Goal: Task Accomplishment & Management: Use online tool/utility

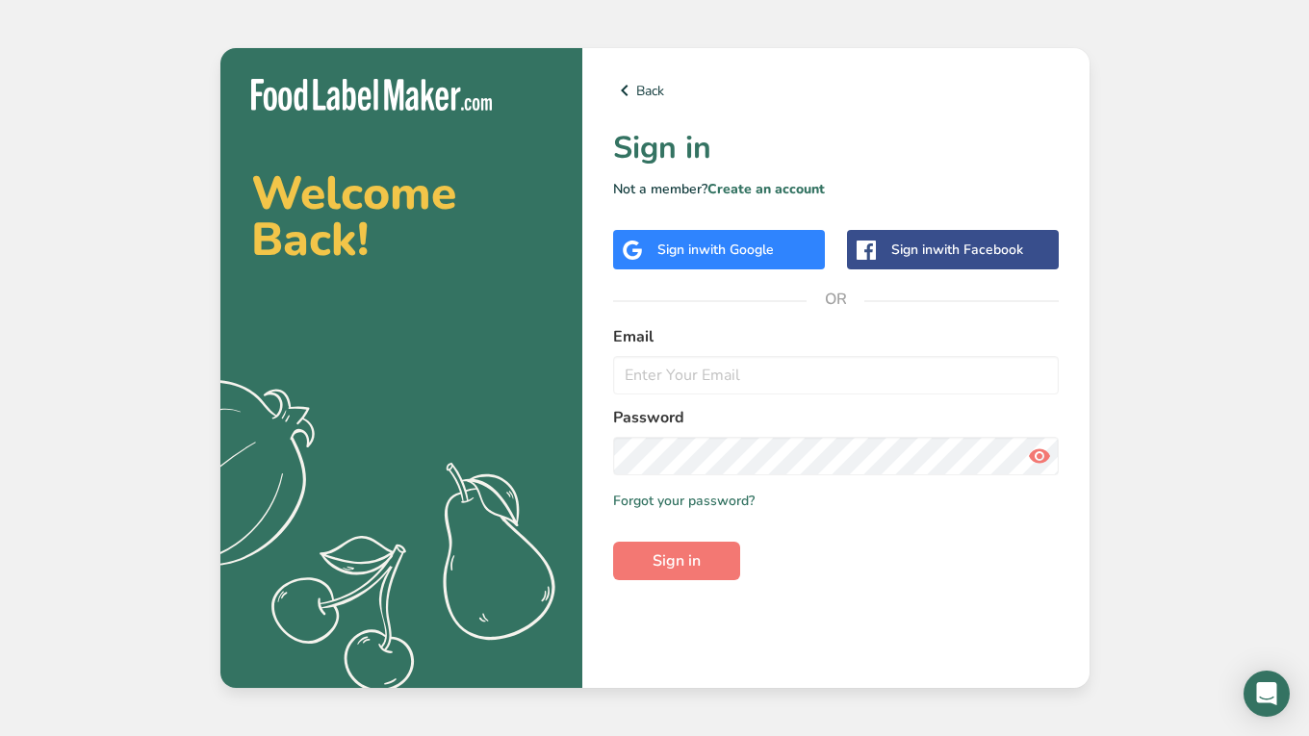
click at [1002, 255] on span "with Facebook" at bounding box center [977, 250] width 90 height 18
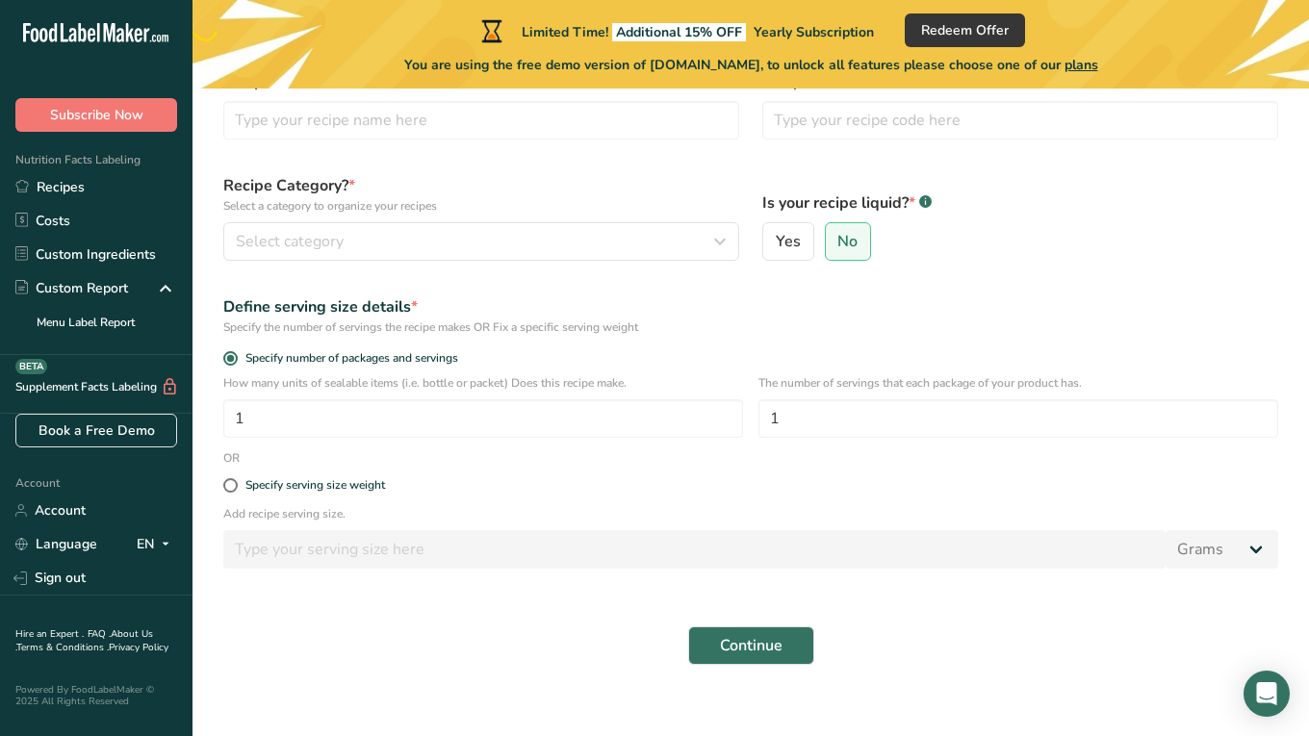
scroll to position [138, 0]
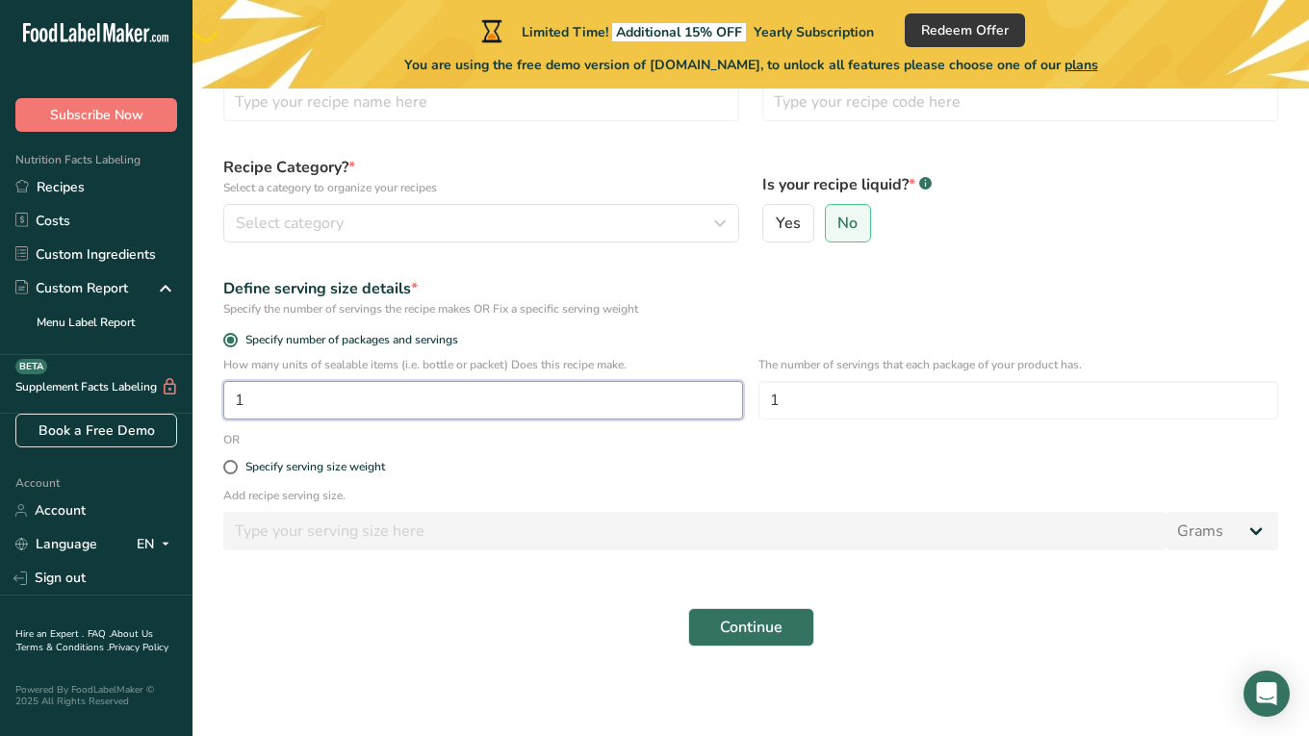
click at [296, 409] on input "1" at bounding box center [483, 400] width 520 height 38
type input "224"
click at [750, 618] on span "Continue" at bounding box center [751, 627] width 63 height 23
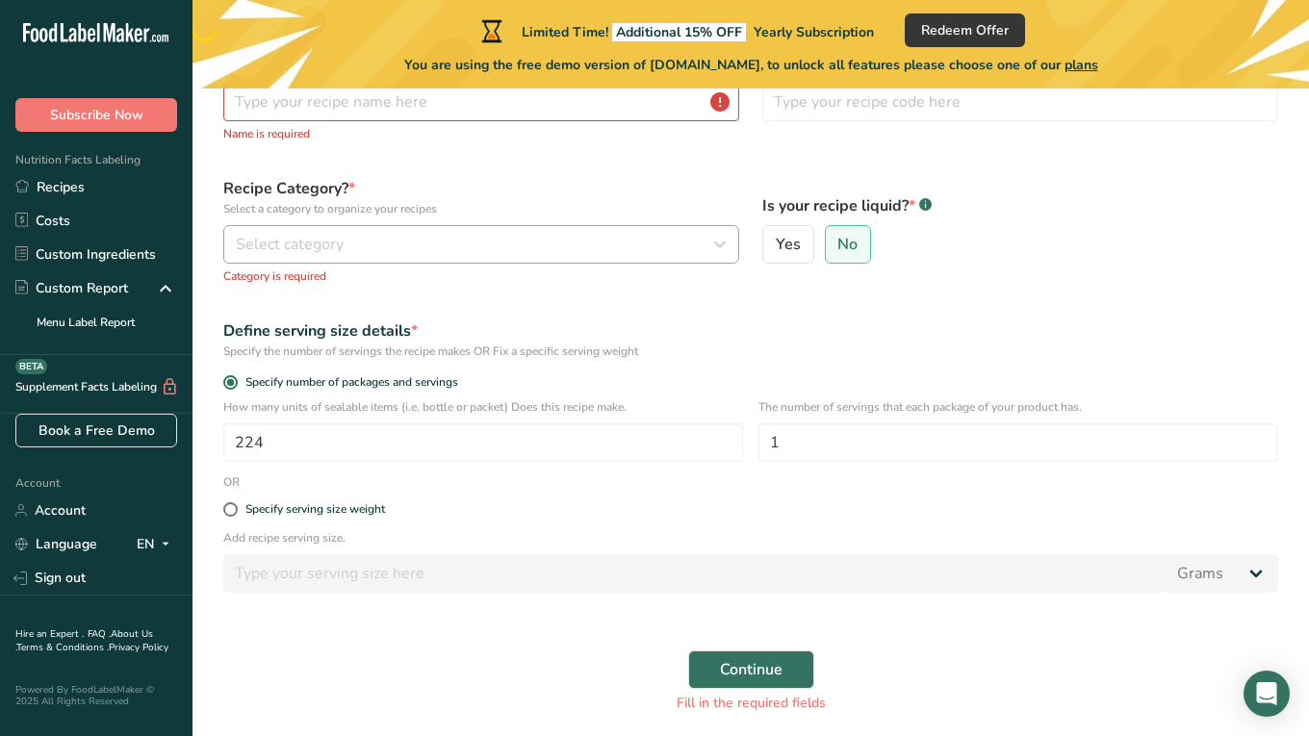
click at [500, 250] on div "Select category" at bounding box center [475, 244] width 479 height 23
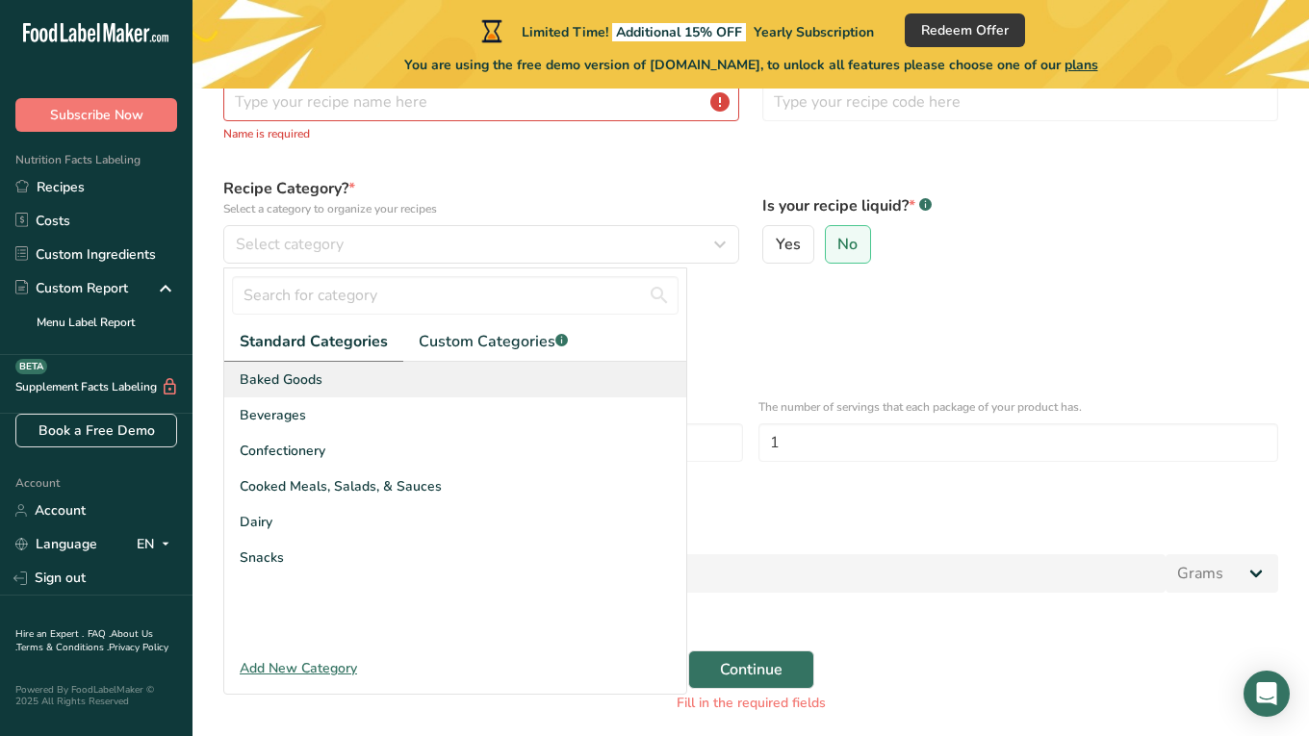
click at [424, 386] on div "Baked Goods" at bounding box center [455, 380] width 462 height 36
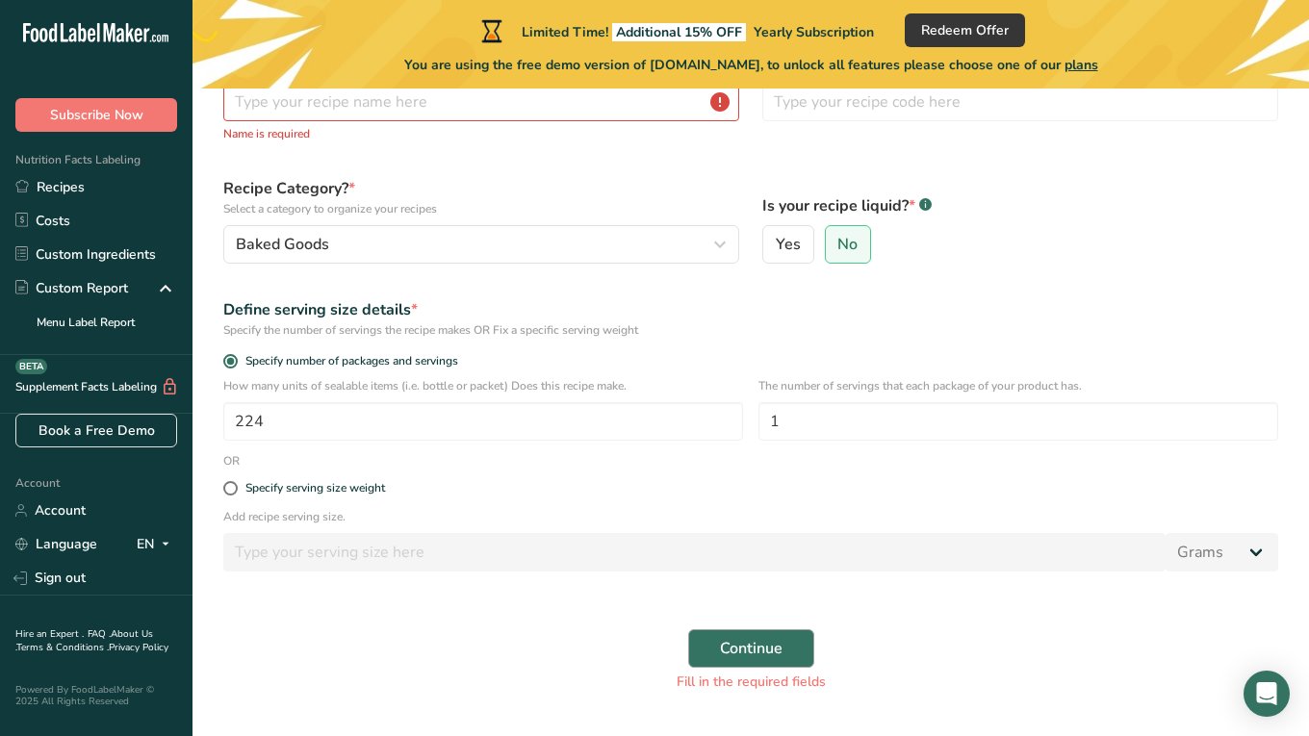
click at [753, 637] on span "Continue" at bounding box center [751, 648] width 63 height 23
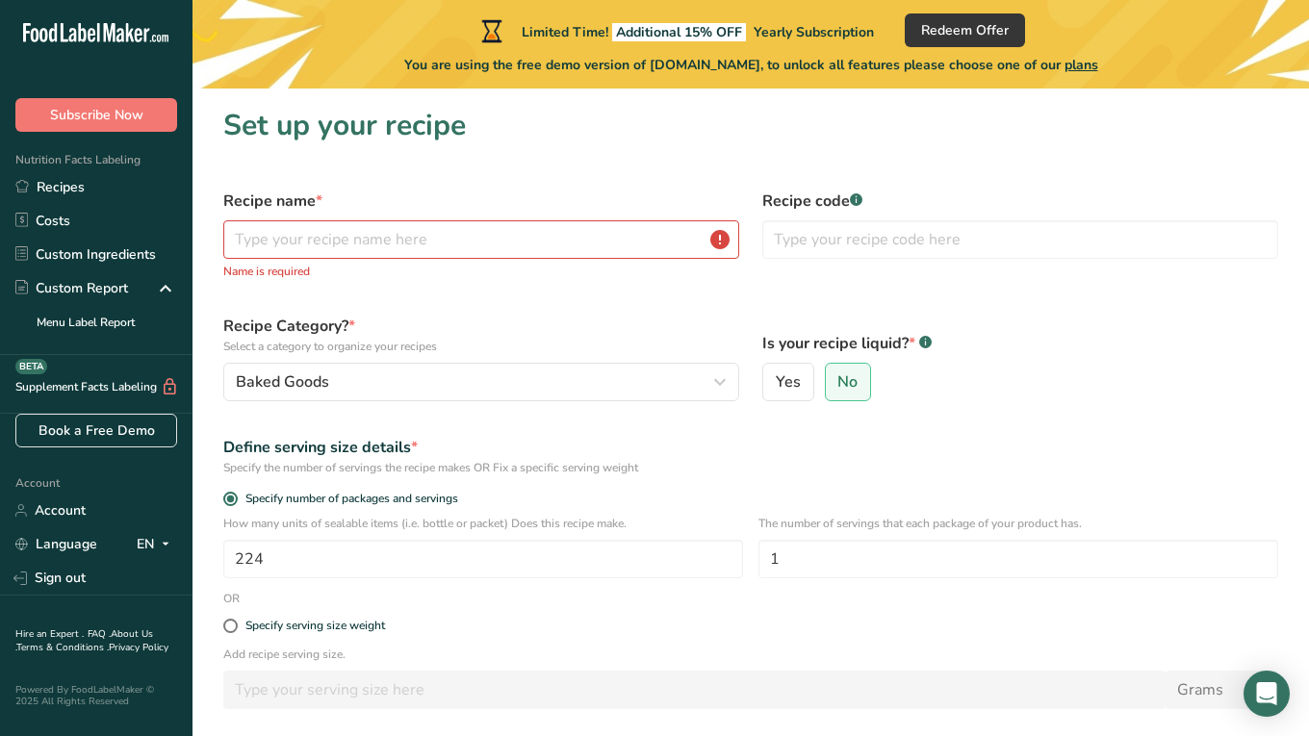
scroll to position [0, 0]
click at [631, 237] on input "text" at bounding box center [481, 239] width 516 height 38
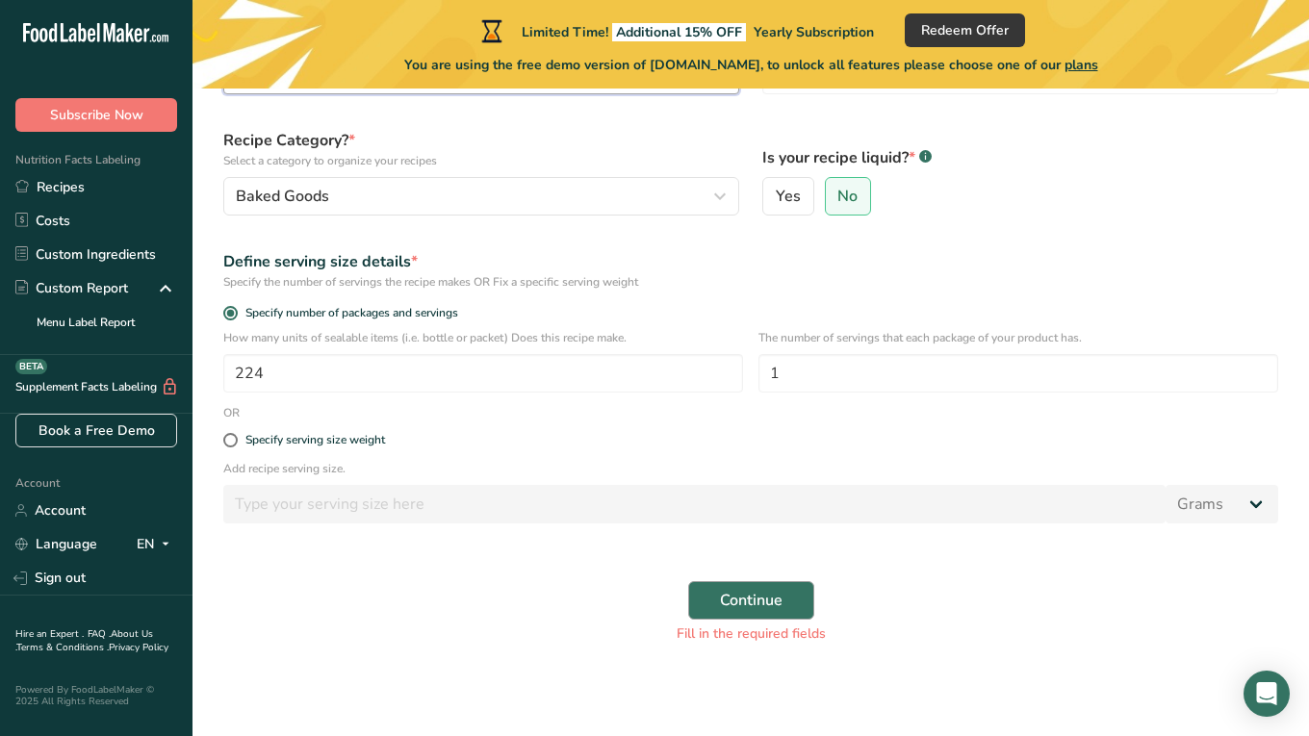
type input "[PERSON_NAME] Chicken Pot Pie"
click at [714, 590] on button "Continue" at bounding box center [751, 600] width 126 height 38
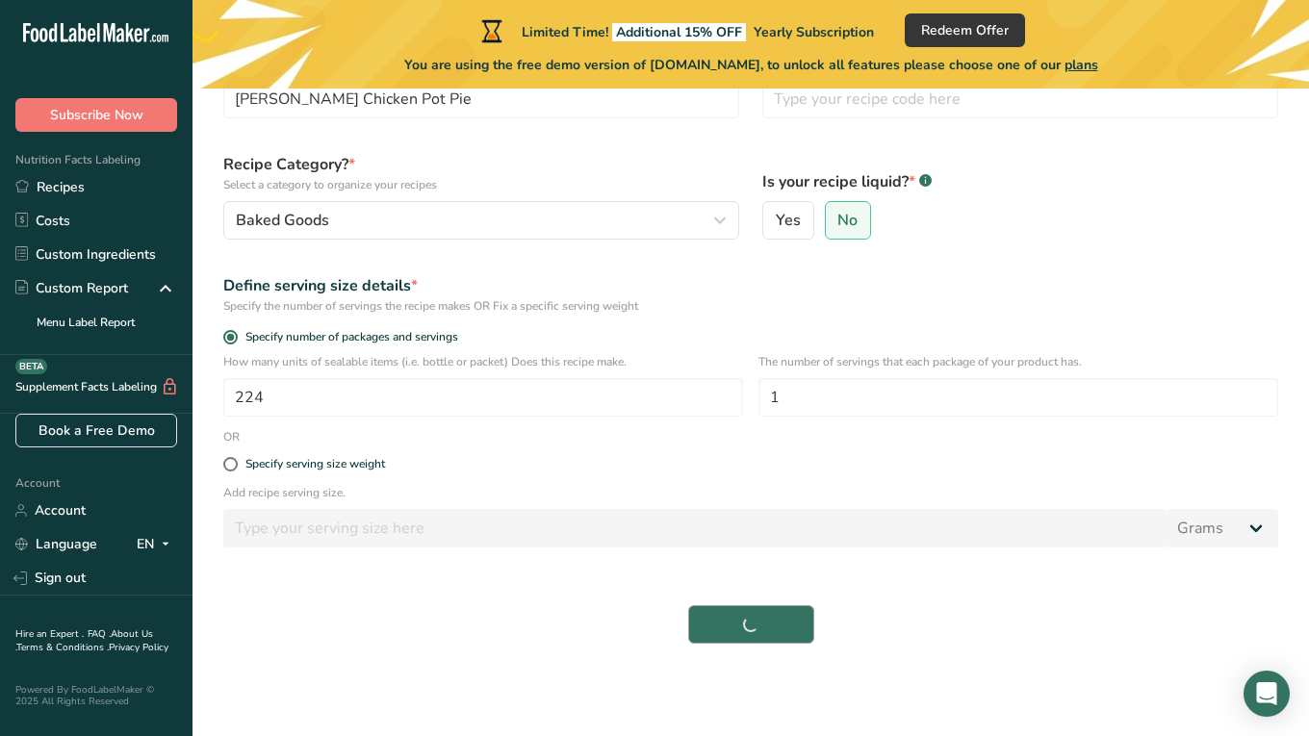
scroll to position [140, 0]
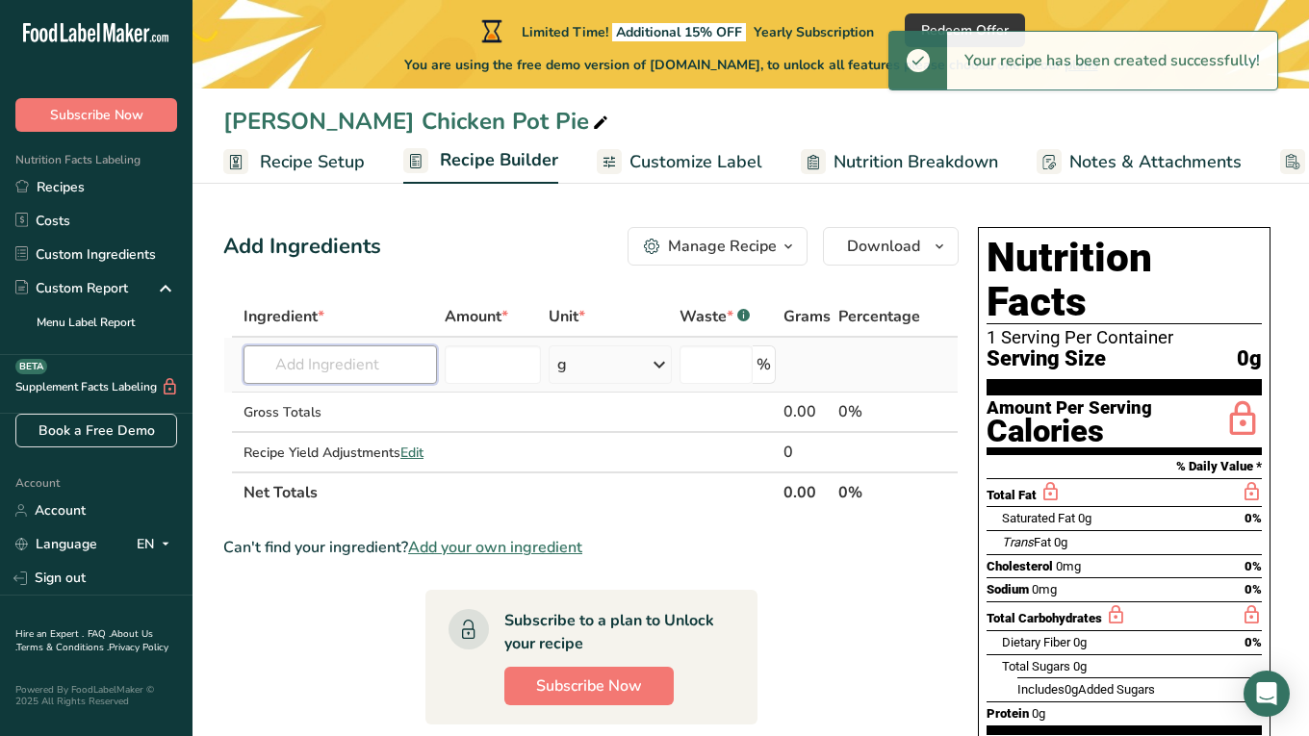
click at [371, 370] on input "text" at bounding box center [339, 364] width 193 height 38
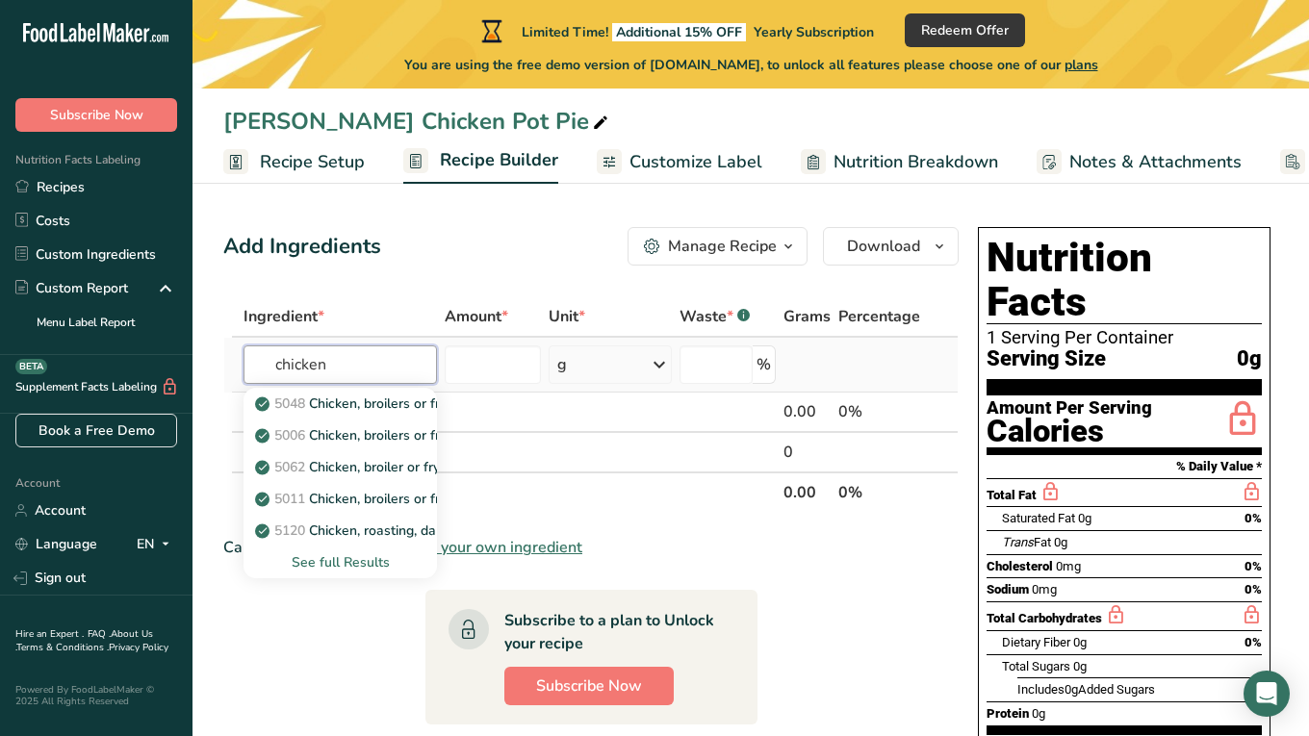
type input "chicken"
click at [366, 558] on div "See full Results" at bounding box center [340, 562] width 163 height 20
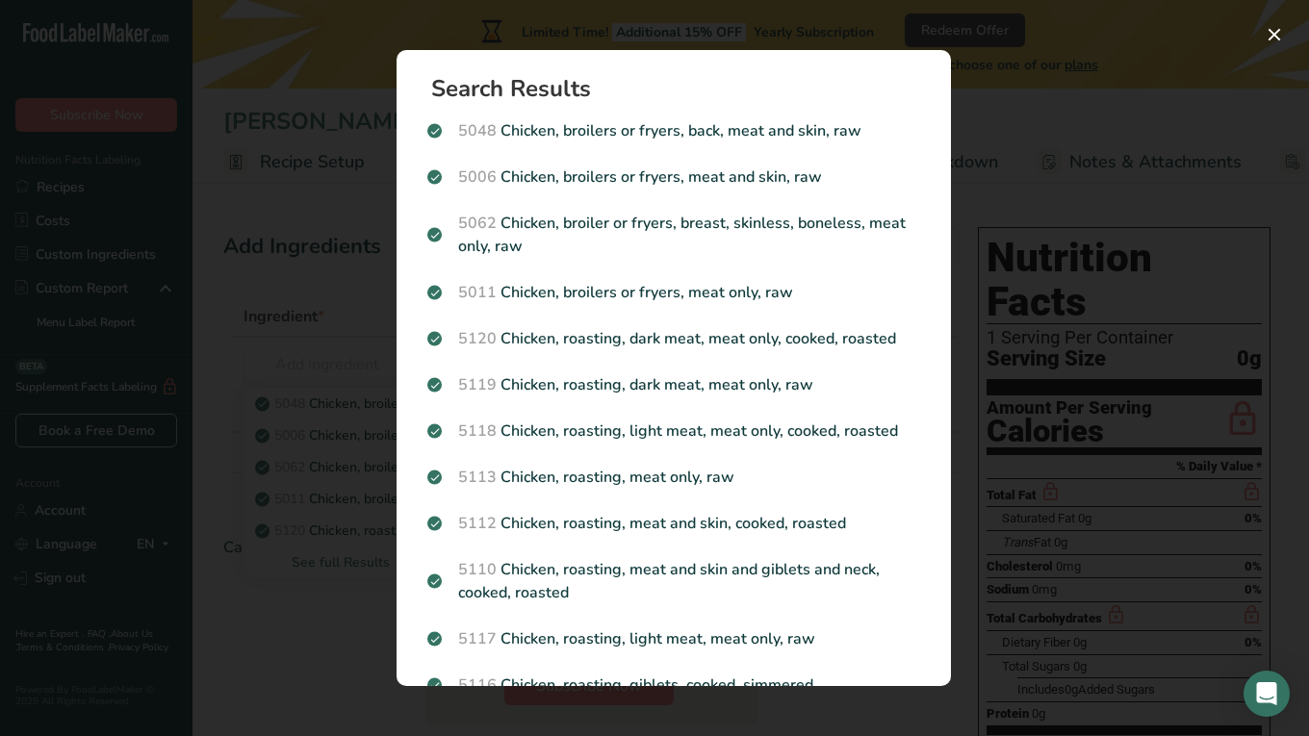
click at [271, 296] on div "Search results modal" at bounding box center [654, 368] width 1309 height 736
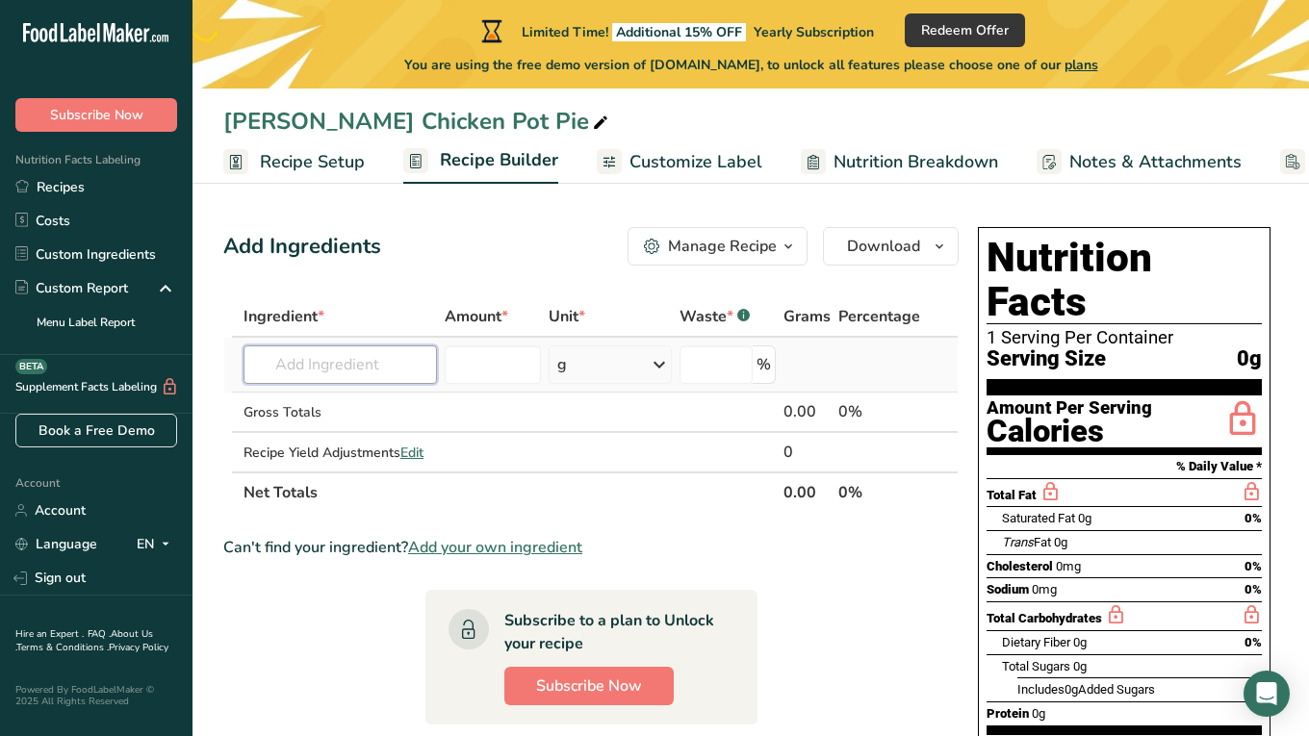
click at [335, 374] on input "text" at bounding box center [339, 364] width 193 height 38
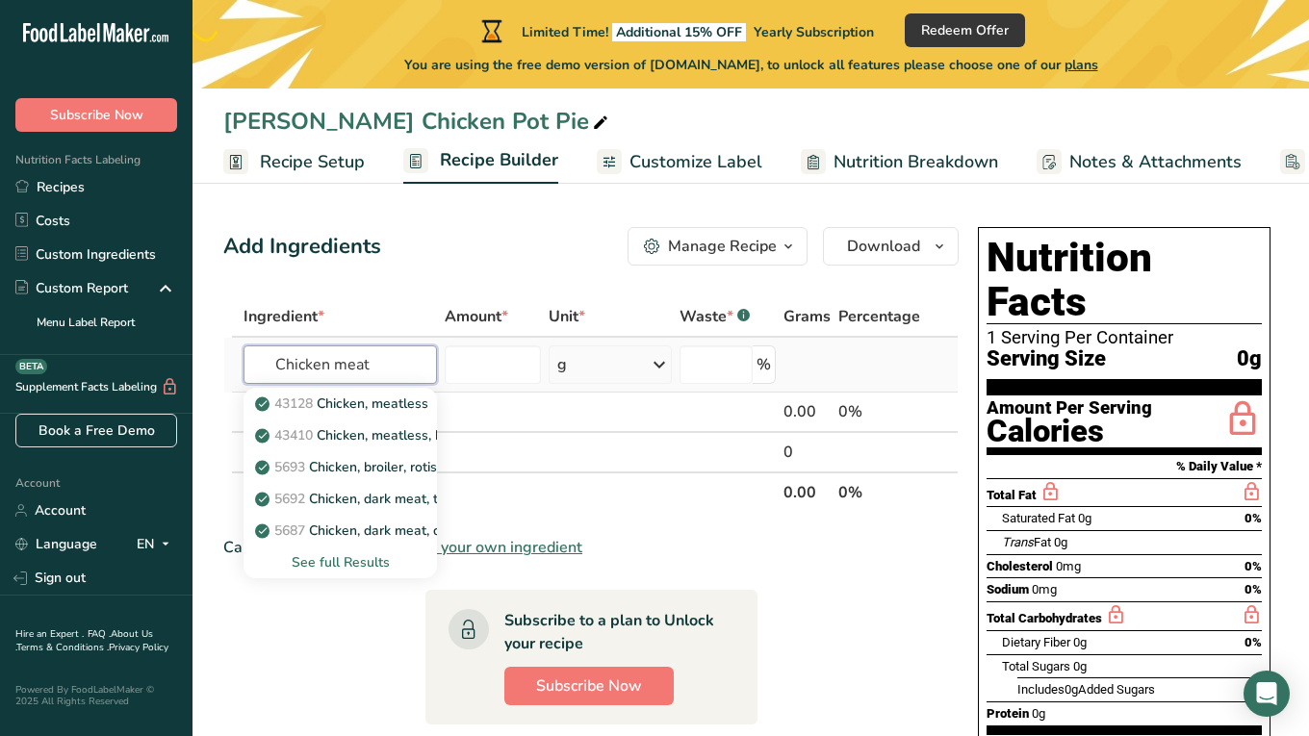
type input "Chicken meat"
click at [322, 568] on div "See full Results" at bounding box center [340, 562] width 163 height 20
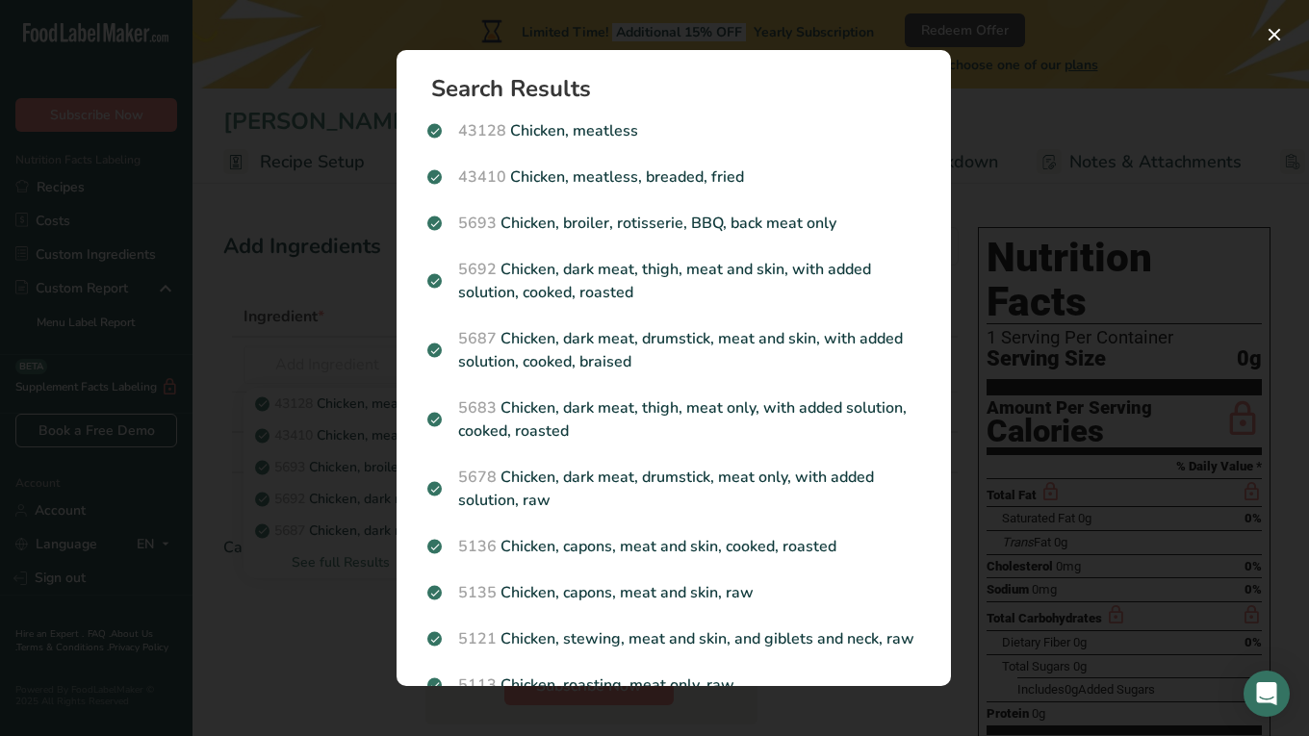
click at [285, 297] on div "Search results modal" at bounding box center [654, 368] width 1309 height 736
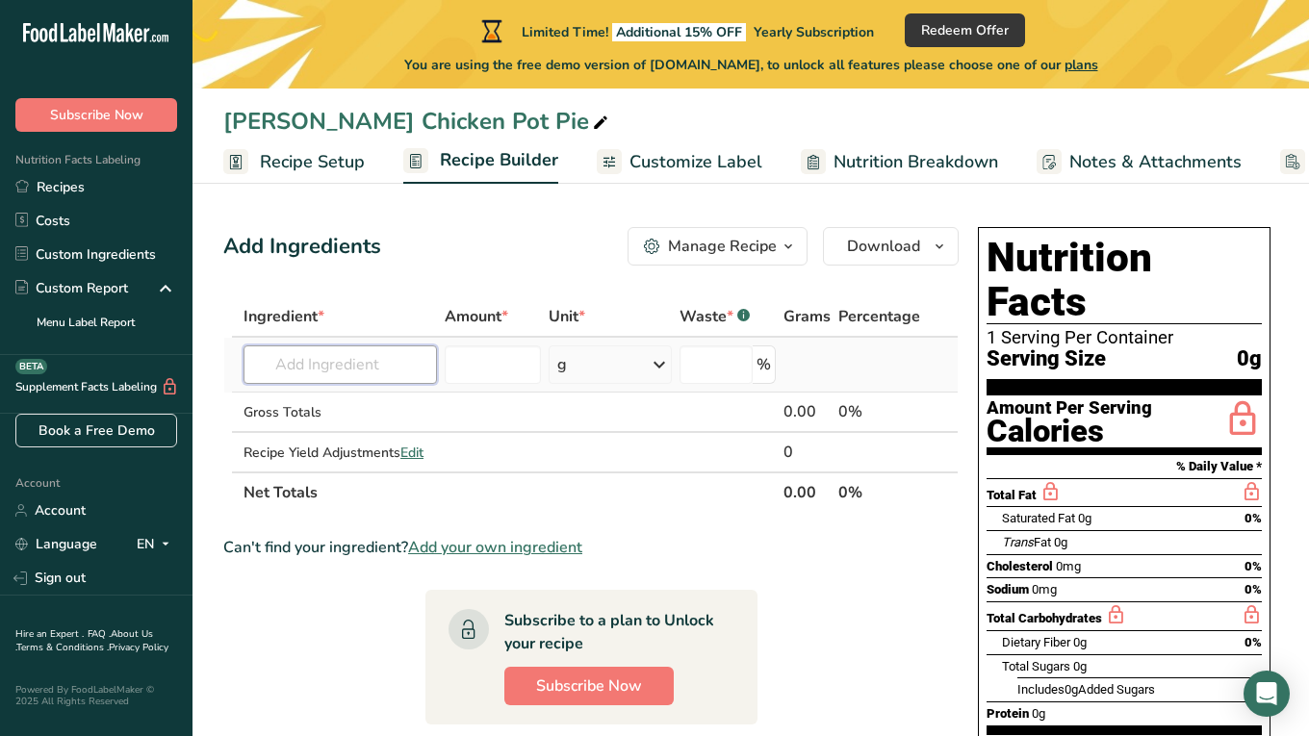
click at [331, 375] on input "text" at bounding box center [339, 364] width 193 height 38
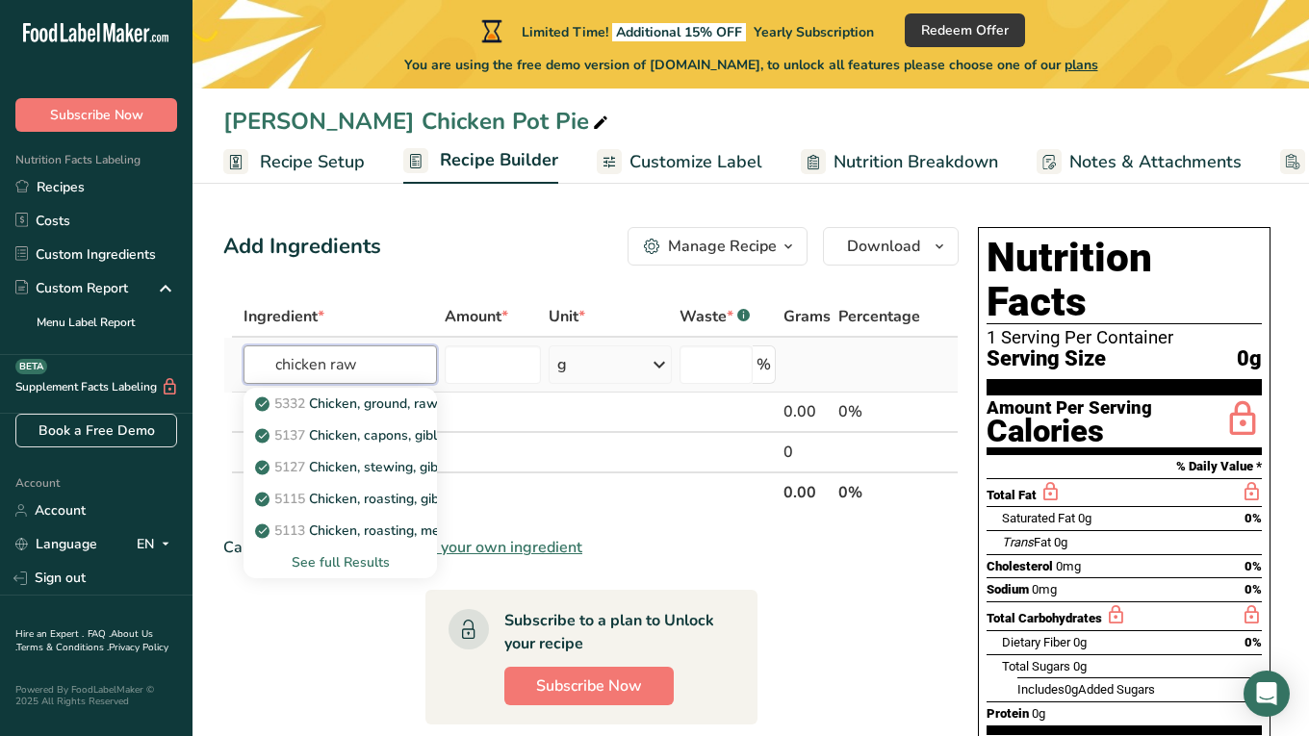
type input "chicken raw"
click at [336, 567] on div "See full Results" at bounding box center [340, 562] width 163 height 20
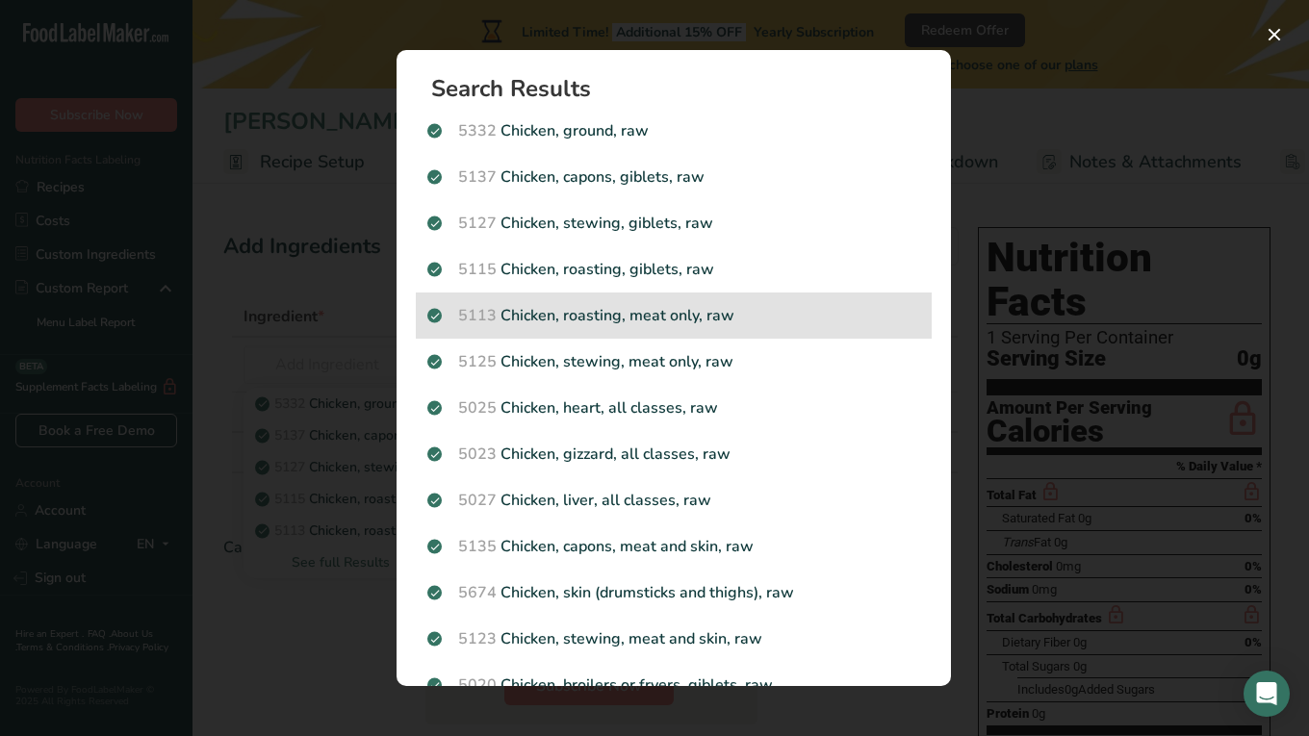
click at [643, 319] on p "5113 Chicken, roasting, meat only, raw" at bounding box center [673, 315] width 493 height 23
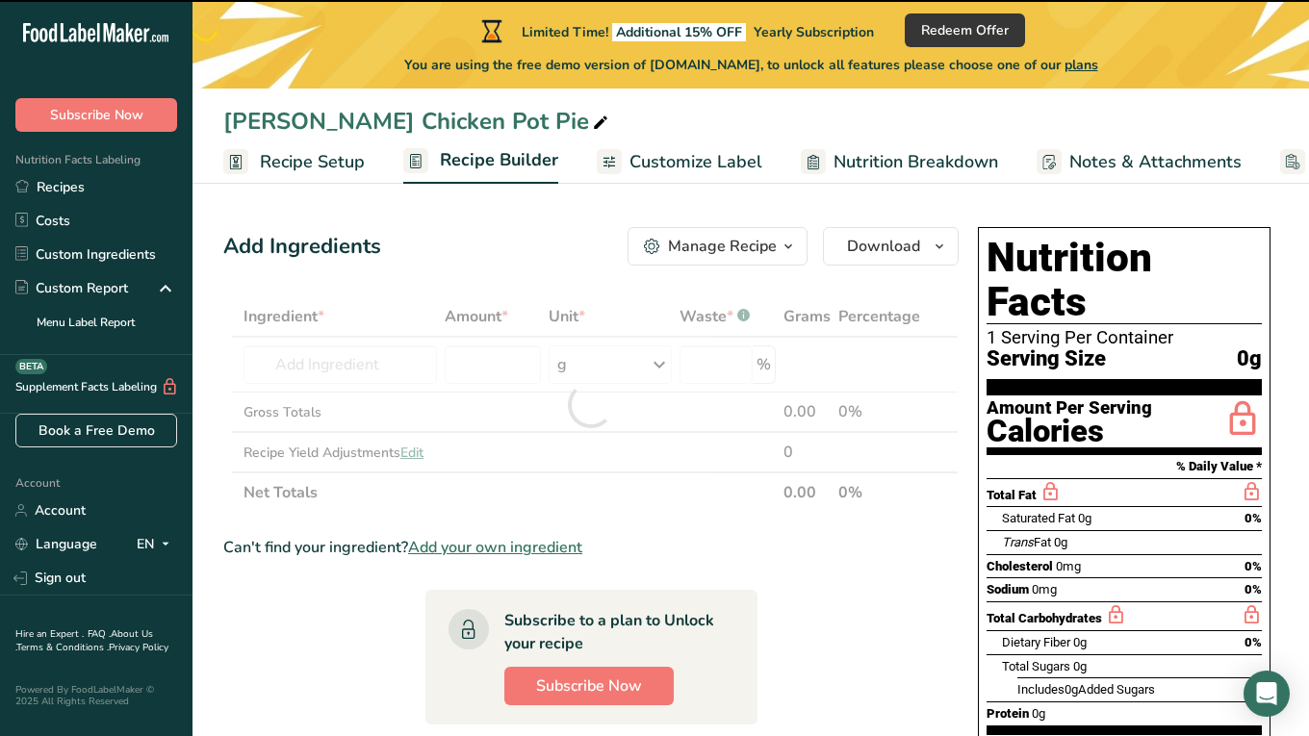
type input "0"
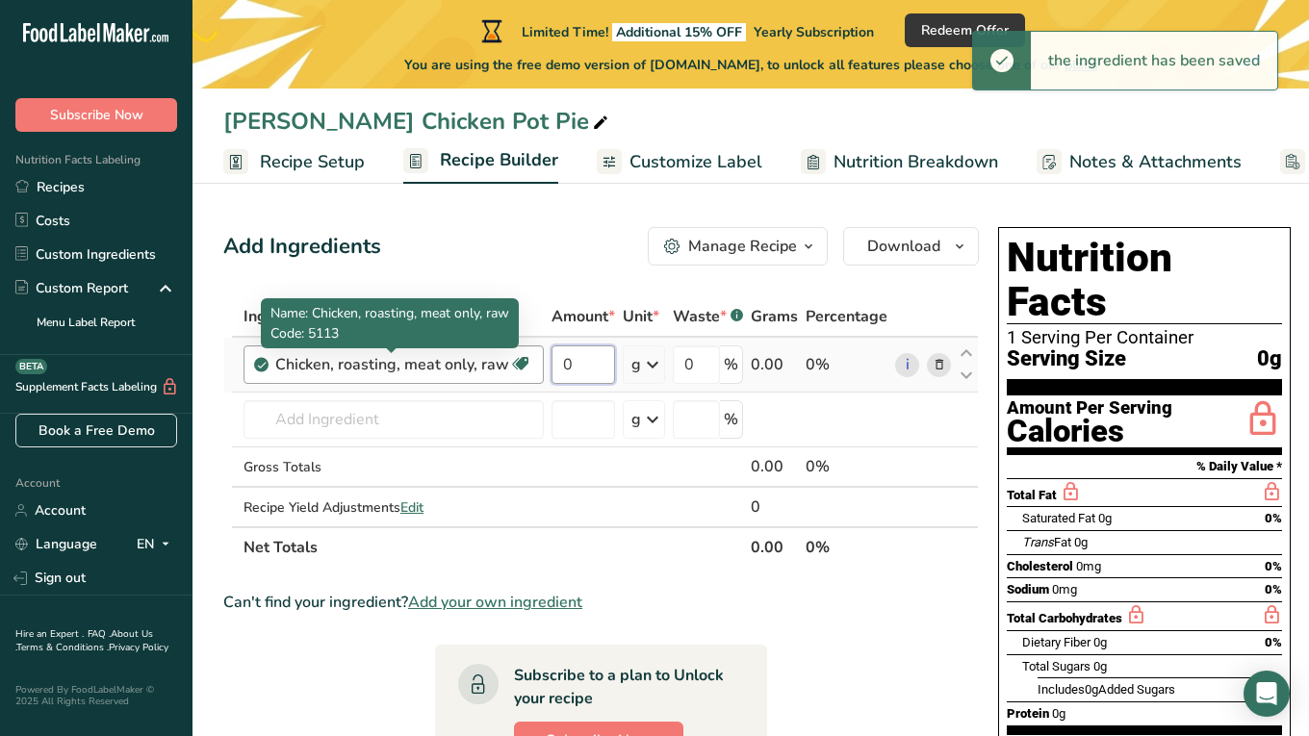
drag, startPoint x: 595, startPoint y: 369, endPoint x: 476, endPoint y: 363, distance: 118.5
click at [476, 363] on tr "Chicken, roasting, meat only, raw Dairy free Gluten free Soy free 0 g Portions …" at bounding box center [600, 365] width 753 height 55
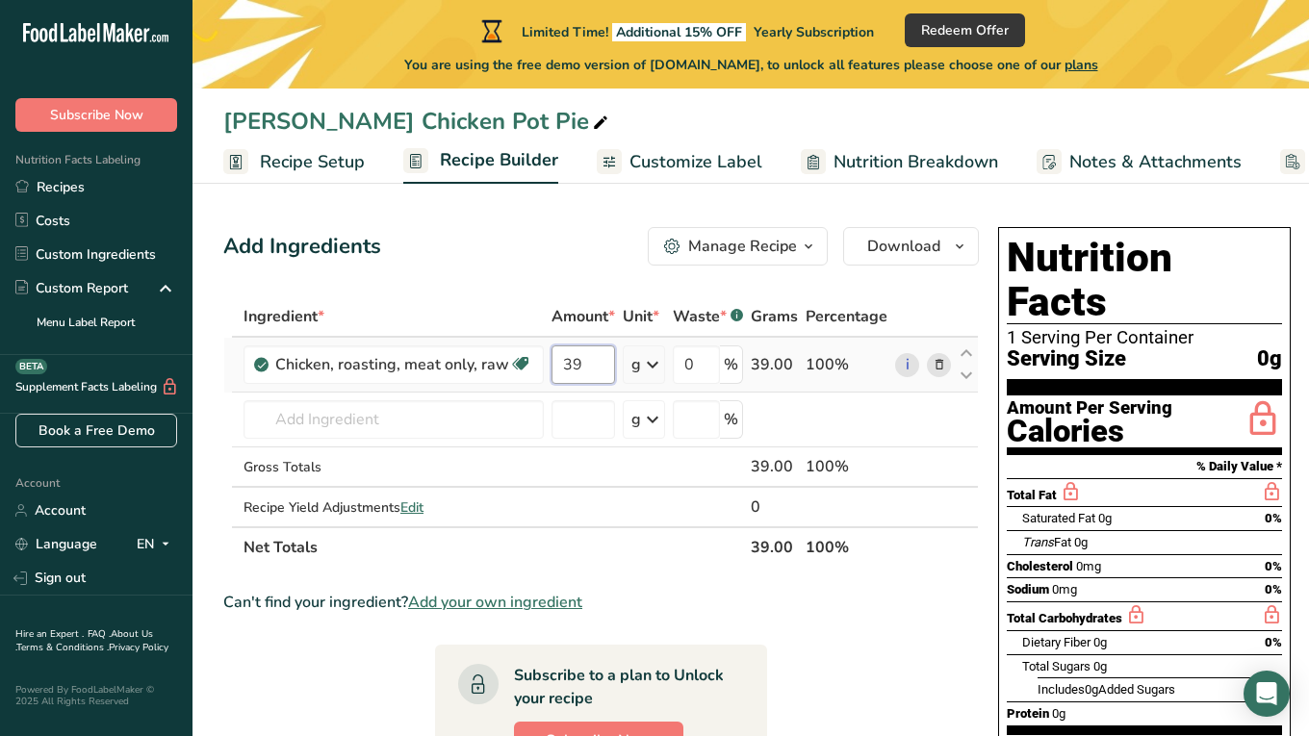
type input "39"
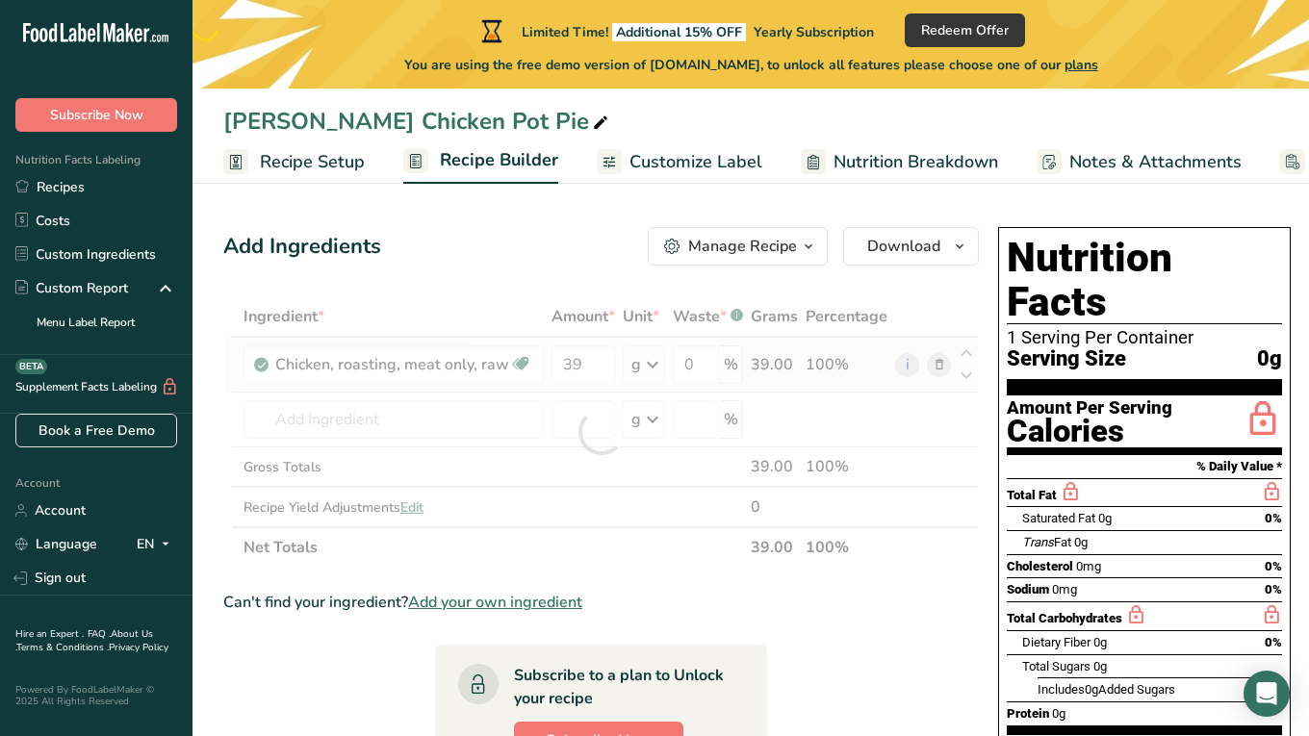
click at [631, 369] on div "Ingredient * Amount * Unit * Waste * .a-a{fill:#347362;}.b-a{fill:#fff;} Grams …" at bounding box center [600, 431] width 755 height 271
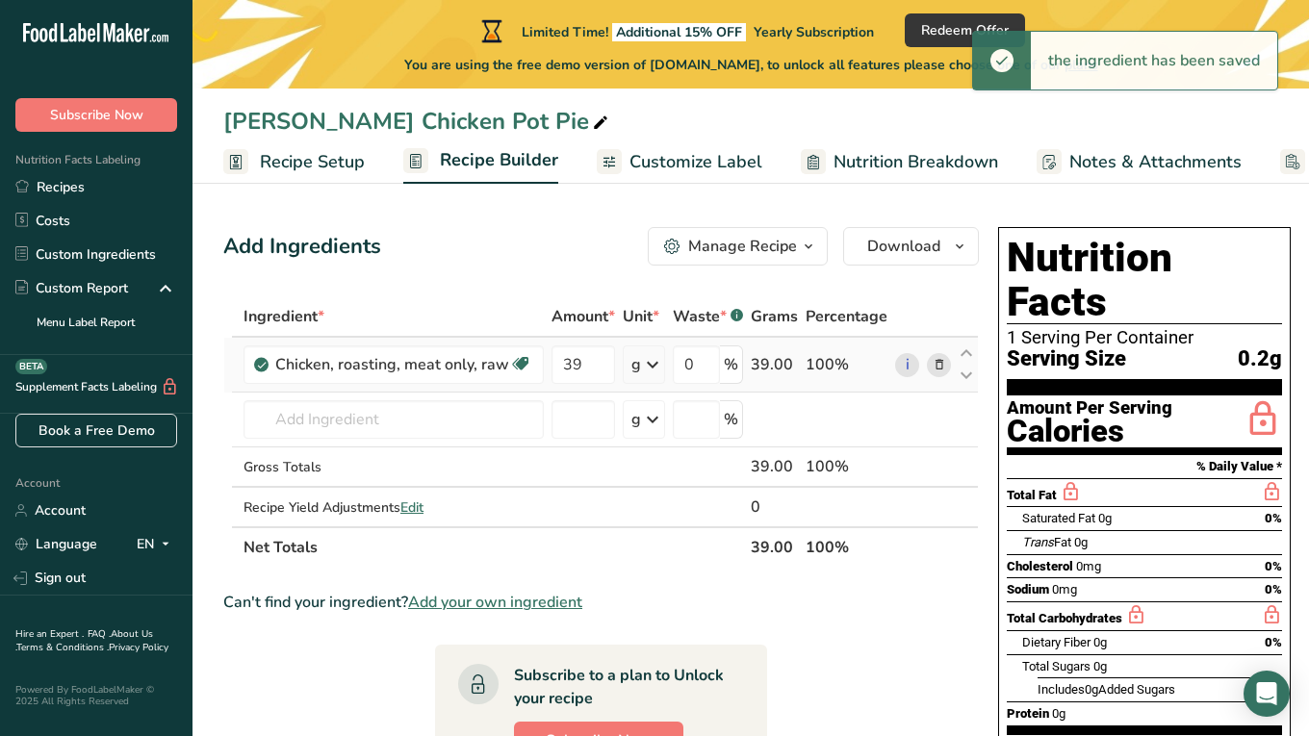
click at [652, 365] on icon at bounding box center [652, 364] width 23 height 35
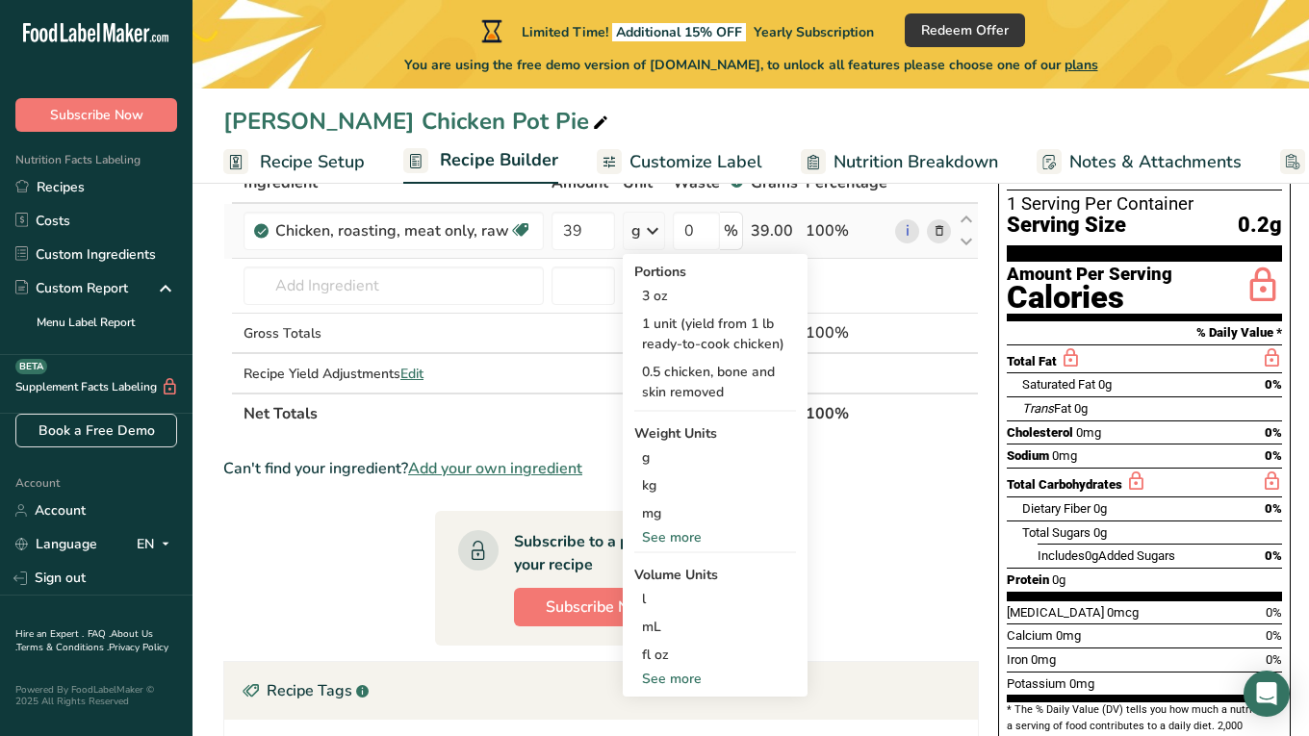
scroll to position [136, 0]
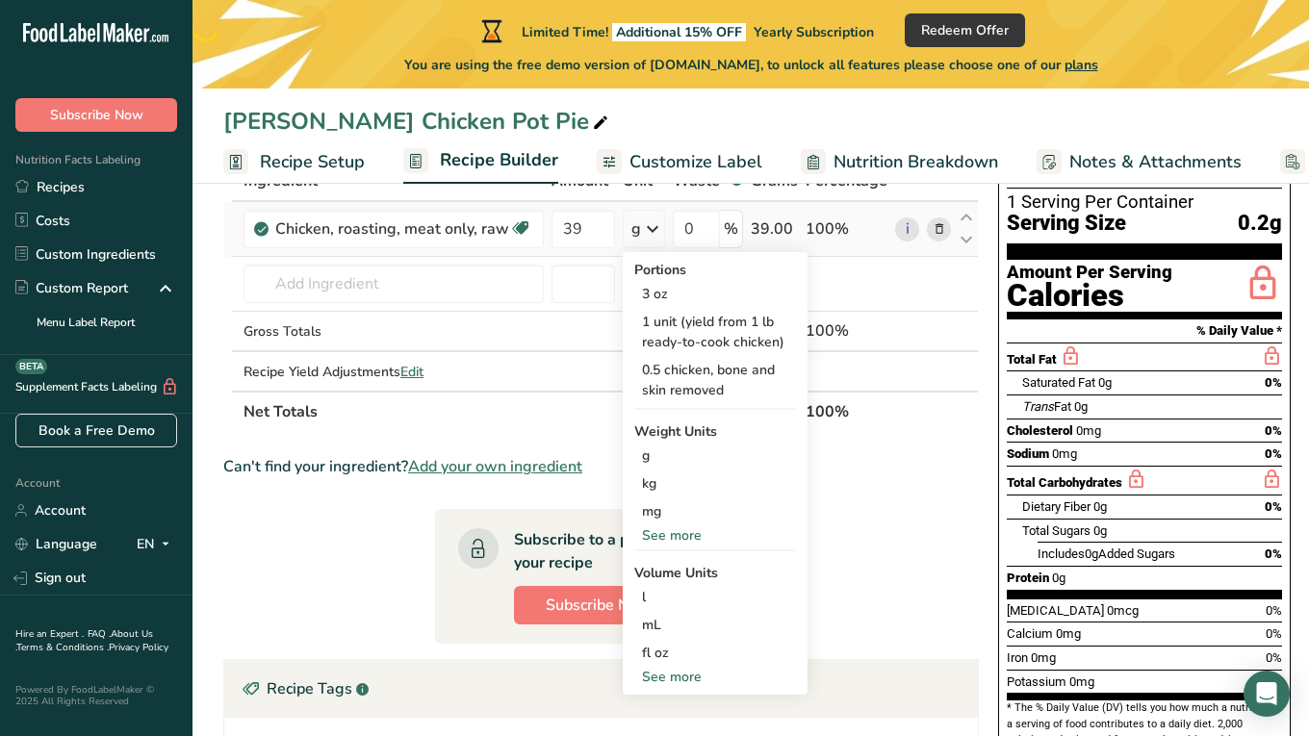
click at [688, 533] on div "See more" at bounding box center [715, 535] width 162 height 20
click at [676, 564] on div "lb" at bounding box center [715, 567] width 162 height 28
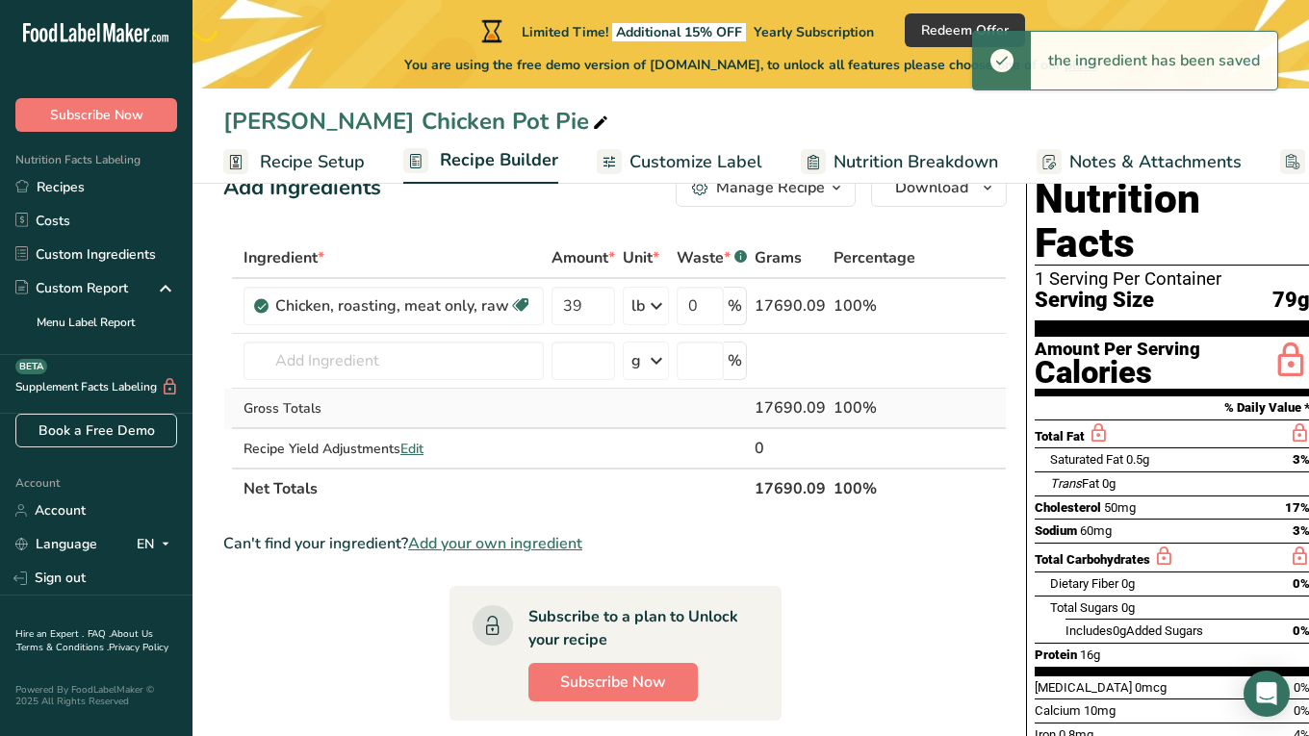
scroll to position [58, 0]
click at [464, 359] on input "text" at bounding box center [393, 362] width 300 height 38
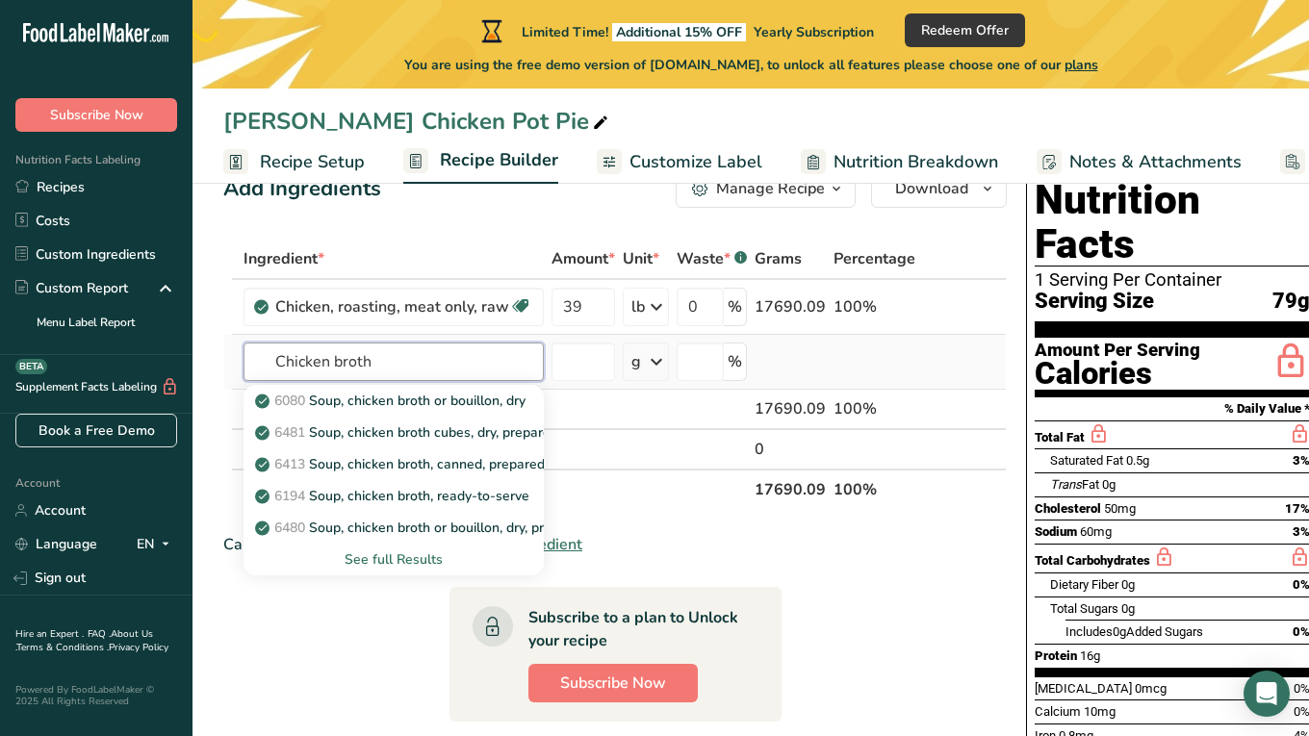
type input "Chicken broth"
click at [437, 564] on div "See full Results" at bounding box center [393, 559] width 269 height 20
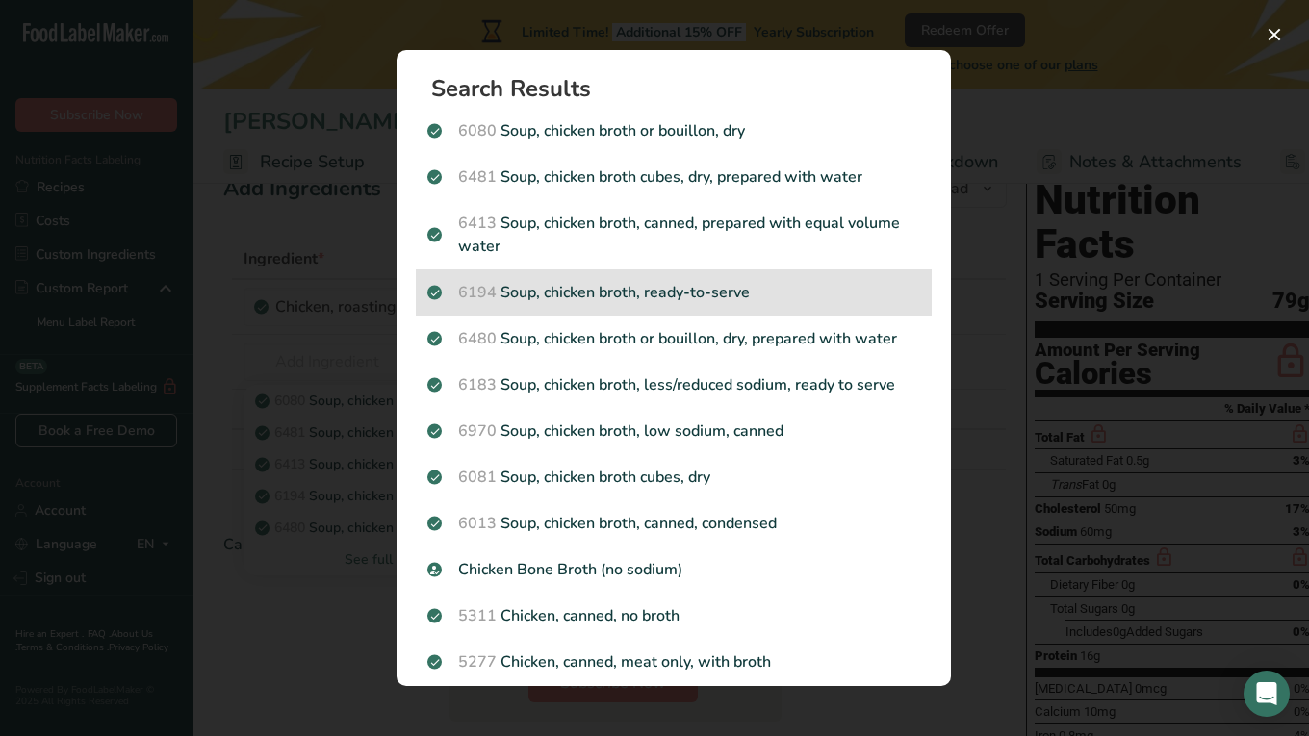
click at [628, 300] on p "6194 Soup, chicken broth, ready-to-serve" at bounding box center [673, 292] width 493 height 23
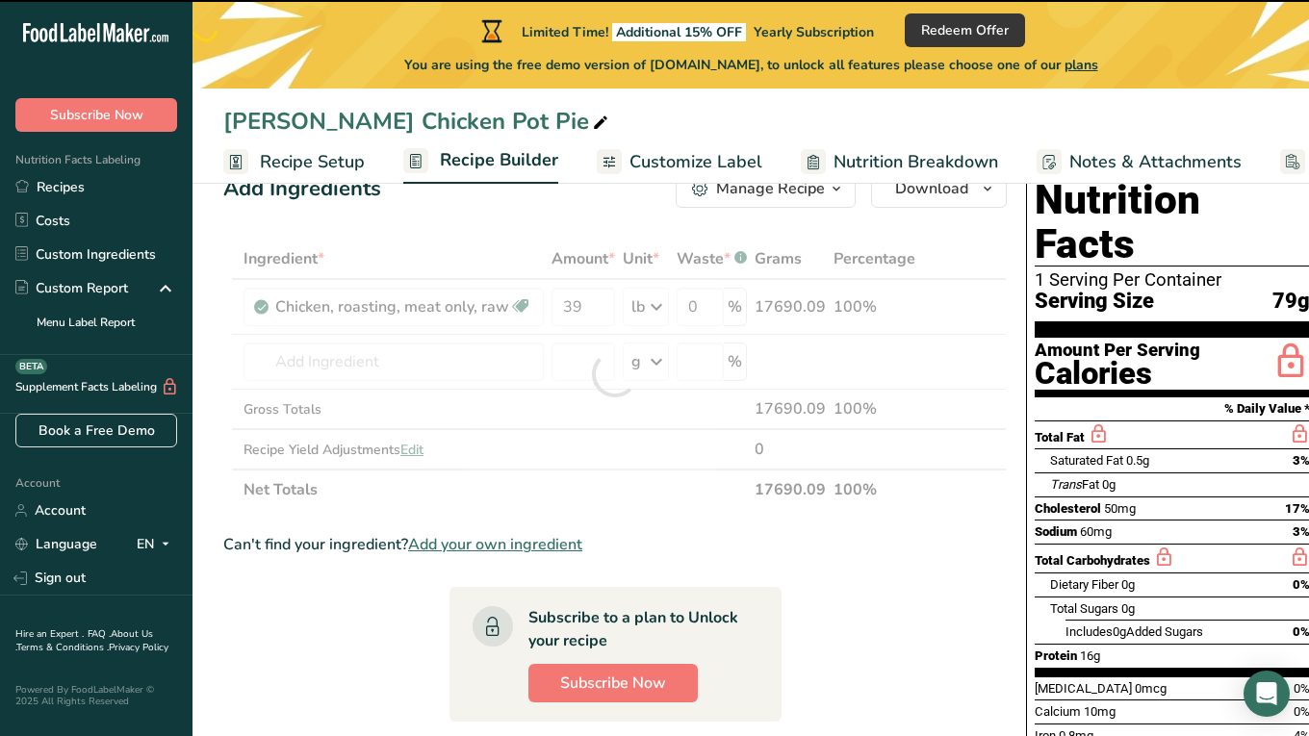
type input "0"
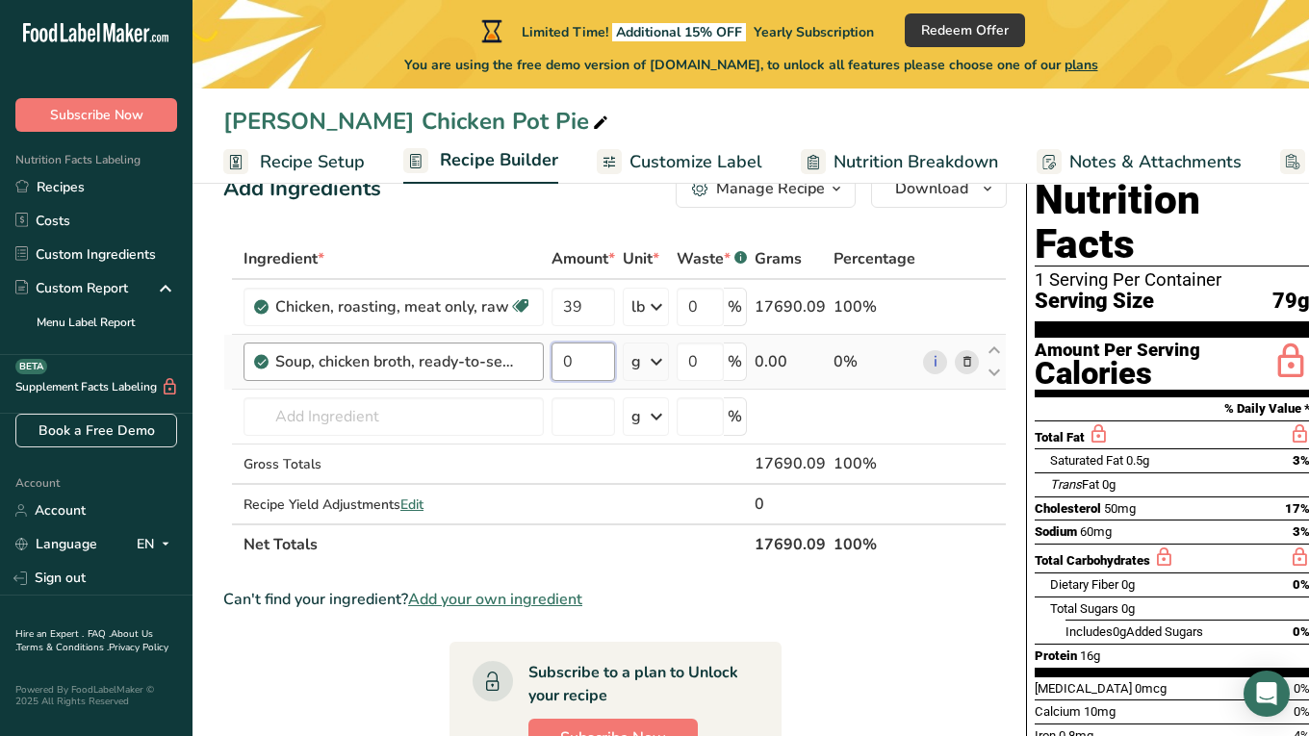
drag, startPoint x: 586, startPoint y: 369, endPoint x: 522, endPoint y: 370, distance: 63.5
click at [522, 370] on tr "Soup, chicken broth, ready-to-serve 0 g Portions 1 cup Weight Units g kg mg See…" at bounding box center [614, 362] width 781 height 55
type input "41"
click at [649, 369] on div "Ingredient * Amount * Unit * Waste * .a-a{fill:#347362;}.b-a{fill:#fff;} Grams …" at bounding box center [614, 402] width 783 height 326
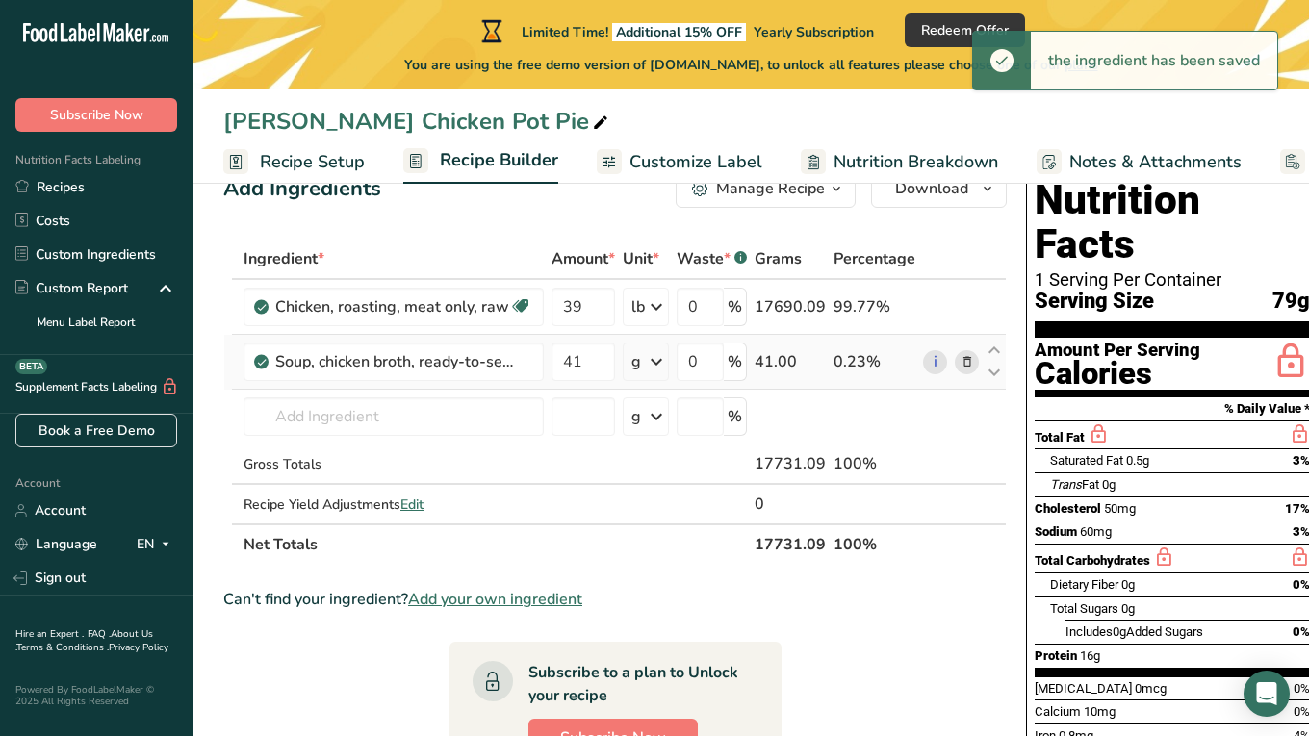
click at [667, 360] on icon at bounding box center [656, 361] width 23 height 35
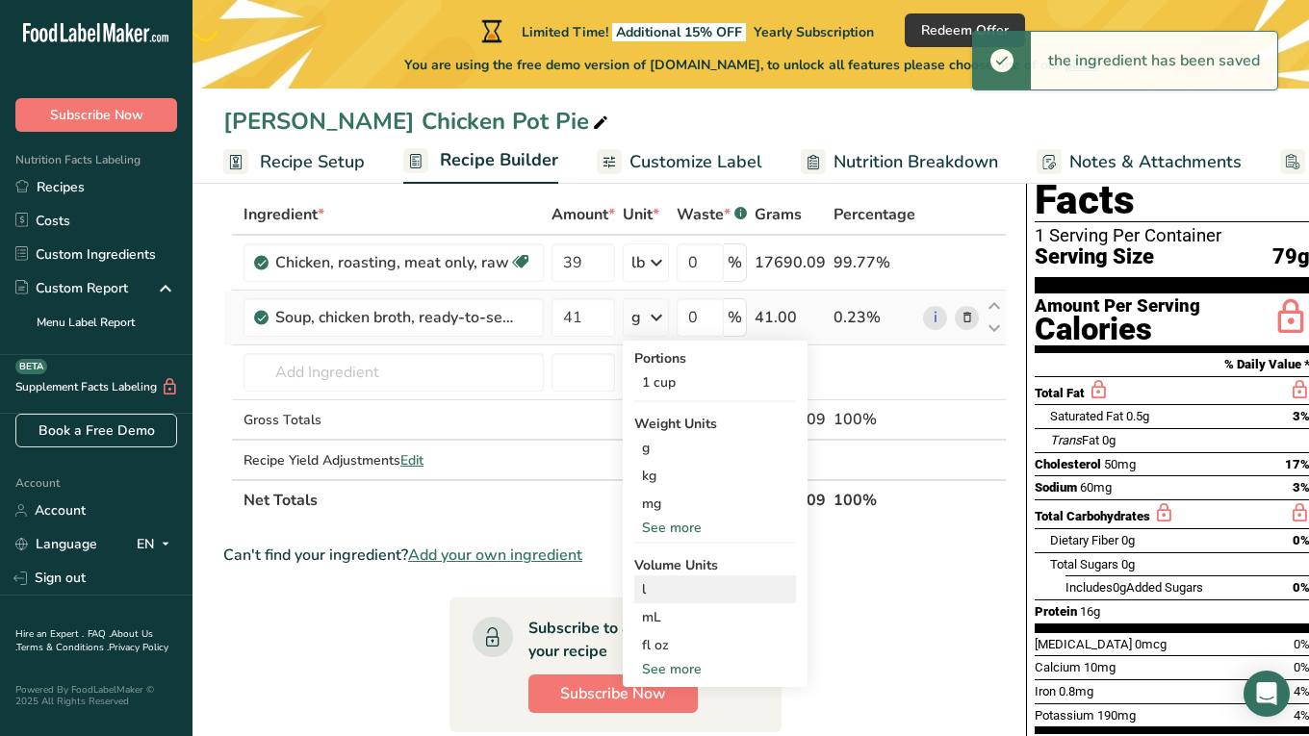
scroll to position [106, 0]
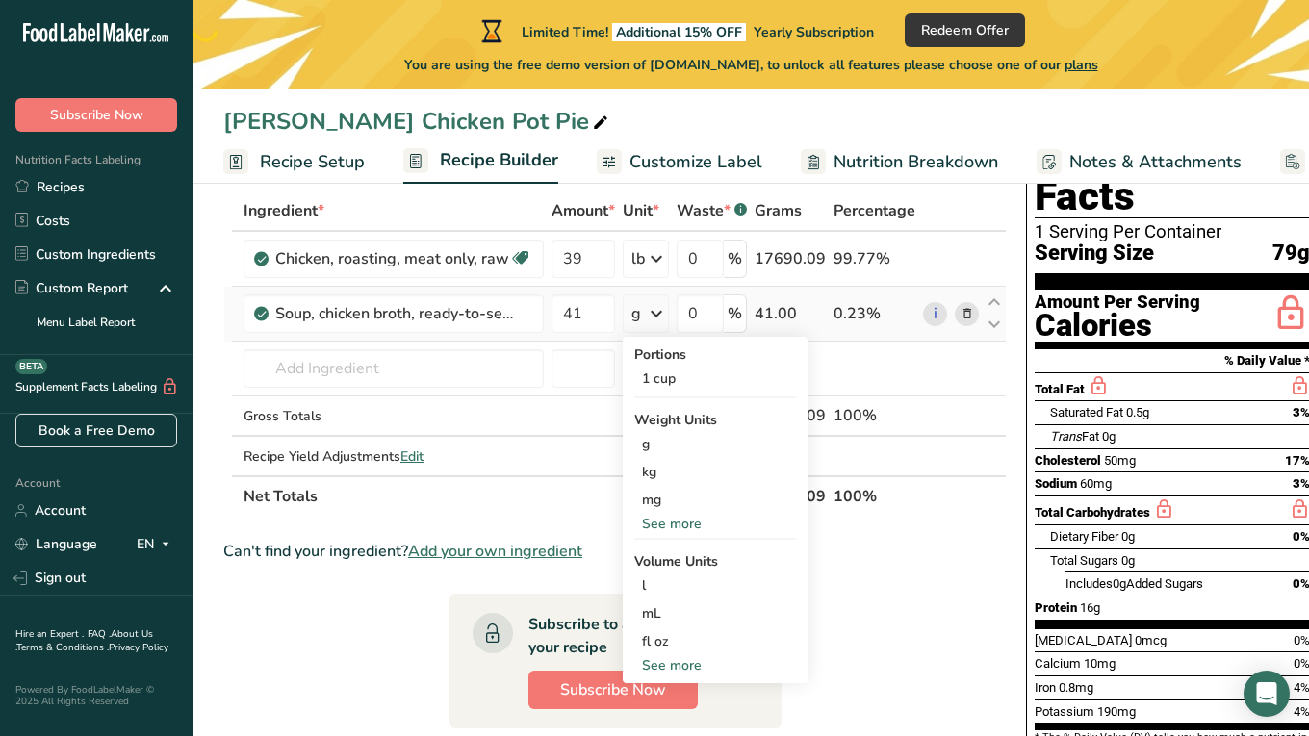
click at [684, 521] on div "See more" at bounding box center [715, 524] width 162 height 20
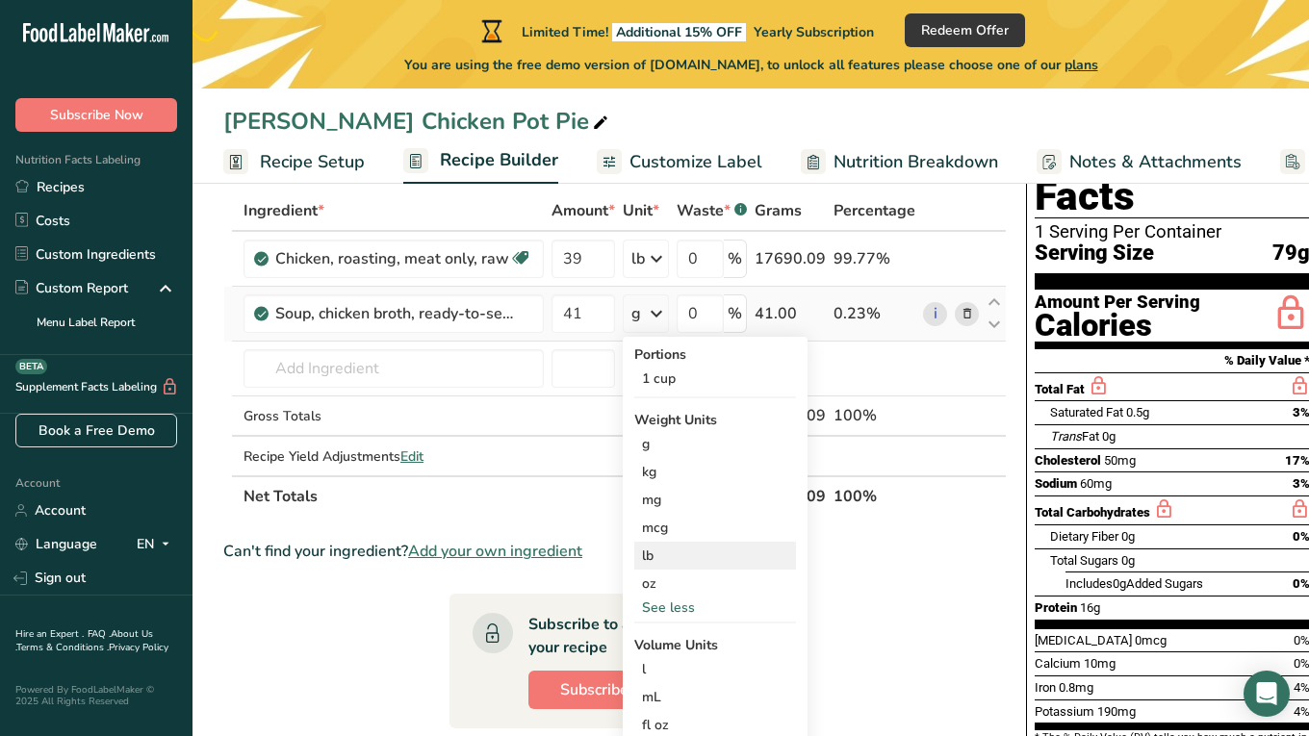
click at [665, 558] on div "lb" at bounding box center [715, 556] width 162 height 28
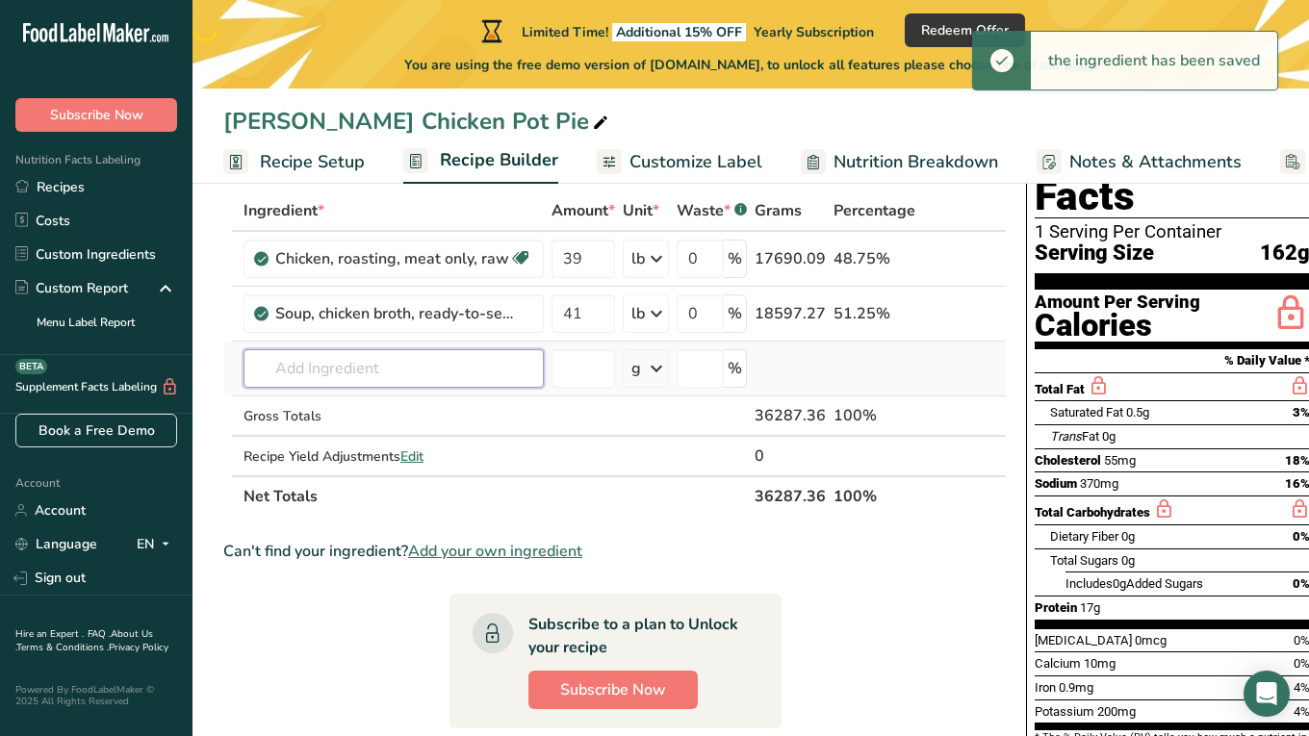
click at [385, 368] on input "text" at bounding box center [393, 368] width 300 height 38
type input "D"
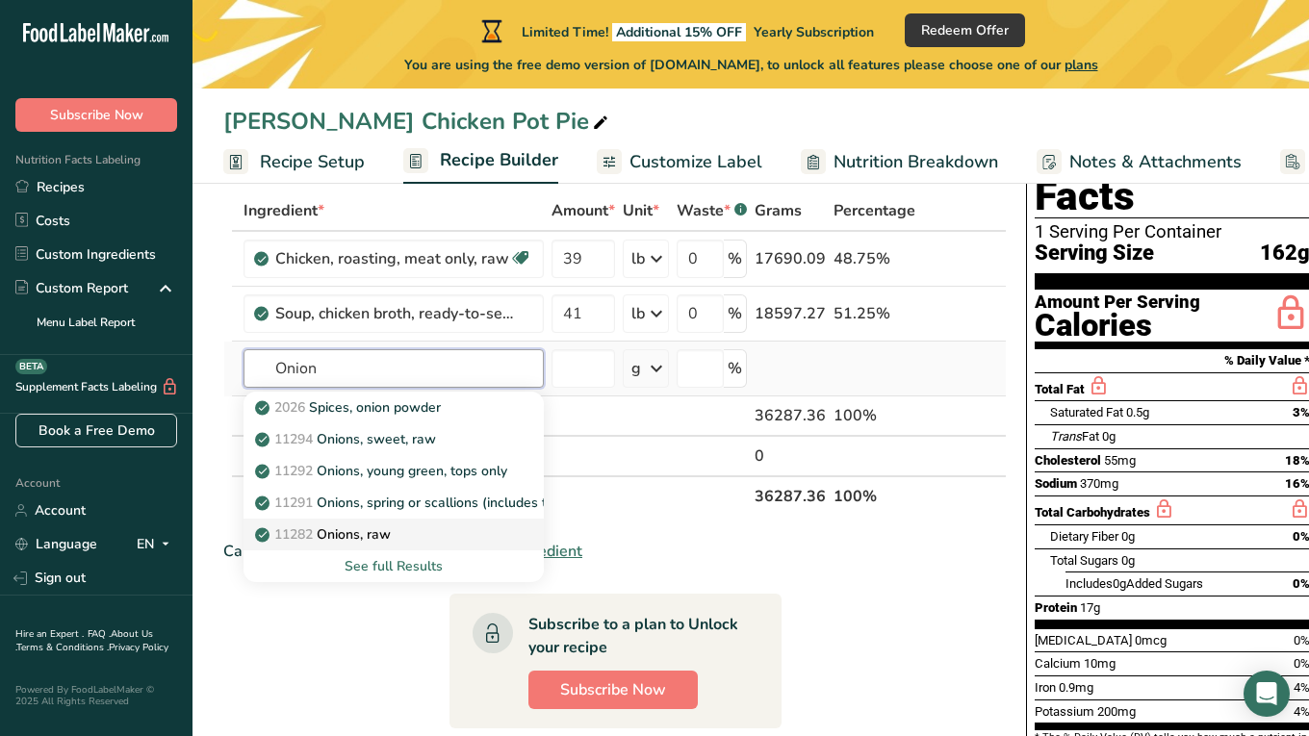
type input "Onion"
click at [402, 522] on link "11282 Onions, raw" at bounding box center [393, 535] width 300 height 32
type input "Onions, raw"
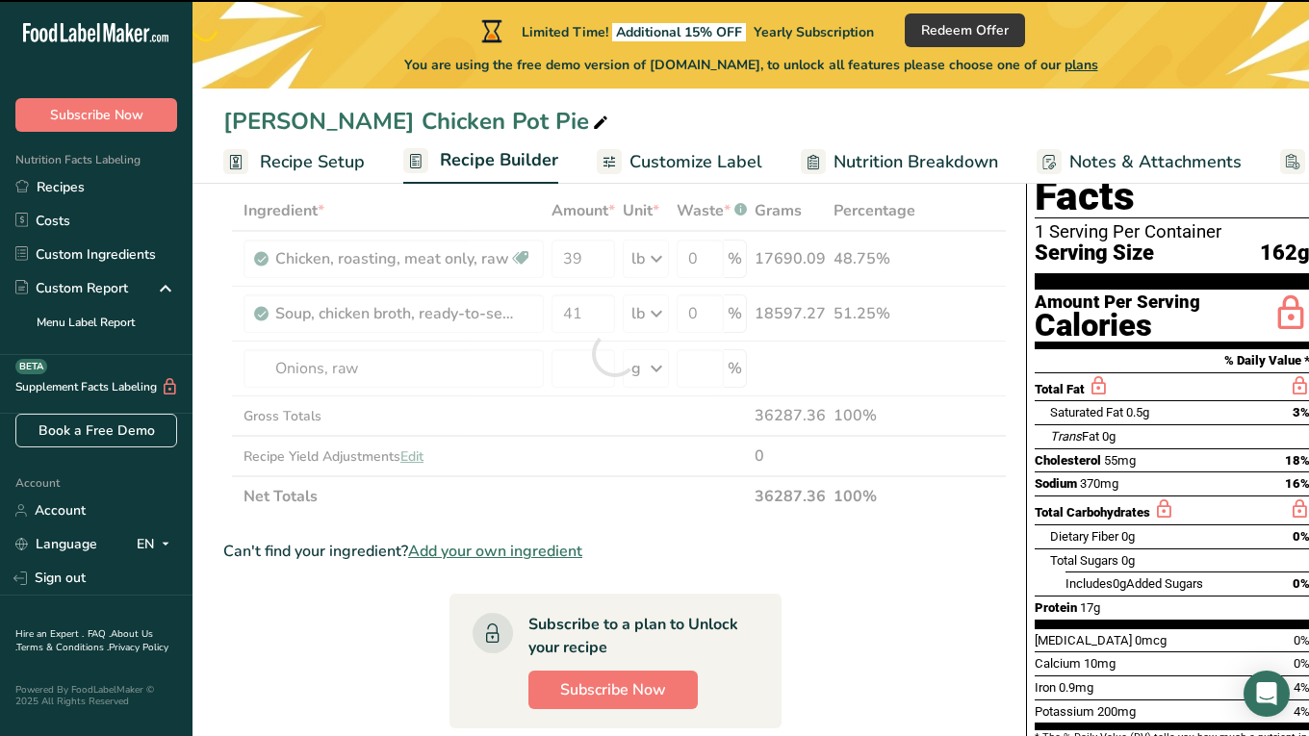
type input "0"
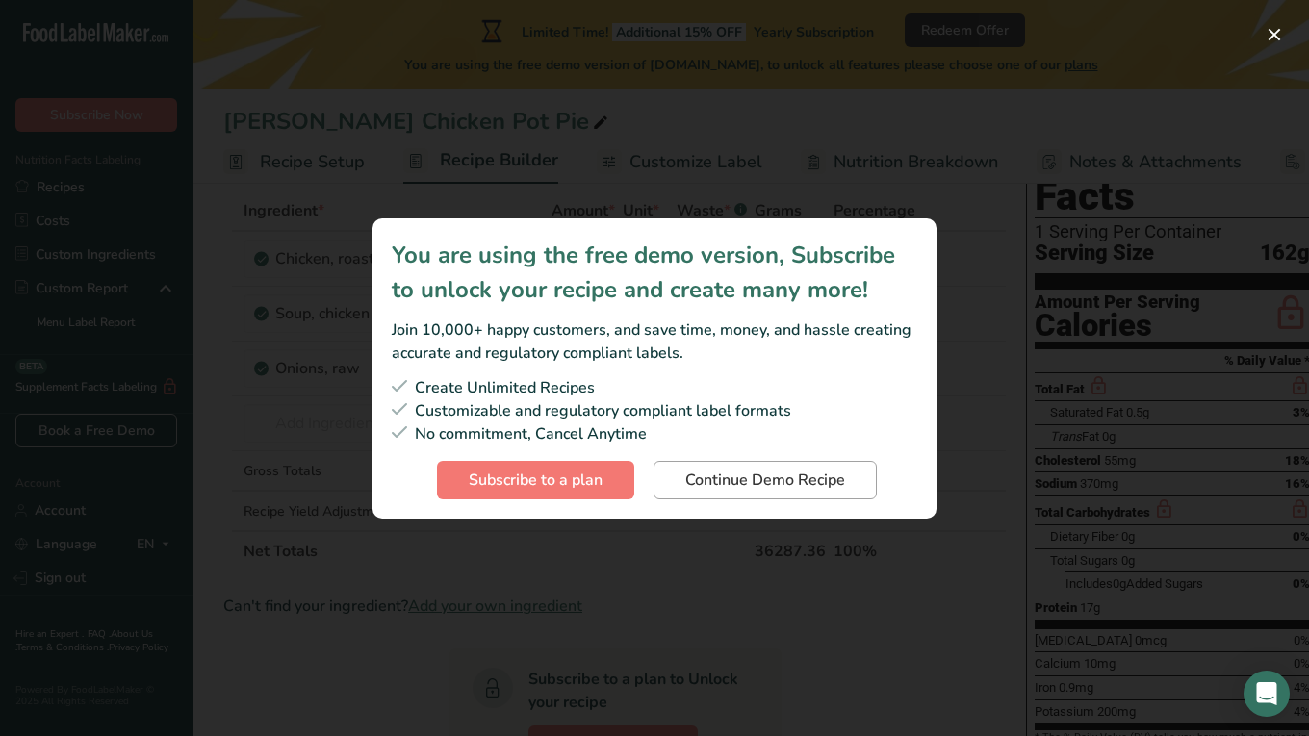
click at [704, 473] on span "Continue Demo Recipe" at bounding box center [765, 480] width 160 height 23
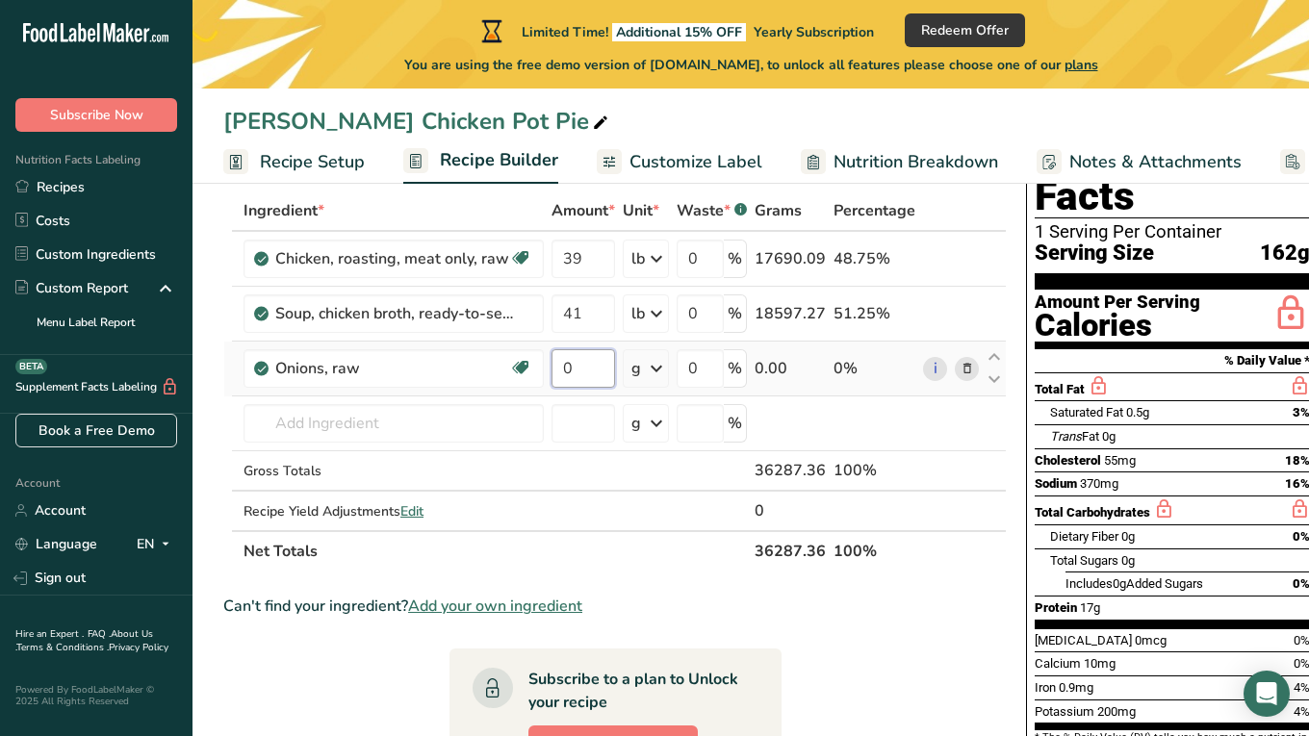
click at [578, 369] on input "0" at bounding box center [583, 368] width 64 height 38
type input "8.6"
click at [648, 373] on div "Ingredient * Amount * Unit * Waste * .a-a{fill:#347362;}.b-a{fill:#fff;} Grams …" at bounding box center [614, 381] width 783 height 381
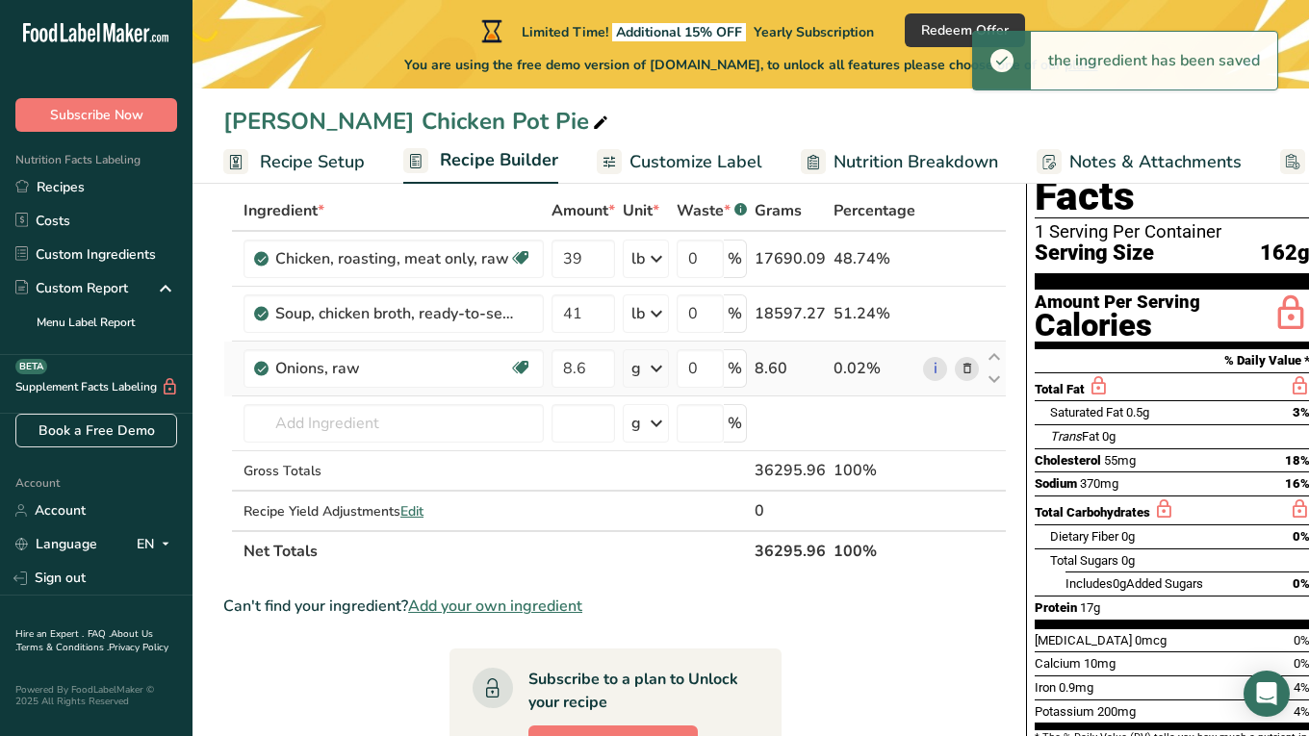
click at [648, 370] on icon at bounding box center [656, 368] width 23 height 35
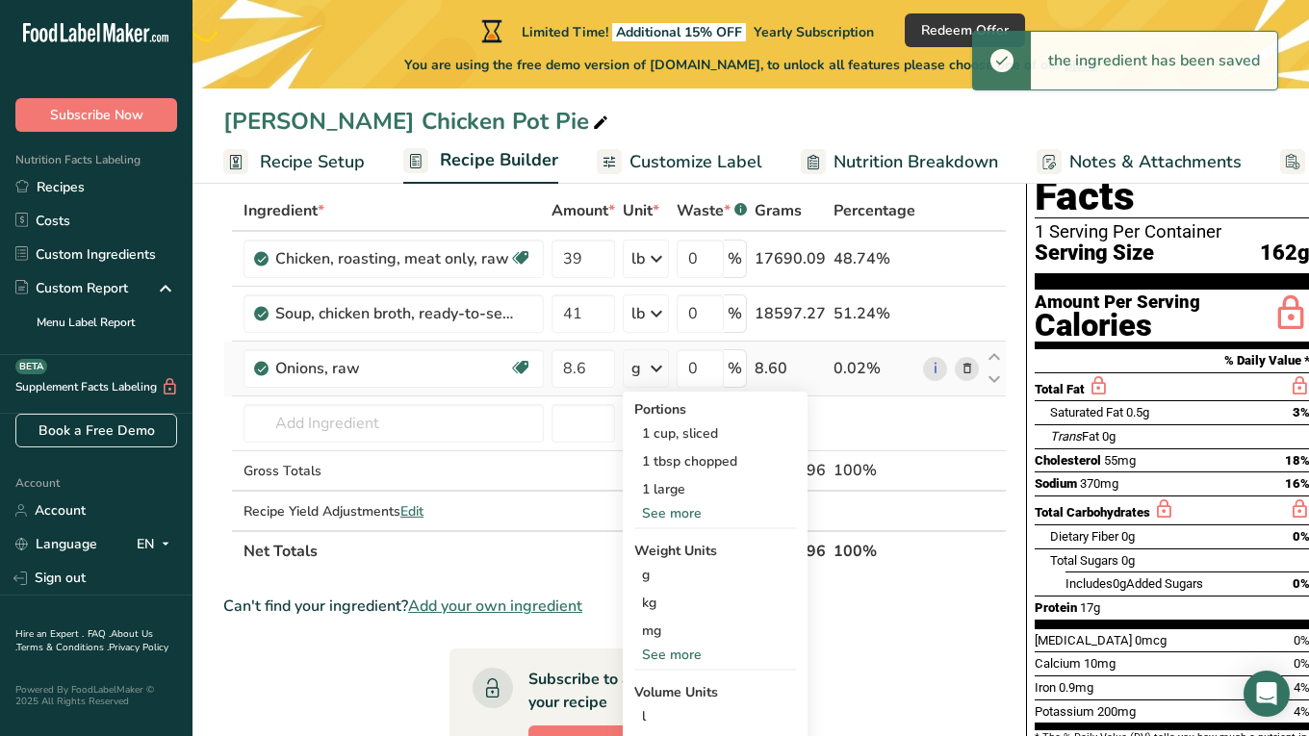
click at [659, 648] on div "See more" at bounding box center [715, 655] width 162 height 20
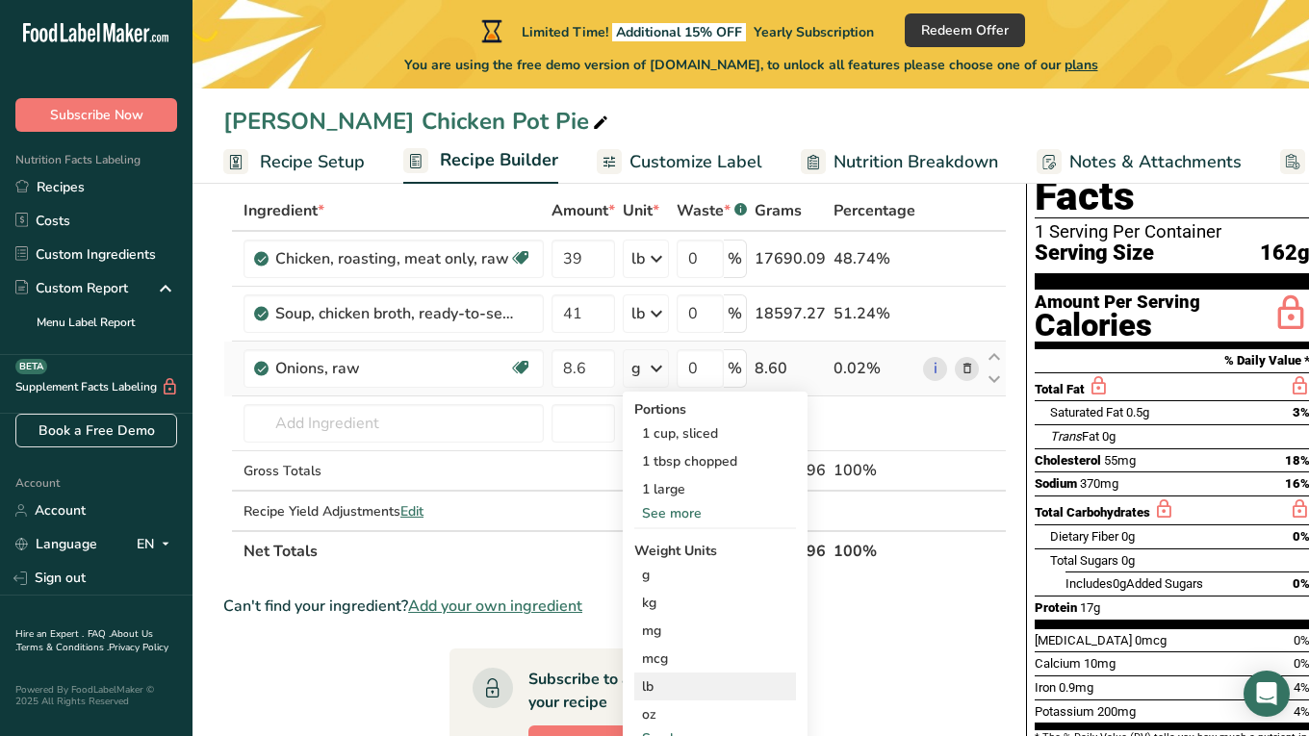
click at [658, 684] on div "lb" at bounding box center [715, 687] width 162 height 28
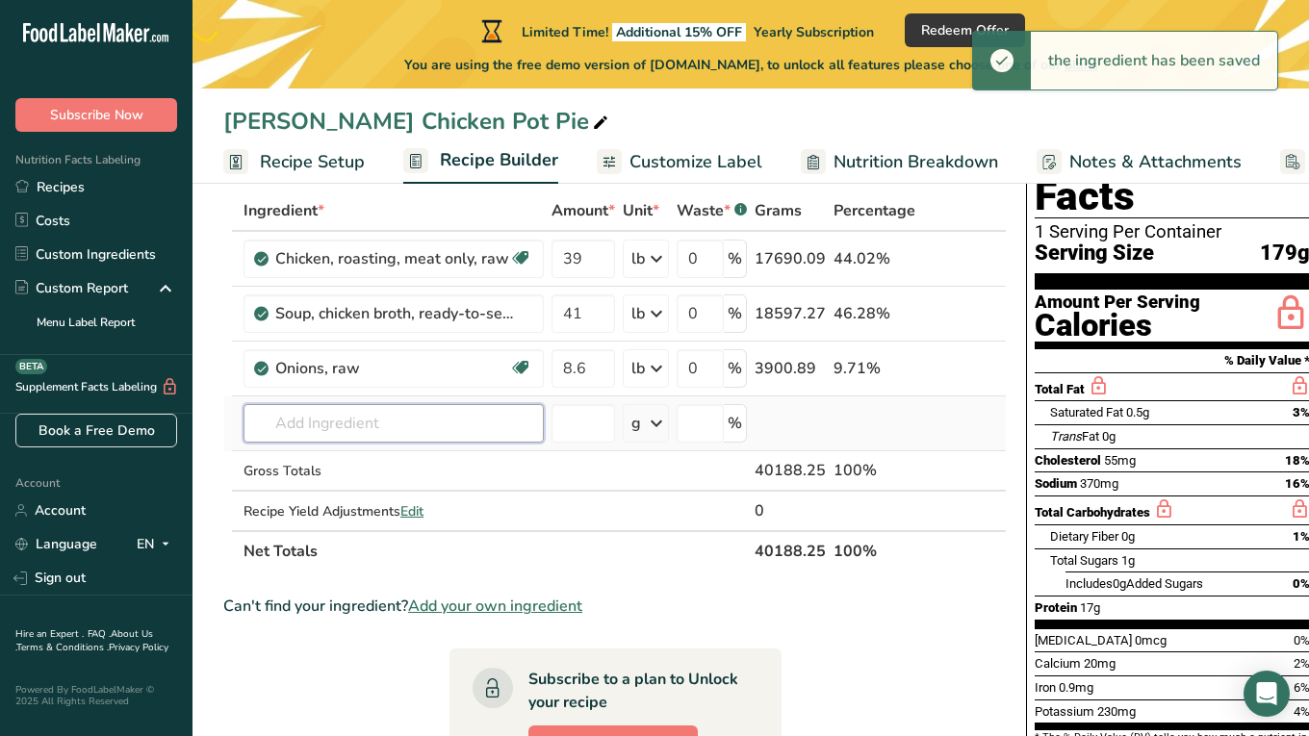
click at [363, 421] on input "text" at bounding box center [393, 423] width 300 height 38
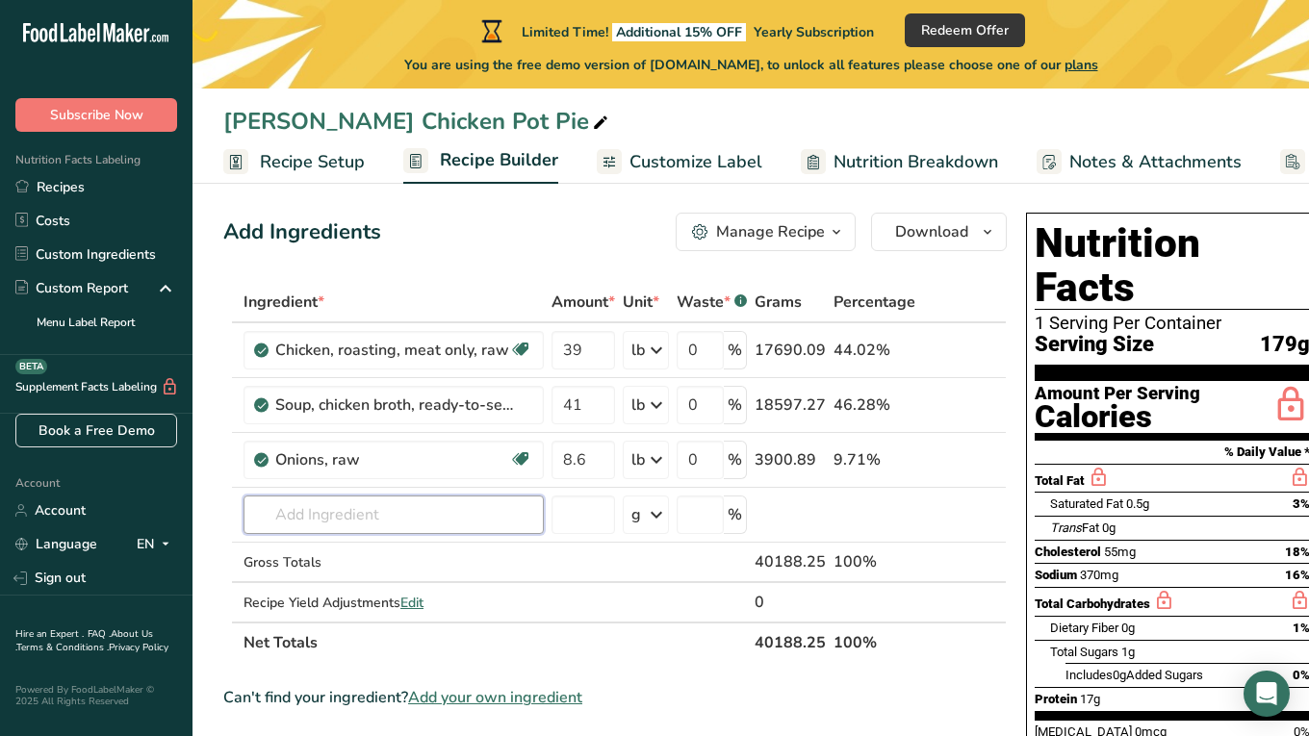
scroll to position [0, 0]
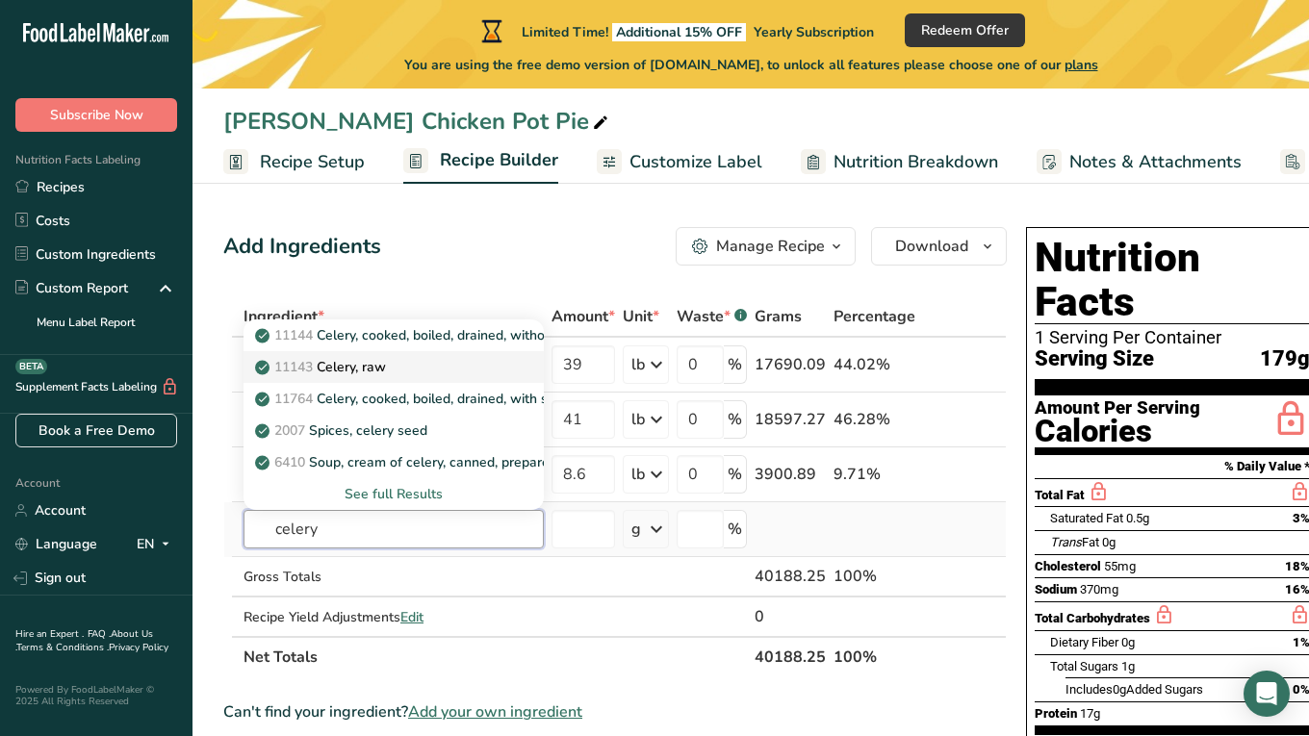
type input "celery"
click at [477, 369] on div "11143 Celery, raw" at bounding box center [378, 367] width 239 height 20
type input "Celery, raw"
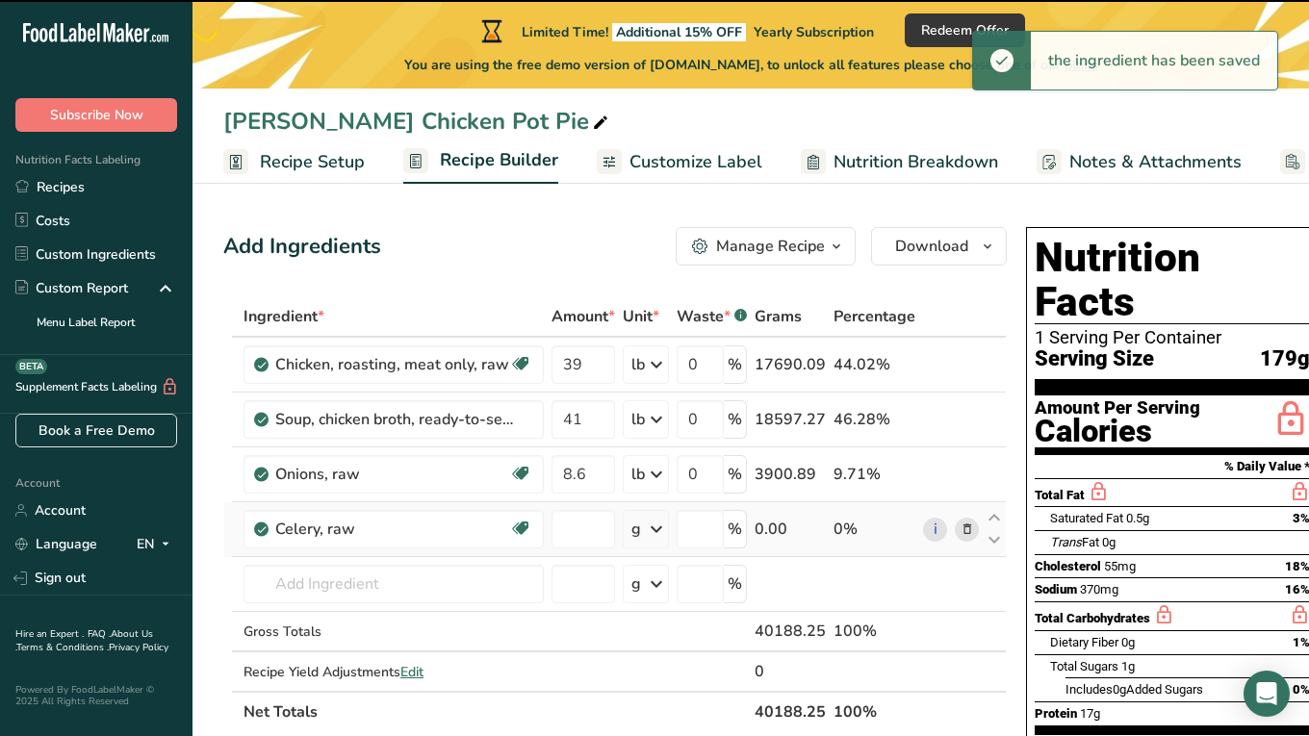
type input "0"
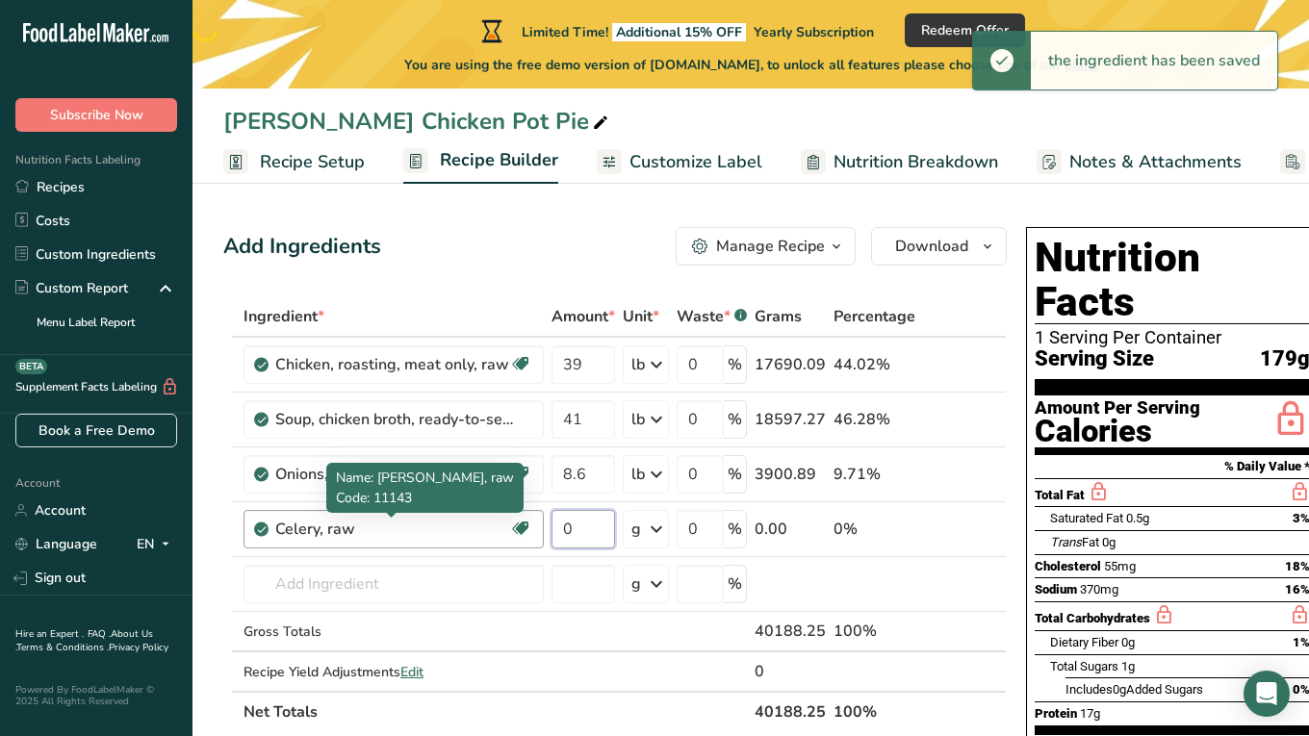
drag, startPoint x: 588, startPoint y: 531, endPoint x: 462, endPoint y: 533, distance: 126.1
click at [462, 533] on tr "Celery, raw Source of Antioxidants Dairy free Gluten free Vegan Vegetarian Soy …" at bounding box center [614, 529] width 781 height 55
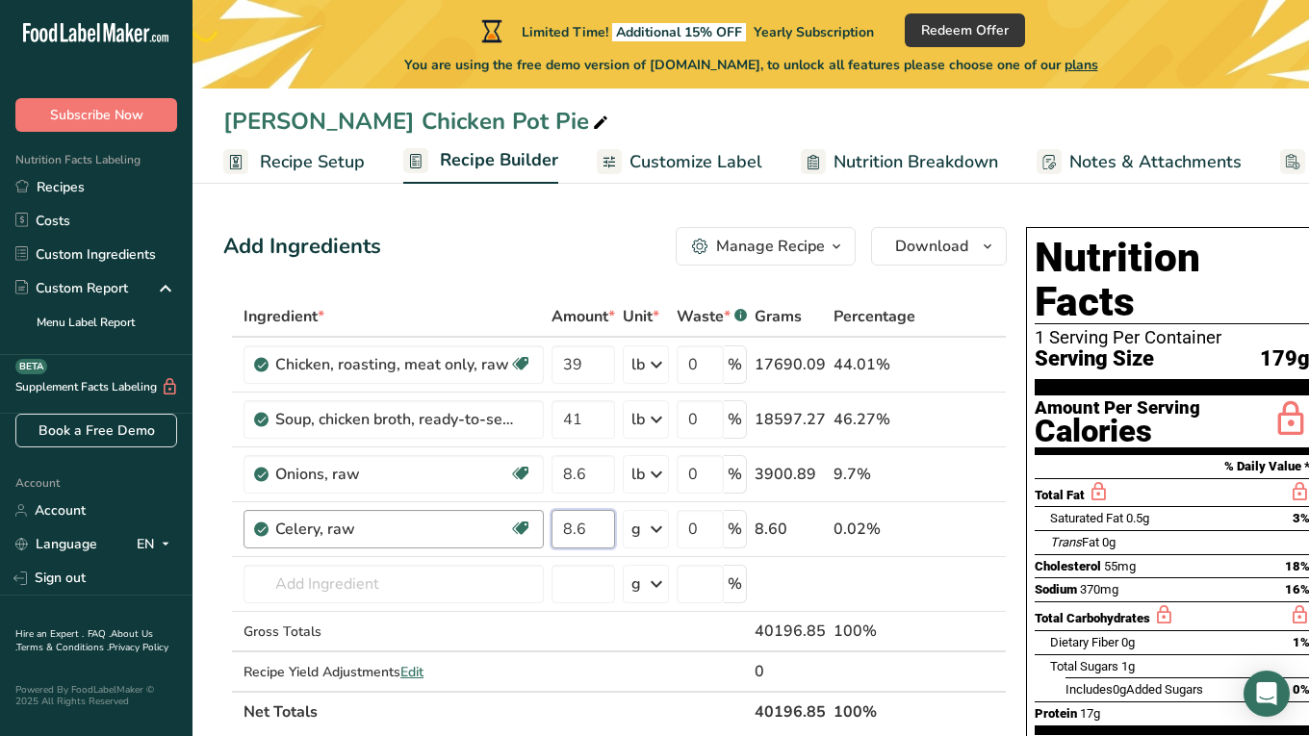
type input "8.6"
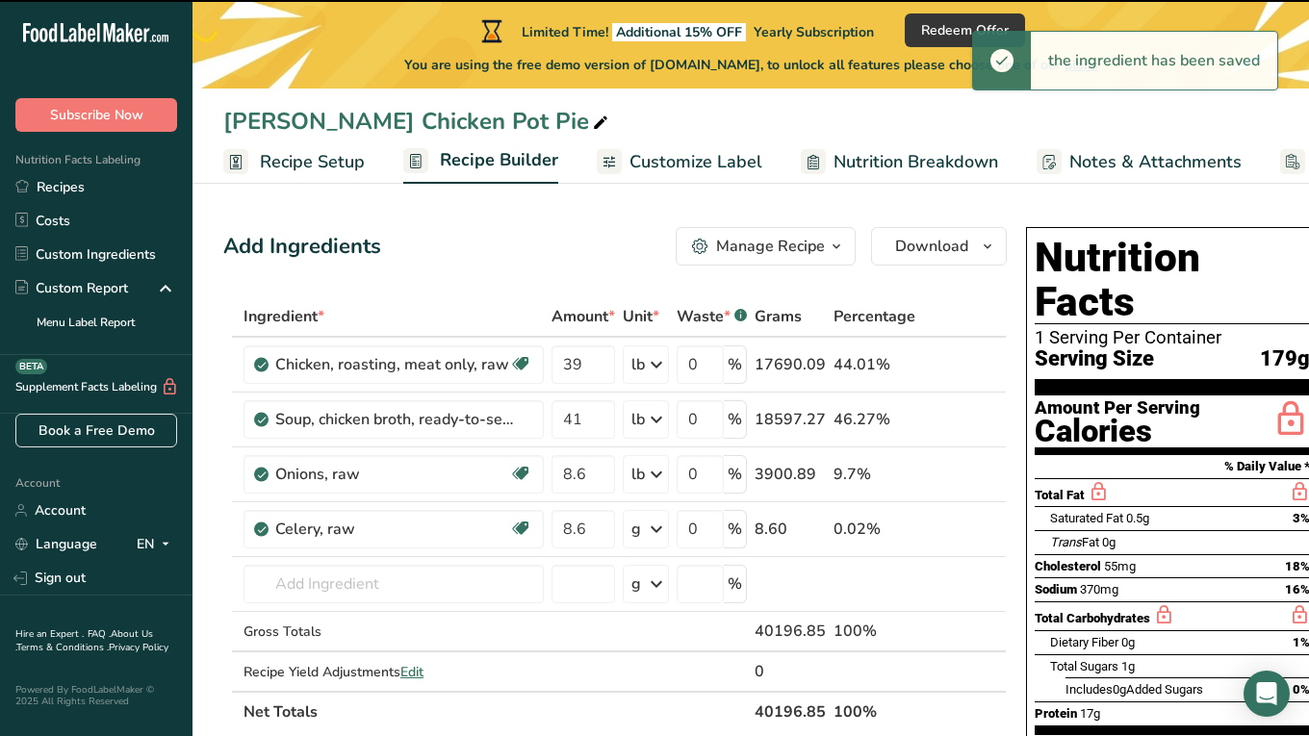
click at [646, 530] on icon at bounding box center [656, 529] width 23 height 35
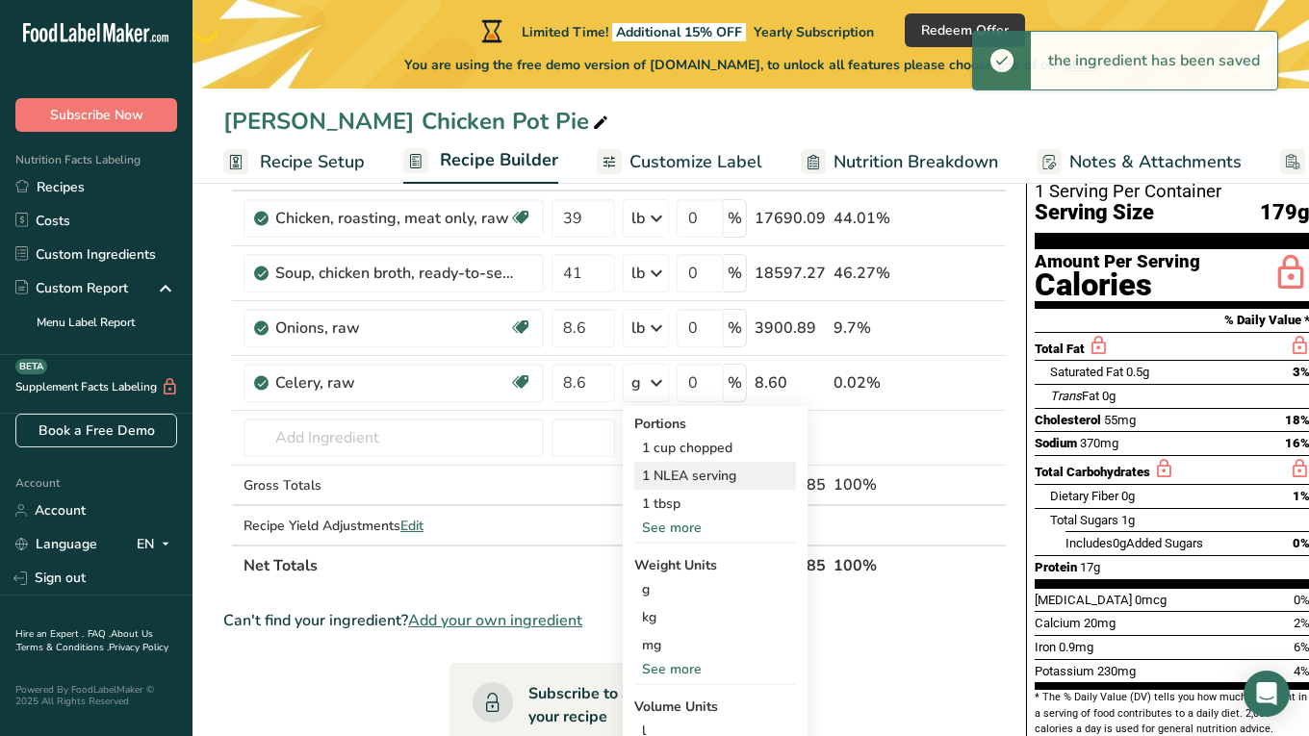
scroll to position [170, 0]
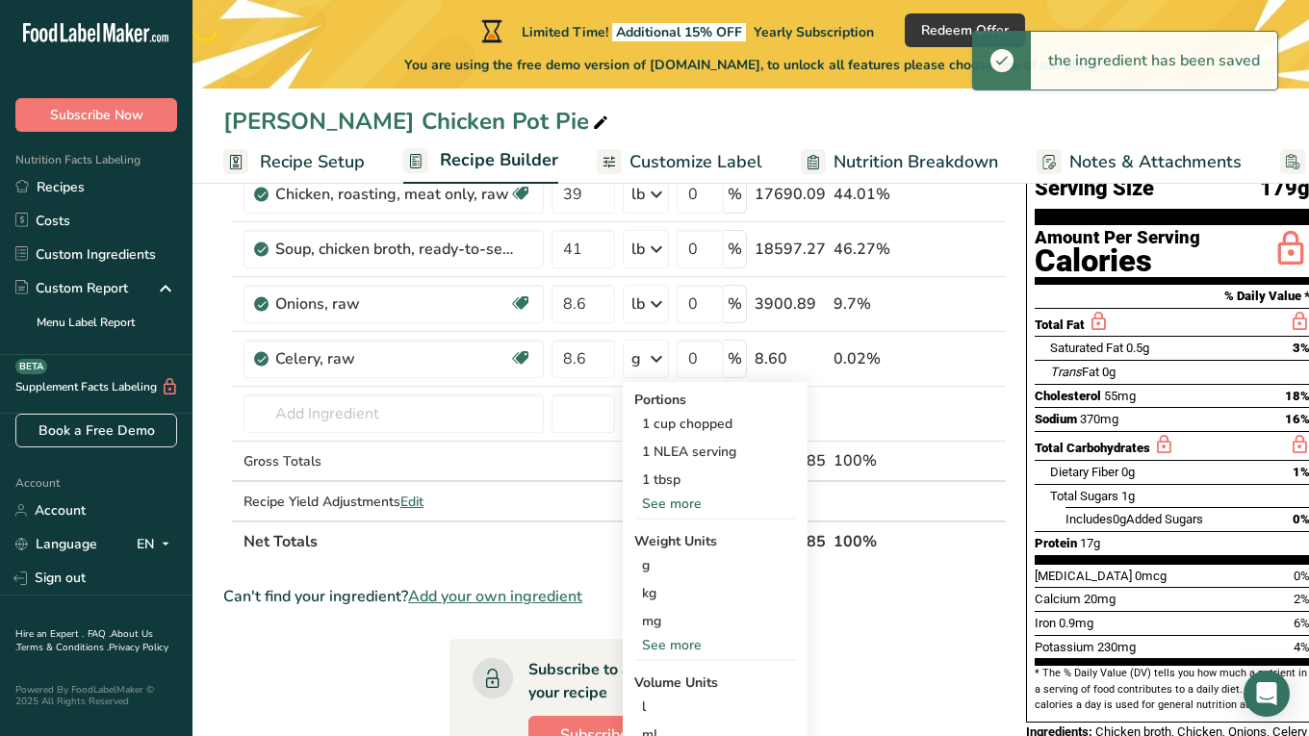
click at [657, 643] on div "See more" at bounding box center [715, 645] width 162 height 20
click at [656, 672] on div "lb" at bounding box center [715, 677] width 162 height 28
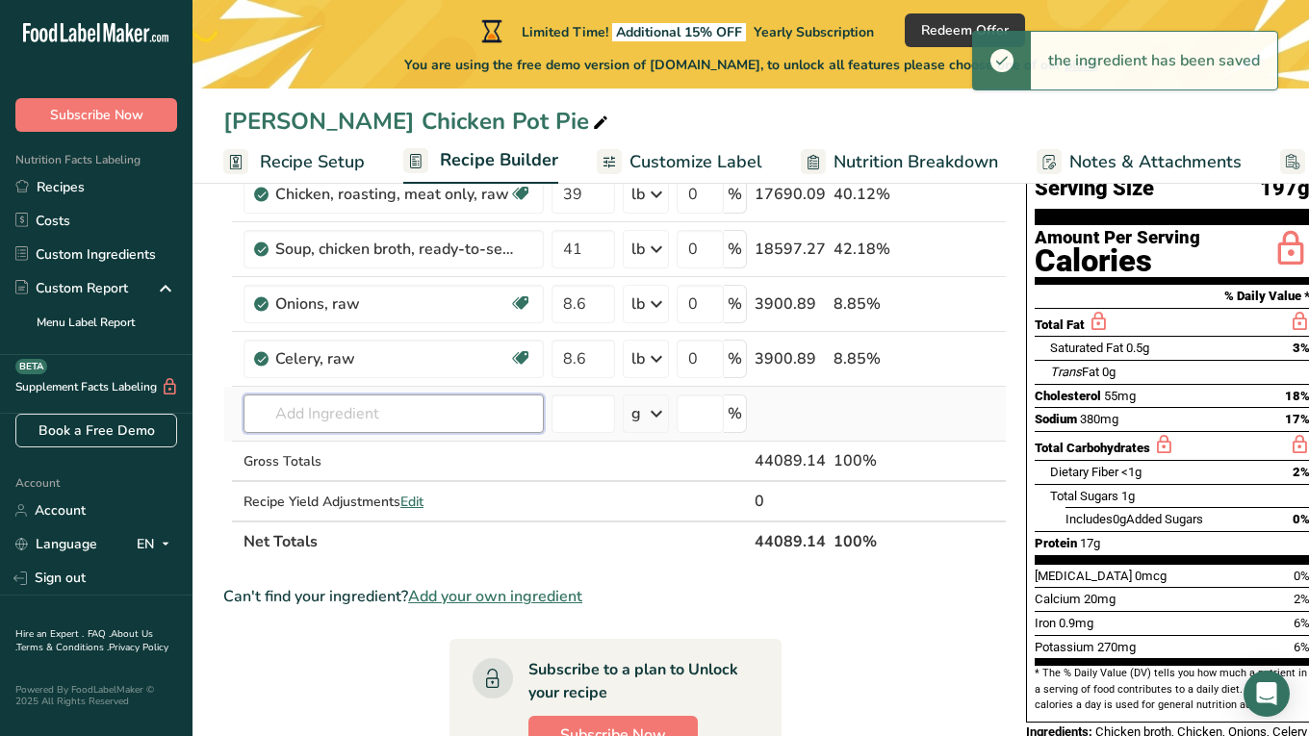
click at [418, 423] on input "text" at bounding box center [393, 413] width 300 height 38
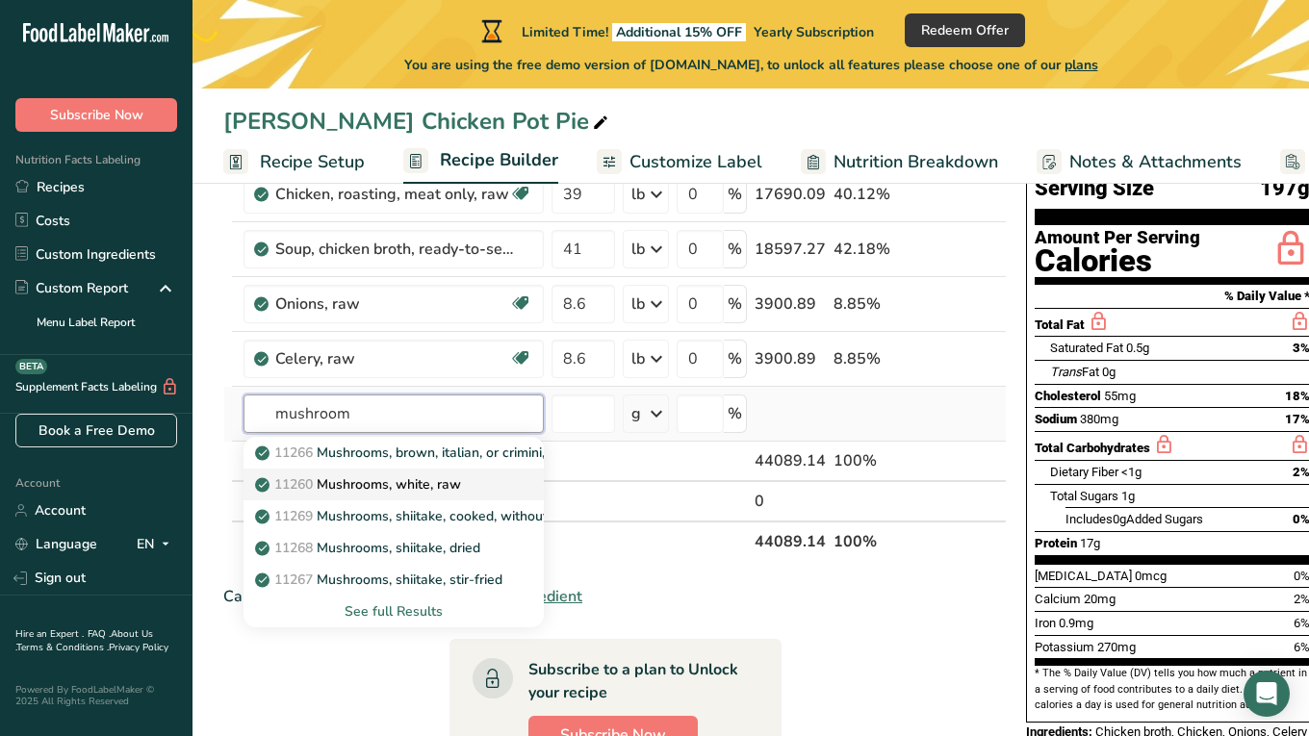
type input "mushroom"
click at [459, 480] on p "11260 Mushrooms, white, raw" at bounding box center [360, 484] width 202 height 20
type input "Mushrooms, white, raw"
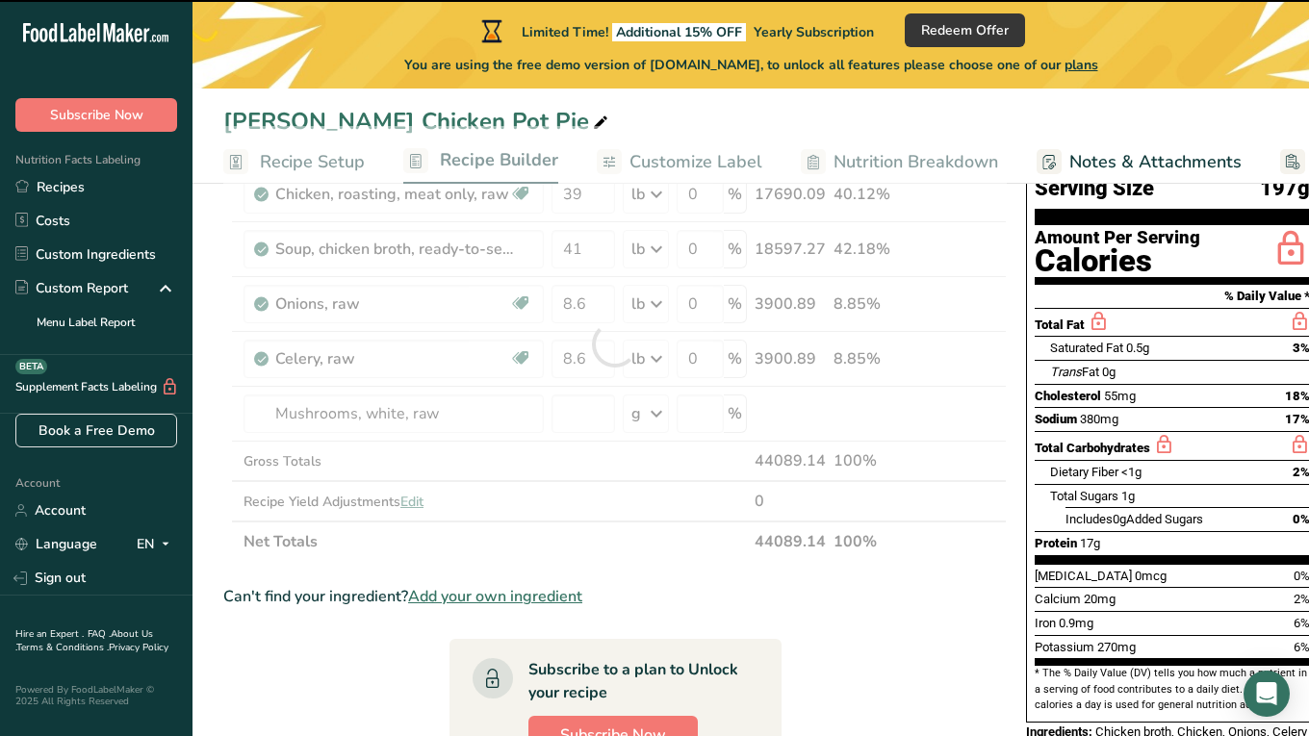
type input "0"
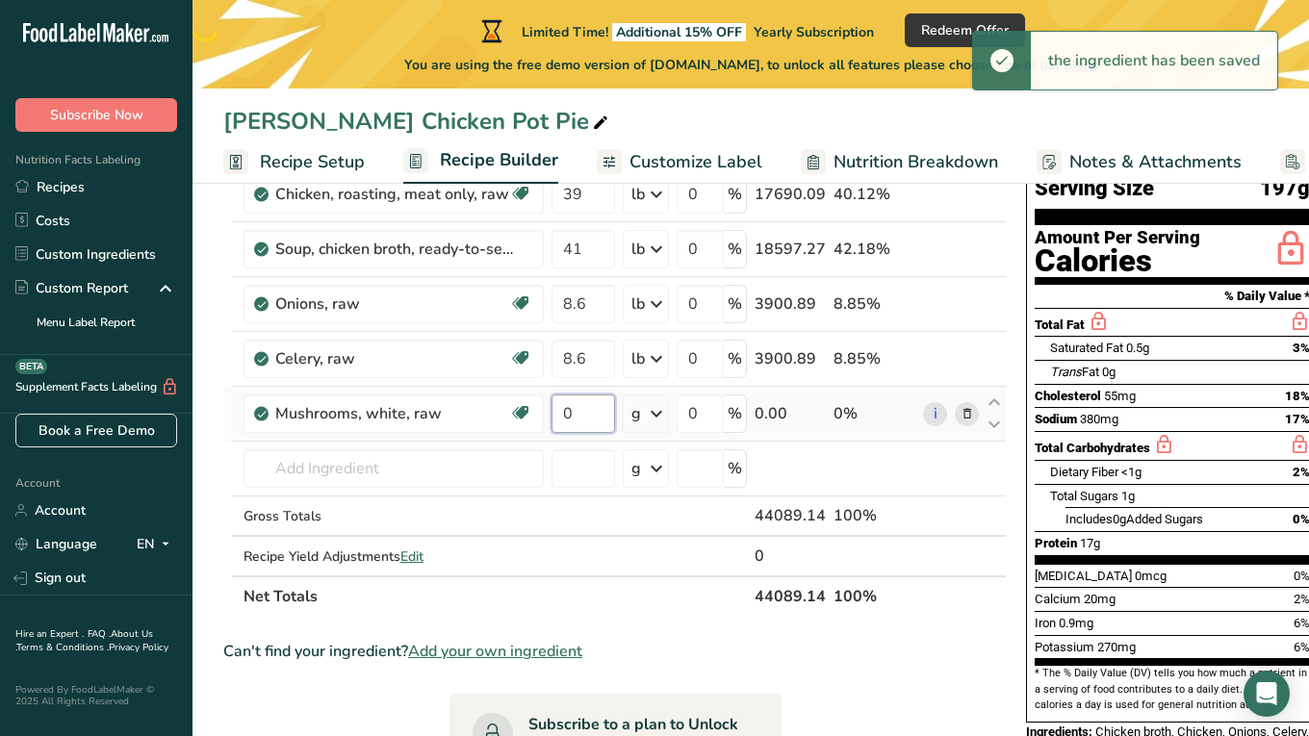
click at [600, 420] on input "0" at bounding box center [583, 413] width 64 height 38
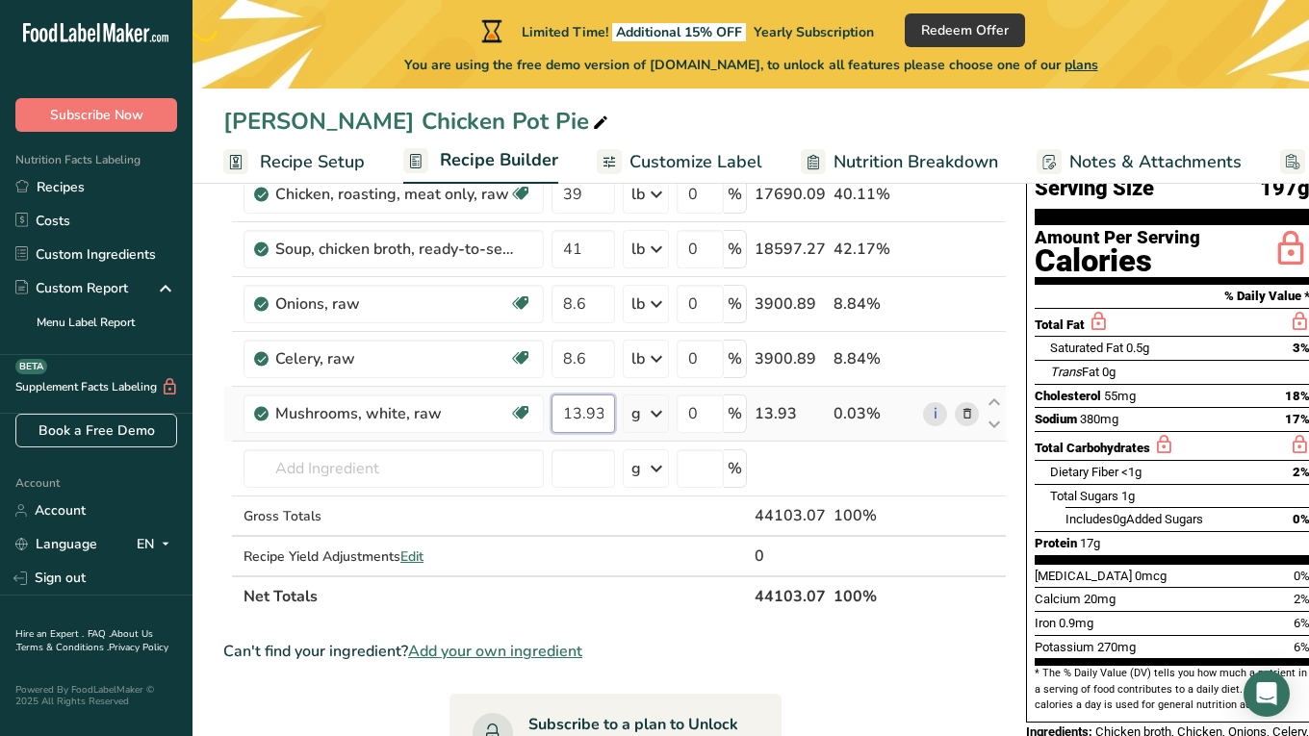
type input "13.93"
click at [651, 410] on div "Ingredient * Amount * Unit * Waste * .a-a{fill:#347362;}.b-a{fill:#fff;} Grams …" at bounding box center [614, 371] width 783 height 491
click at [381, 475] on input "text" at bounding box center [393, 468] width 300 height 38
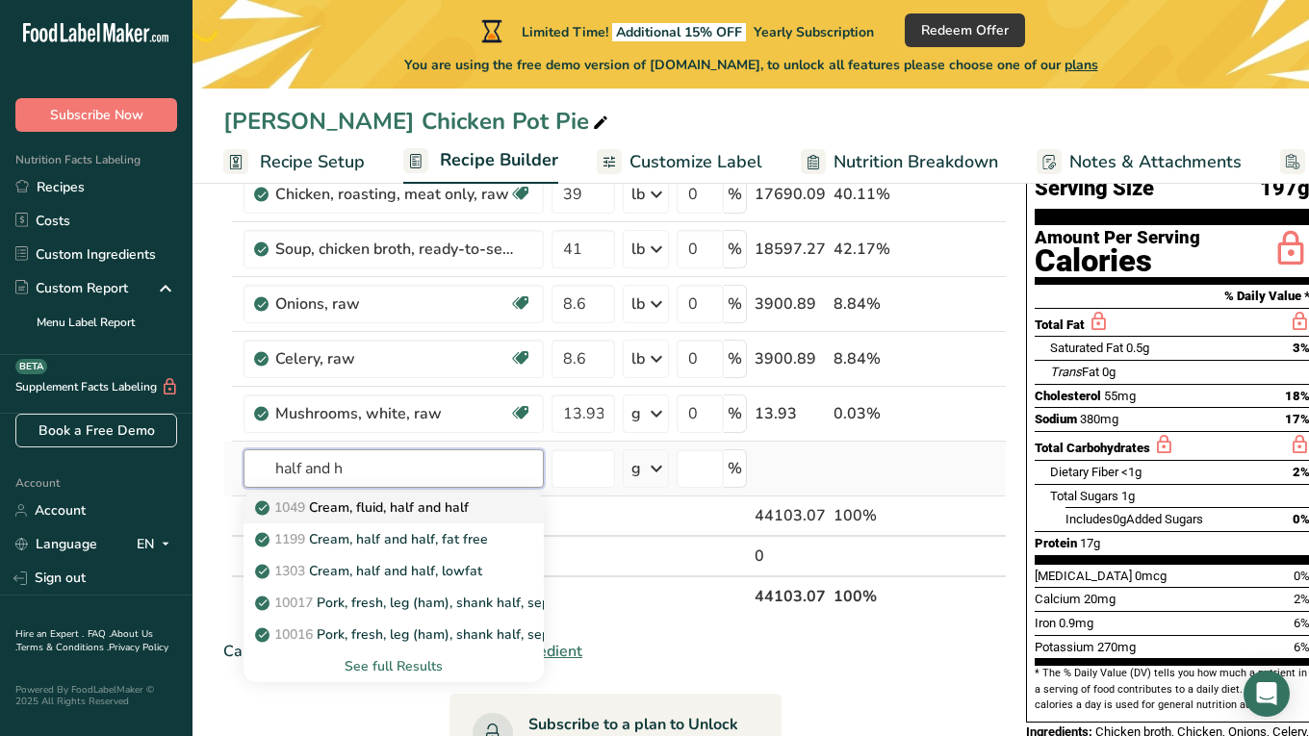
type input "half and h"
click at [414, 511] on p "1049 Cream, fluid, half and half" at bounding box center [364, 507] width 210 height 20
type input "Cream, fluid, half and half"
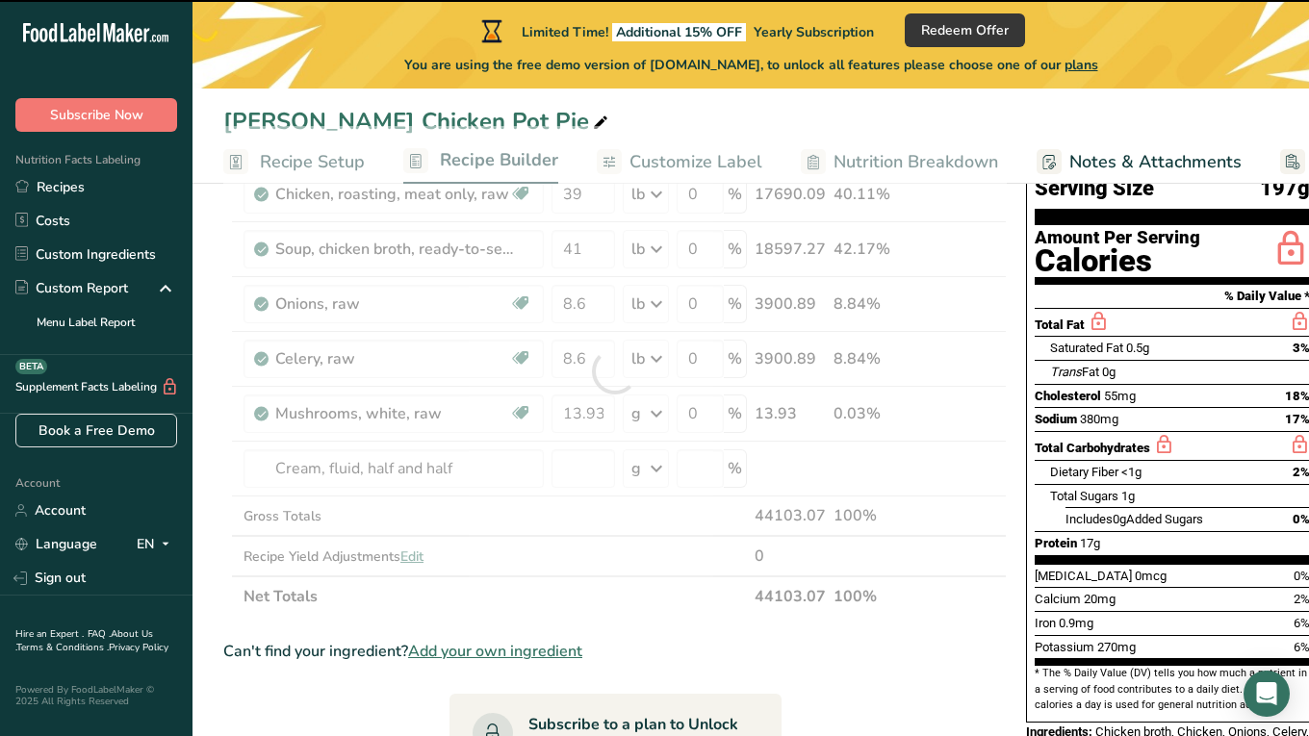
type input "0"
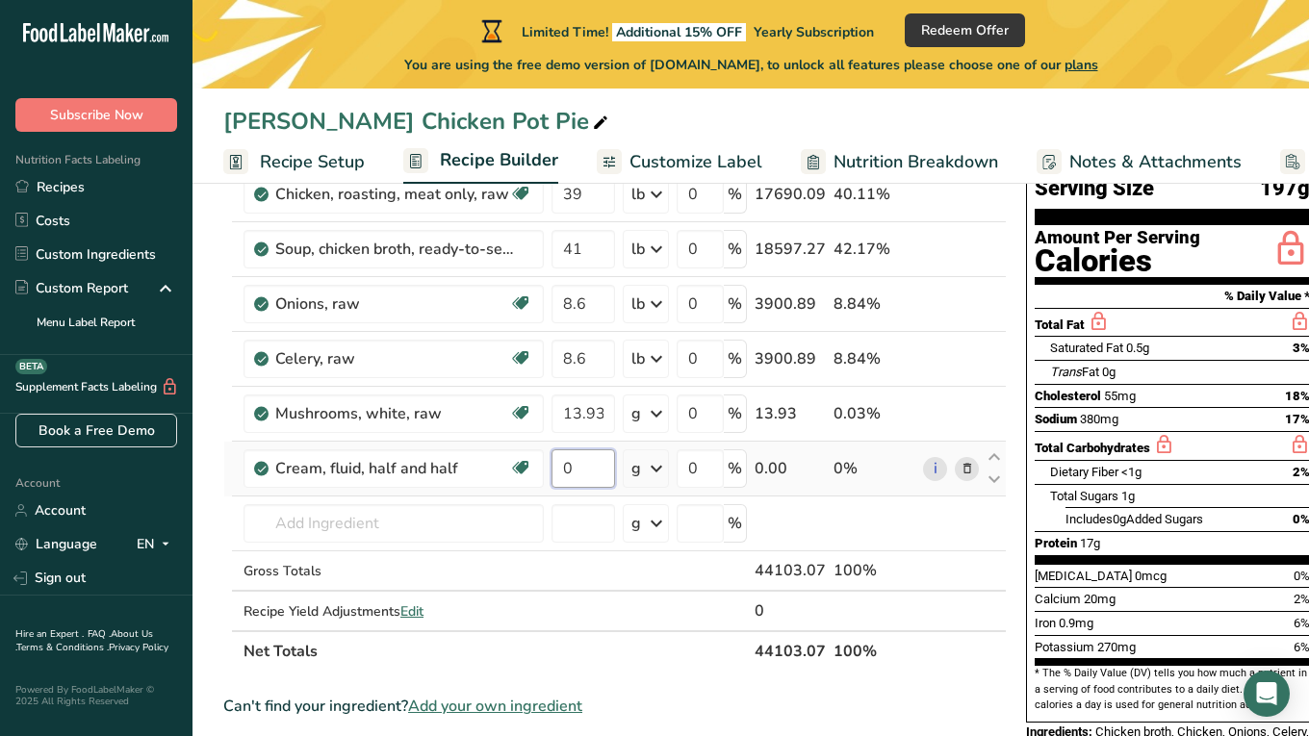
click at [572, 468] on input "0" at bounding box center [583, 468] width 64 height 38
click at [651, 417] on div "Ingredient * Amount * Unit * Waste * .a-a{fill:#347362;}.b-a{fill:#fff;} Grams …" at bounding box center [614, 399] width 783 height 546
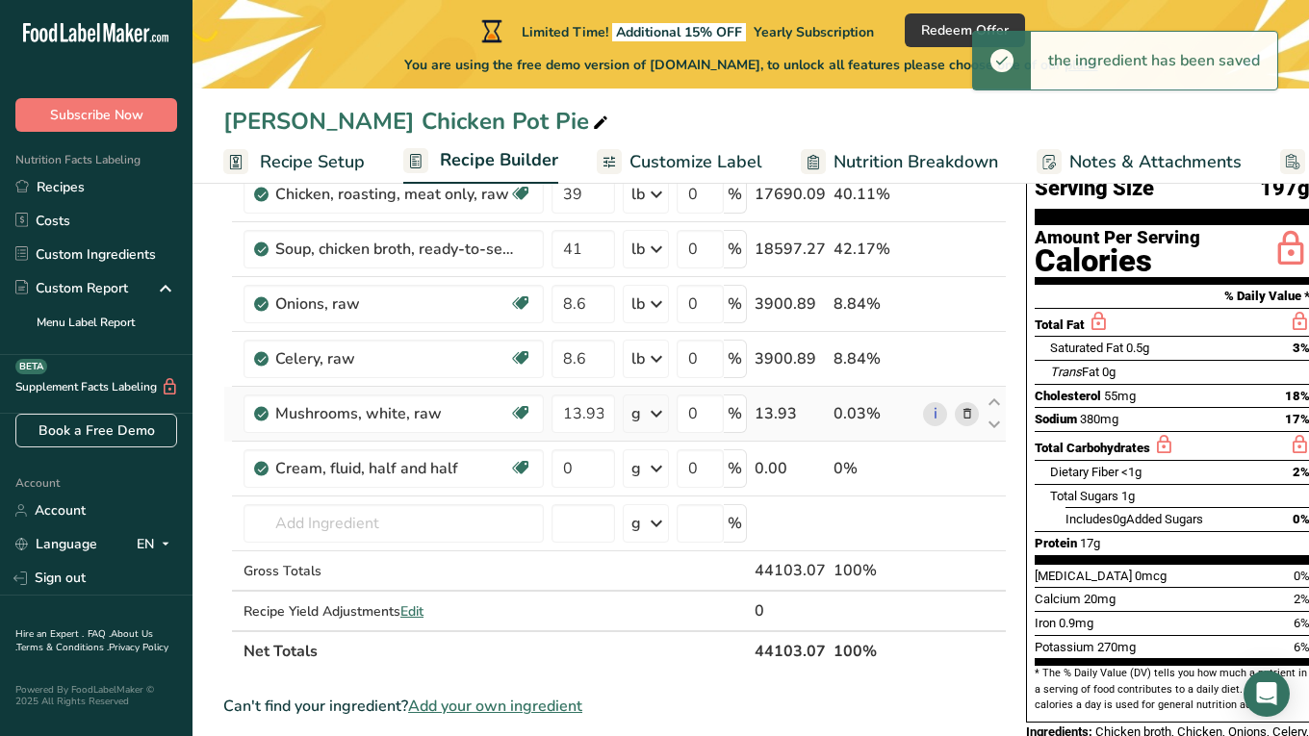
click at [651, 417] on icon at bounding box center [656, 413] width 23 height 35
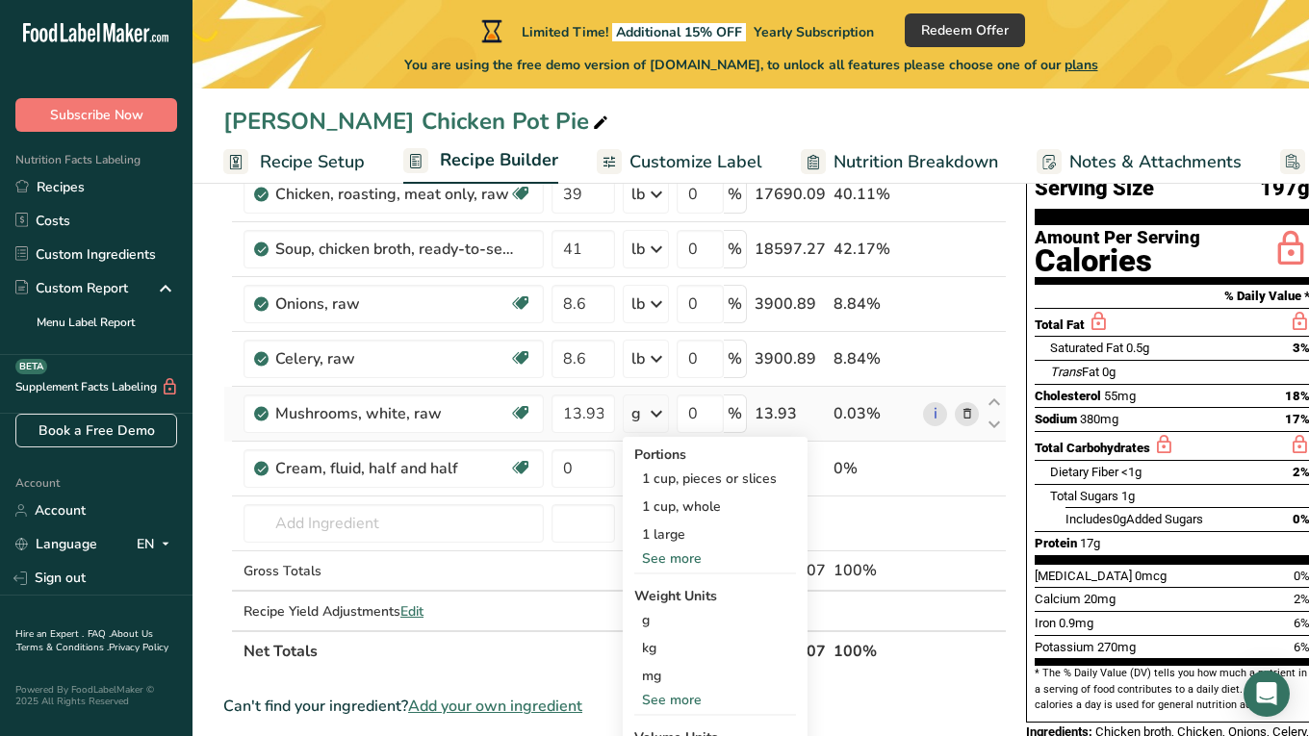
click at [673, 698] on div "See more" at bounding box center [715, 700] width 162 height 20
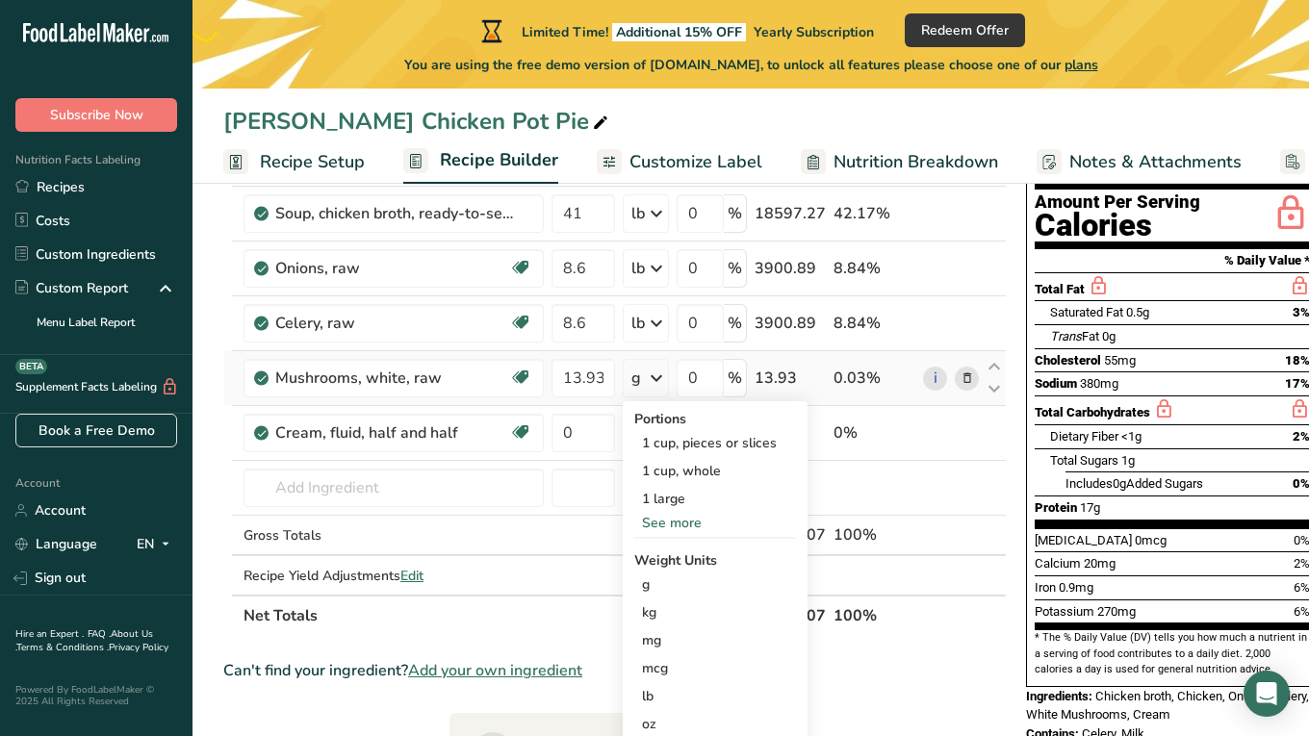
scroll to position [229, 0]
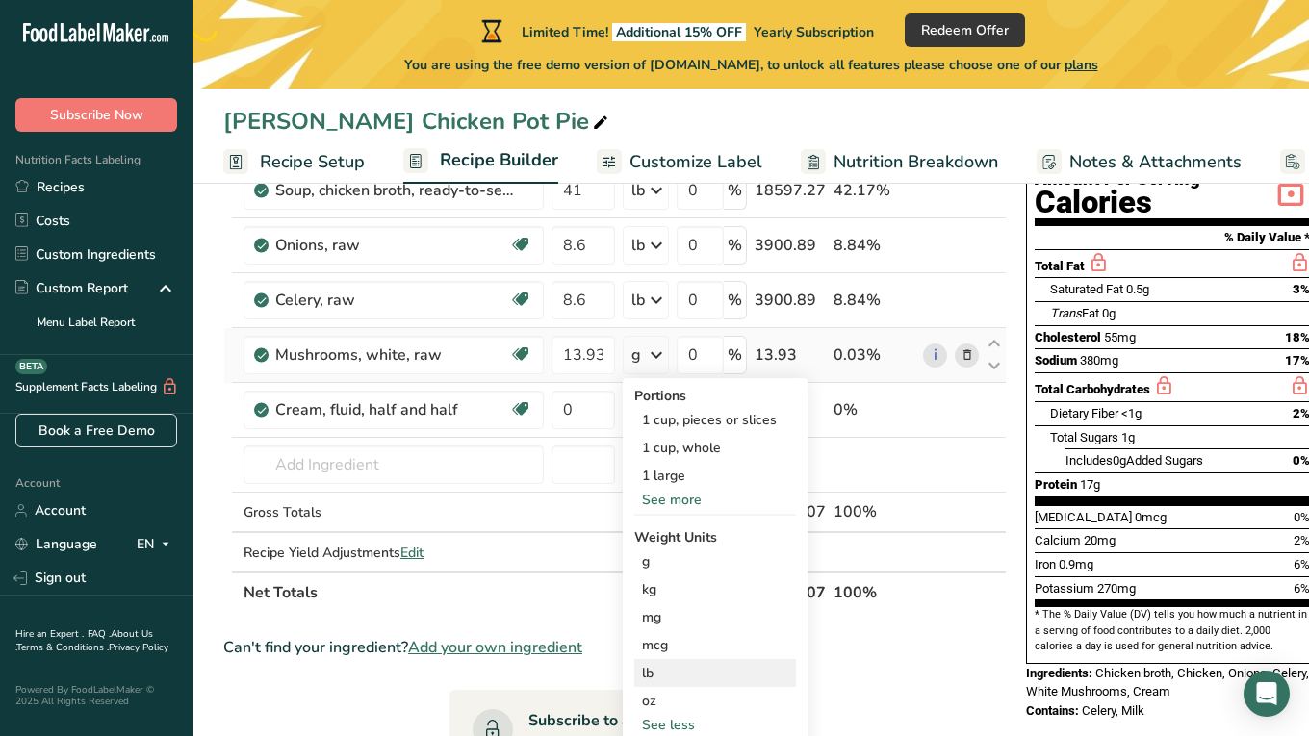
click at [662, 674] on div "lb" at bounding box center [715, 673] width 162 height 28
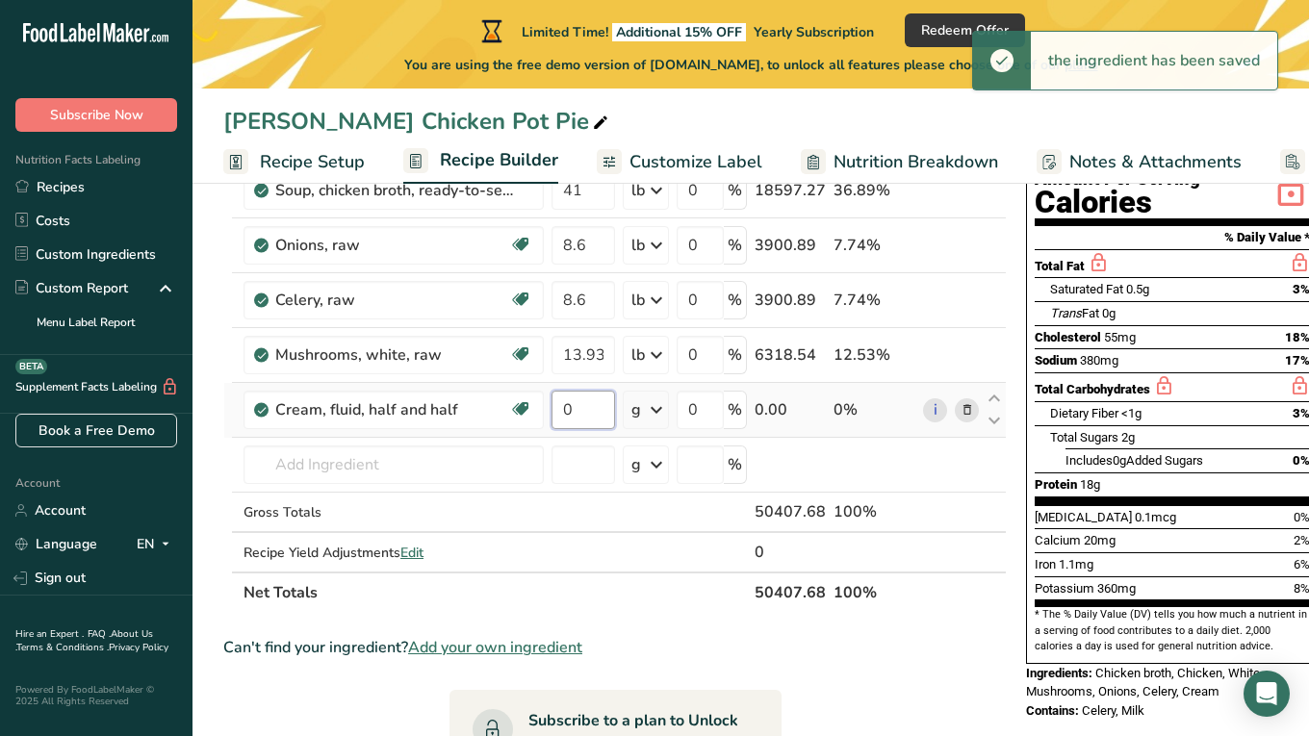
click at [593, 413] on input "0" at bounding box center [583, 410] width 64 height 38
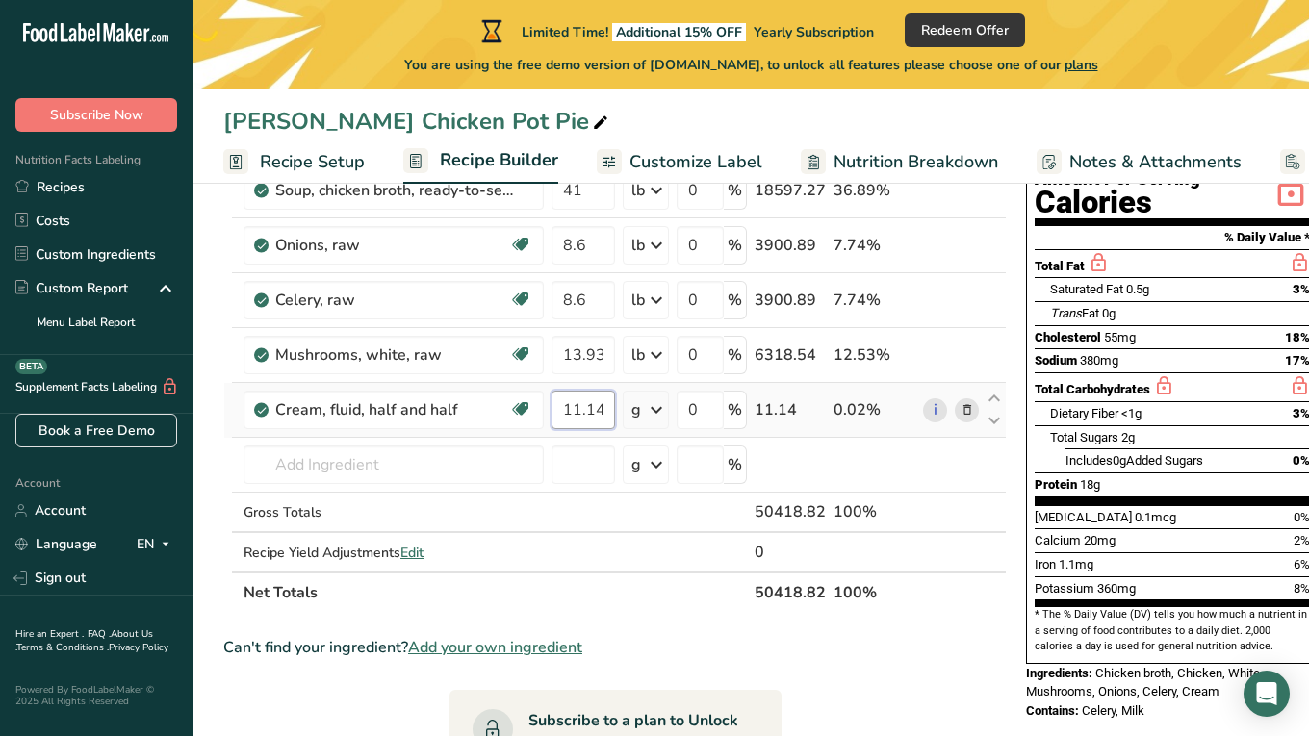
type input "11.14"
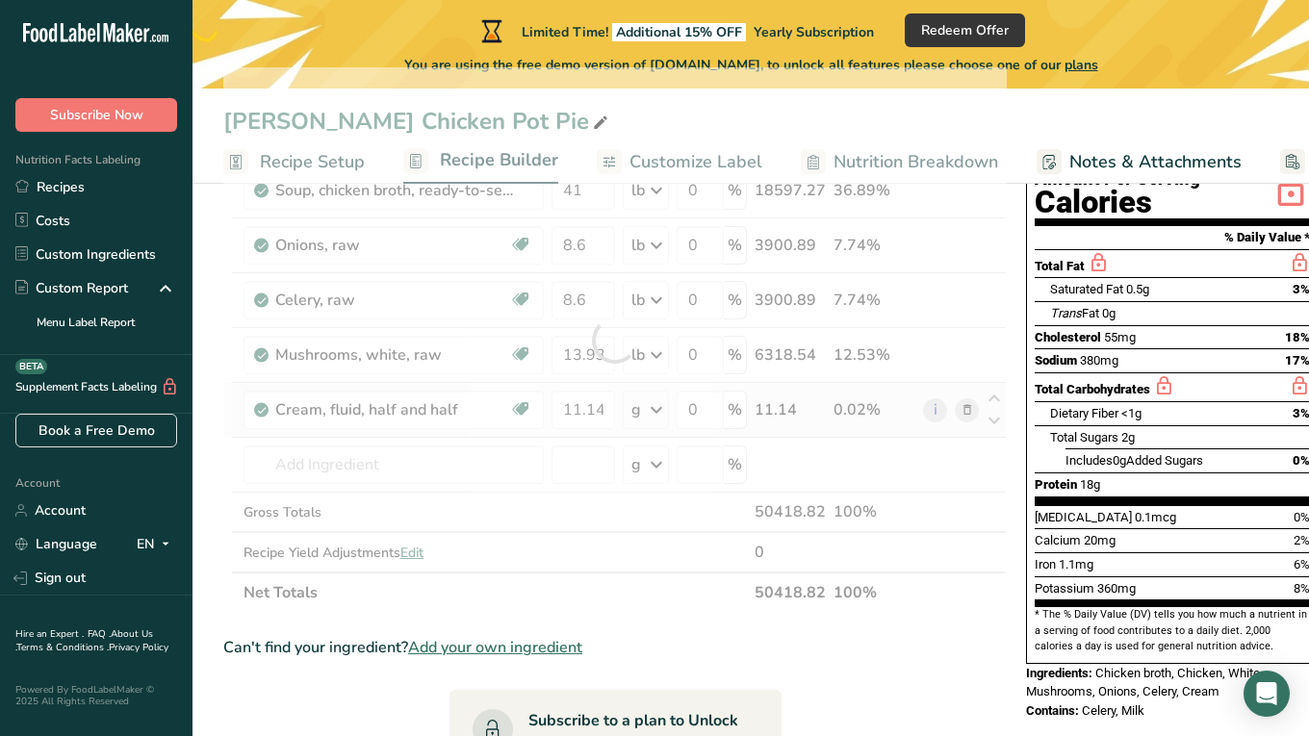
click at [648, 409] on div "Ingredient * Amount * Unit * Waste * .a-a{fill:#347362;}.b-a{fill:#fff;} Grams …" at bounding box center [614, 340] width 783 height 546
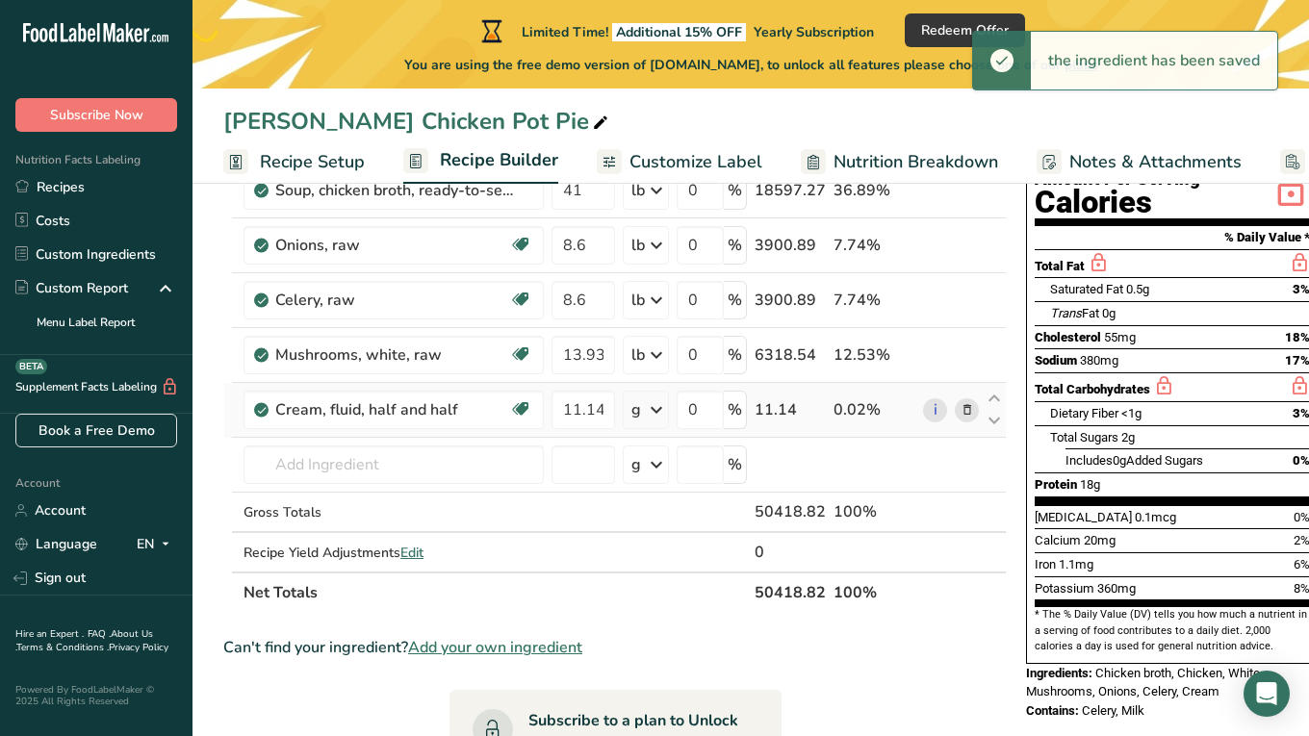
click at [651, 403] on icon at bounding box center [656, 410] width 23 height 35
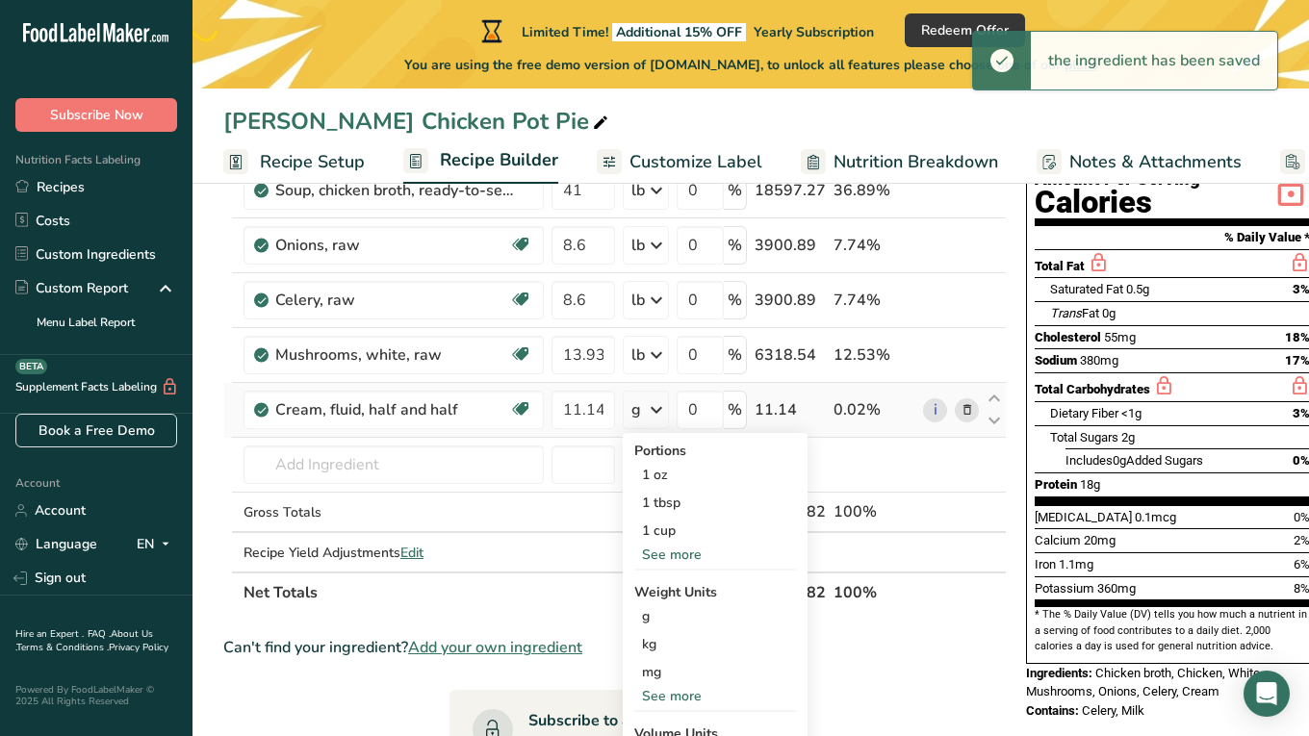
click at [666, 693] on div "See more" at bounding box center [715, 696] width 162 height 20
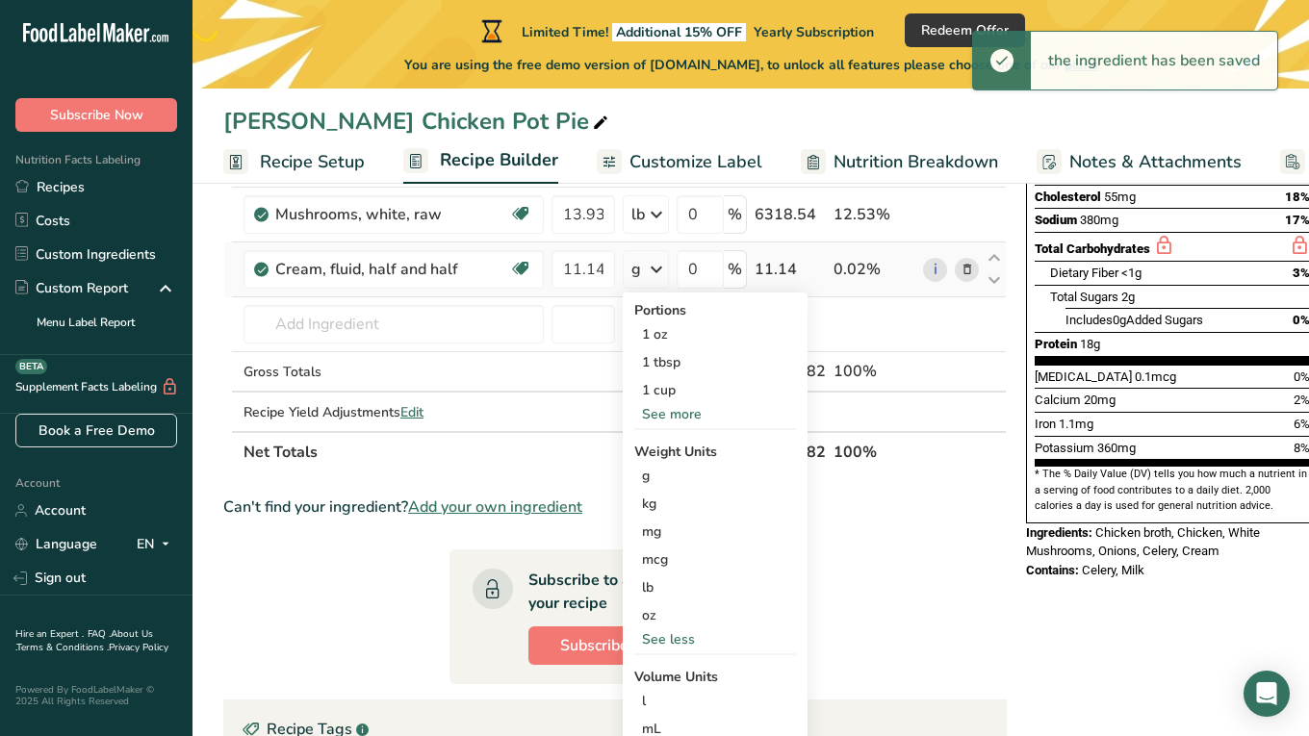
scroll to position [380, 0]
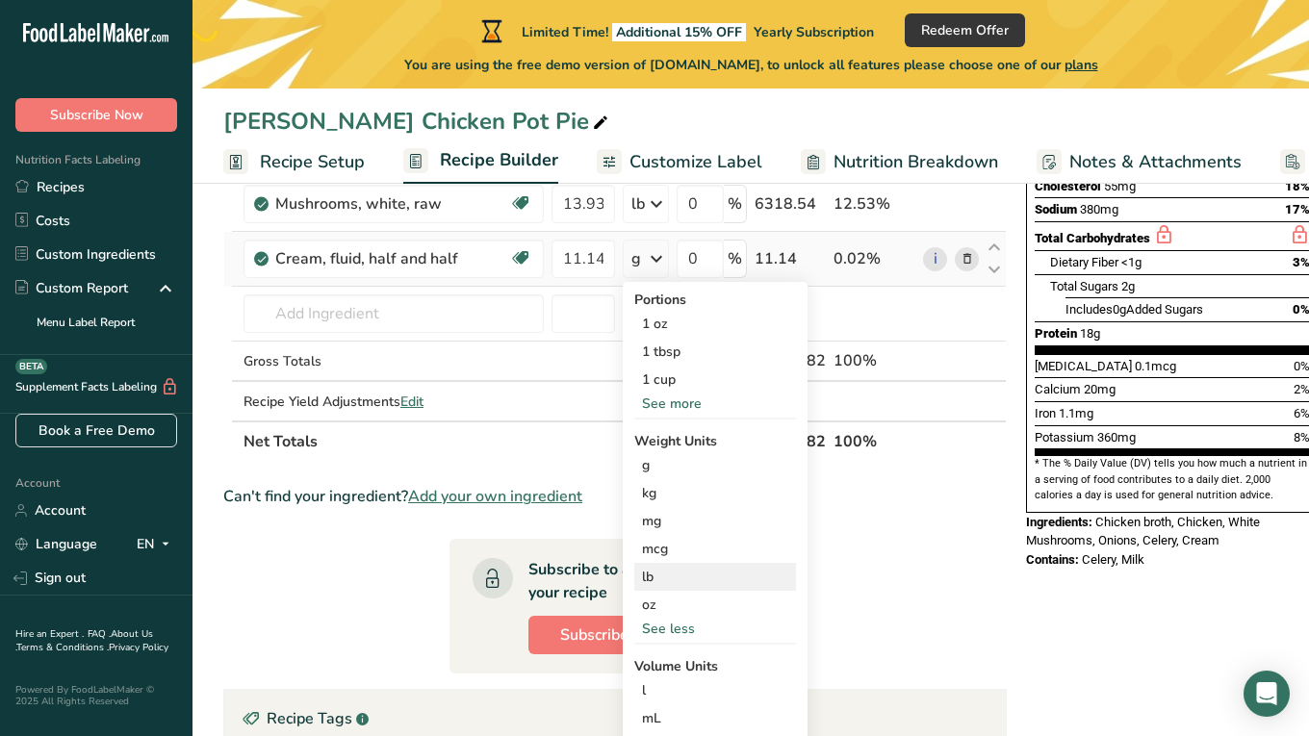
click at [658, 589] on div "lb" at bounding box center [715, 577] width 162 height 28
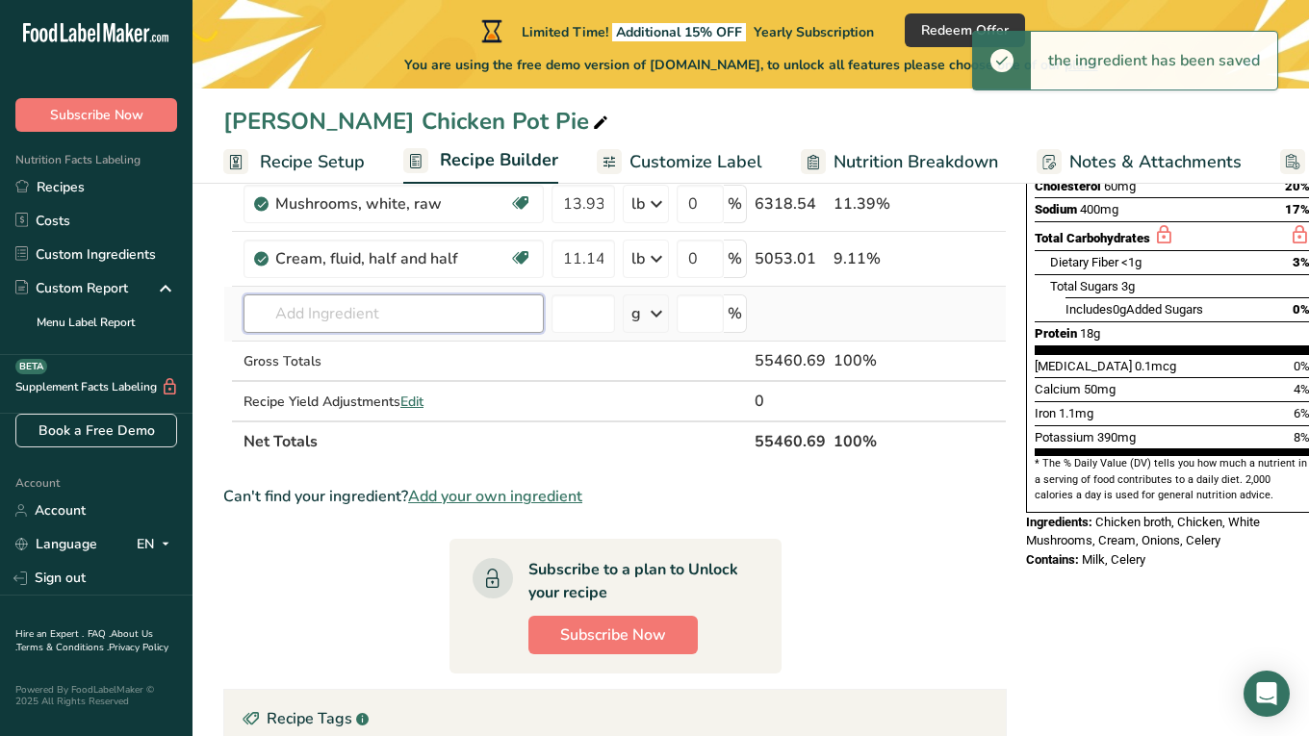
click at [367, 313] on input "text" at bounding box center [393, 313] width 300 height 38
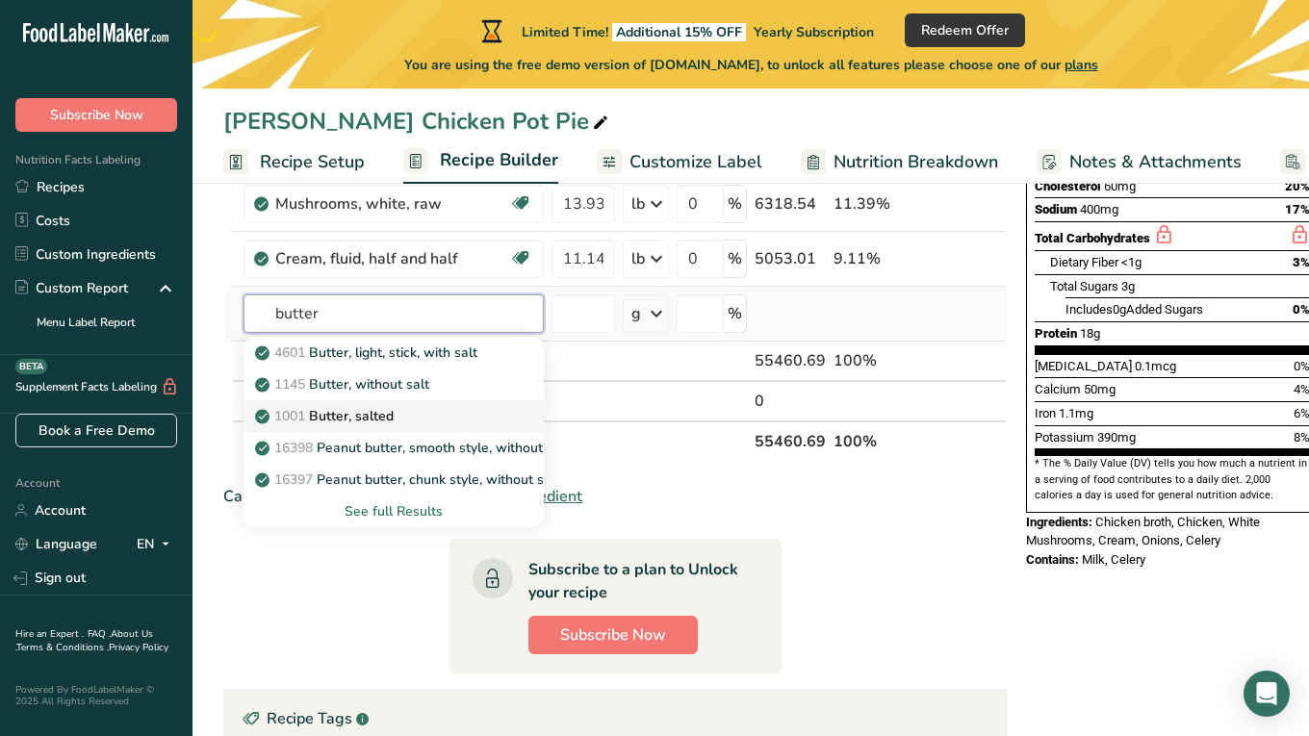
type input "butter"
click at [411, 426] on link "1001 Butter, salted" at bounding box center [393, 416] width 300 height 32
type input "Butter, salted"
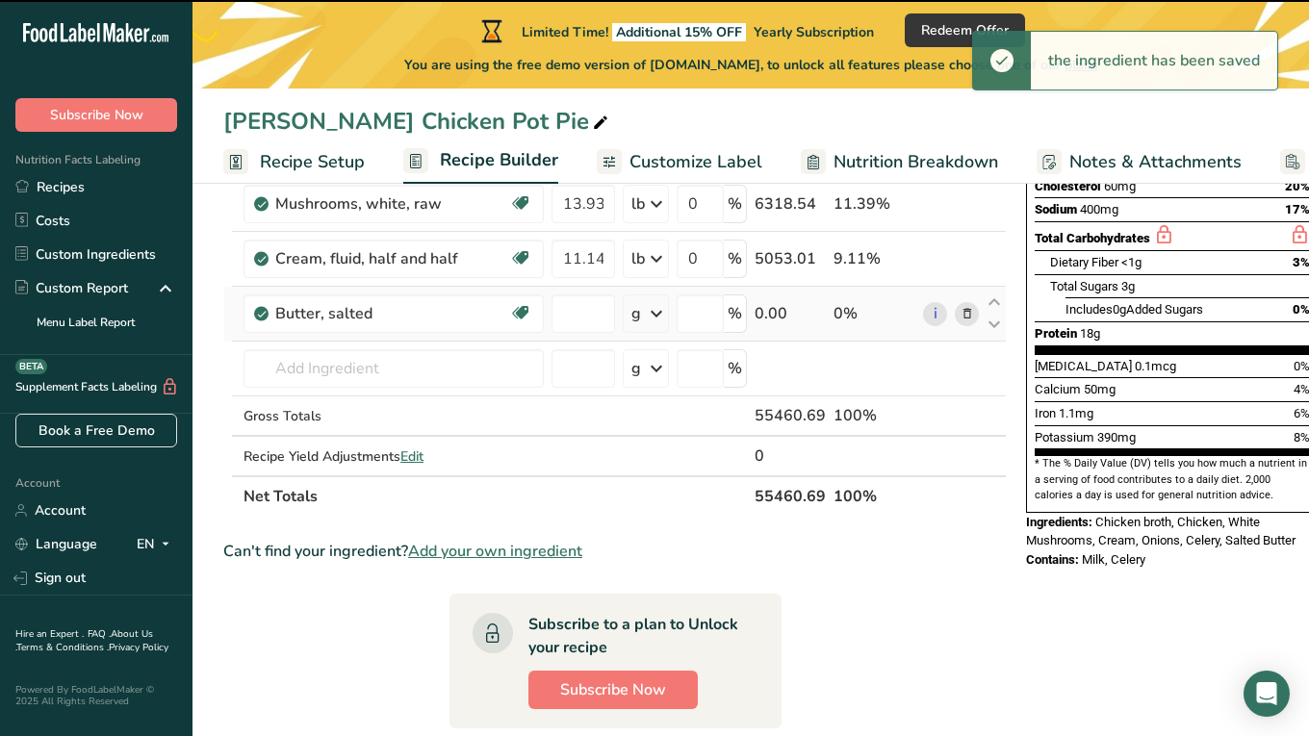
type input "0"
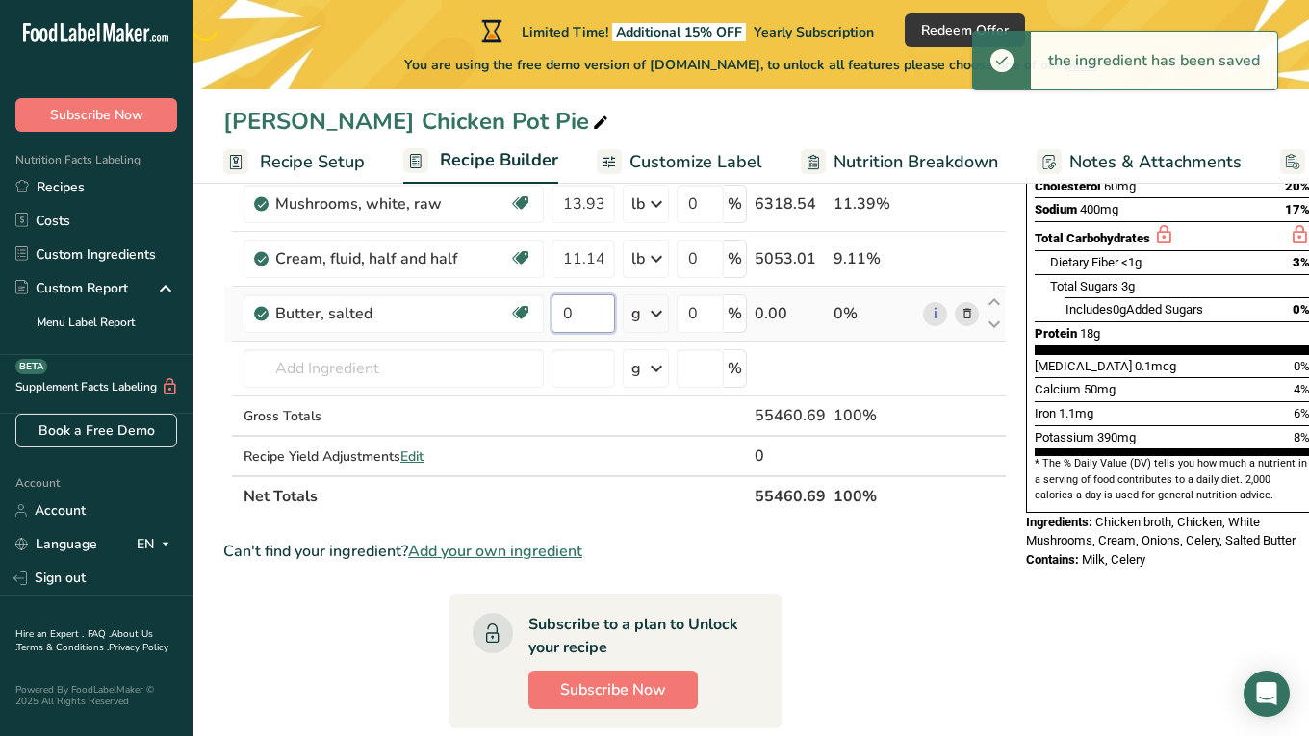
click at [588, 320] on input "0" at bounding box center [583, 313] width 64 height 38
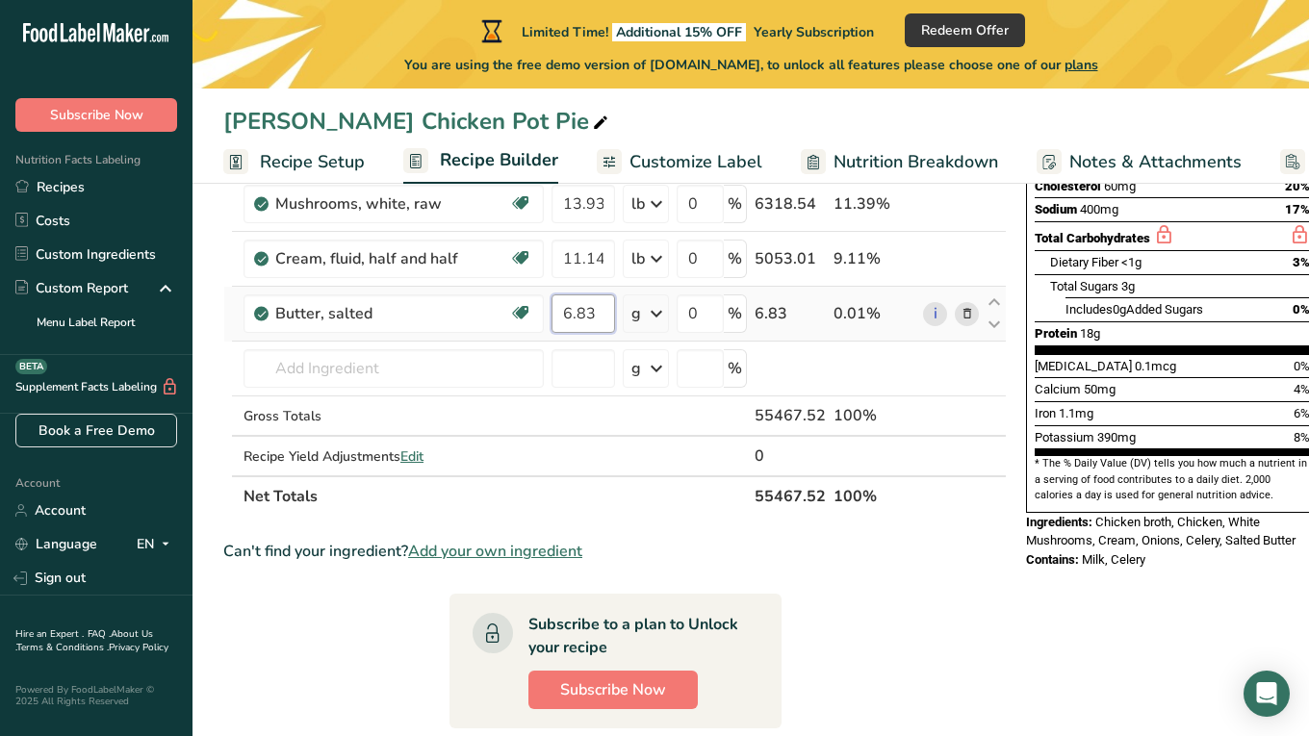
type input "6.83"
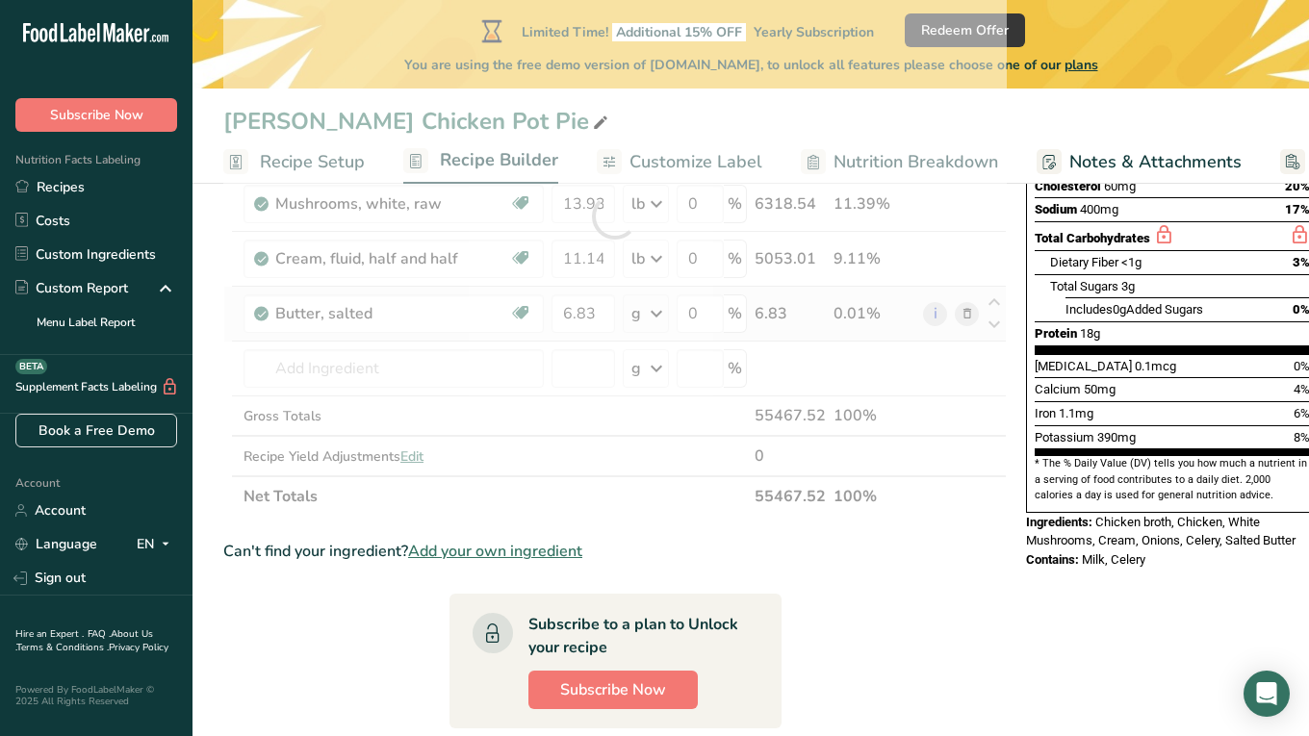
click at [643, 319] on div "Ingredient * Amount * Unit * Waste * .a-a{fill:#347362;}.b-a{fill:#fff;} Grams …" at bounding box center [614, 216] width 783 height 600
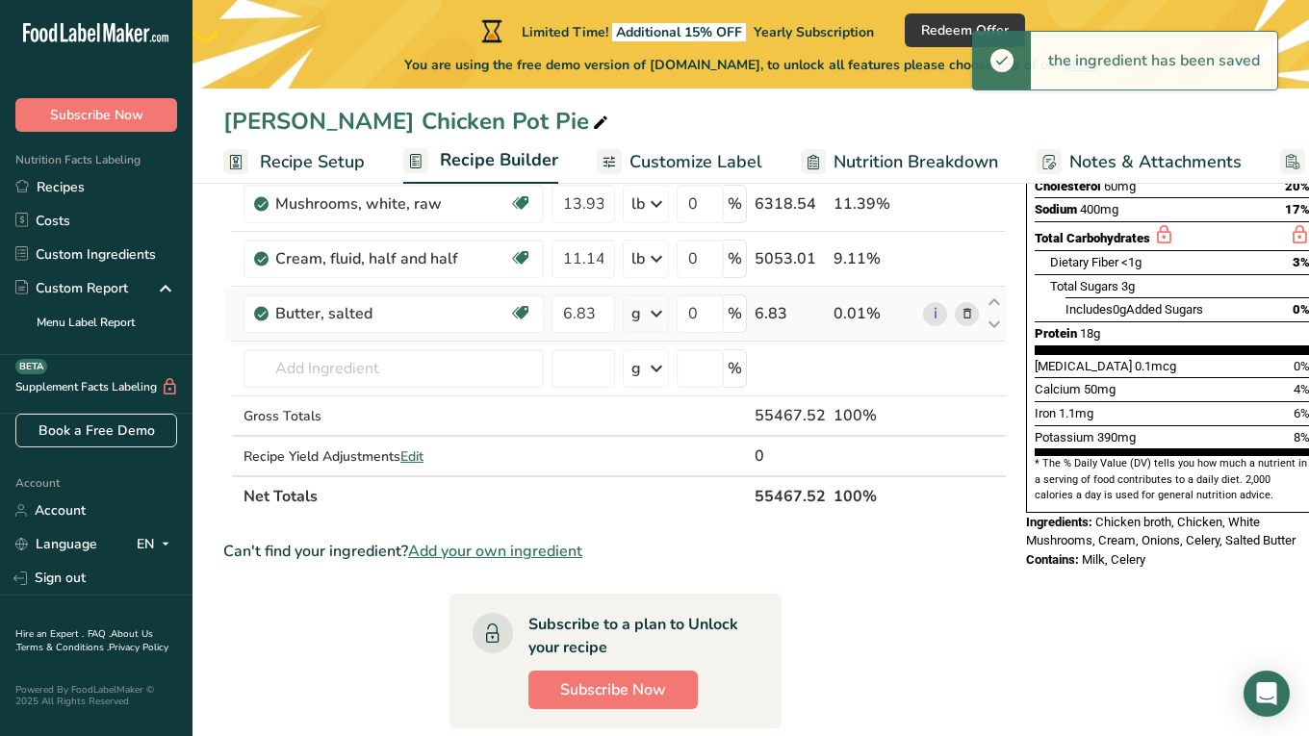
click at [651, 316] on icon at bounding box center [656, 313] width 23 height 35
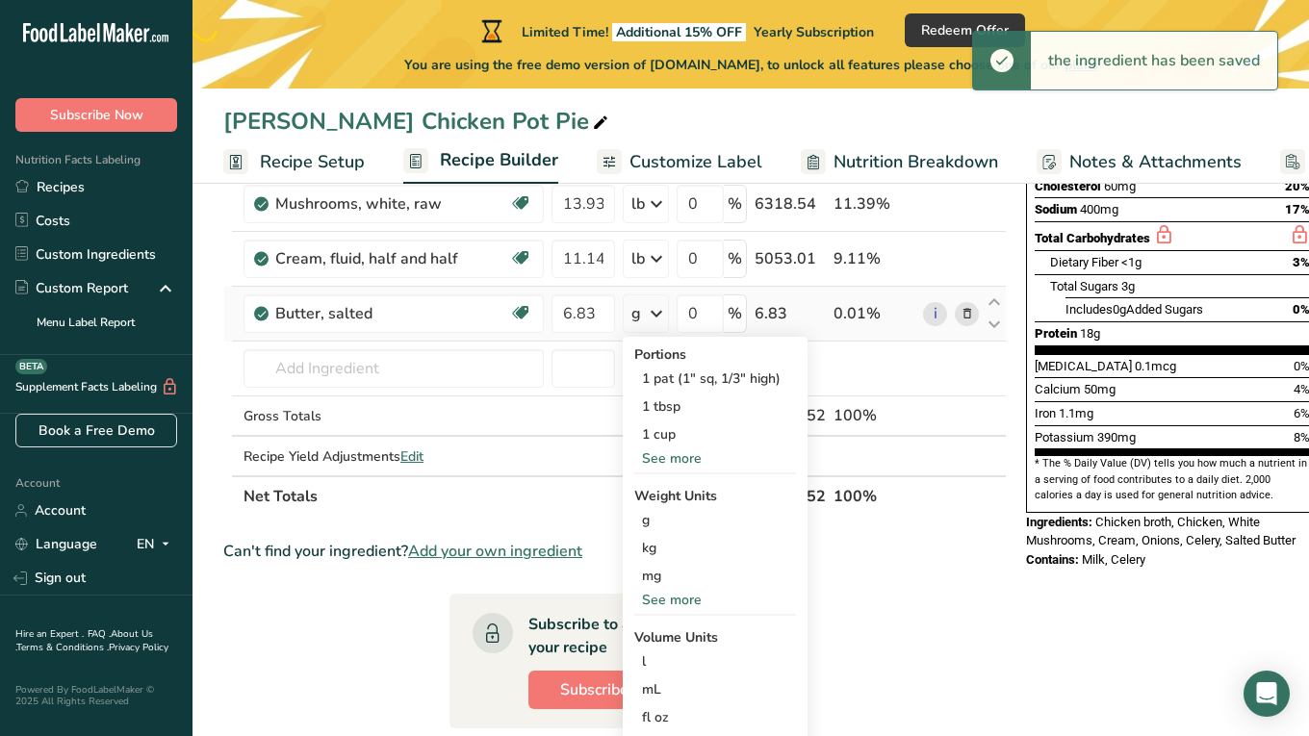
click at [665, 600] on div "See more" at bounding box center [715, 600] width 162 height 20
click at [658, 626] on div "lb" at bounding box center [715, 632] width 162 height 28
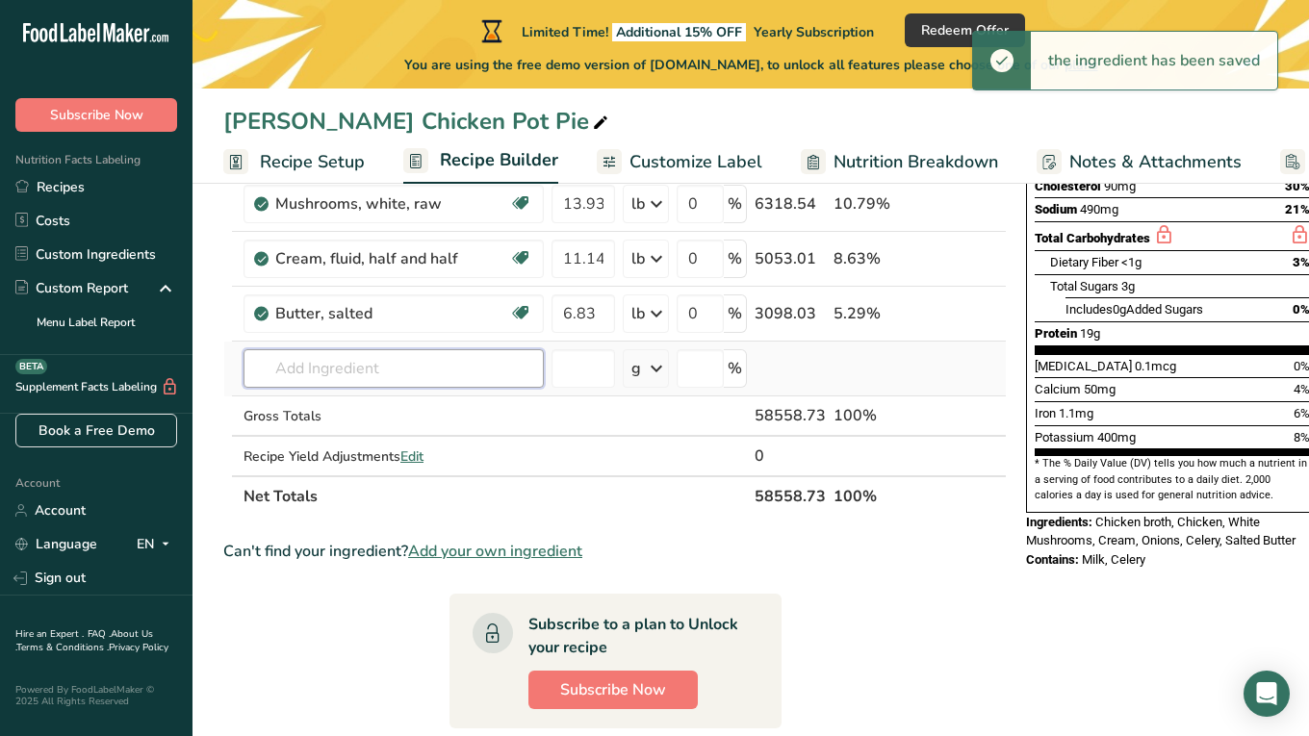
click at [378, 372] on input "text" at bounding box center [393, 368] width 300 height 38
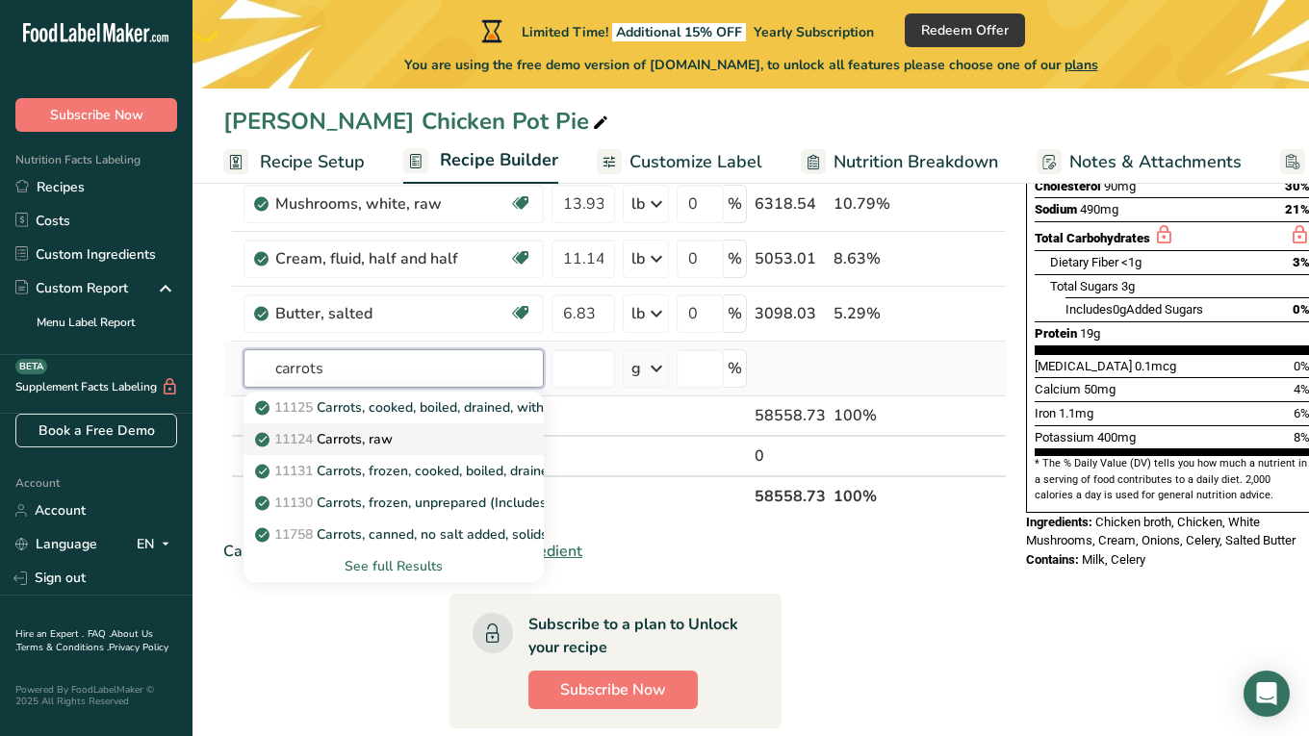
type input "carrots"
click at [356, 449] on link "11124 [GEOGRAPHIC_DATA], raw" at bounding box center [393, 439] width 300 height 32
type input "Carrots, raw"
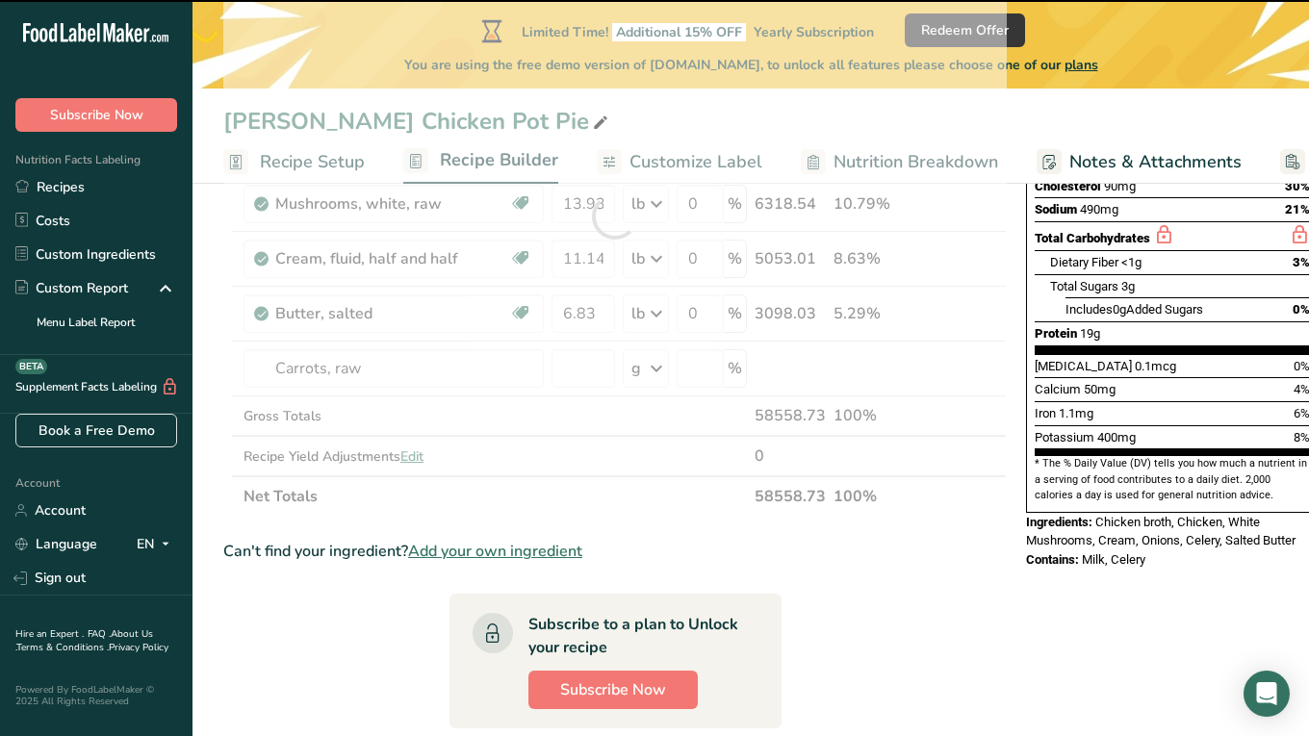
type input "0"
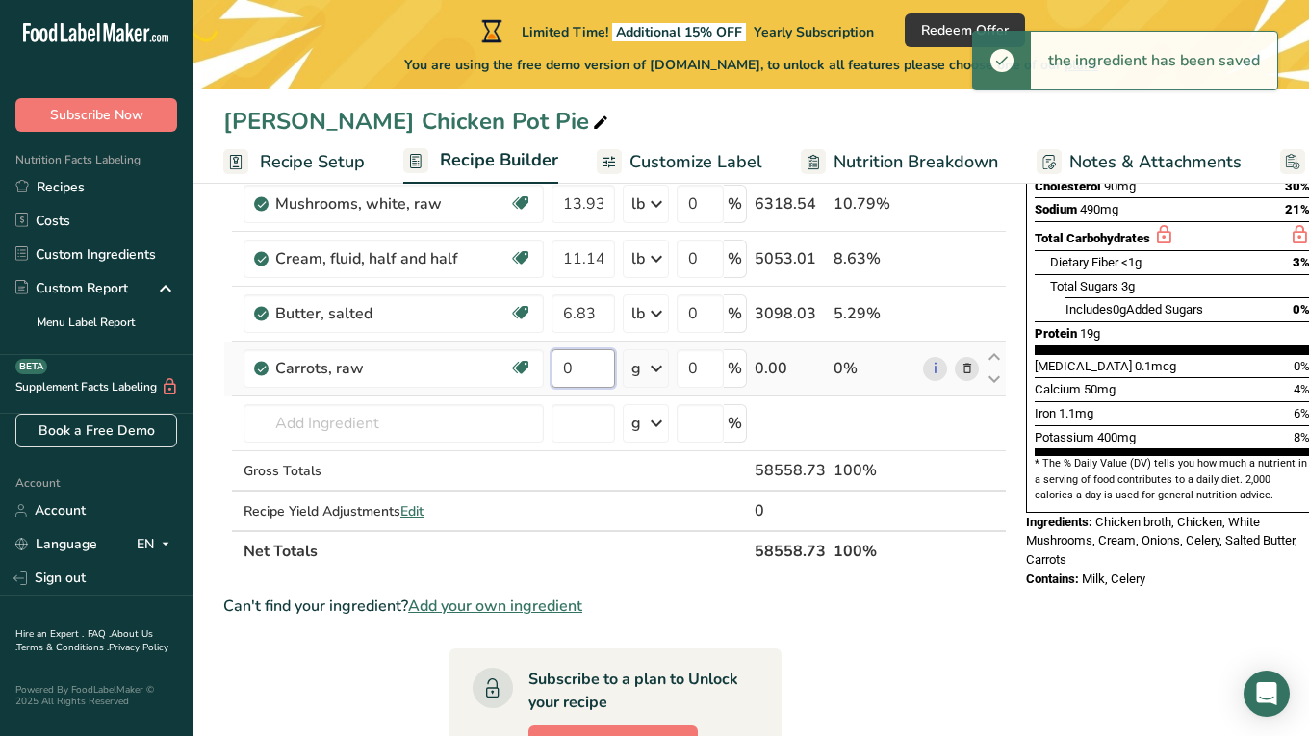
click at [575, 371] on input "0" at bounding box center [583, 368] width 64 height 38
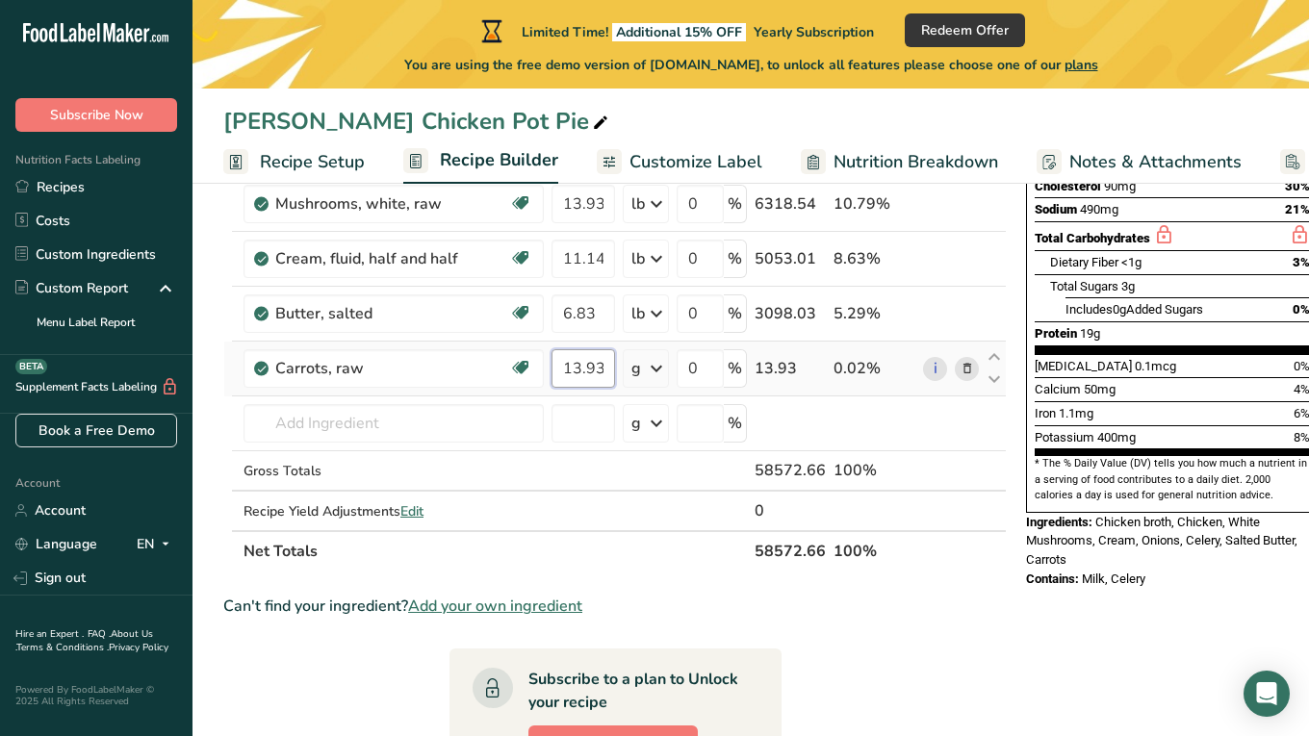
type input "13.93"
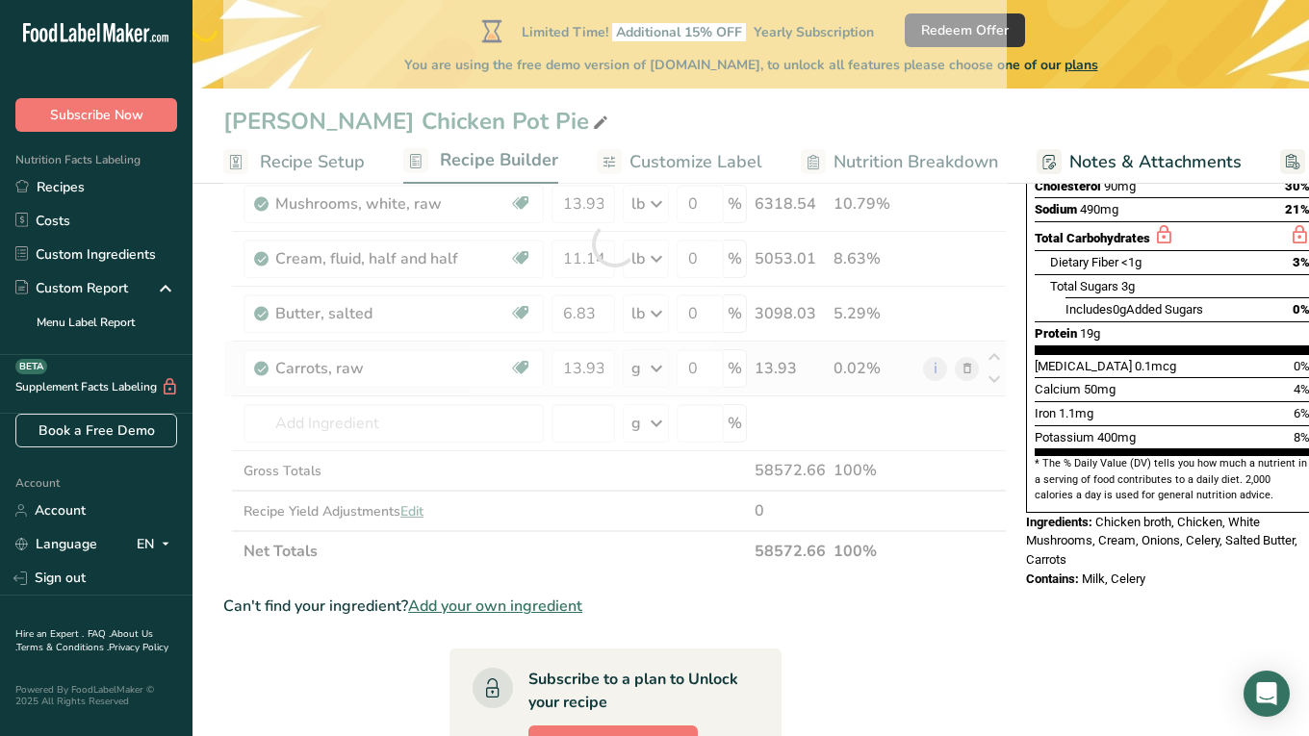
click at [653, 375] on div "Ingredient * Amount * Unit * Waste * .a-a{fill:#347362;}.b-a{fill:#fff;} Grams …" at bounding box center [614, 243] width 783 height 655
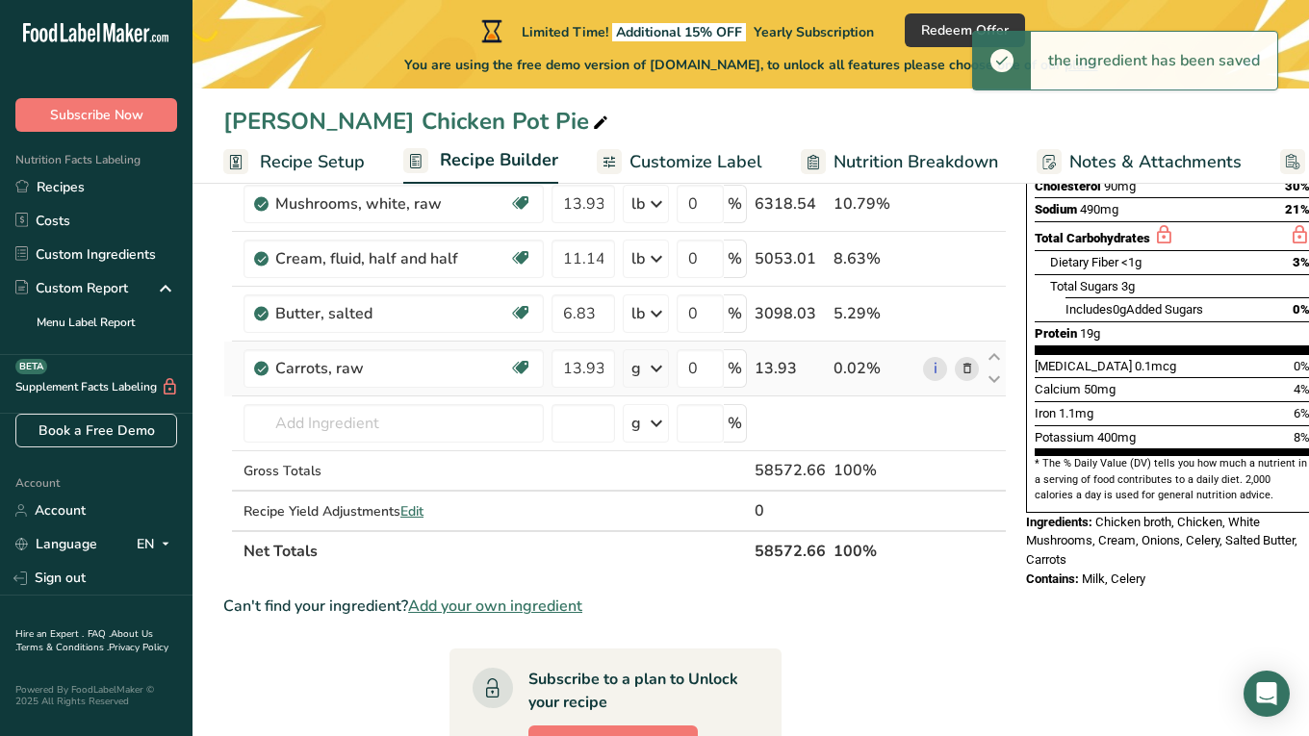
click at [653, 373] on icon at bounding box center [656, 368] width 23 height 35
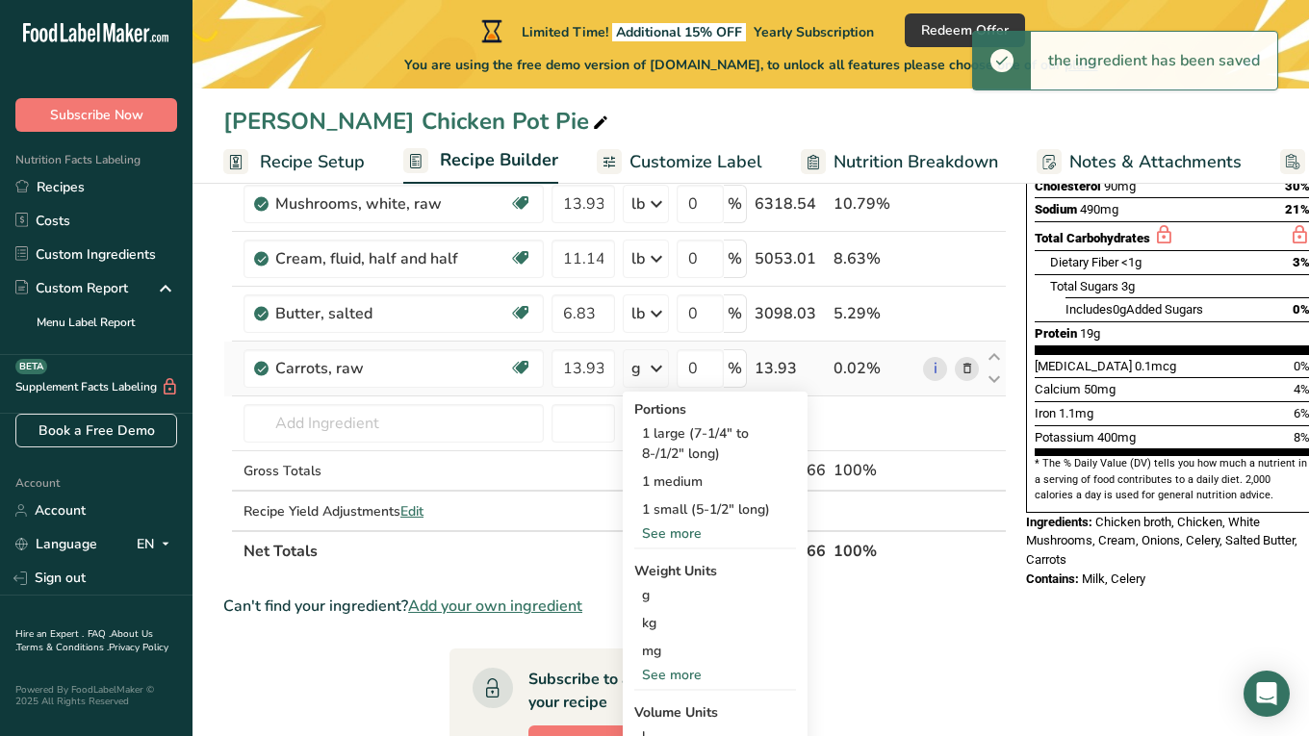
click at [681, 670] on div "See more" at bounding box center [715, 675] width 162 height 20
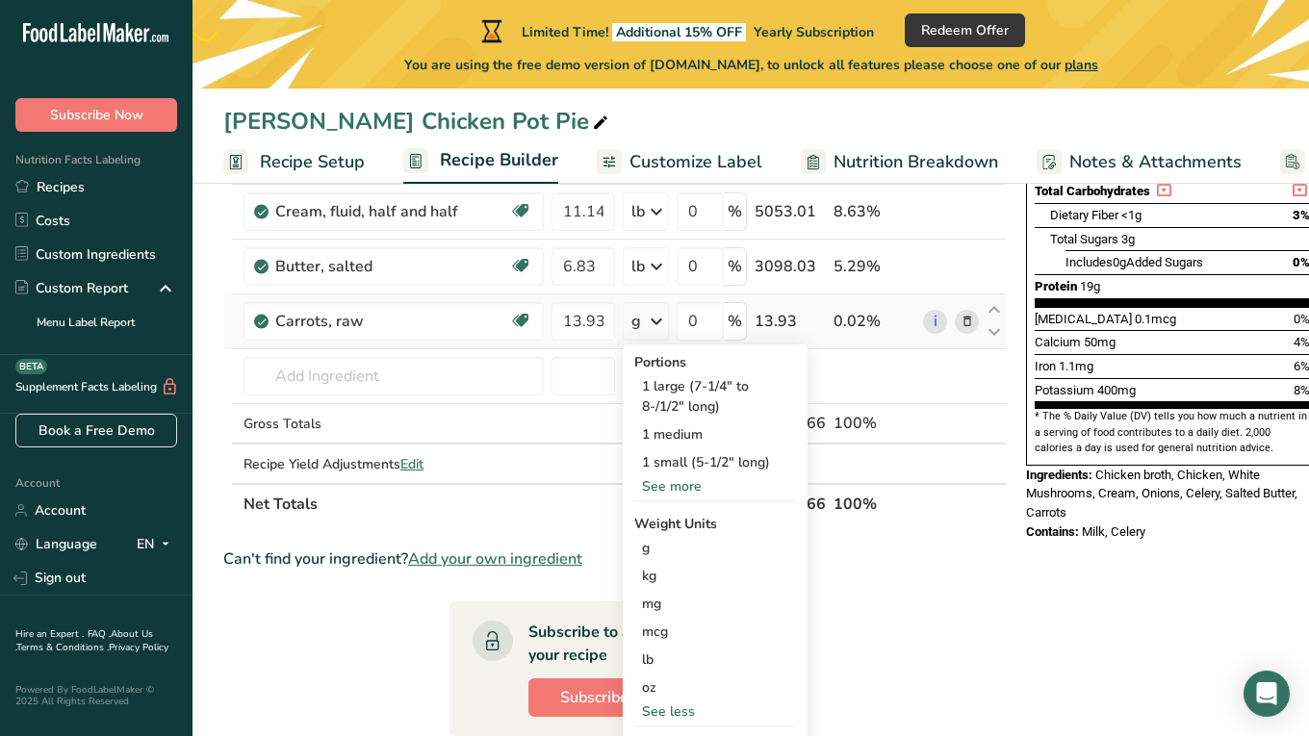
scroll to position [460, 0]
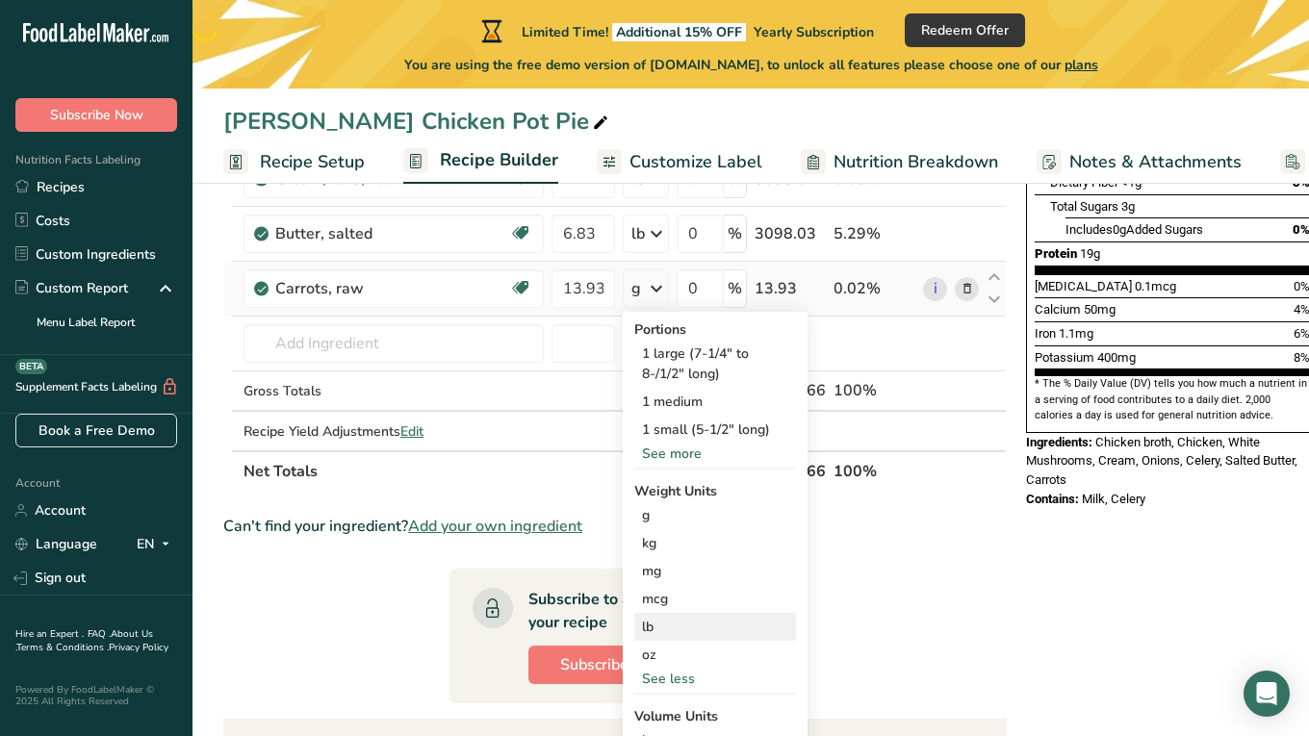
click at [656, 630] on div "lb" at bounding box center [715, 627] width 162 height 28
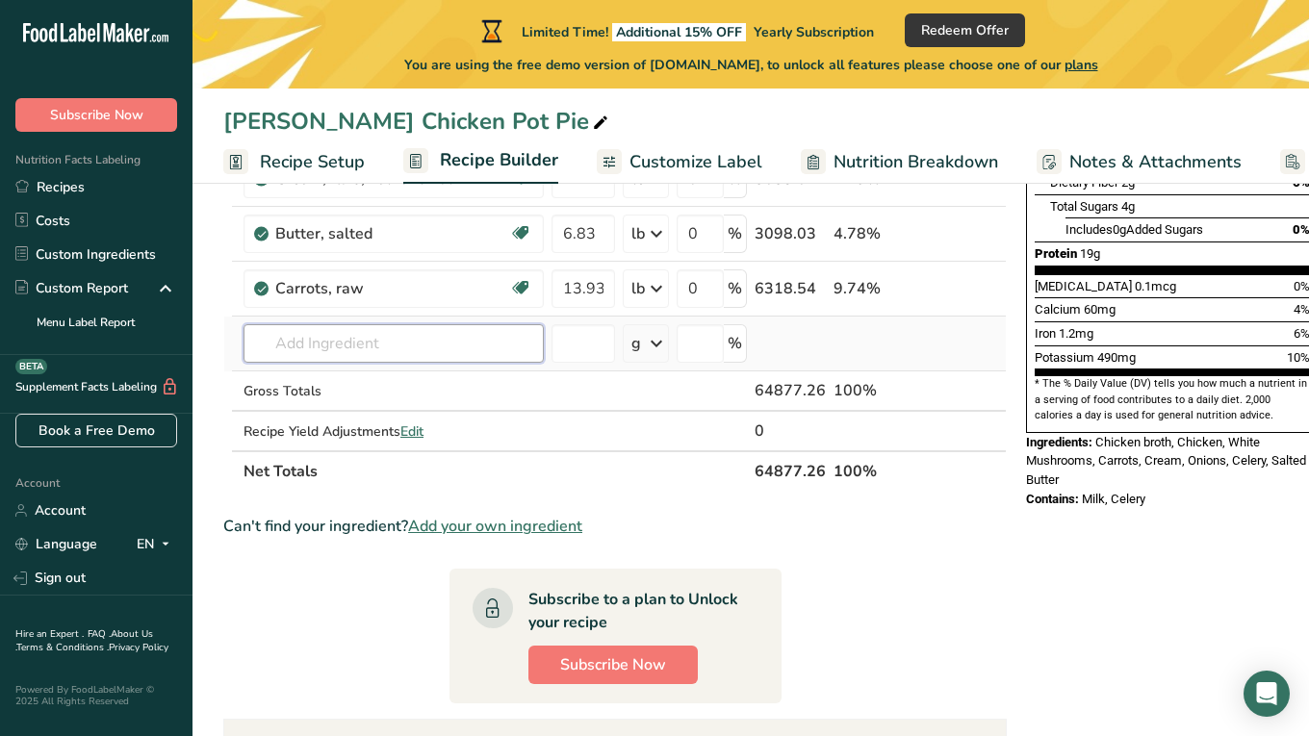
click at [375, 343] on input "text" at bounding box center [393, 343] width 300 height 38
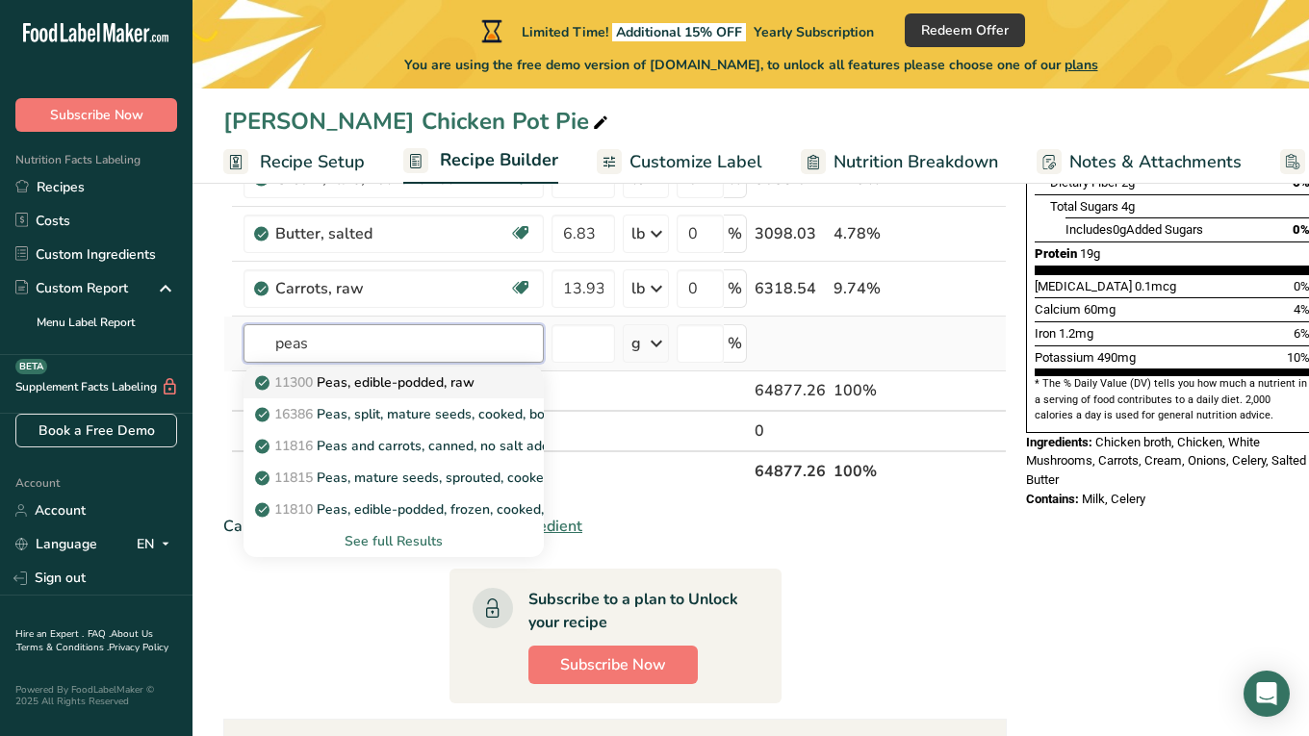
type input "peas"
click at [433, 381] on p "11300 Peas, edible-podded, raw" at bounding box center [367, 382] width 216 height 20
type input "Peas, edible-podded, raw"
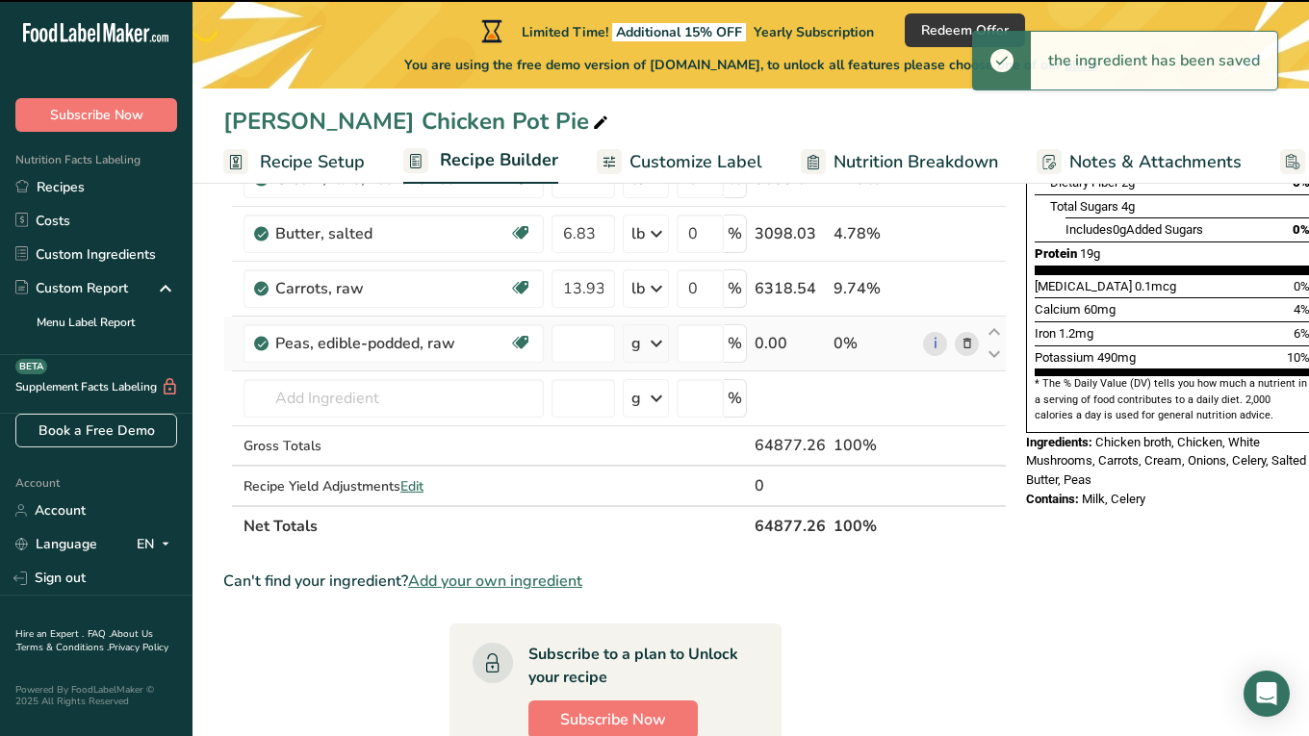
type input "0"
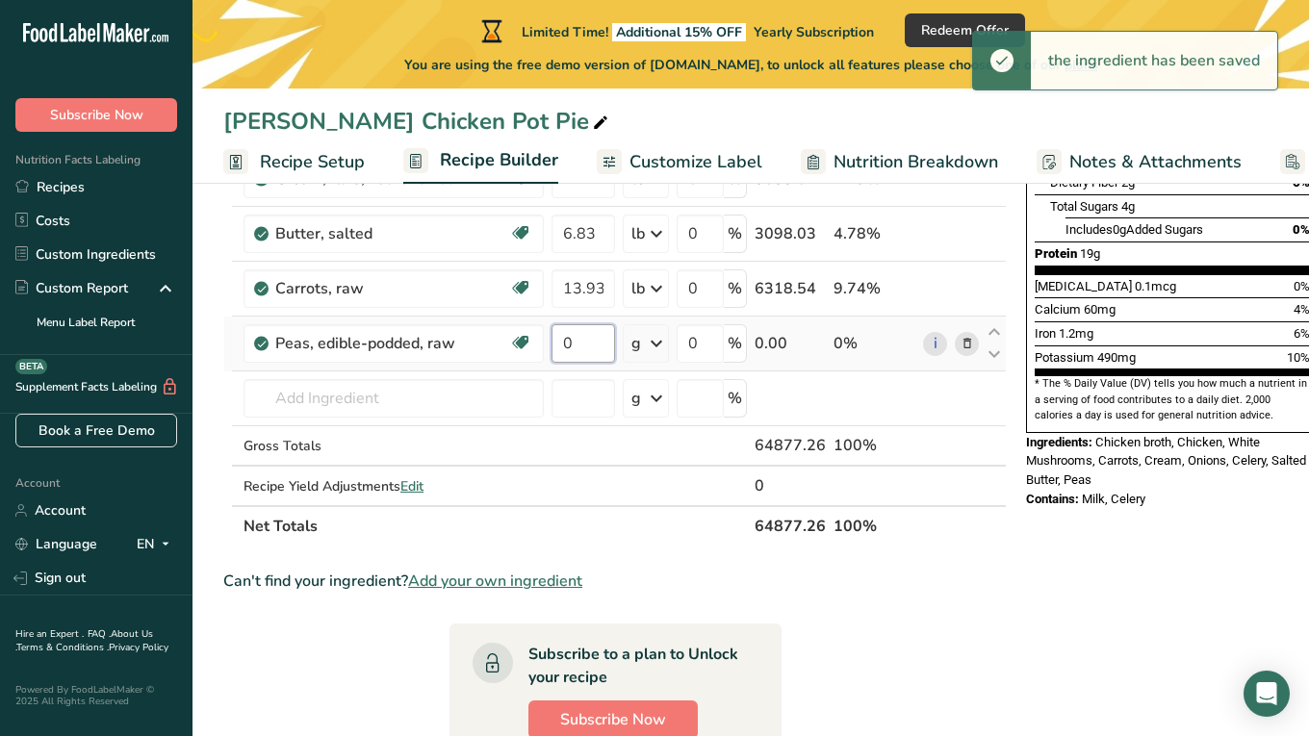
click at [598, 341] on input "0" at bounding box center [583, 343] width 64 height 38
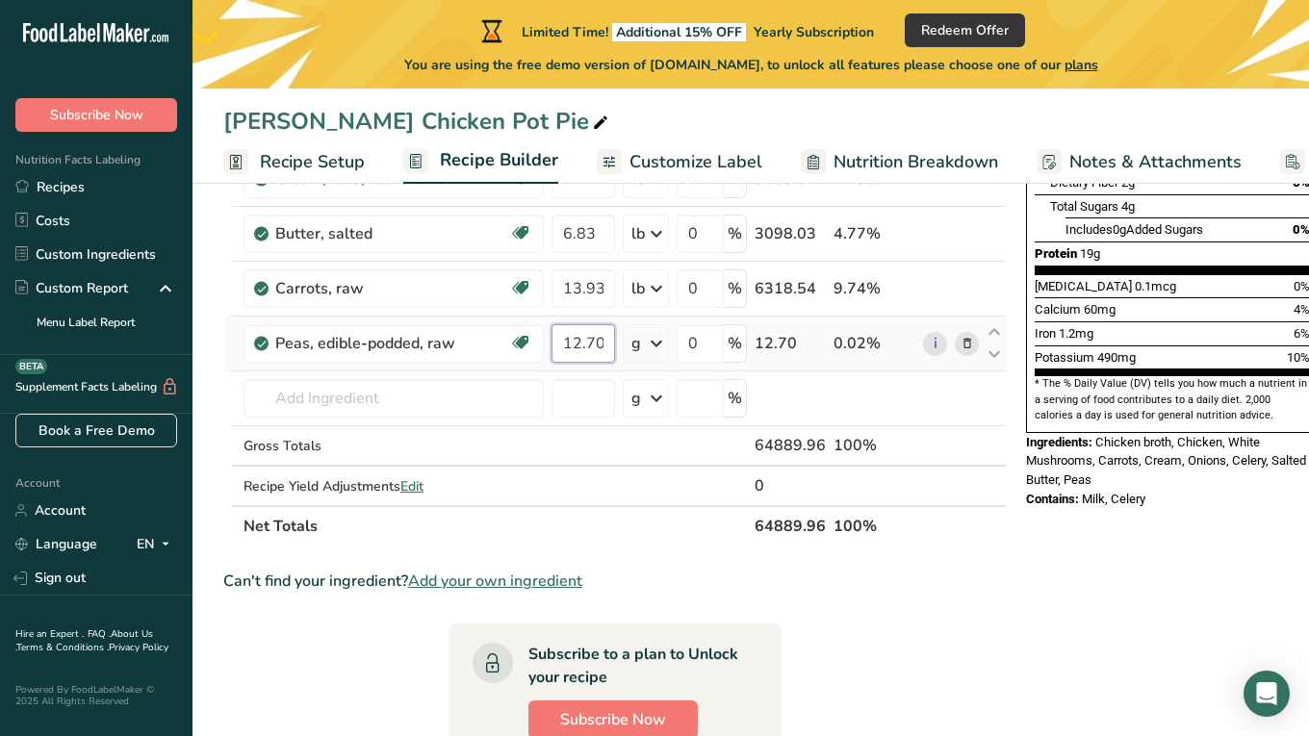
type input "12.70"
click at [651, 343] on div "Ingredient * Amount * Unit * Waste * .a-a{fill:#347362;}.b-a{fill:#fff;} Grams …" at bounding box center [614, 191] width 783 height 710
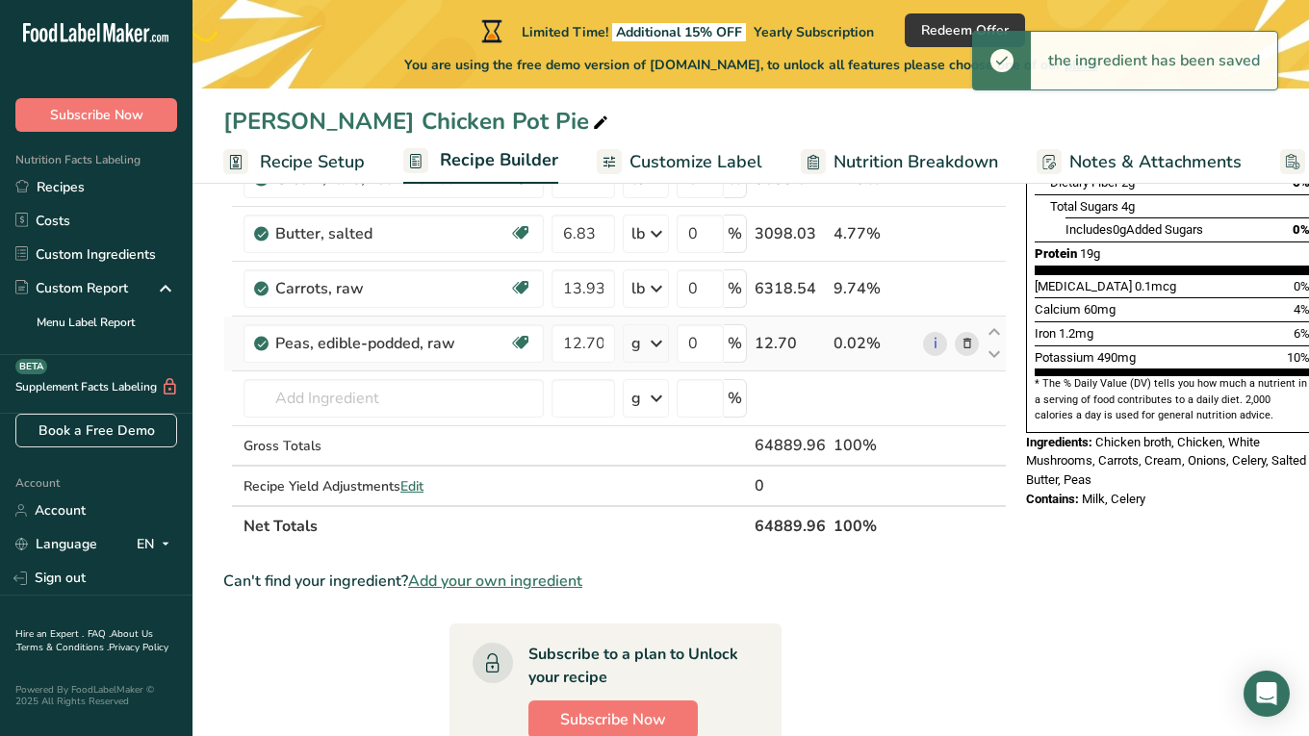
click at [653, 349] on icon at bounding box center [656, 343] width 23 height 35
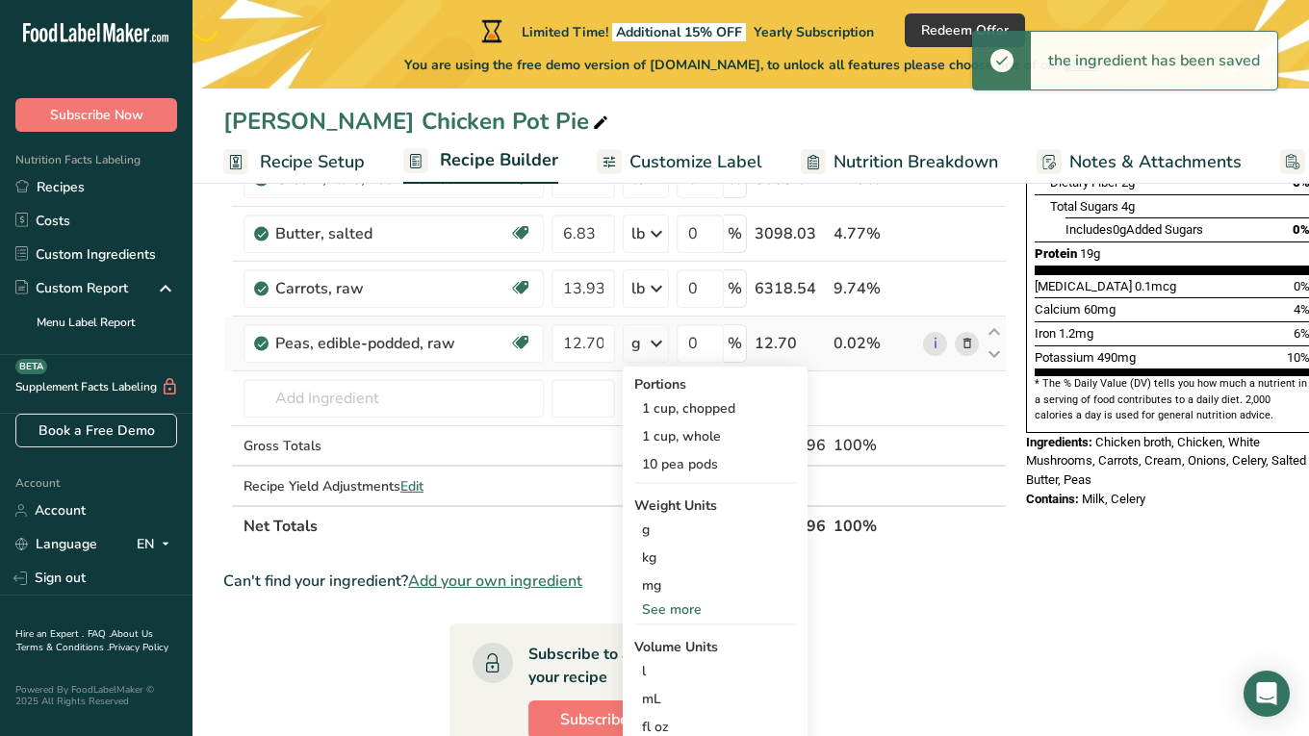
click at [687, 608] on div "See more" at bounding box center [715, 609] width 162 height 20
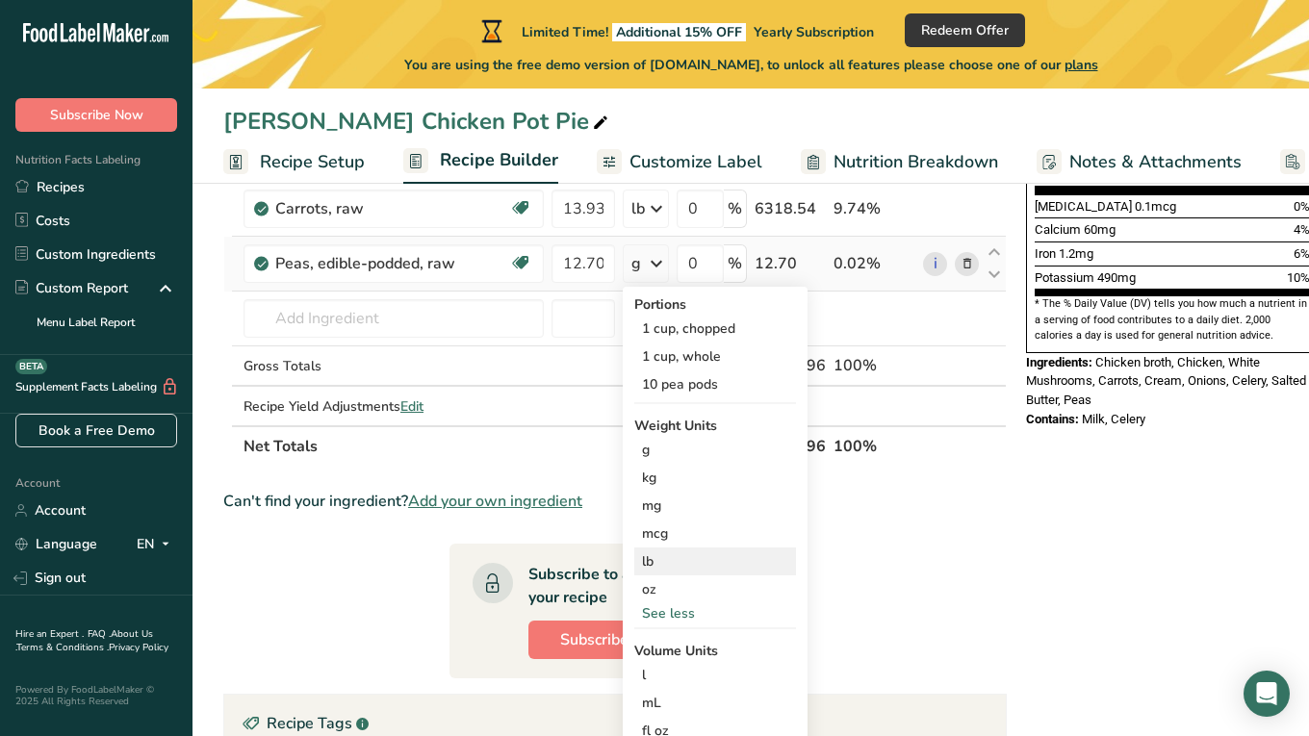
click at [663, 558] on div "lb" at bounding box center [715, 561] width 162 height 28
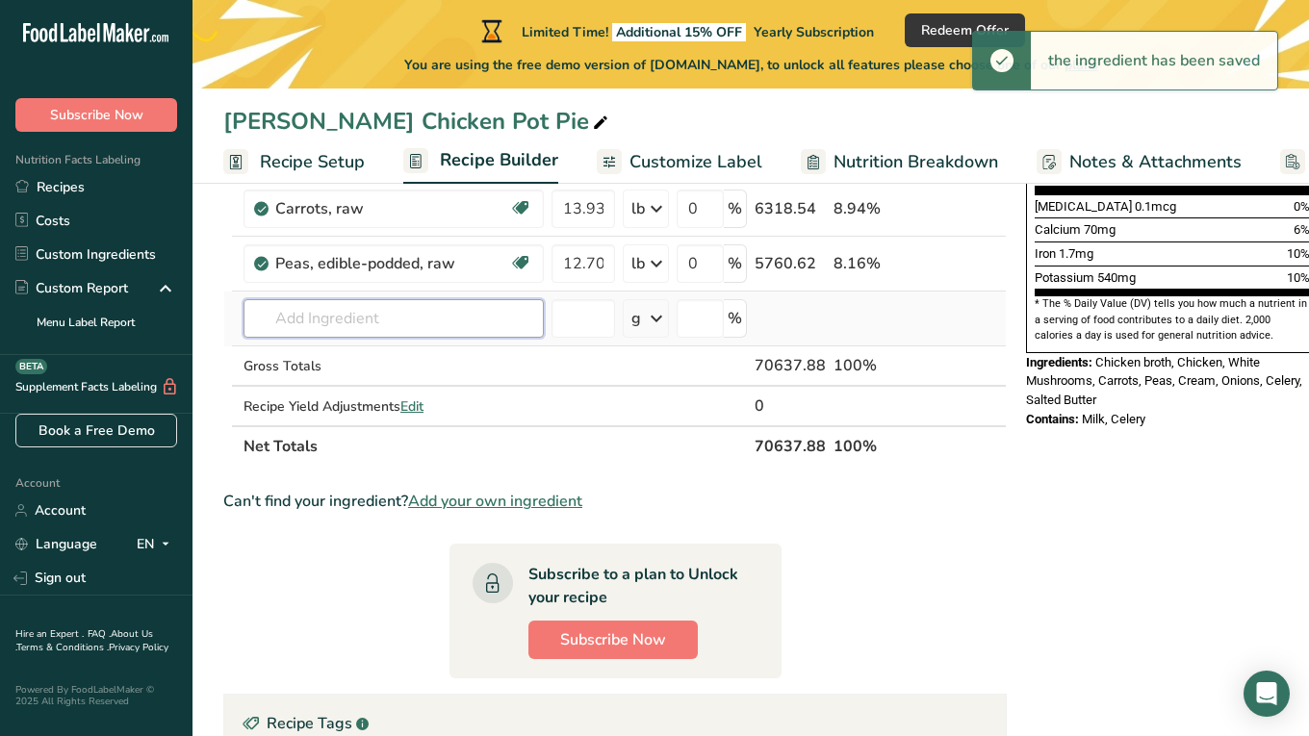
click at [298, 317] on input "text" at bounding box center [393, 318] width 300 height 38
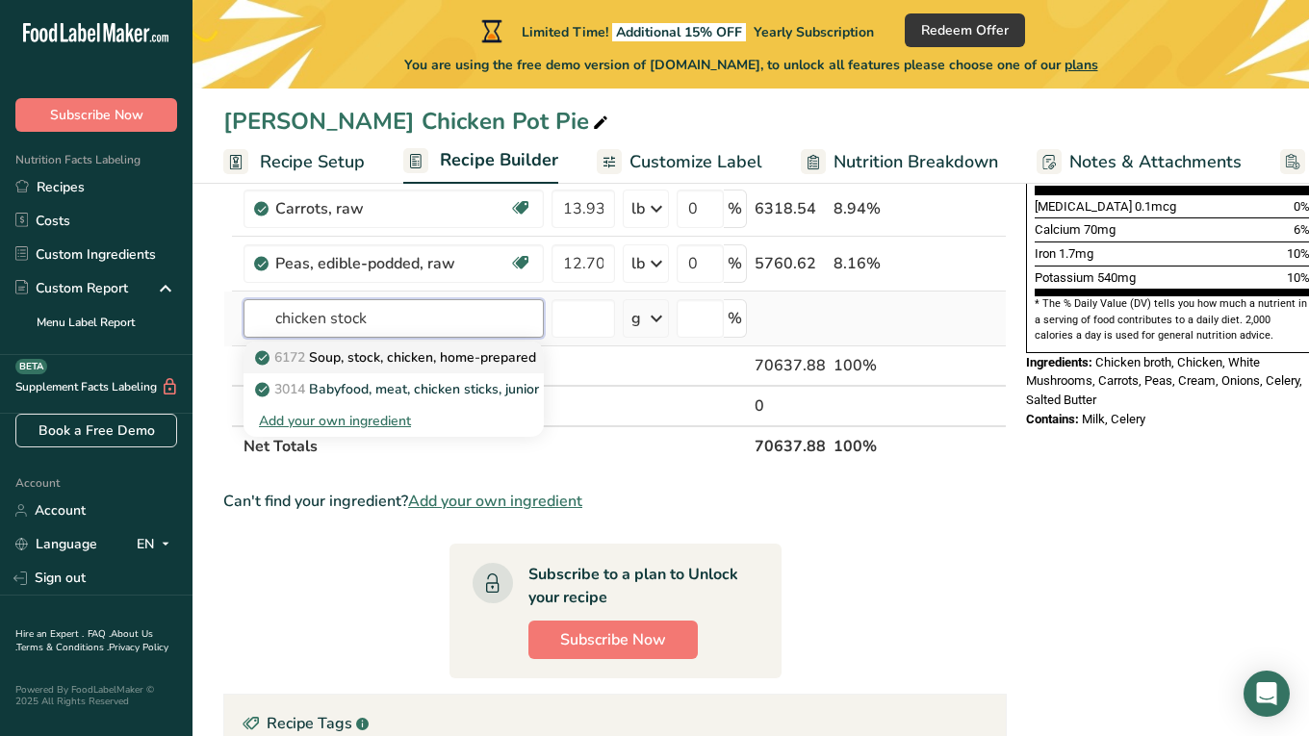
type input "chicken stock"
click at [312, 353] on p "6172 Soup, stock, chicken, home-prepared" at bounding box center [397, 357] width 277 height 20
type input "Soup, stock, chicken, home-prepared"
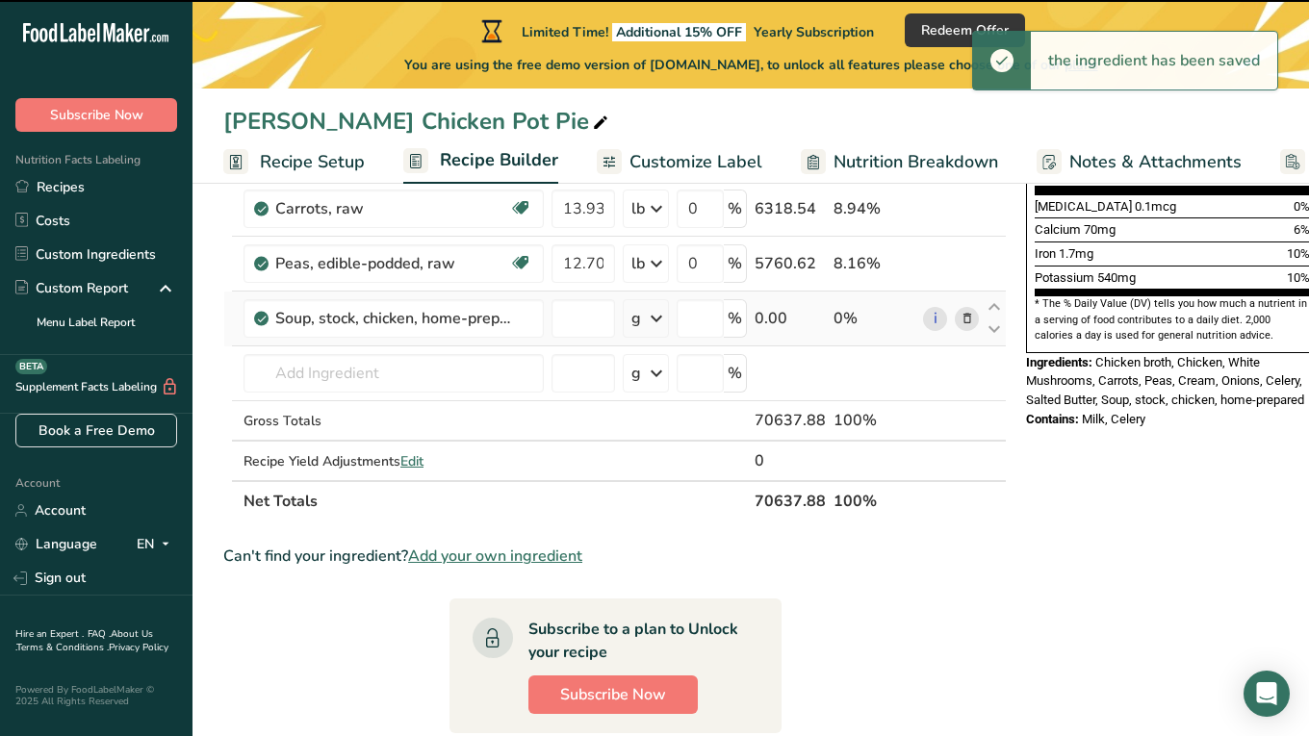
type input "0"
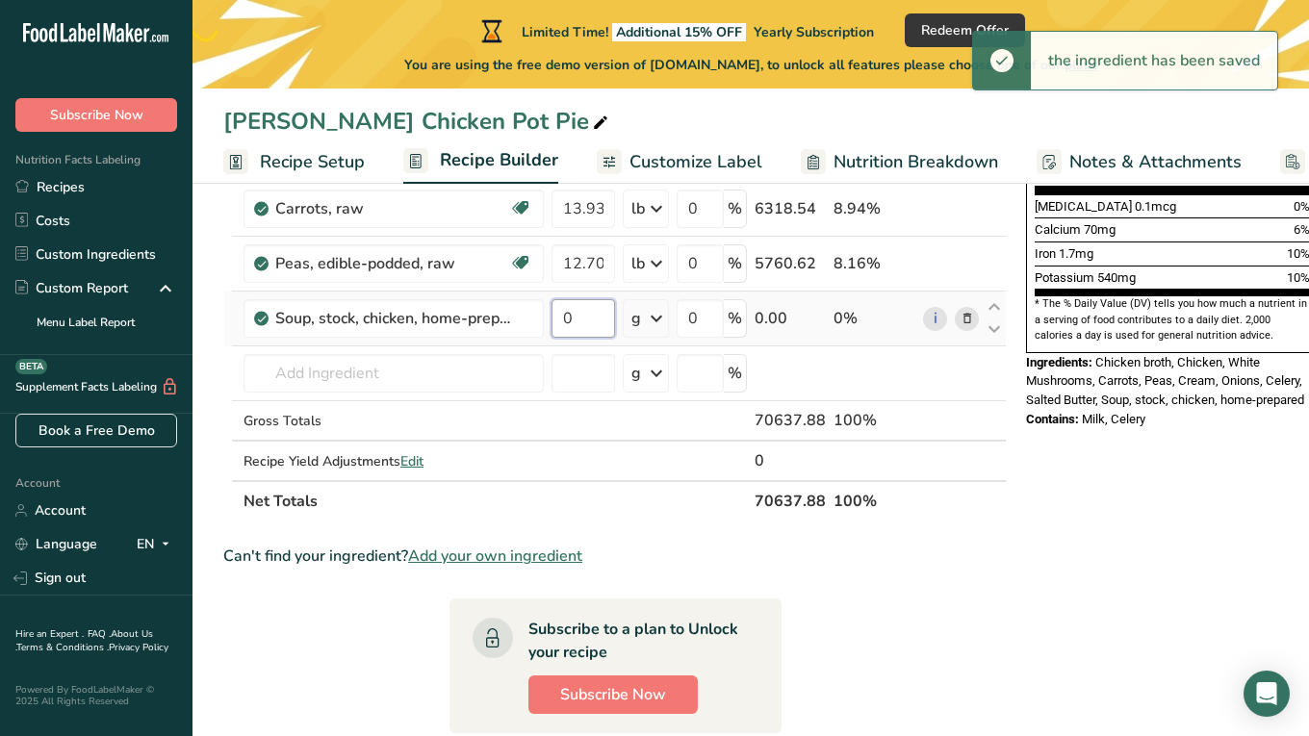
click at [559, 316] on input "0" at bounding box center [583, 318] width 64 height 38
drag, startPoint x: 577, startPoint y: 318, endPoint x: 551, endPoint y: 312, distance: 26.6
click at [551, 318] on input "0" at bounding box center [583, 318] width 64 height 38
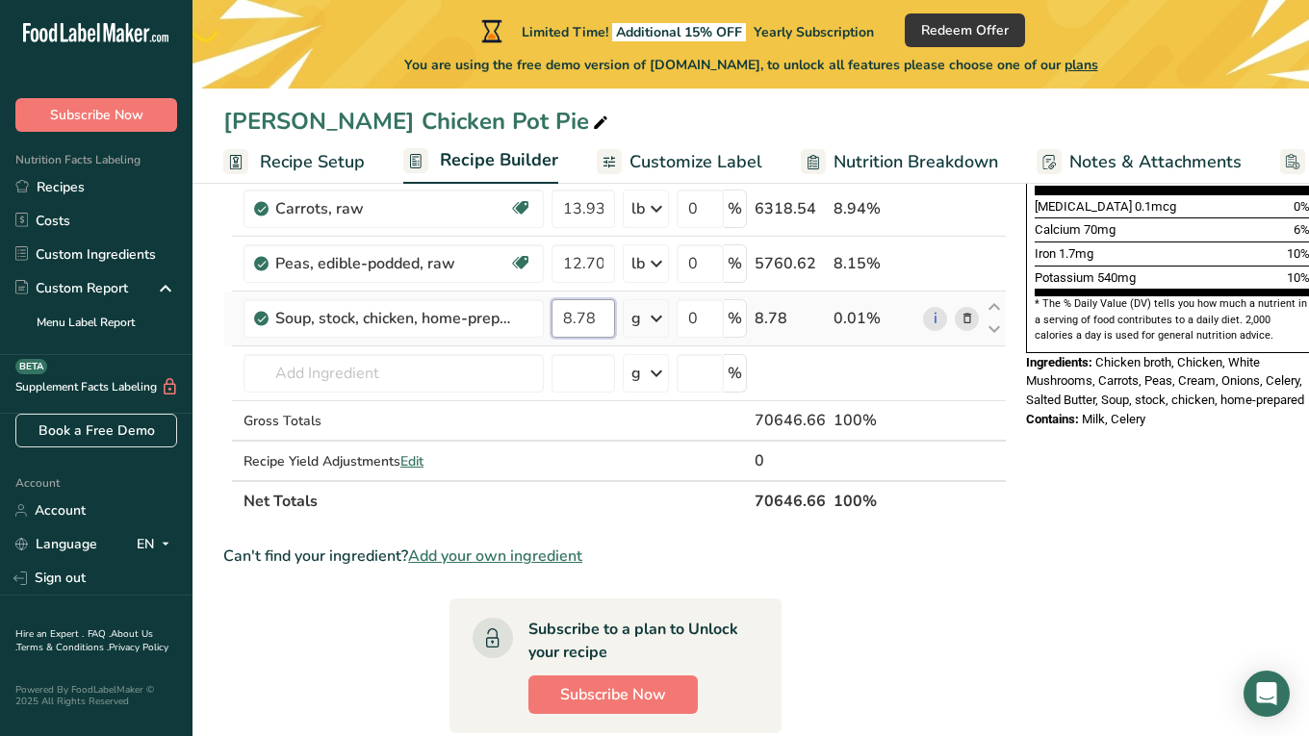
type input "8.78"
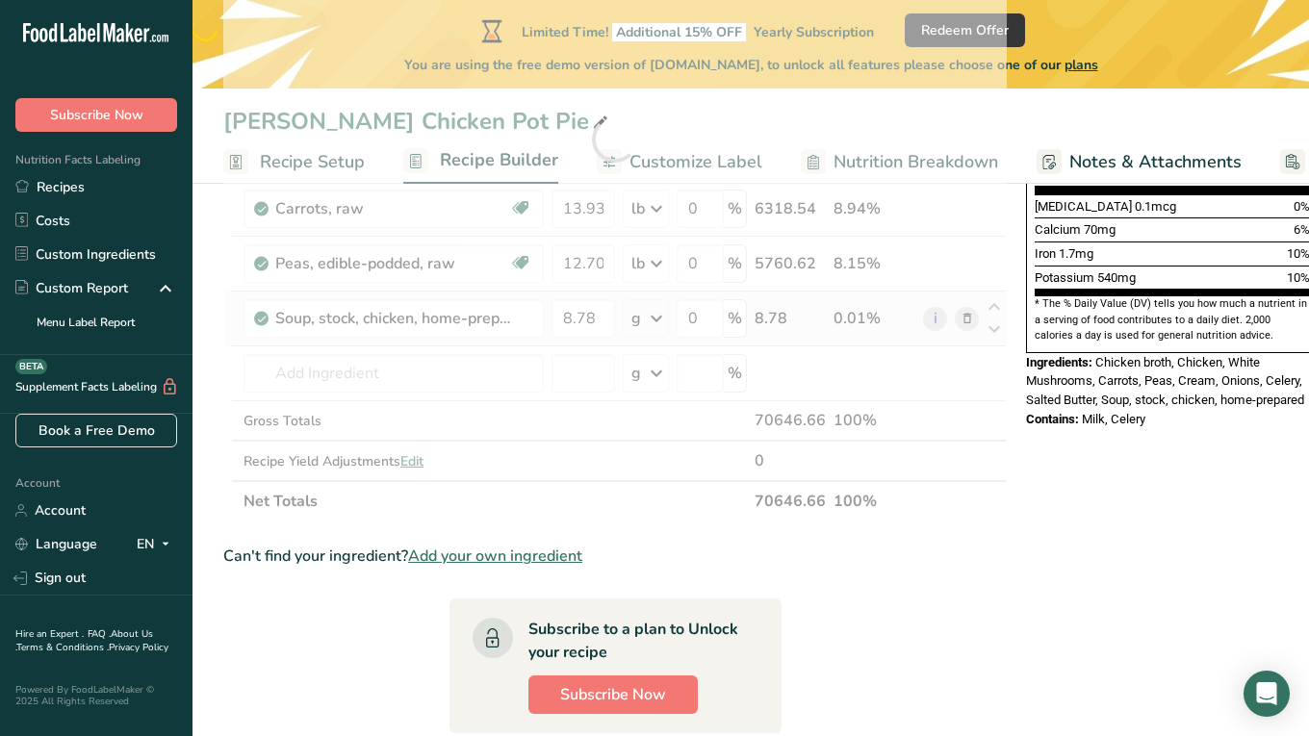
click at [642, 318] on div "Ingredient * Amount * Unit * Waste * .a-a{fill:#347362;}.b-a{fill:#fff;} Grams …" at bounding box center [614, 139] width 783 height 765
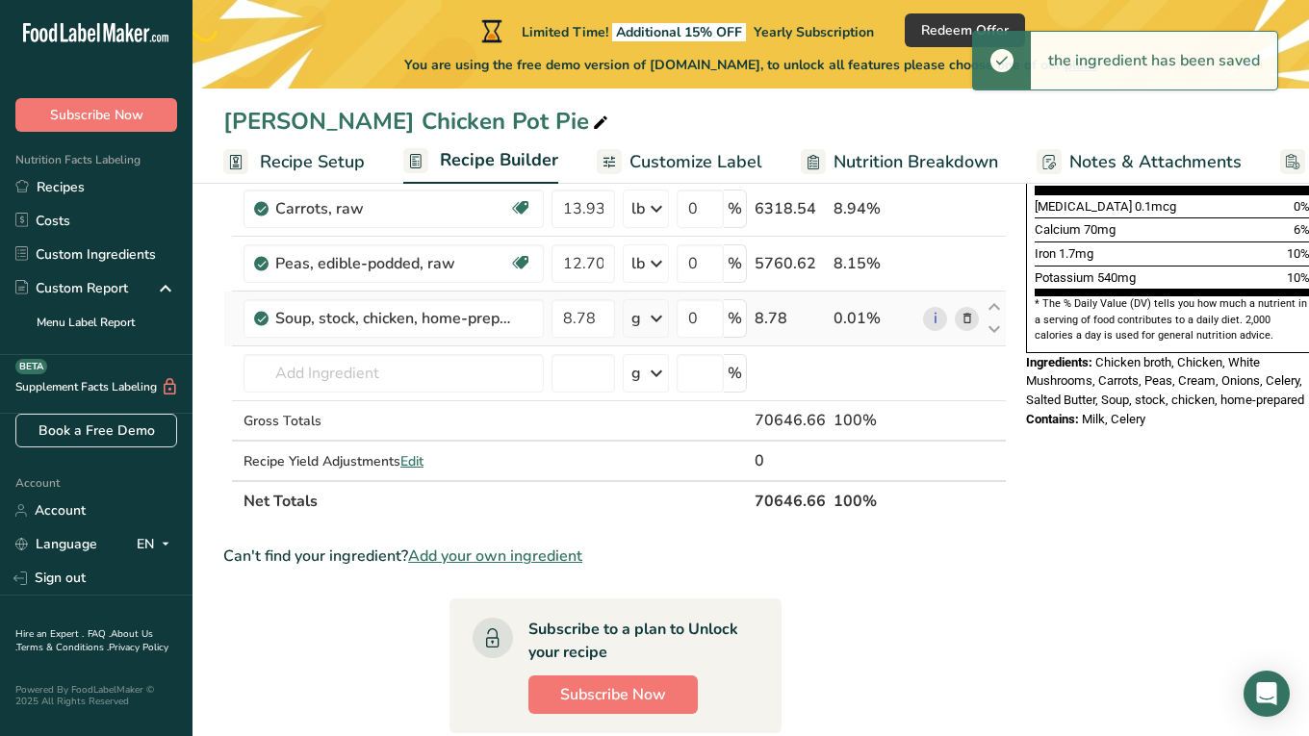
click at [650, 320] on icon at bounding box center [656, 318] width 23 height 35
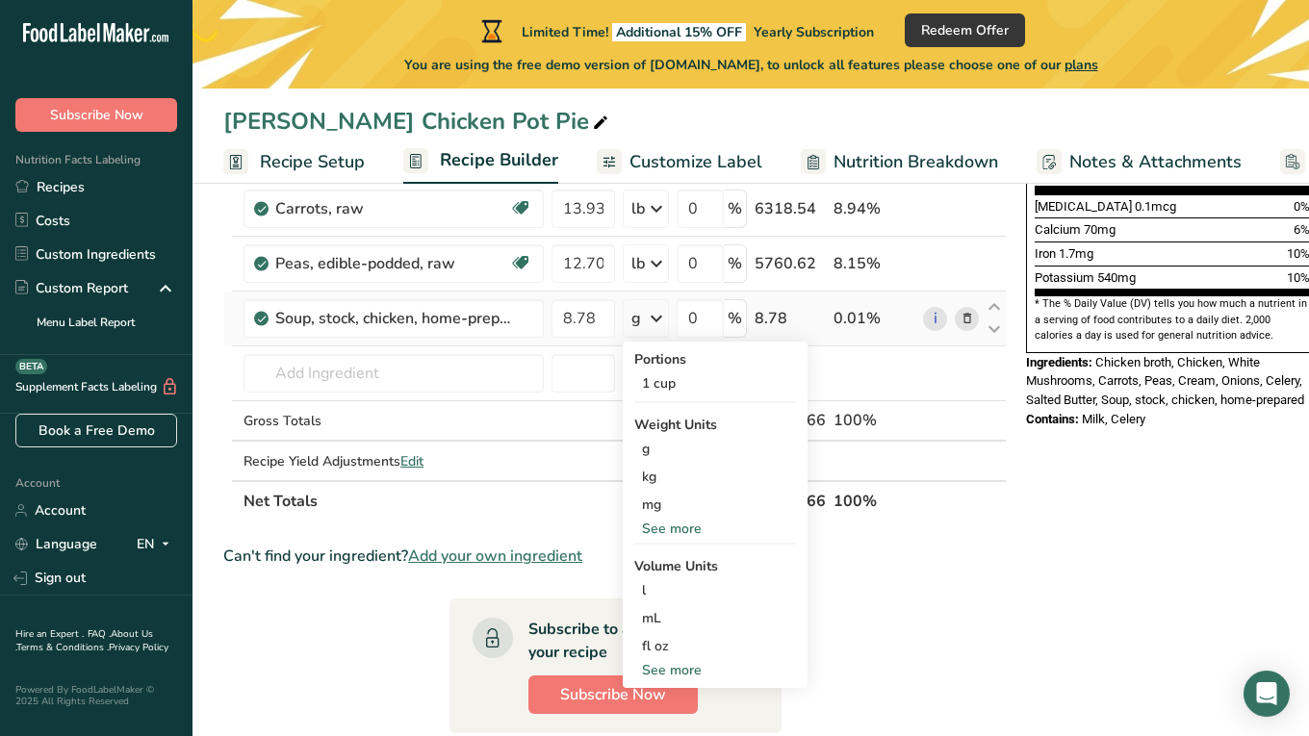
click at [674, 532] on div "See more" at bounding box center [715, 529] width 162 height 20
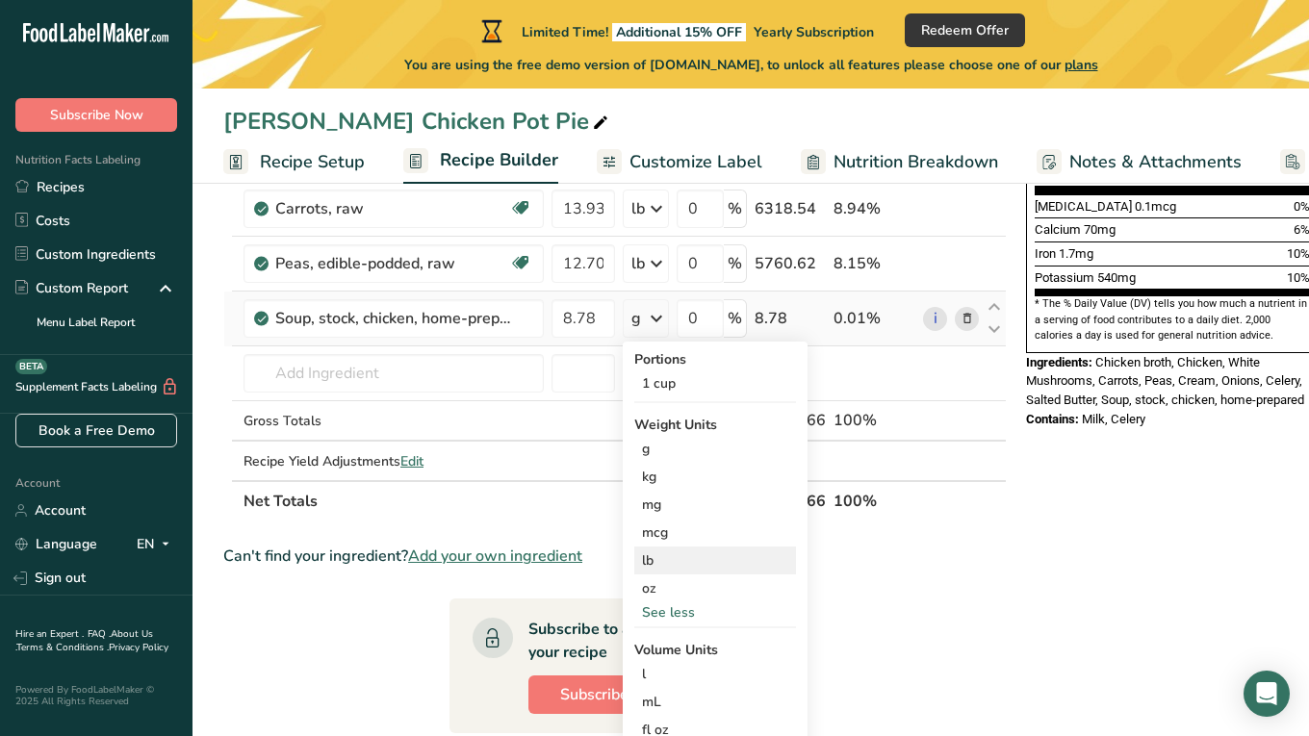
click at [671, 563] on div "lb" at bounding box center [715, 561] width 162 height 28
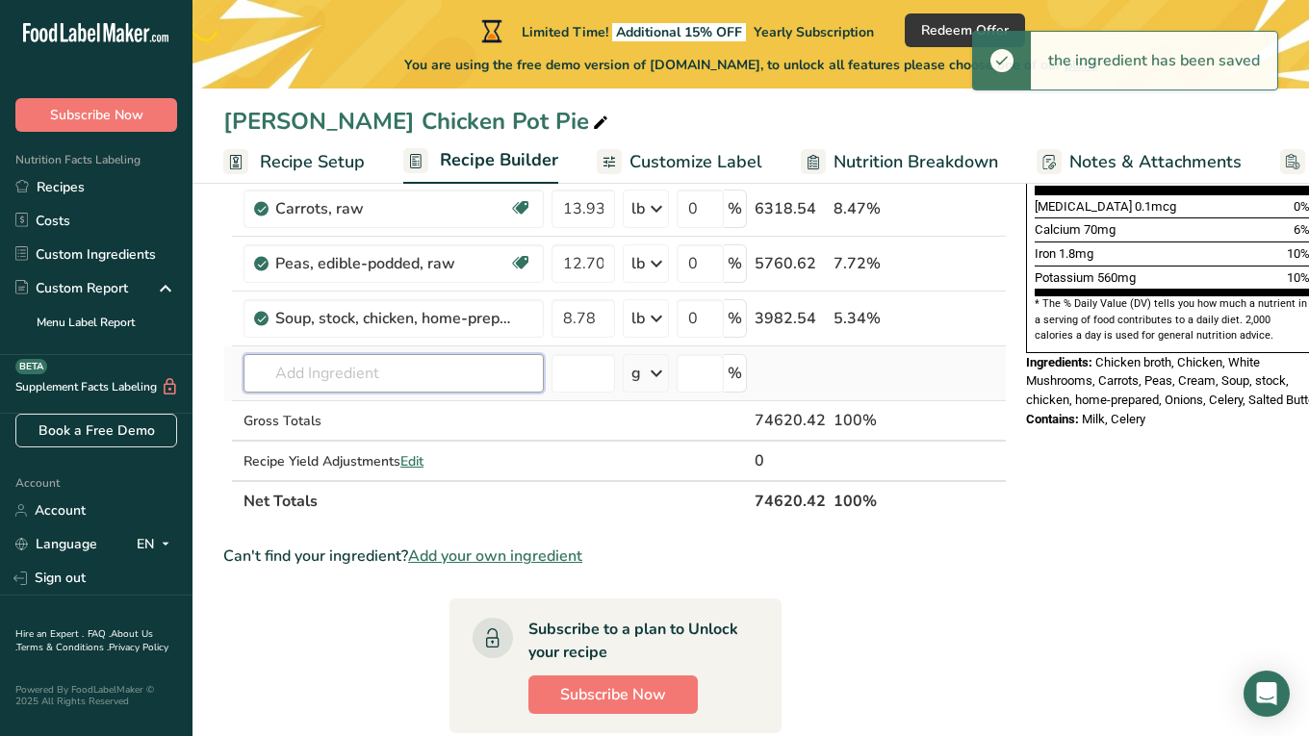
click at [367, 377] on input "text" at bounding box center [393, 373] width 300 height 38
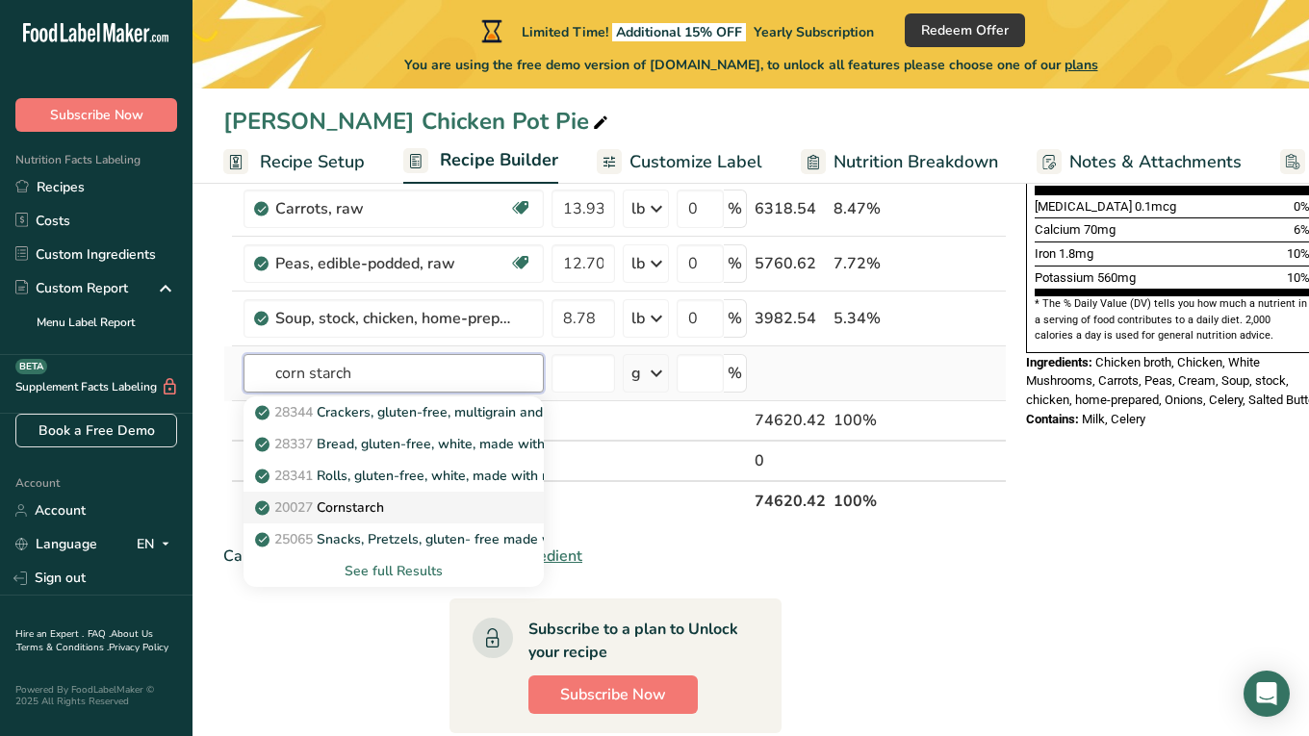
type input "corn starch"
click at [368, 511] on p "20027 [GEOGRAPHIC_DATA]" at bounding box center [321, 507] width 125 height 20
type input "Cornstarch"
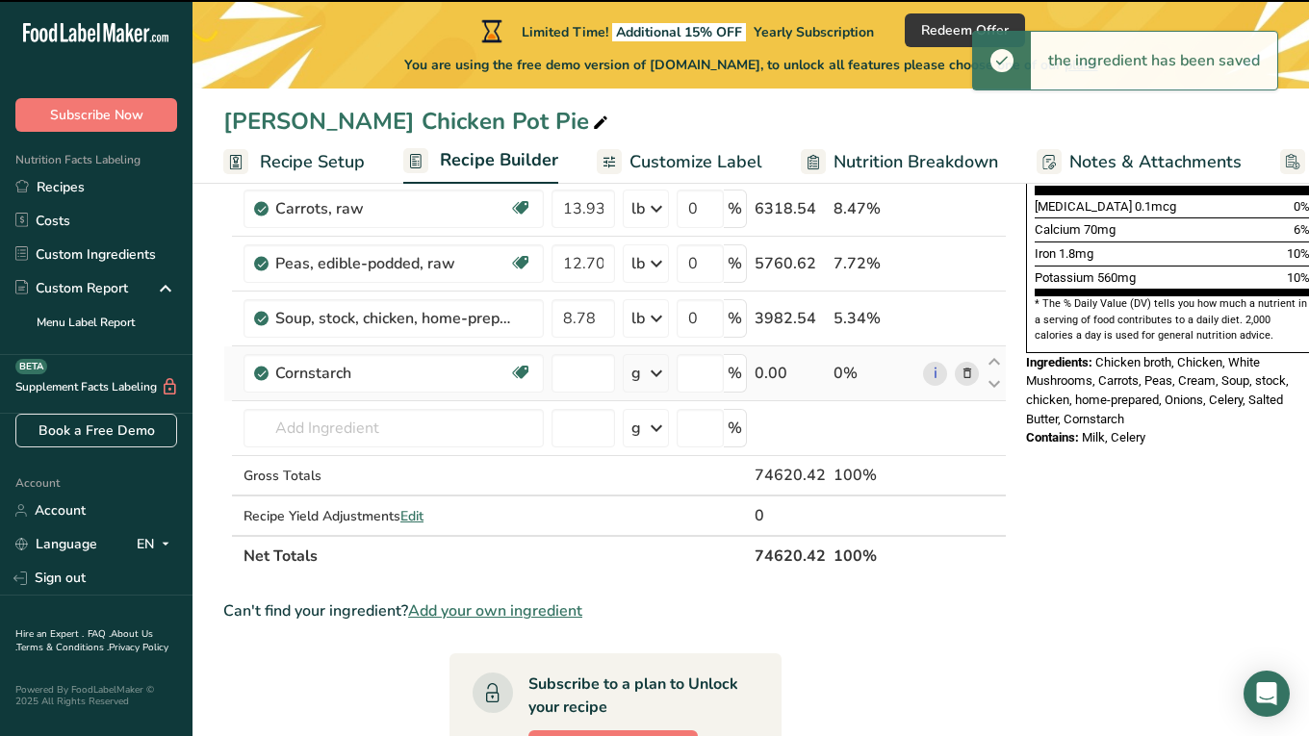
type input "0"
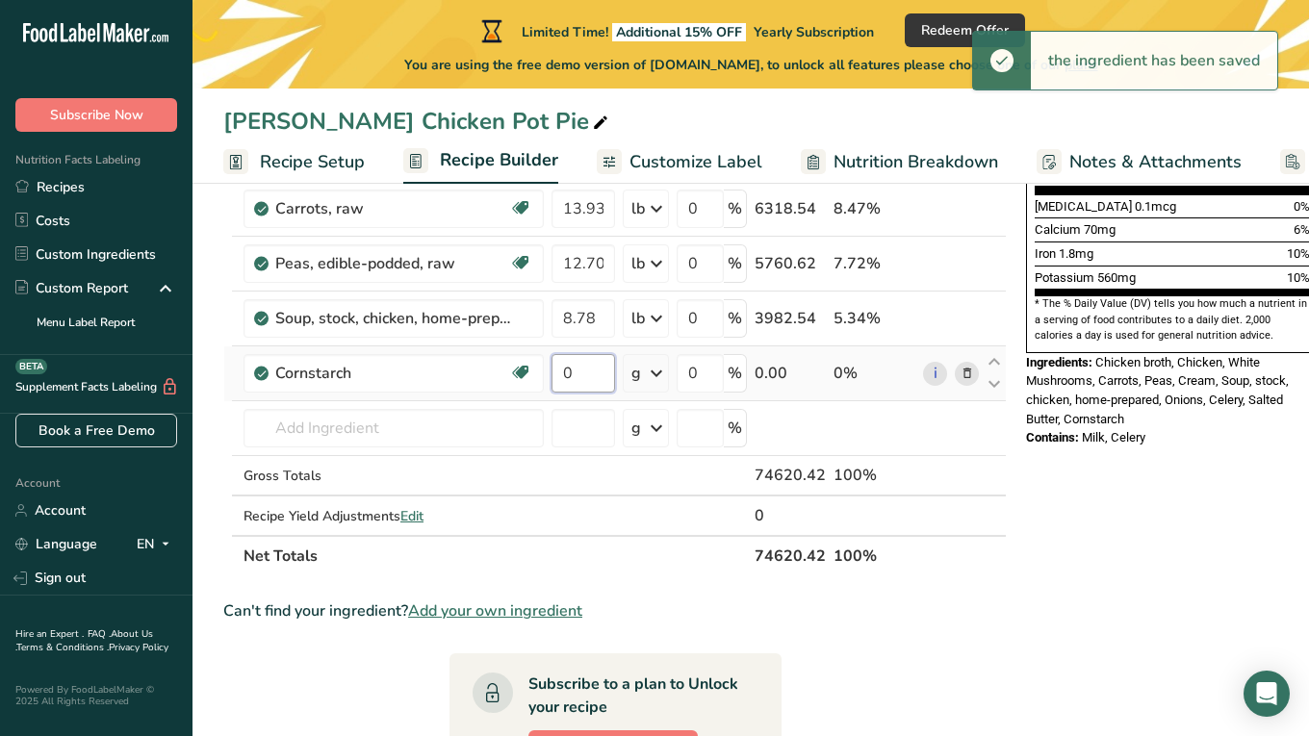
click at [584, 370] on input "0" at bounding box center [583, 373] width 64 height 38
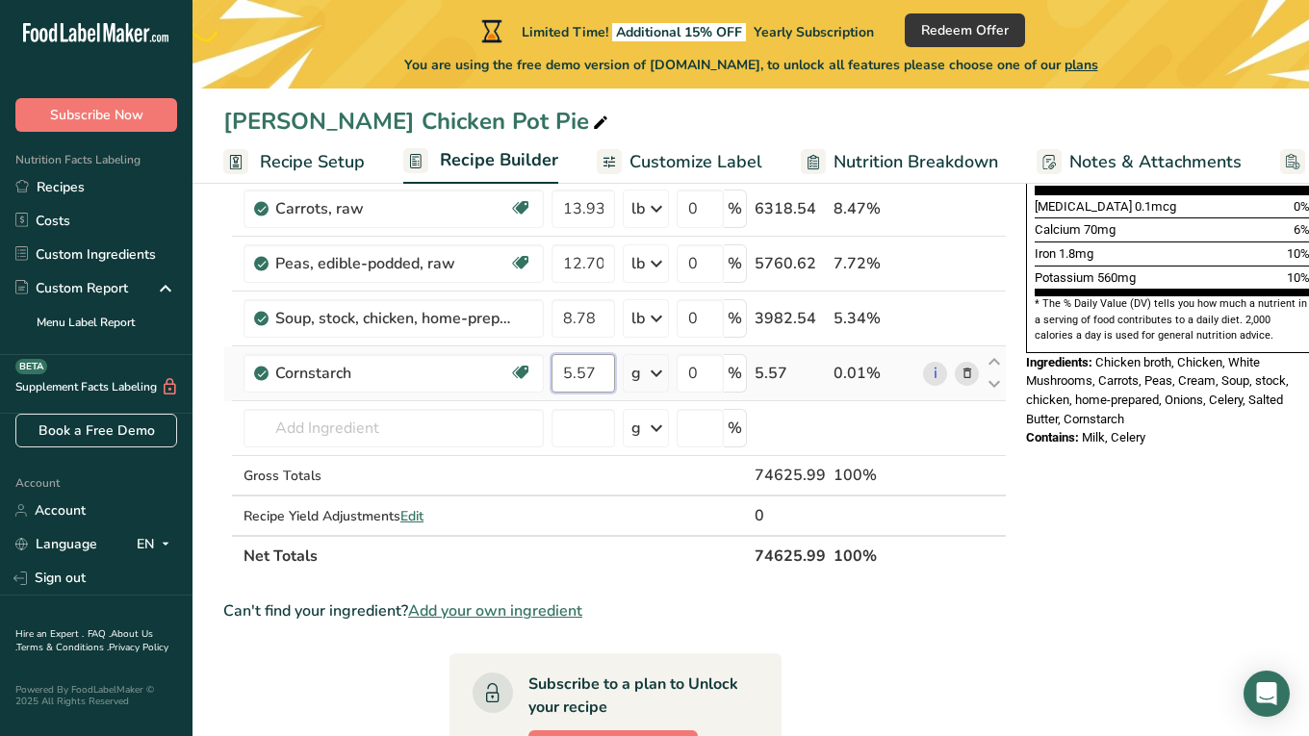
type input "5.57"
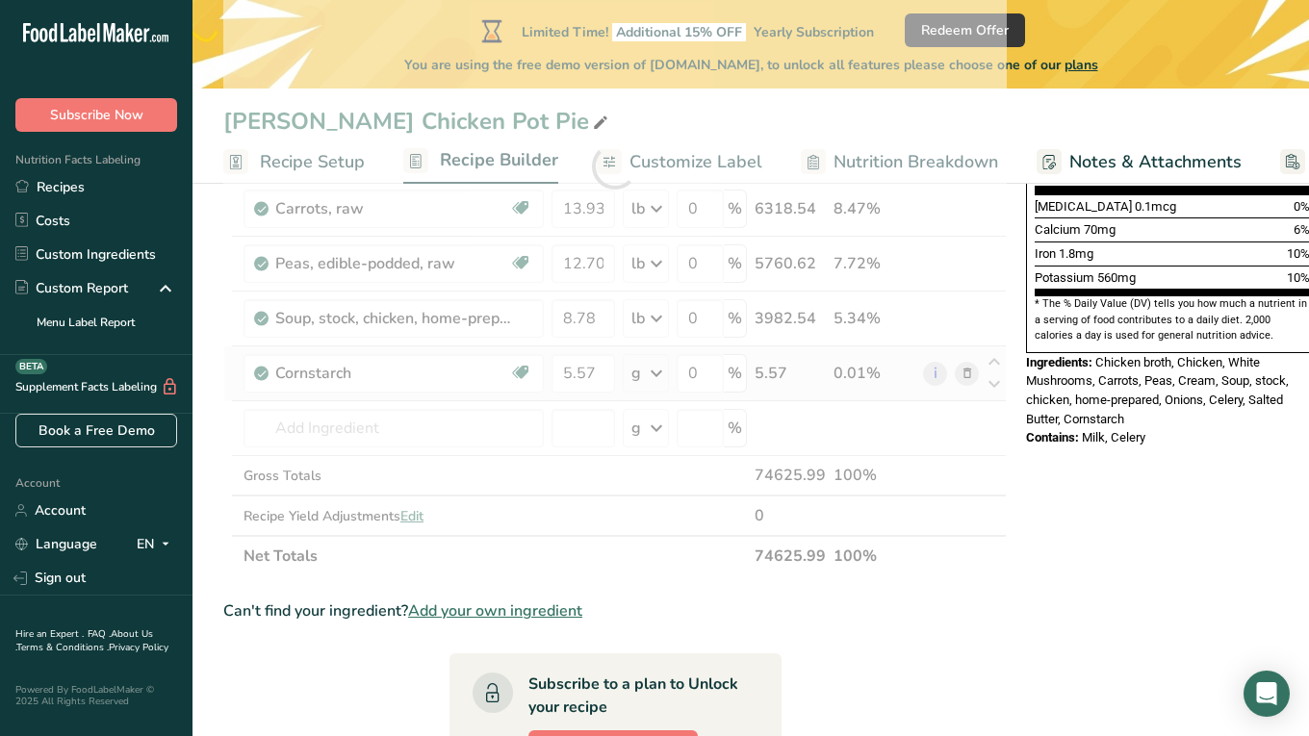
click at [652, 377] on div "Ingredient * Amount * Unit * Waste * .a-a{fill:#347362;}.b-a{fill:#fff;} Grams …" at bounding box center [614, 167] width 783 height 820
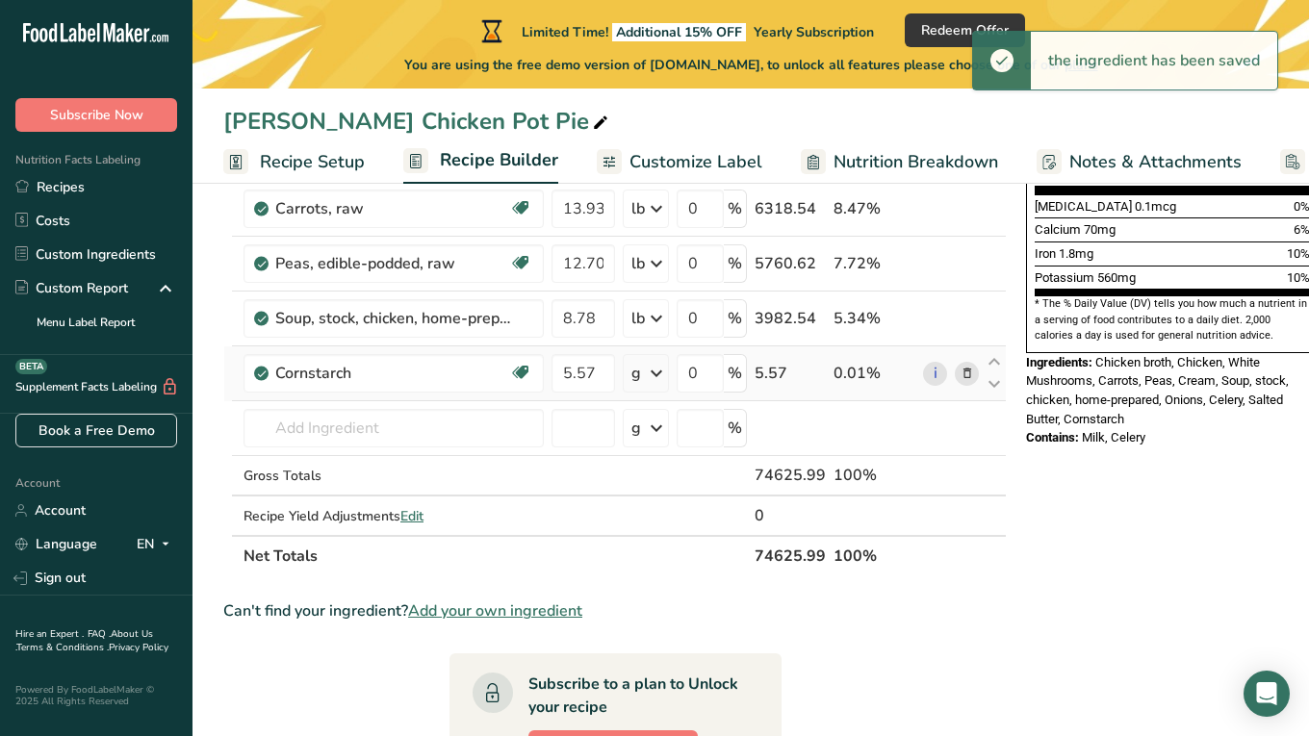
click at [643, 378] on div "g" at bounding box center [646, 373] width 46 height 38
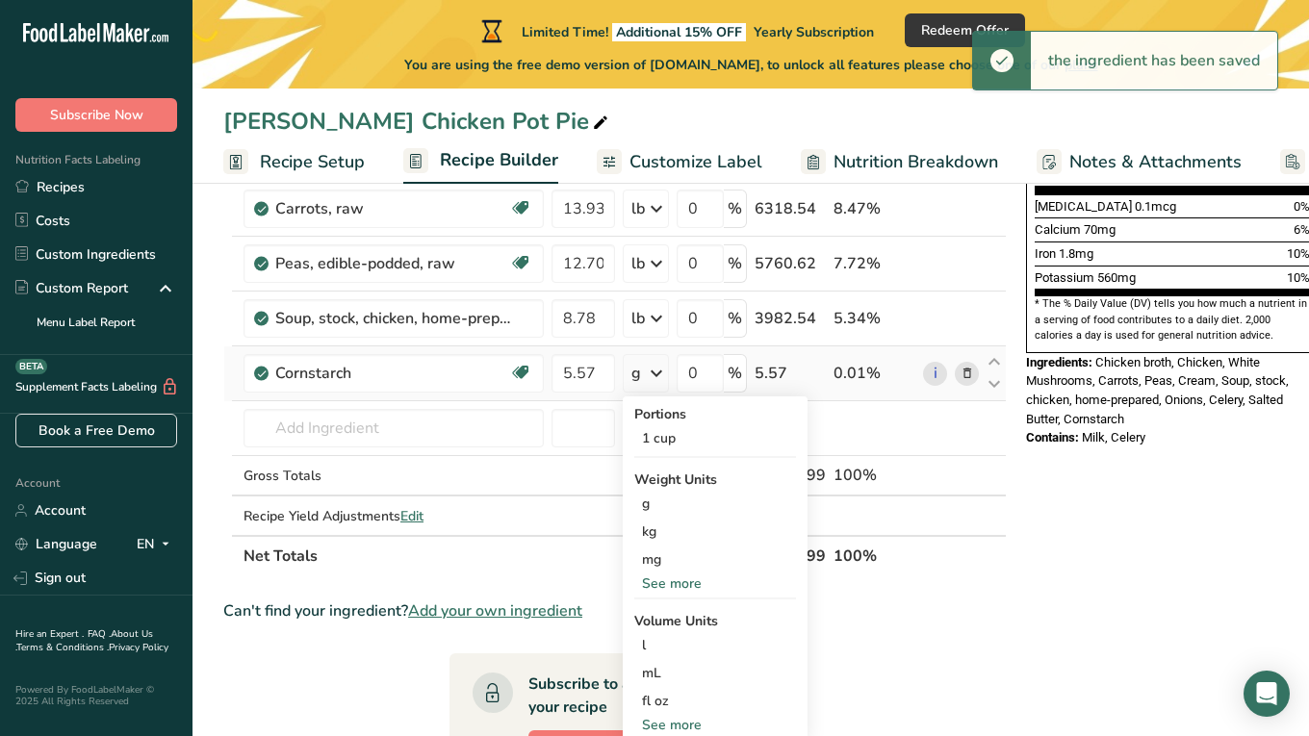
click at [661, 587] on div "See more" at bounding box center [715, 583] width 162 height 20
click at [660, 614] on div "lb" at bounding box center [715, 615] width 162 height 28
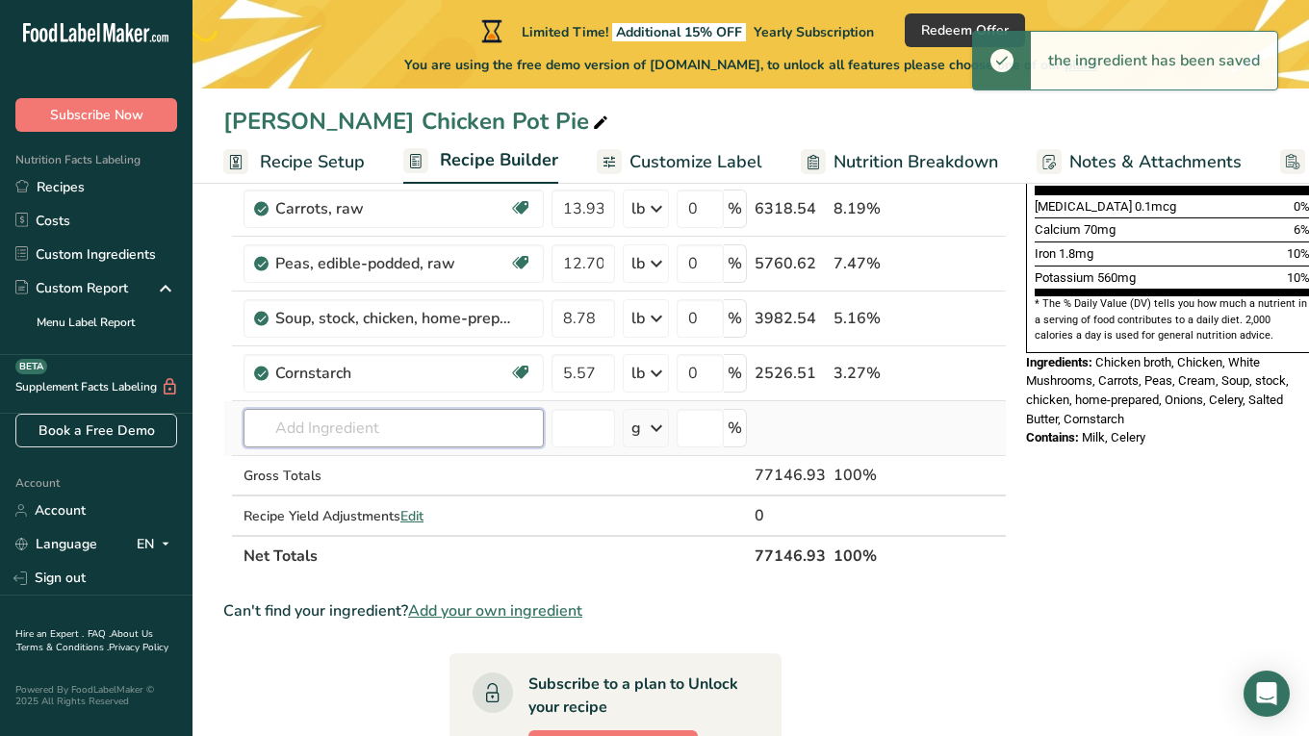
click at [394, 428] on input "text" at bounding box center [393, 428] width 300 height 38
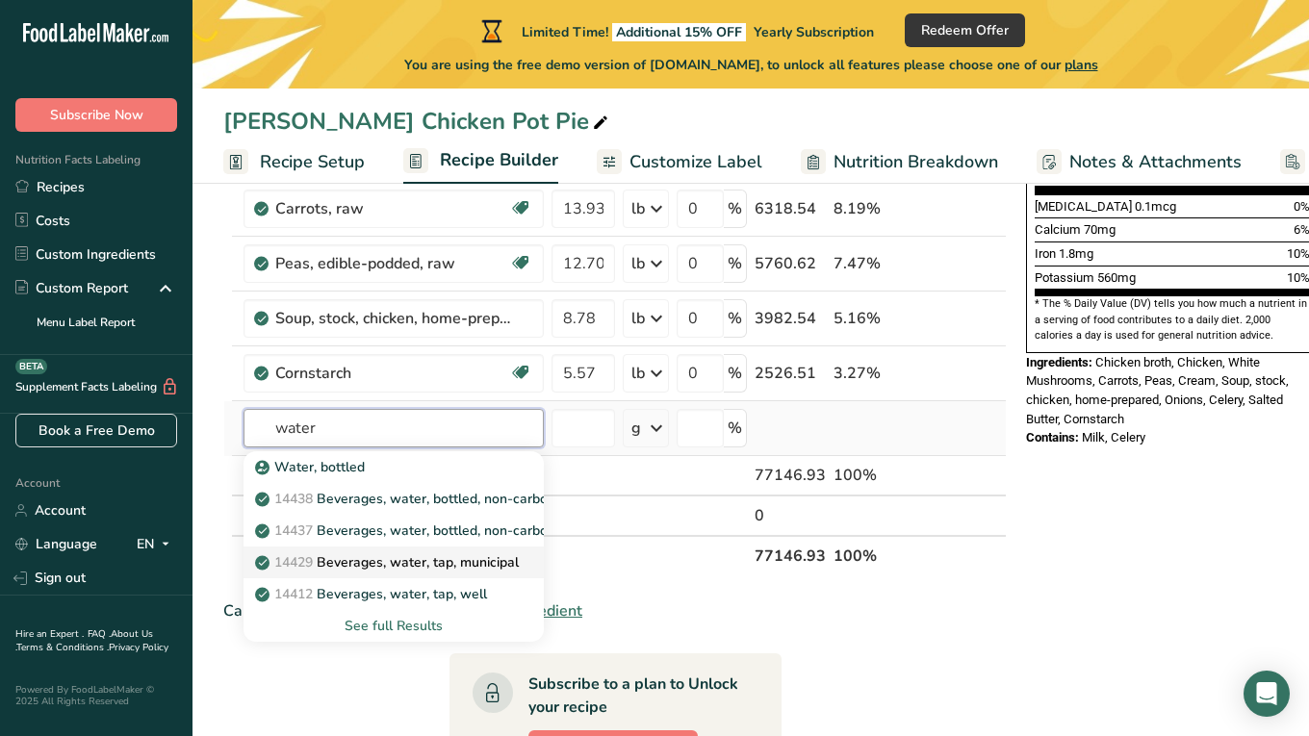
type input "water"
click at [439, 571] on p "14429 [GEOGRAPHIC_DATA], water, tap, municipal" at bounding box center [389, 562] width 260 height 20
type input "Beverages, water, tap, municipal"
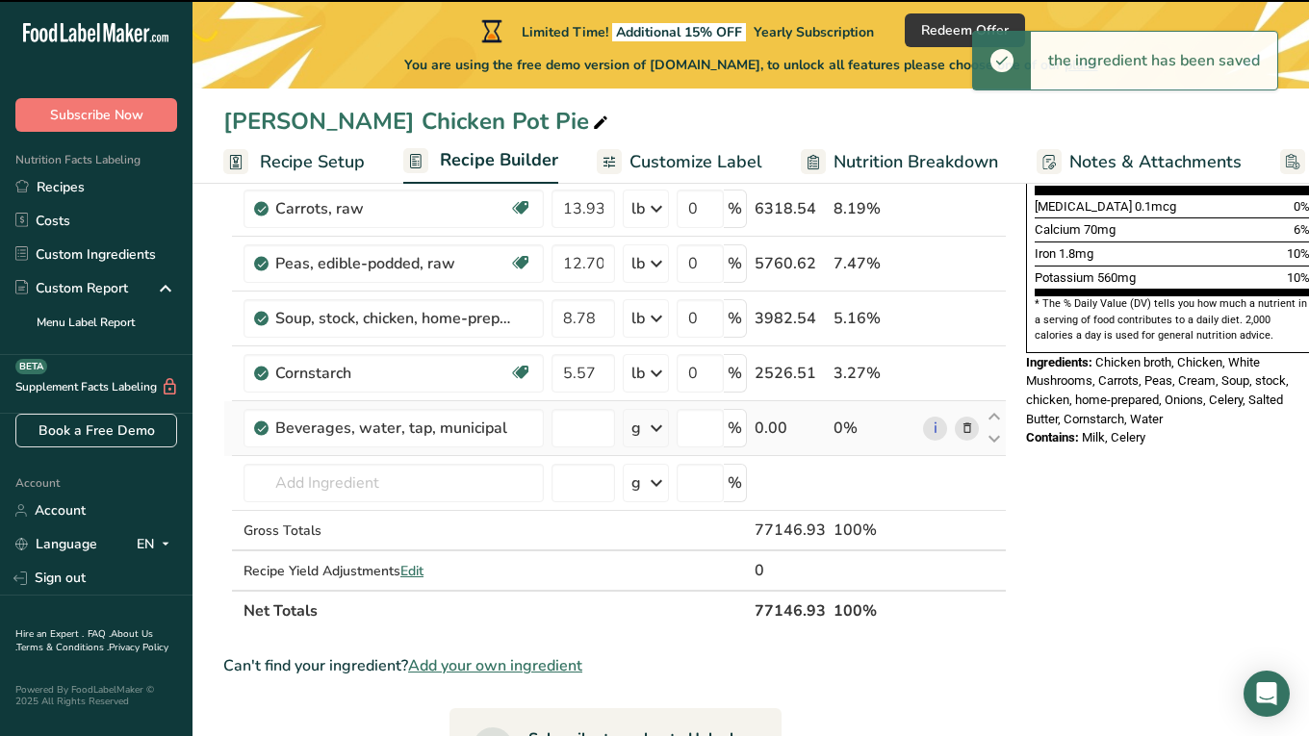
type input "0"
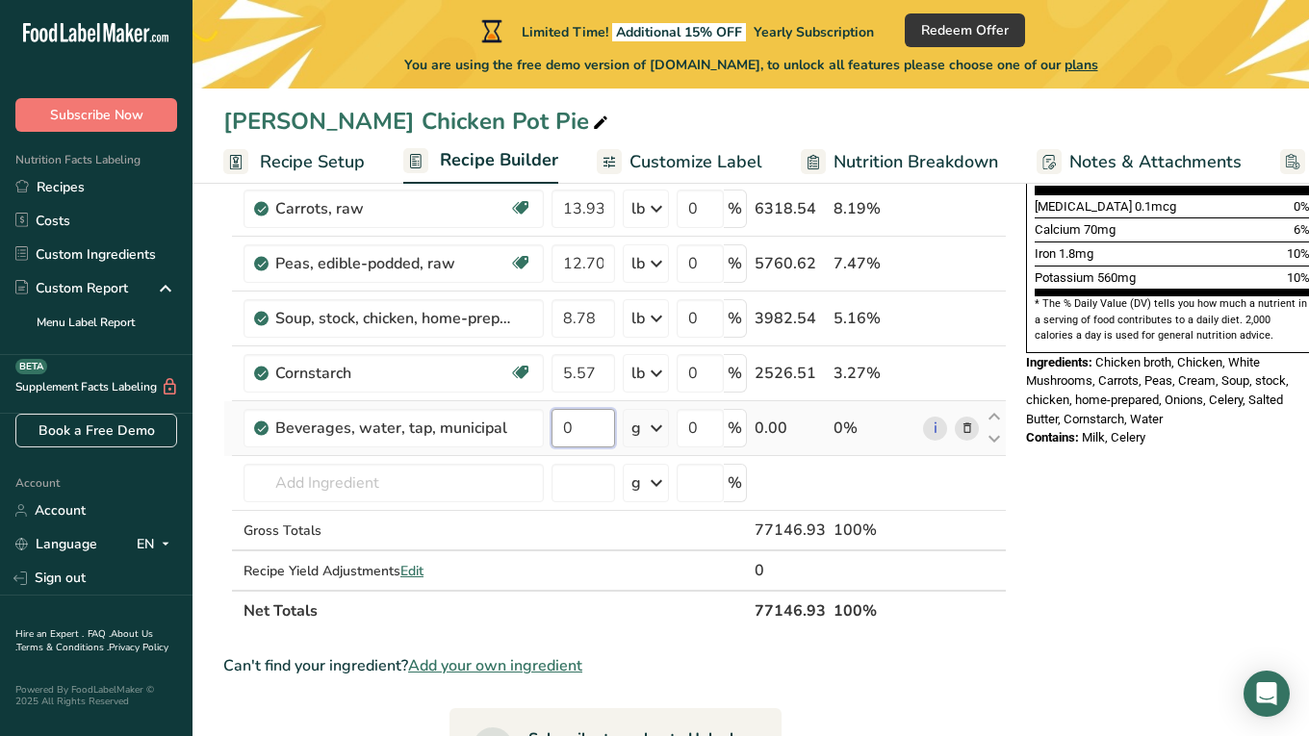
click at [584, 431] on input "0" at bounding box center [583, 428] width 64 height 38
click at [579, 416] on input "number" at bounding box center [583, 428] width 64 height 38
type input "5.57"
click at [648, 428] on div "Ingredient * Amount * Unit * Waste * .a-a{fill:#347362;}.b-a{fill:#fff;} Grams …" at bounding box center [614, 194] width 783 height 875
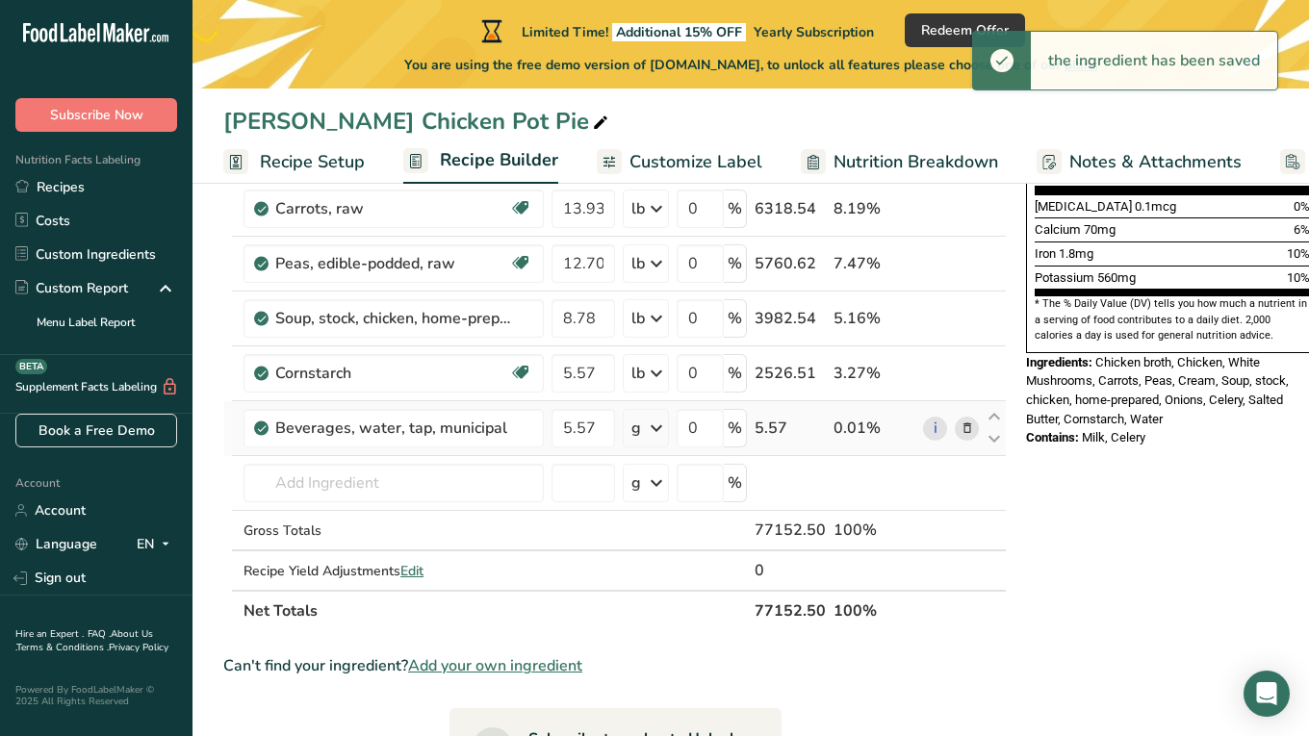
click at [646, 436] on icon at bounding box center [656, 428] width 23 height 35
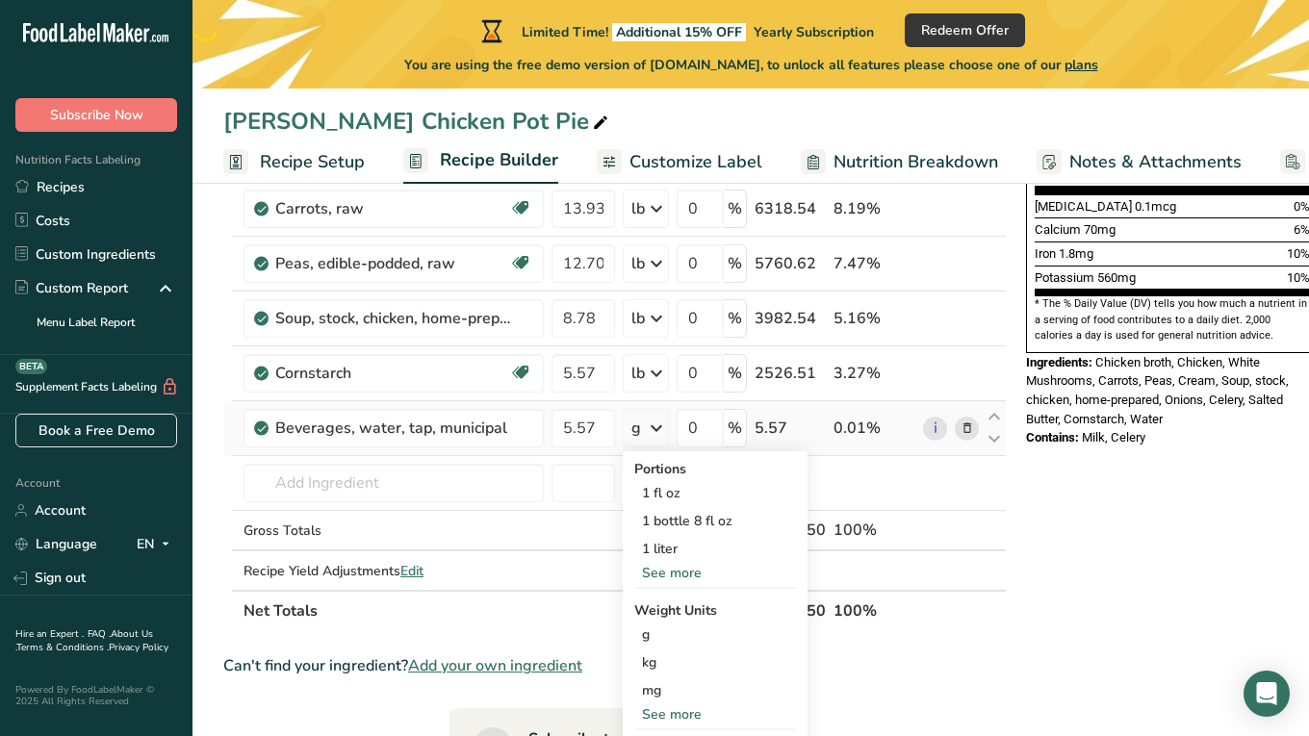
click at [657, 706] on div "See more" at bounding box center [715, 714] width 162 height 20
click at [657, 706] on div "mcg" at bounding box center [715, 718] width 162 height 28
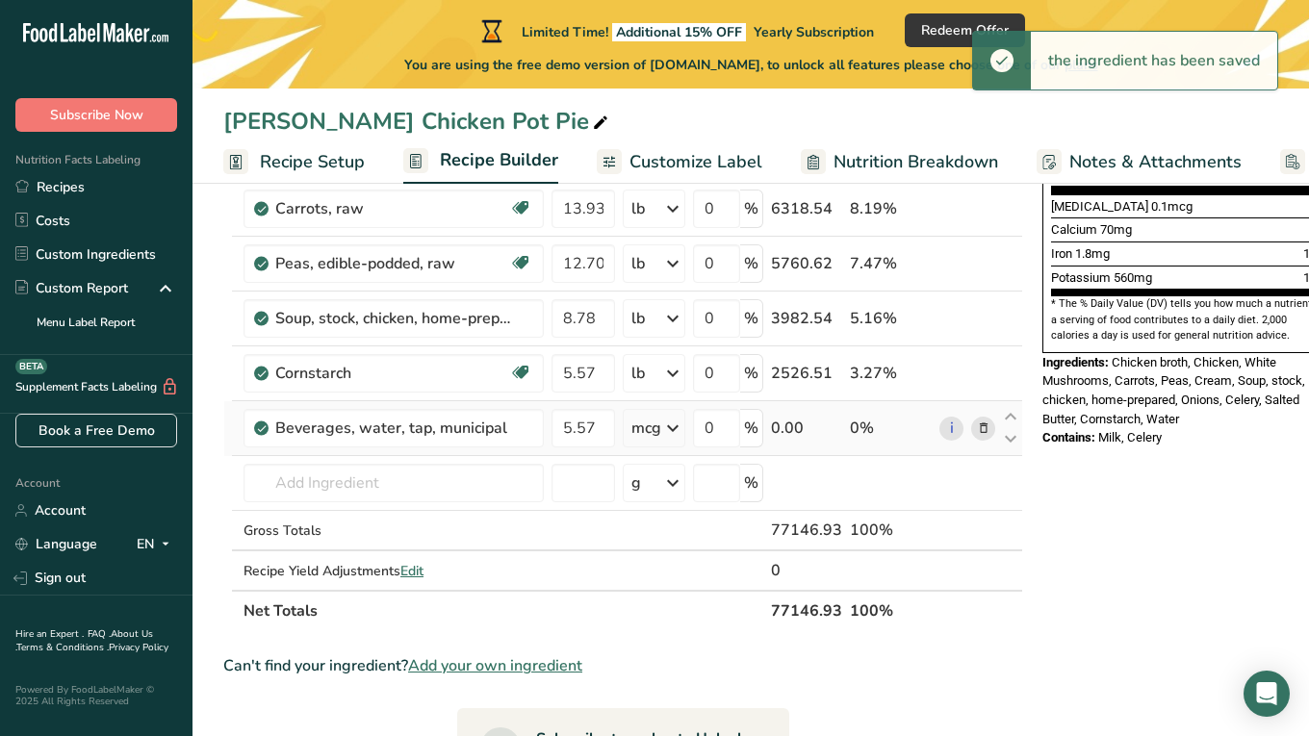
click at [667, 433] on icon at bounding box center [672, 428] width 23 height 35
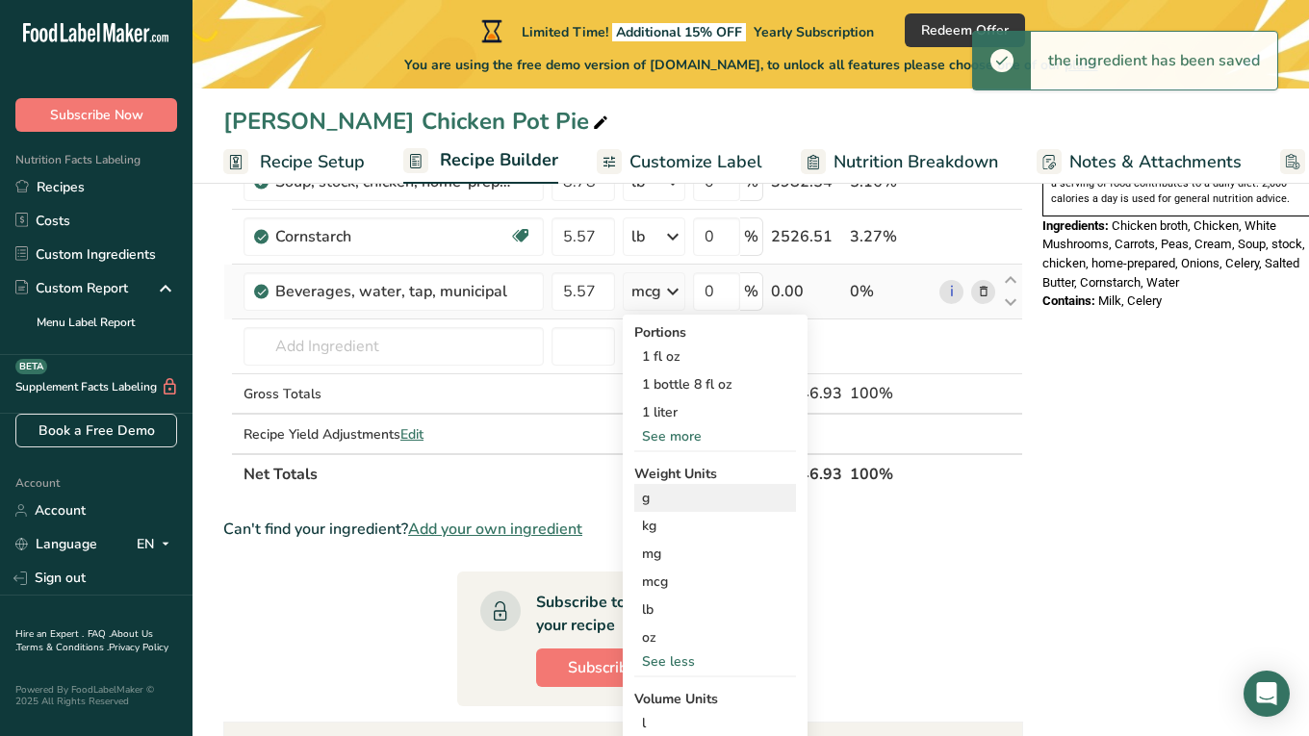
scroll to position [688, 0]
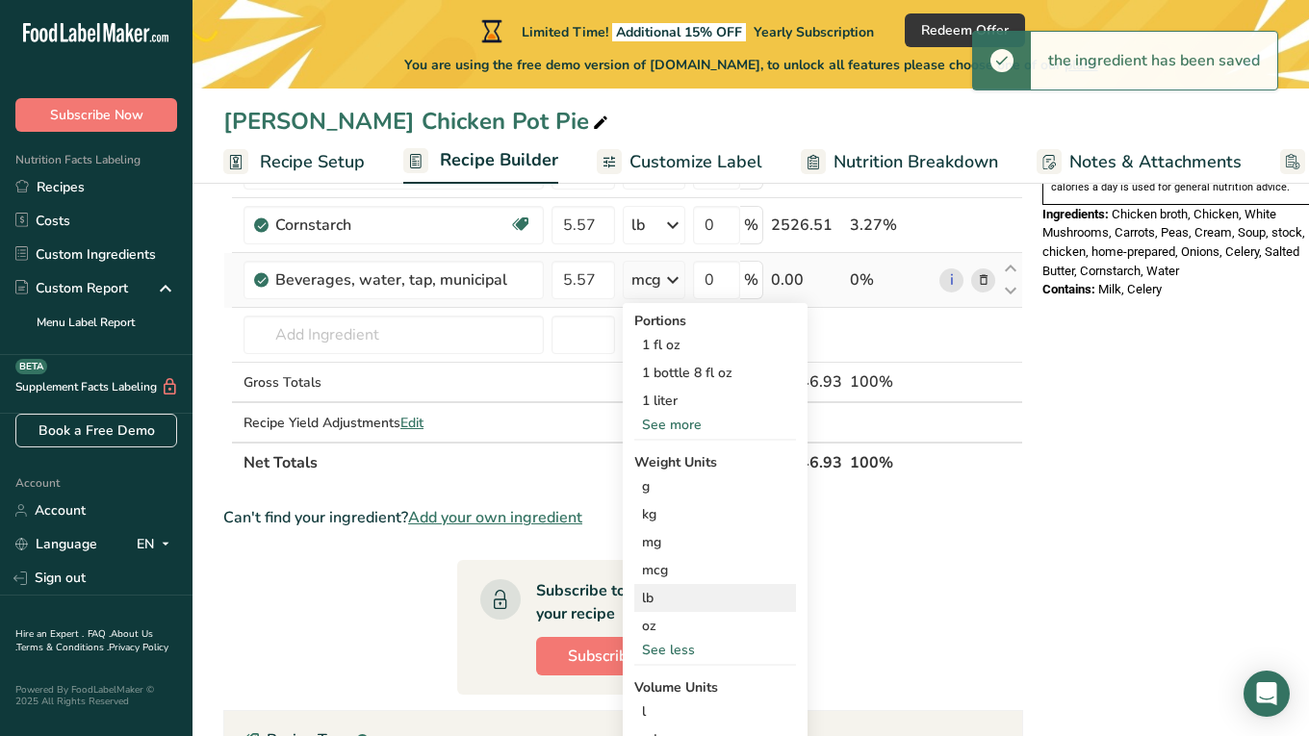
click at [666, 601] on div "lb" at bounding box center [715, 598] width 162 height 28
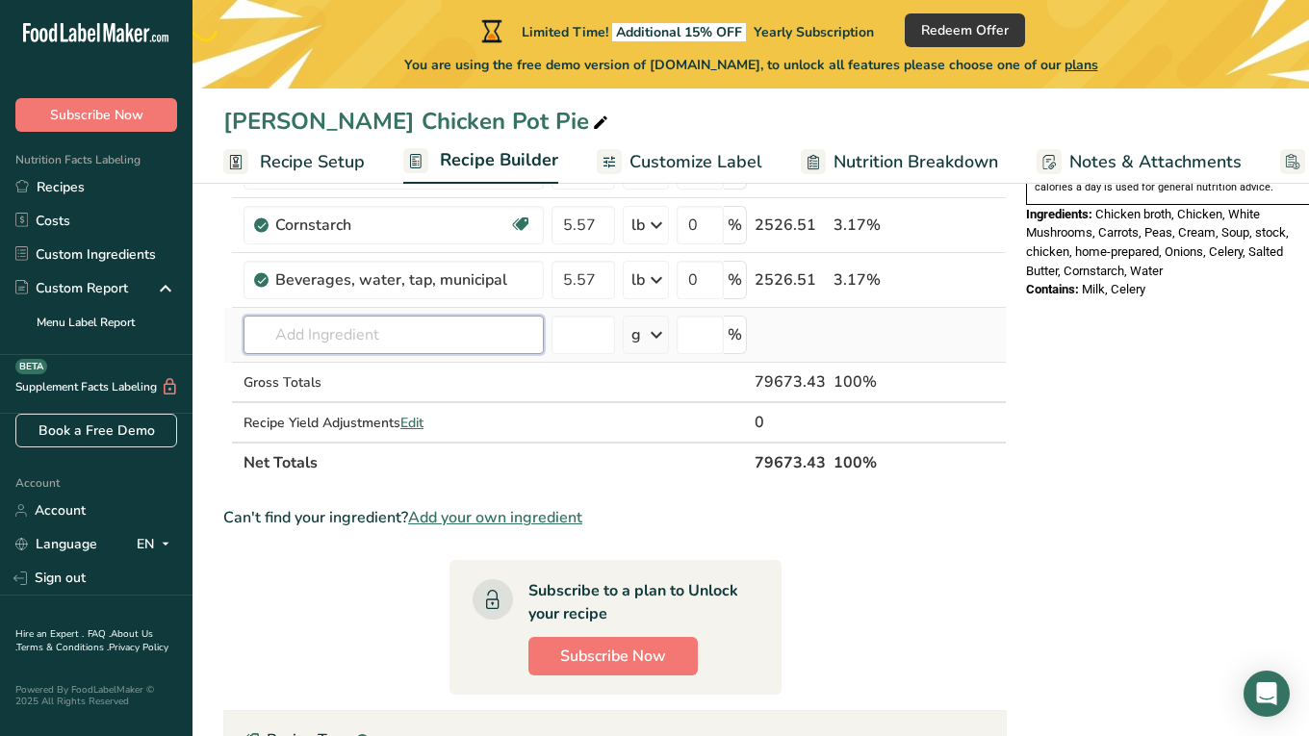
click at [350, 330] on input "text" at bounding box center [393, 335] width 300 height 38
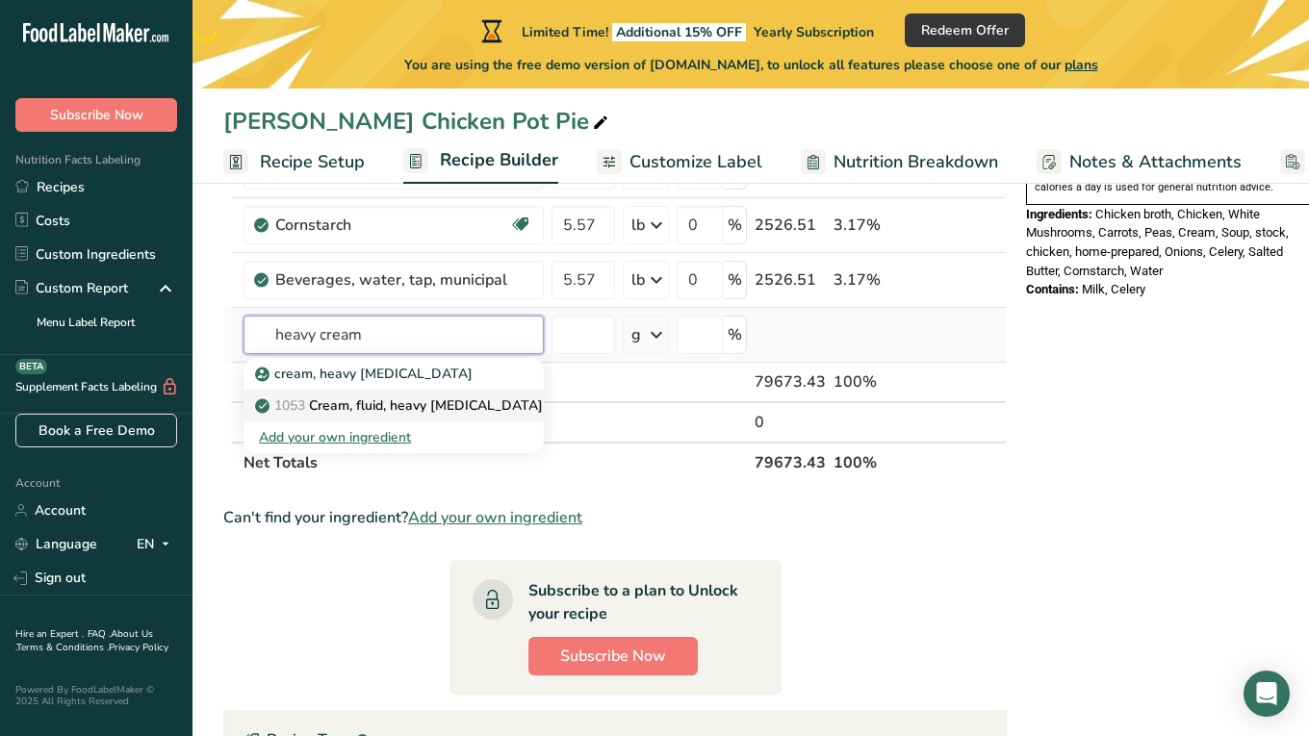
type input "heavy cream"
click at [359, 408] on p "1053 Cream, fluid, heavy [MEDICAL_DATA]" at bounding box center [401, 405] width 284 height 20
type input "Cream, fluid, heavy [MEDICAL_DATA]"
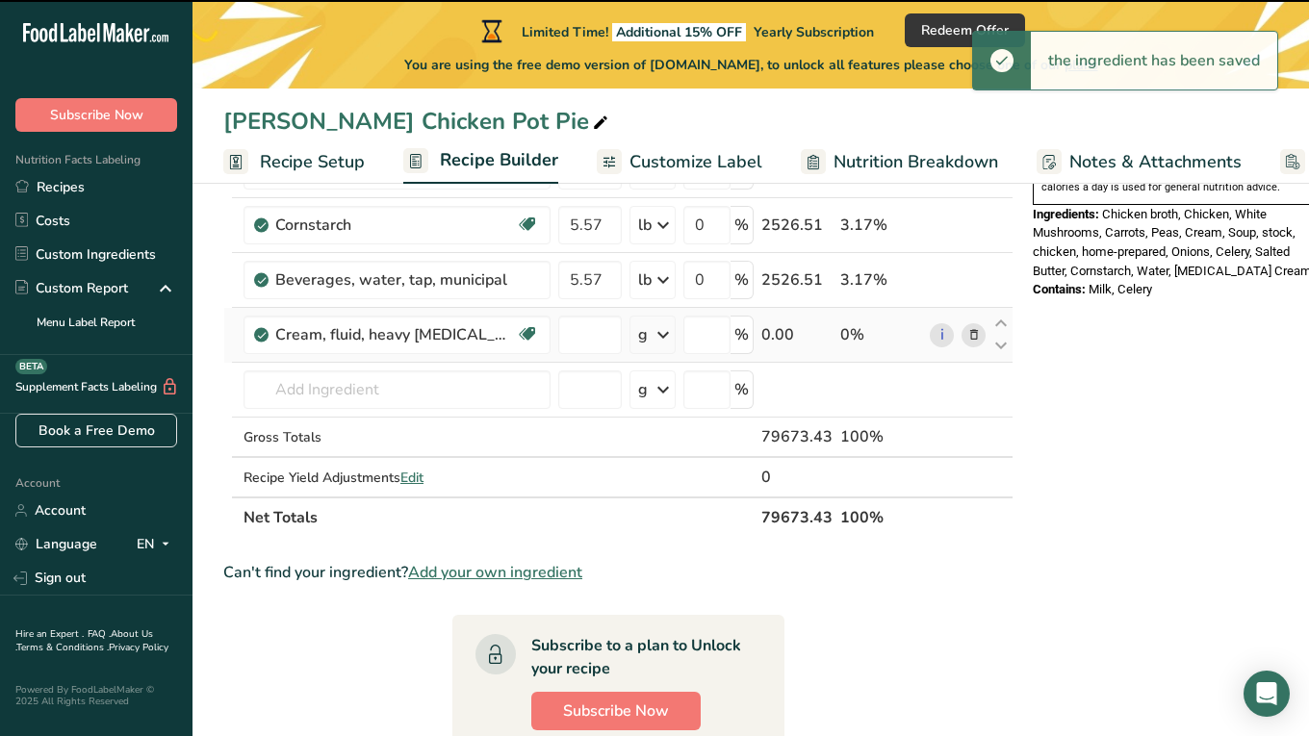
type input "0"
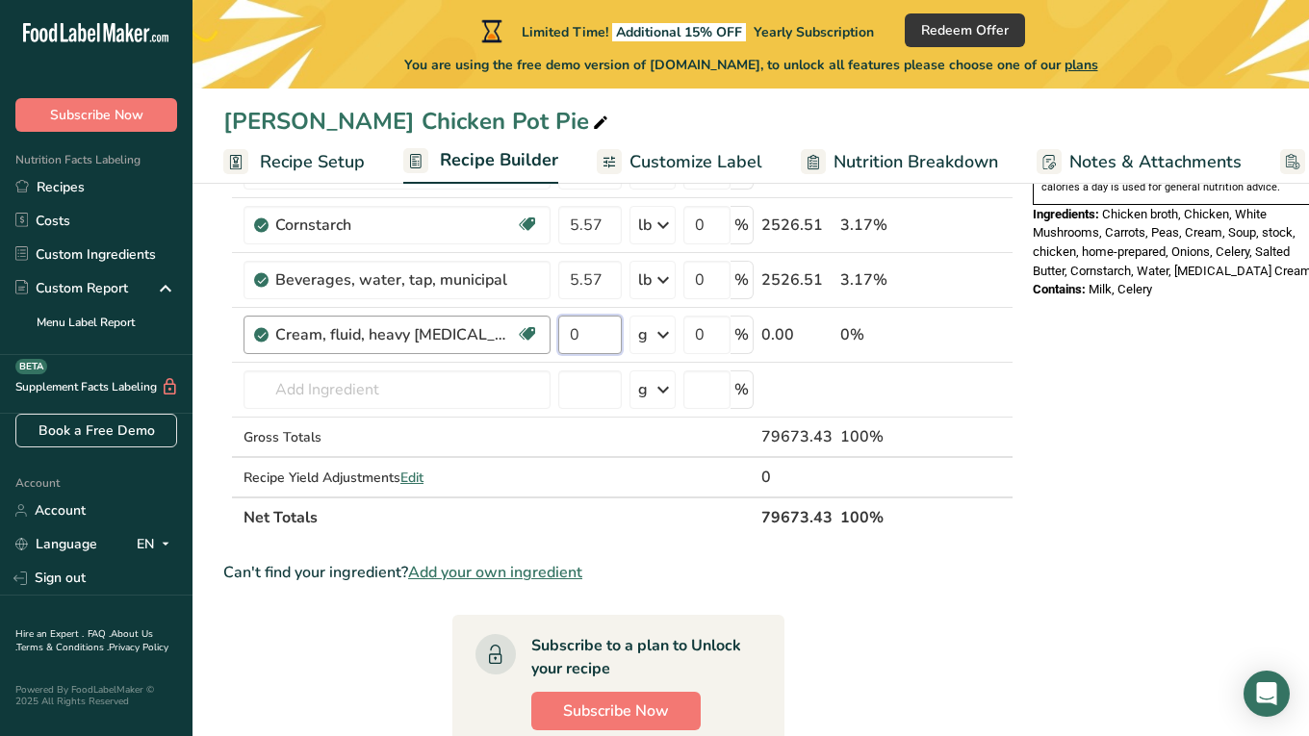
drag, startPoint x: 594, startPoint y: 333, endPoint x: 511, endPoint y: 333, distance: 82.7
click at [511, 333] on tr "Cream, fluid, heavy [MEDICAL_DATA] Gluten free Vegetarian Soy free 0 g Portions…" at bounding box center [618, 335] width 788 height 55
type input "3.9"
click at [654, 338] on div "Ingredient * Amount * Unit * Waste * .a-a{fill:#347362;}.b-a{fill:#fff;} Grams …" at bounding box center [618, 72] width 790 height 929
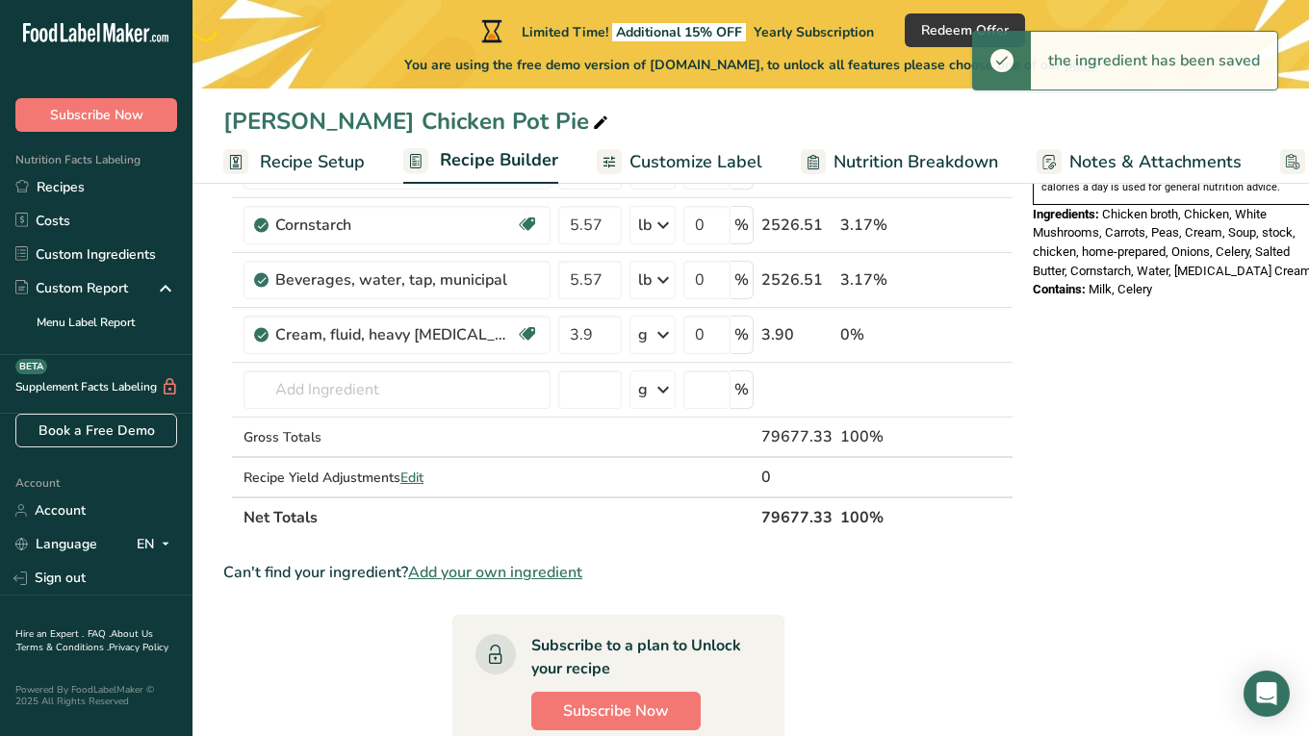
click at [651, 340] on icon at bounding box center [662, 335] width 23 height 35
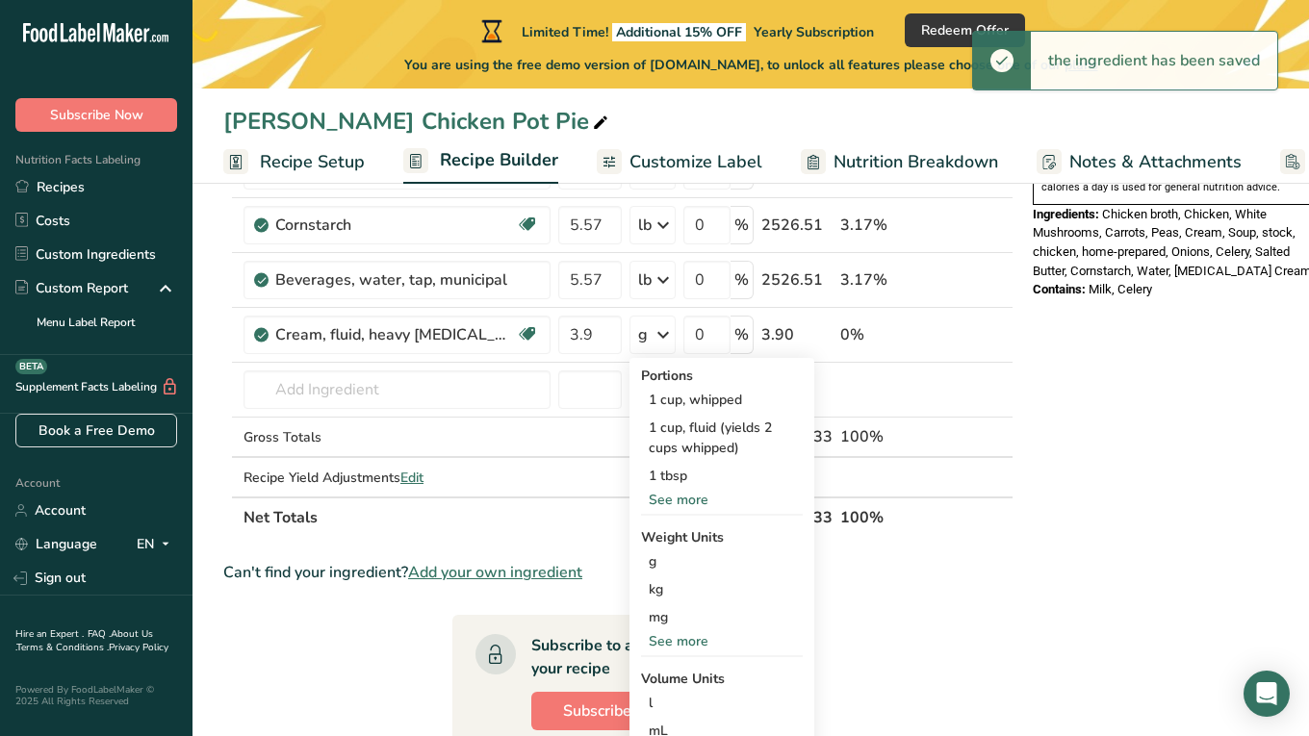
click at [665, 636] on div "See more" at bounding box center [722, 641] width 162 height 20
click at [661, 670] on div "lb" at bounding box center [722, 673] width 162 height 28
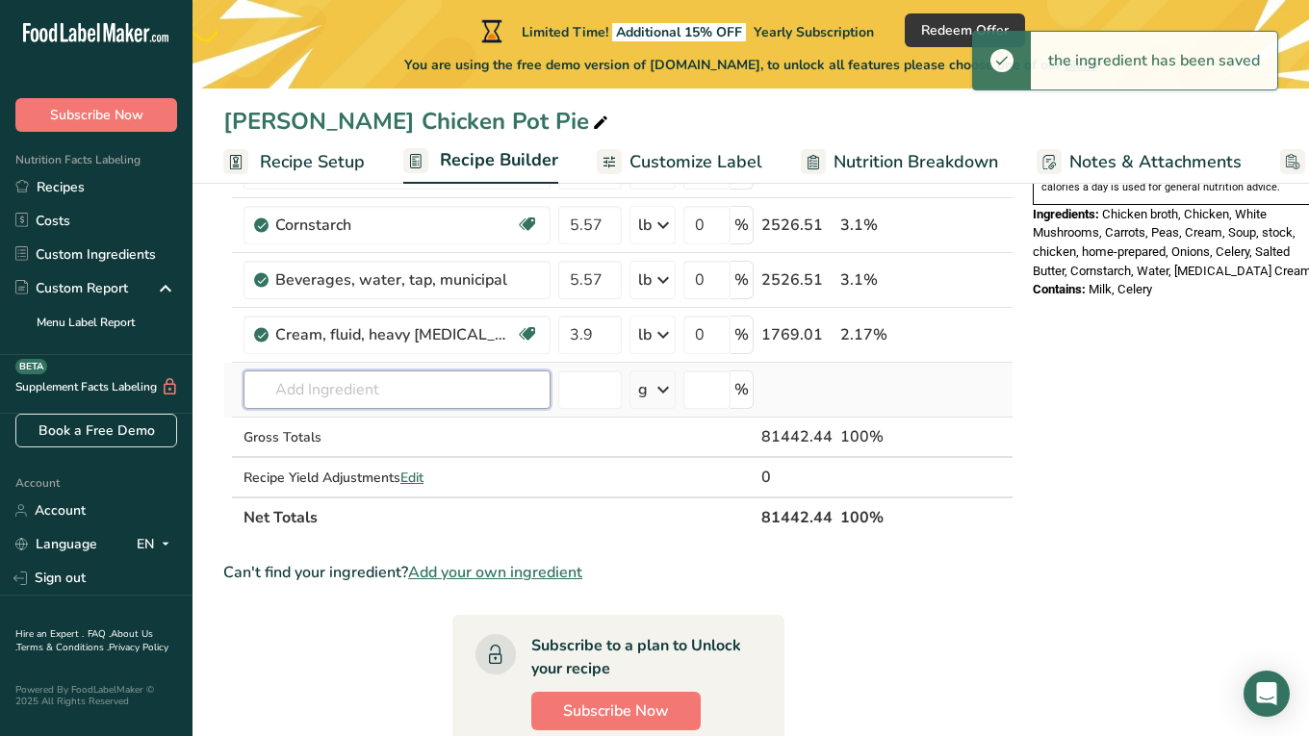
click at [369, 391] on input "text" at bounding box center [396, 389] width 307 height 38
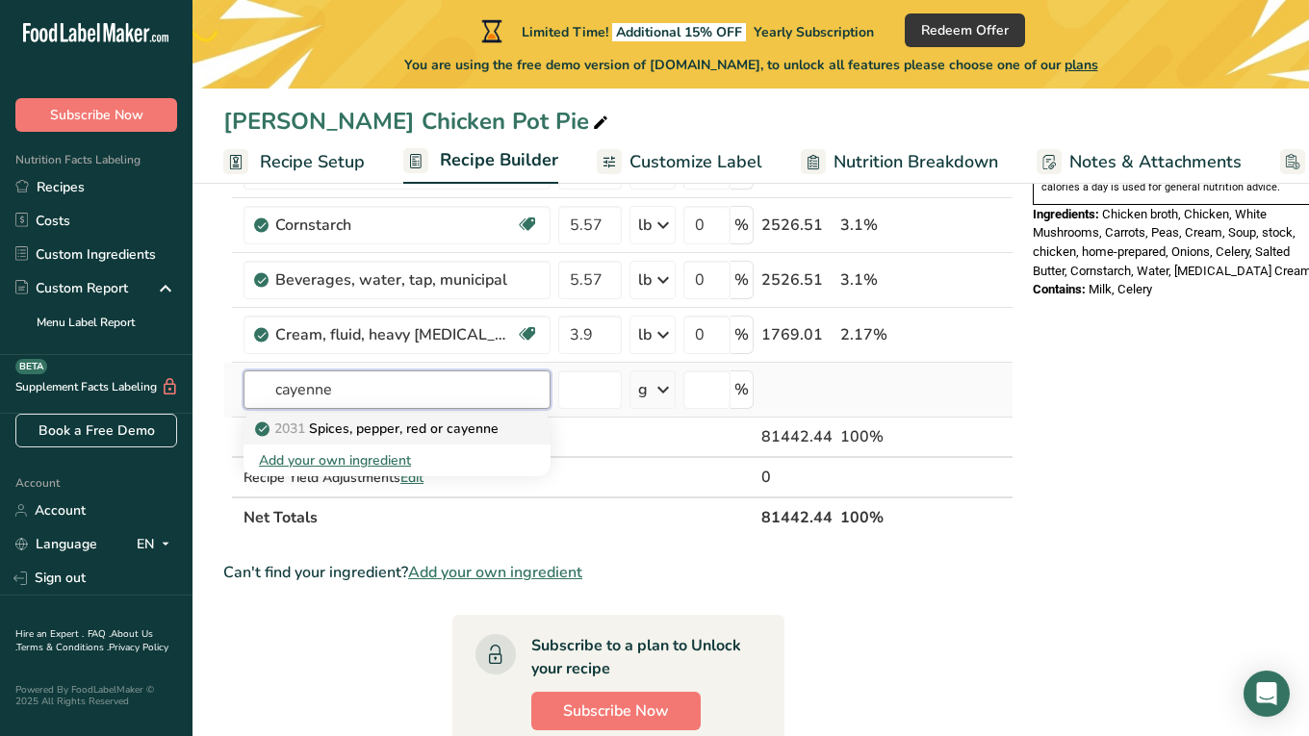
type input "cayenne"
click at [385, 431] on p "2031 Spices, pepper, red or cayenne" at bounding box center [379, 429] width 240 height 20
type input "Spices, pepper, red or cayenne"
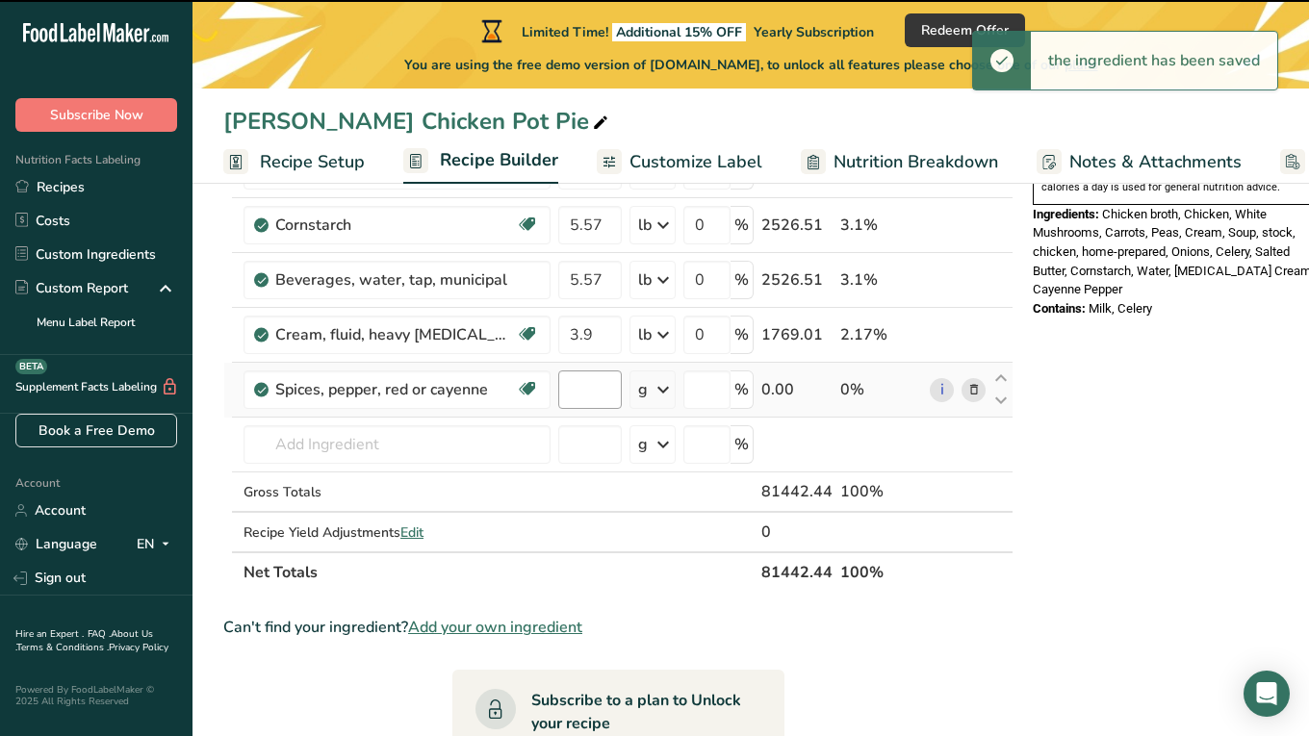
type input "0"
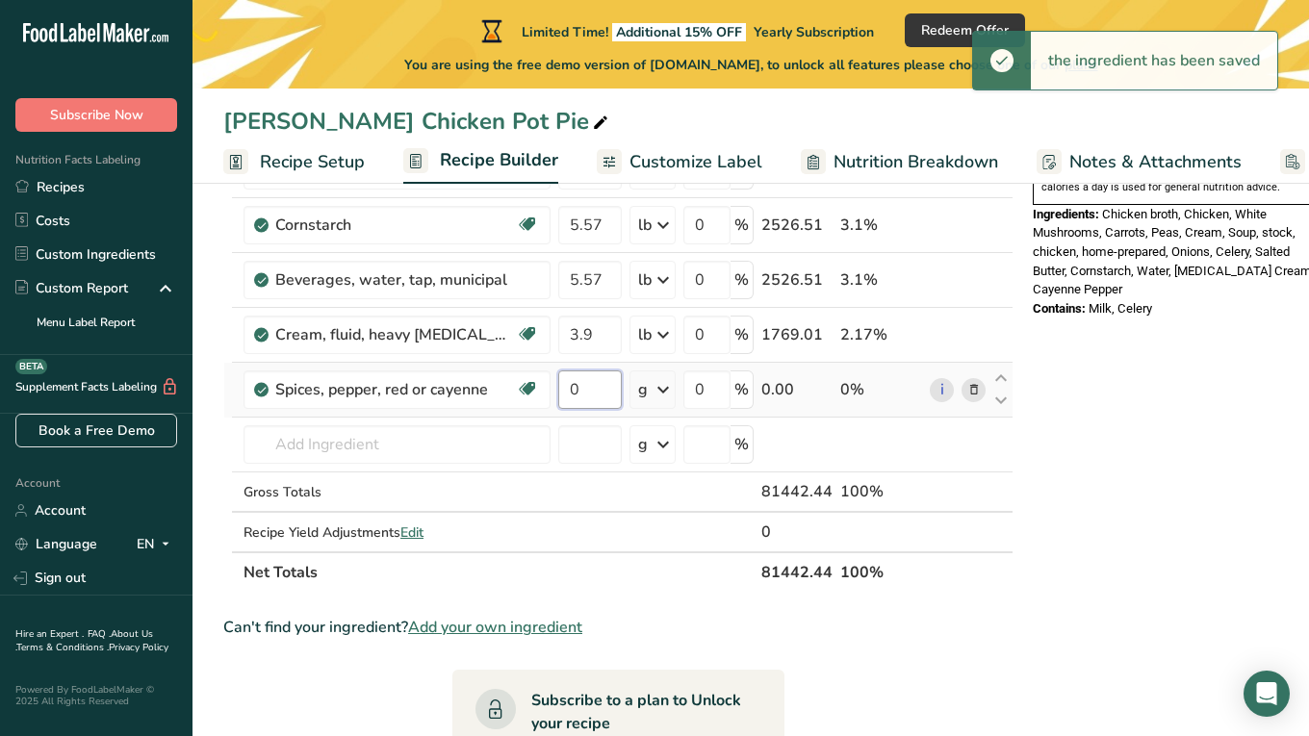
click at [590, 394] on input "0" at bounding box center [590, 389] width 64 height 38
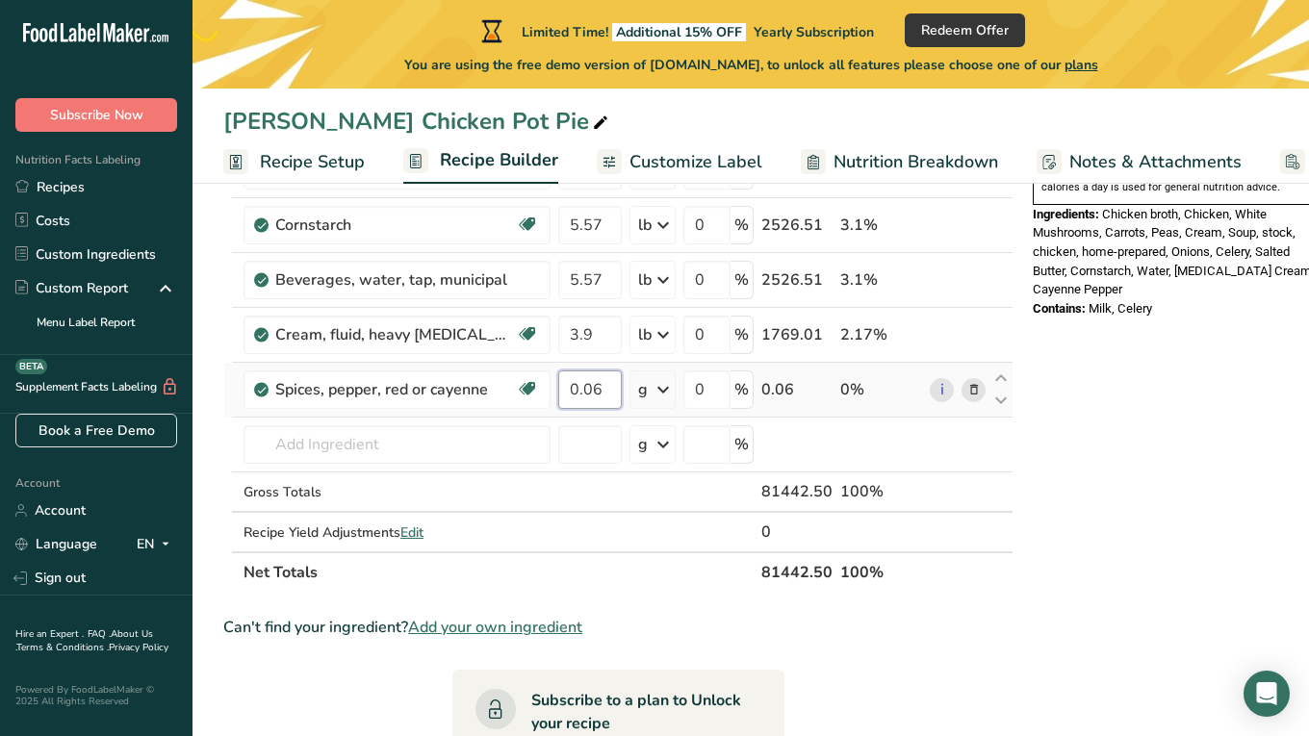
type input "0.06"
click at [641, 391] on div "Ingredient * Amount * Unit * Waste * .a-a{fill:#347362;}.b-a{fill:#fff;} Grams …" at bounding box center [618, 100] width 790 height 984
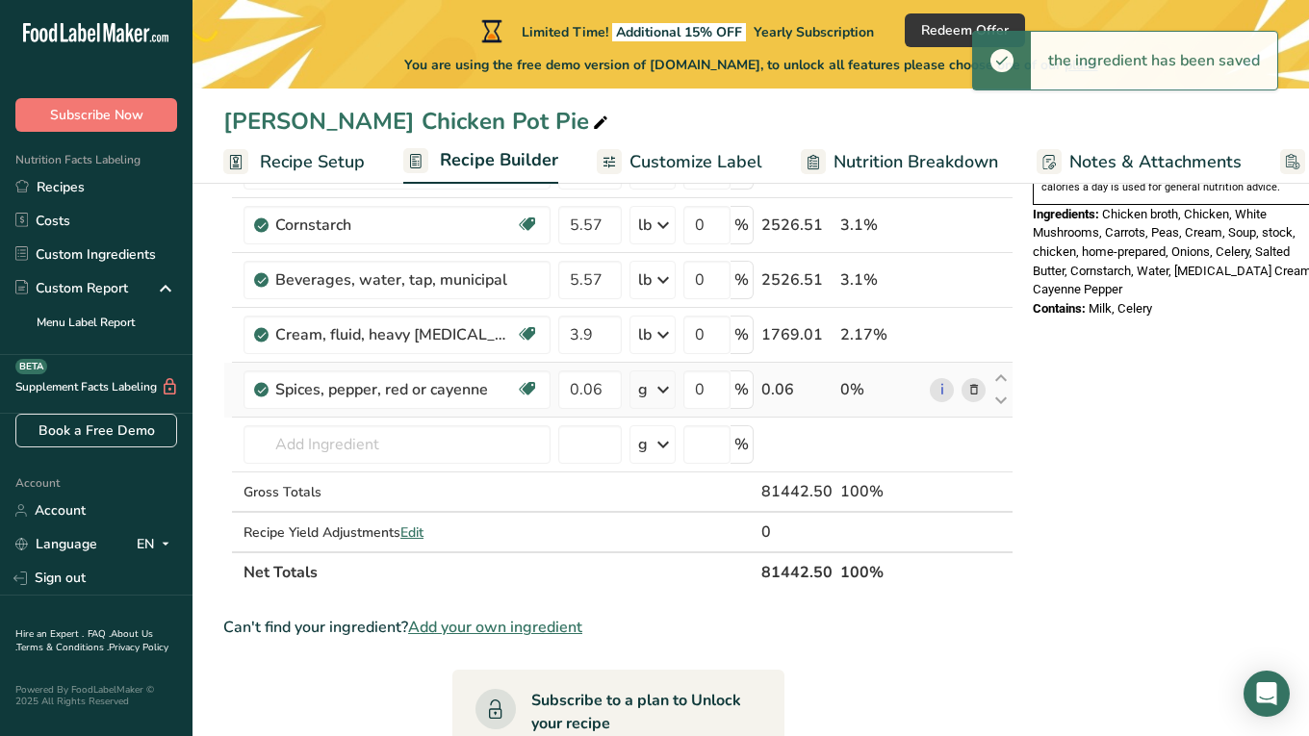
click at [642, 391] on div "g" at bounding box center [652, 389] width 46 height 38
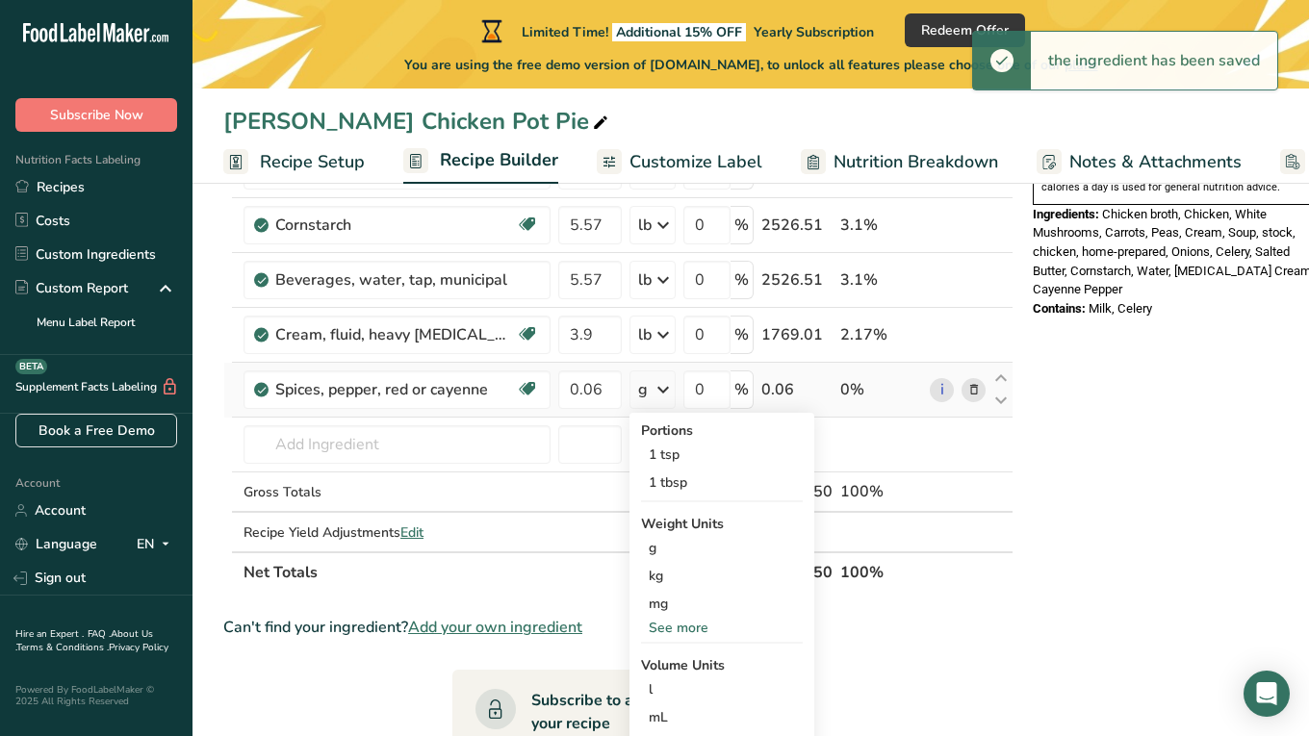
click at [667, 629] on div "See more" at bounding box center [722, 628] width 162 height 20
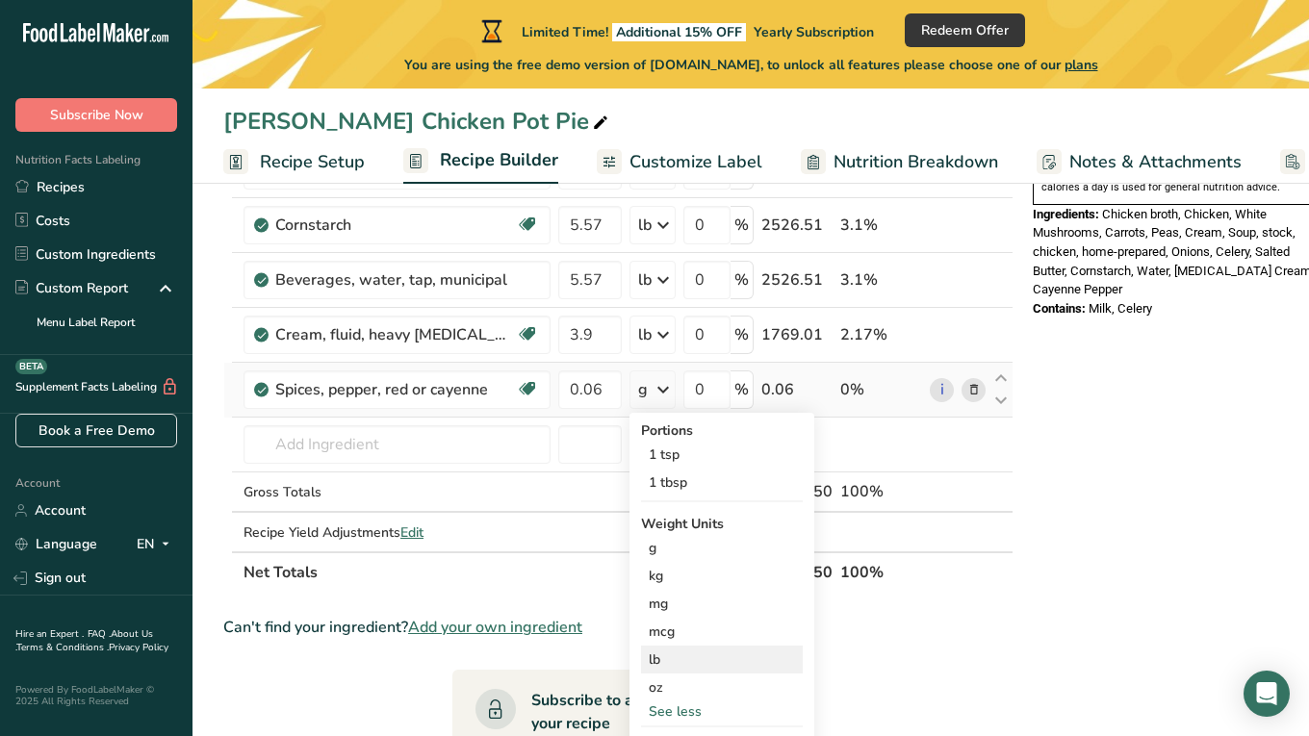
click at [661, 660] on div "lb" at bounding box center [722, 660] width 162 height 28
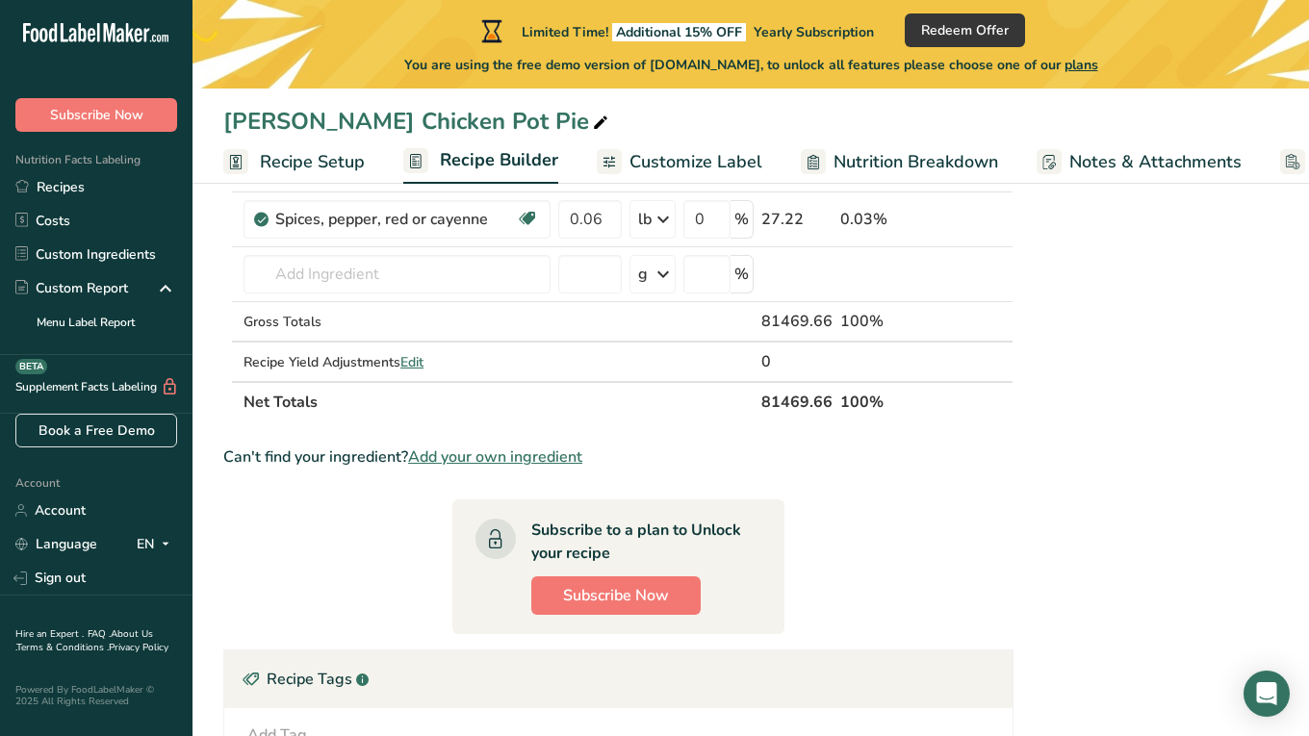
scroll to position [762, 0]
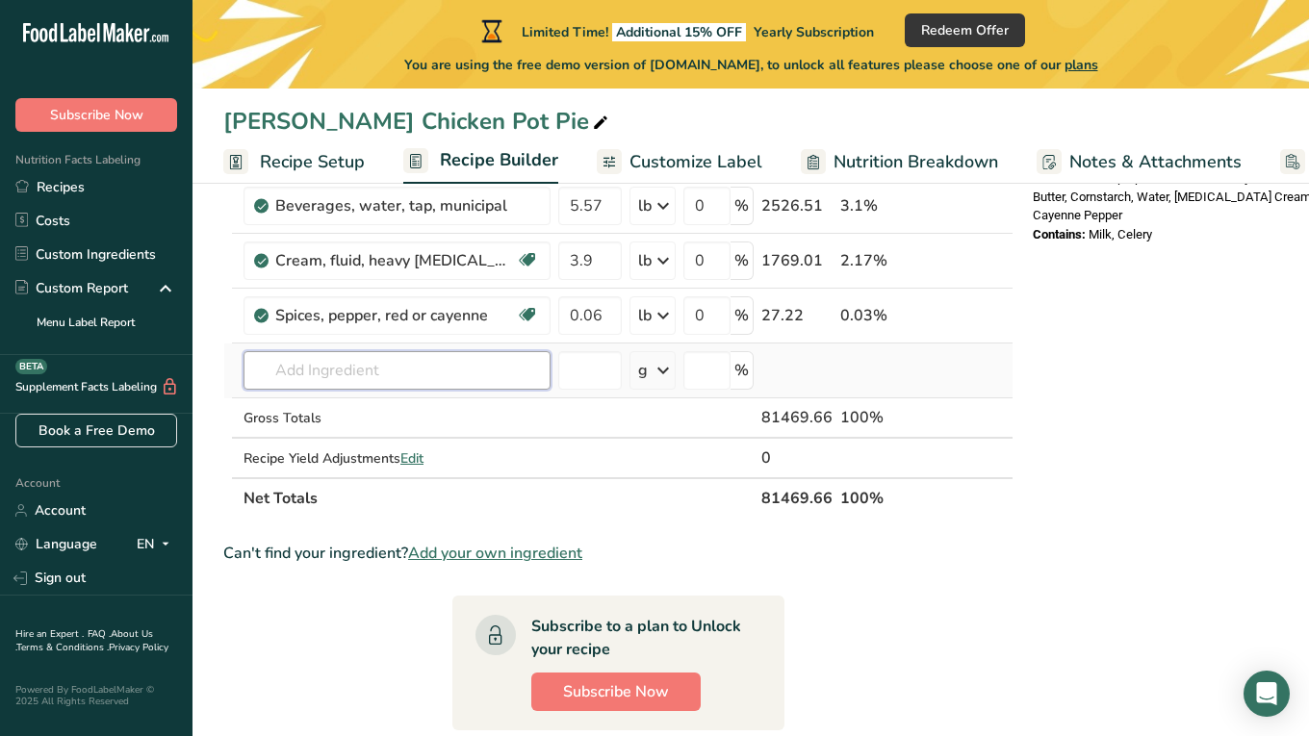
click at [370, 368] on input "text" at bounding box center [396, 370] width 307 height 38
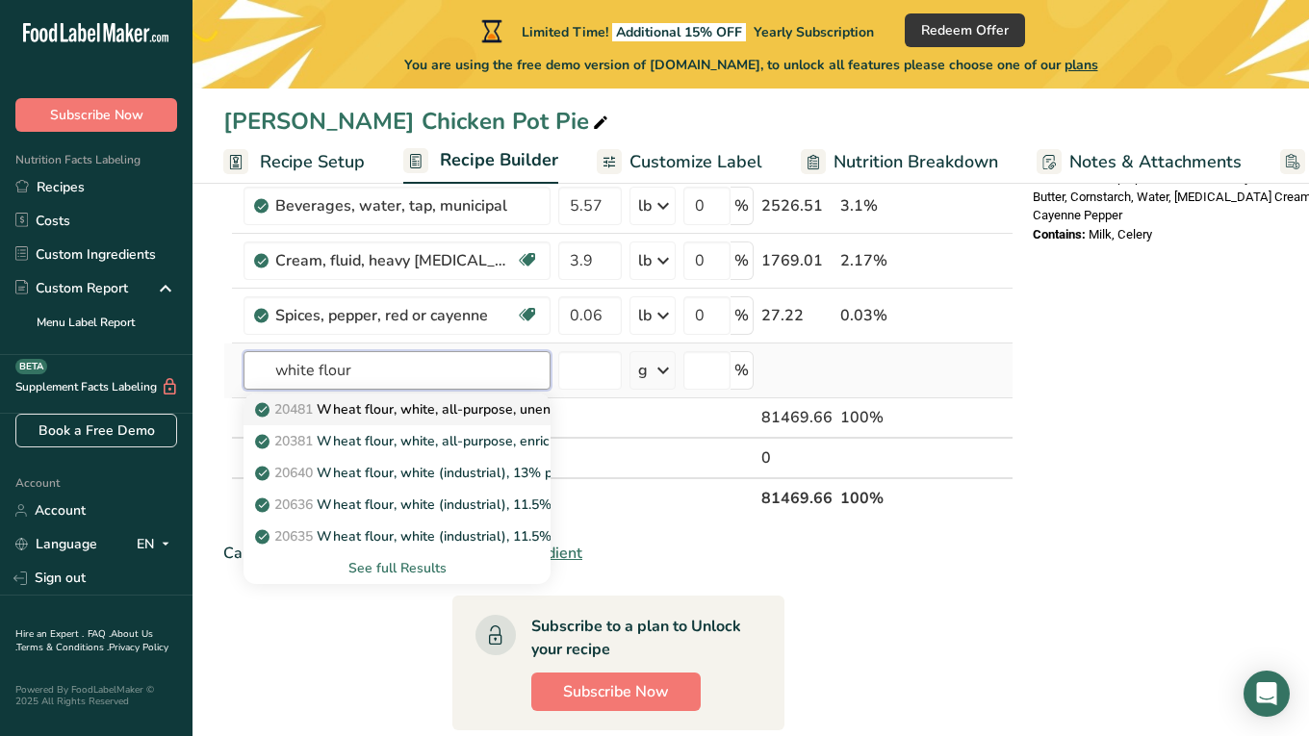
type input "white flour"
click at [376, 412] on p "20481 Wheat flour, white, all-purpose, unenriched" at bounding box center [423, 409] width 329 height 20
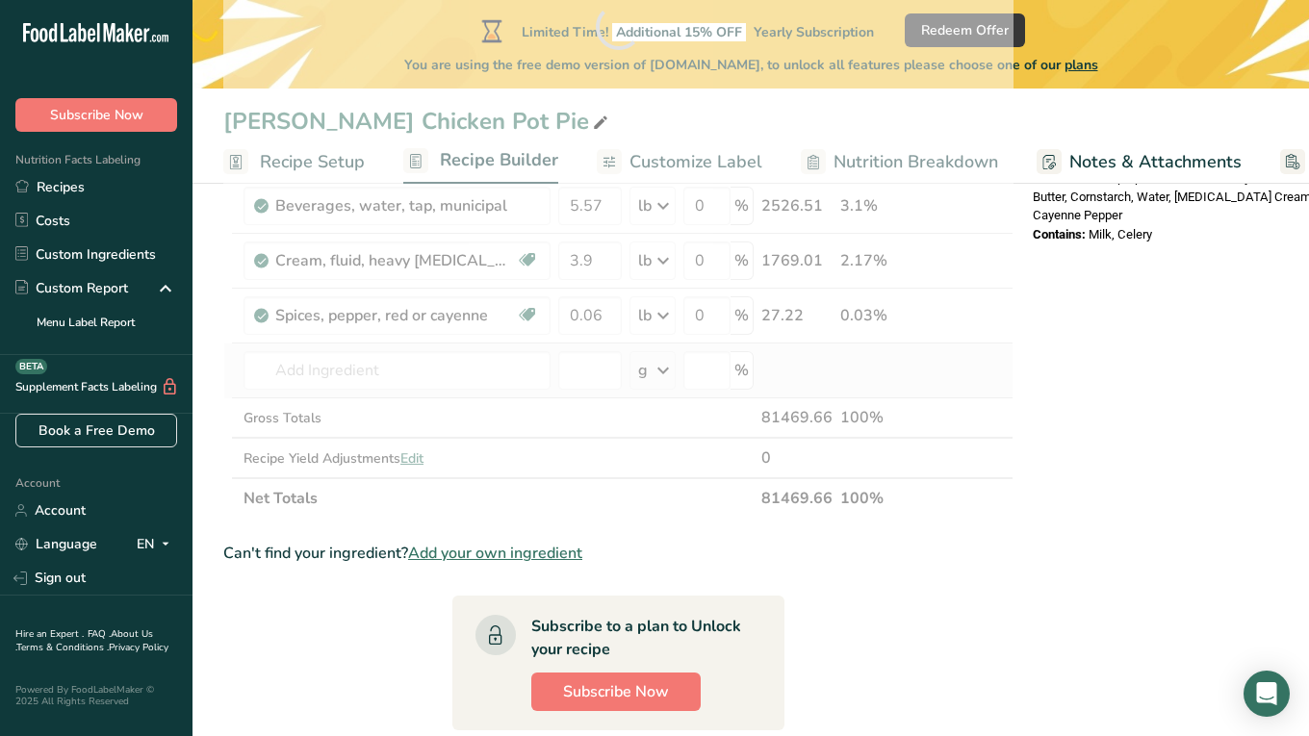
type input "Wheat flour, white, all-purpose, unenriched"
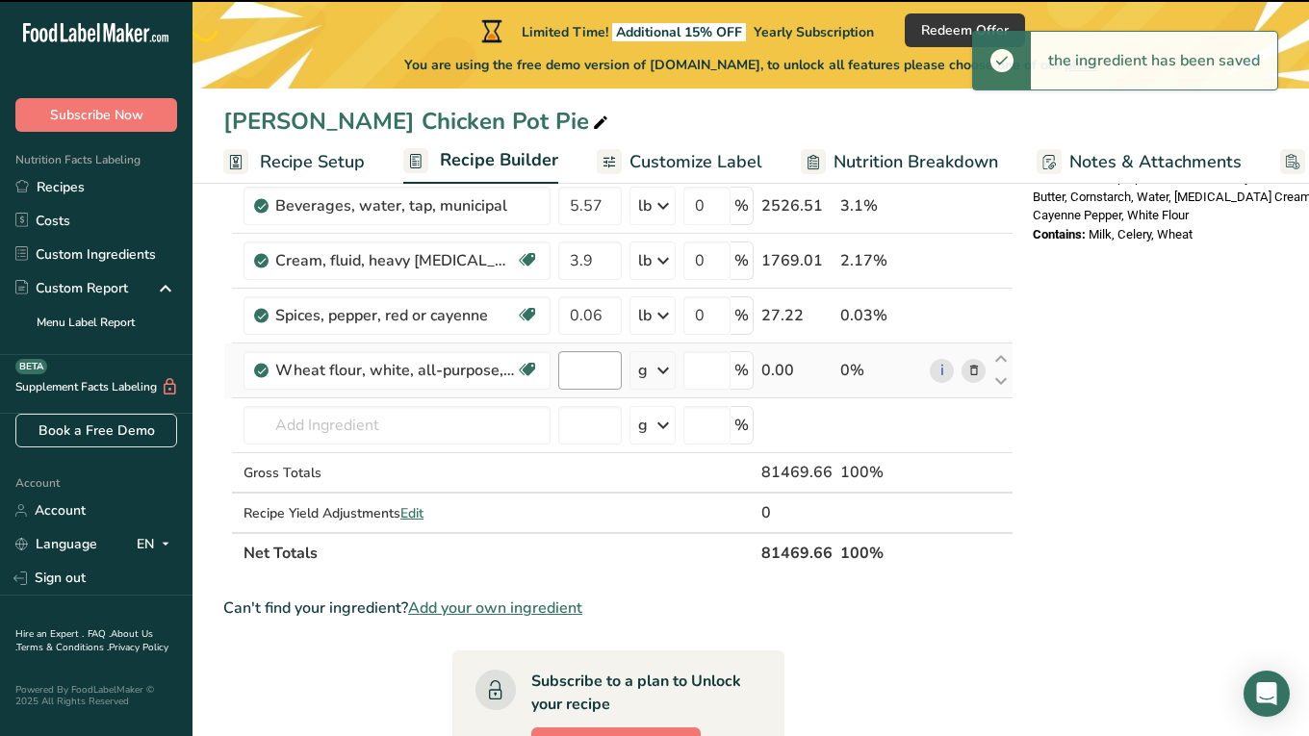
type input "0"
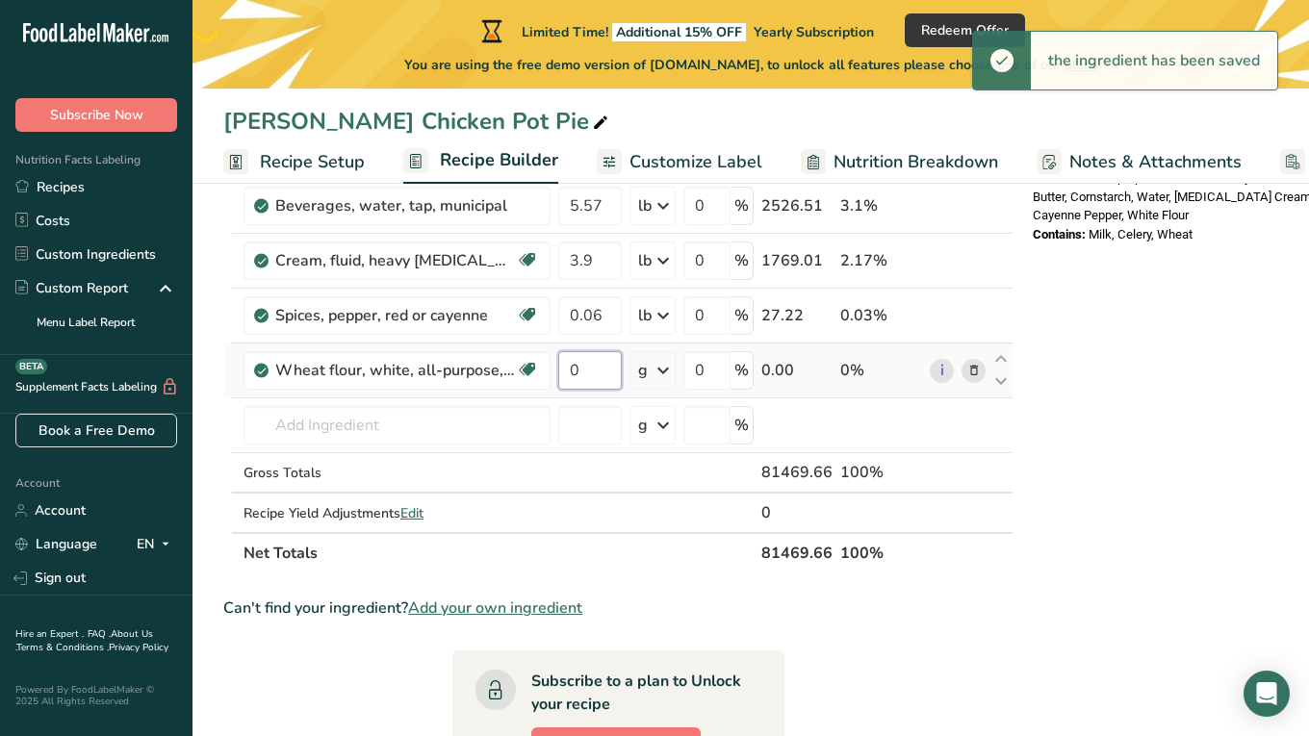
click at [586, 373] on input "0" at bounding box center [590, 370] width 64 height 38
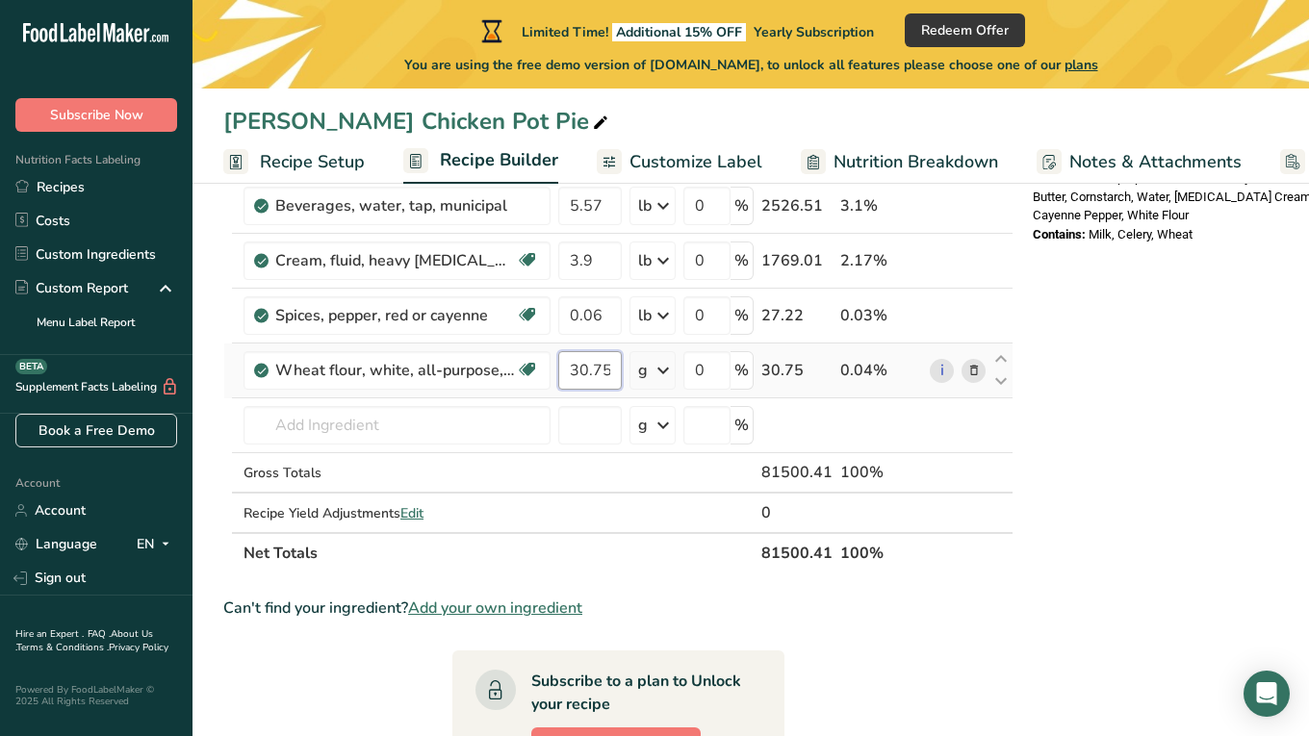
type input "30.75"
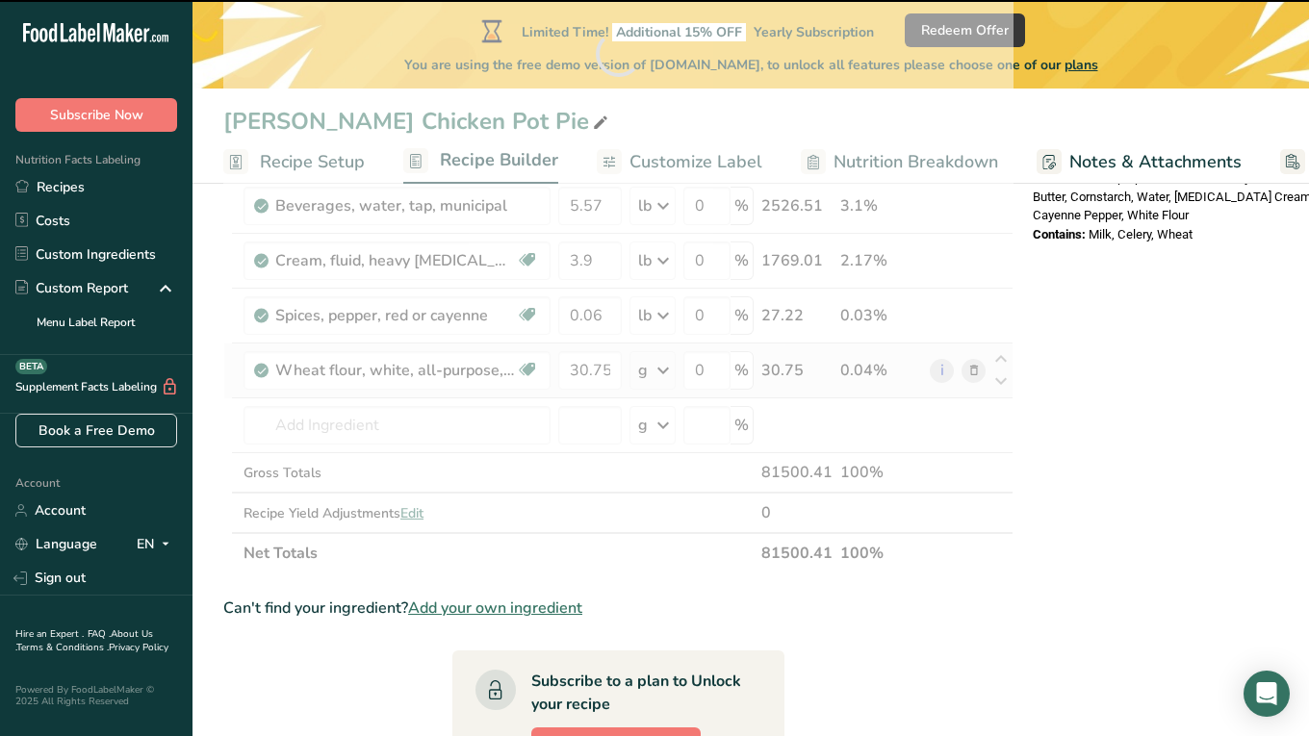
click at [662, 381] on div "Ingredient * Amount * Unit * Waste * .a-a{fill:#347362;}.b-a{fill:#fff;} Grams …" at bounding box center [618, 53] width 790 height 1039
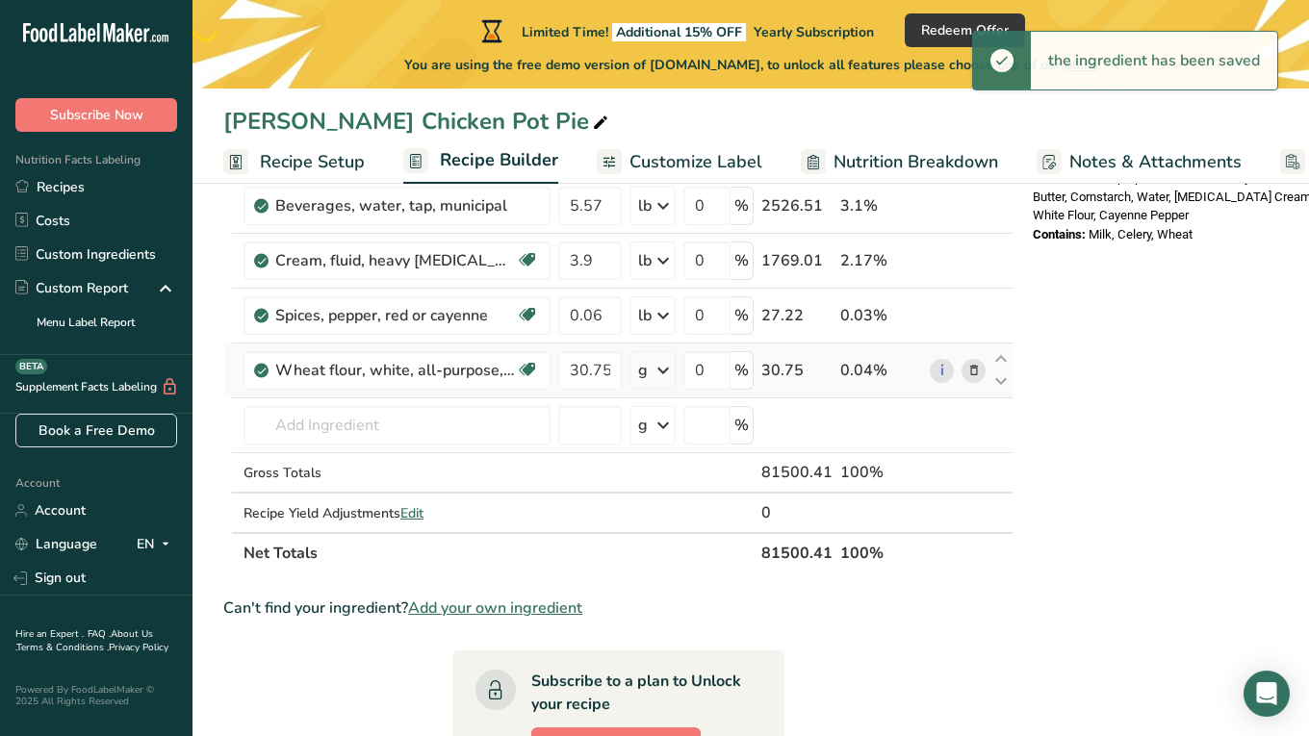
click at [657, 369] on icon at bounding box center [662, 370] width 23 height 35
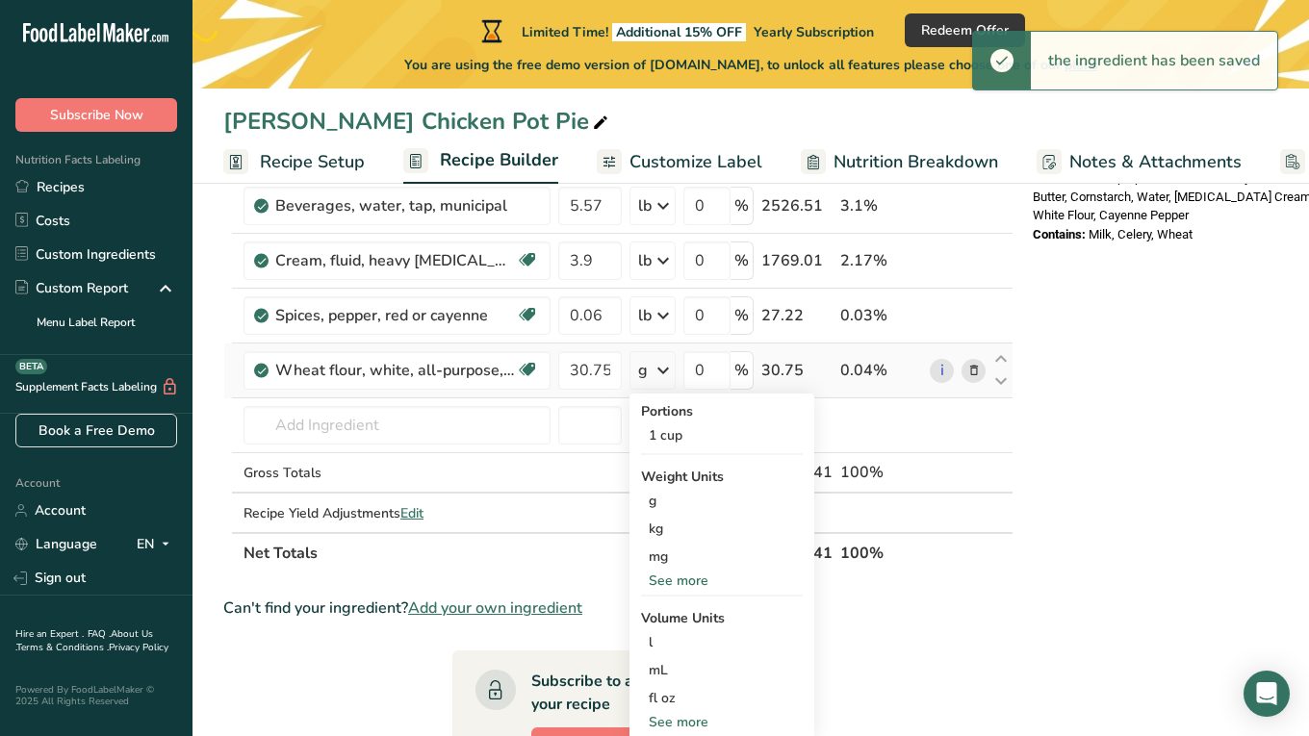
click at [683, 579] on div "See more" at bounding box center [722, 581] width 162 height 20
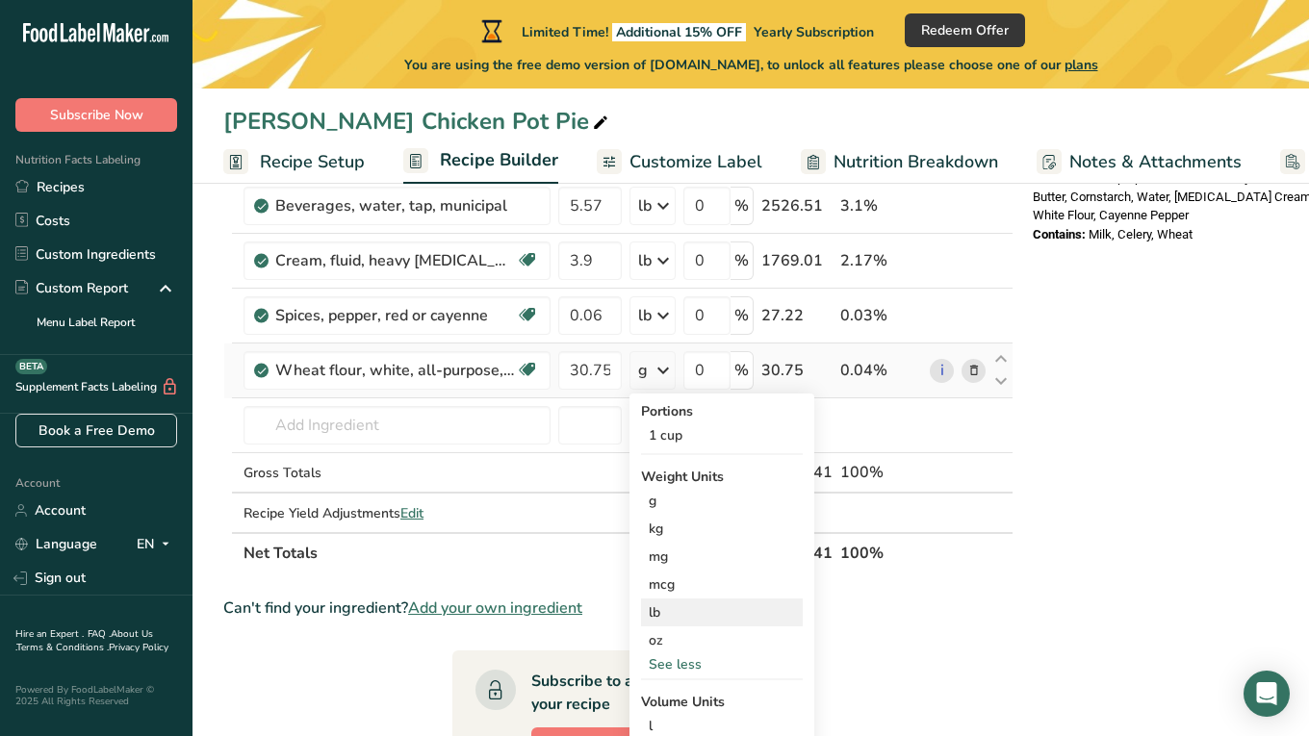
click at [663, 607] on div "lb" at bounding box center [722, 612] width 162 height 28
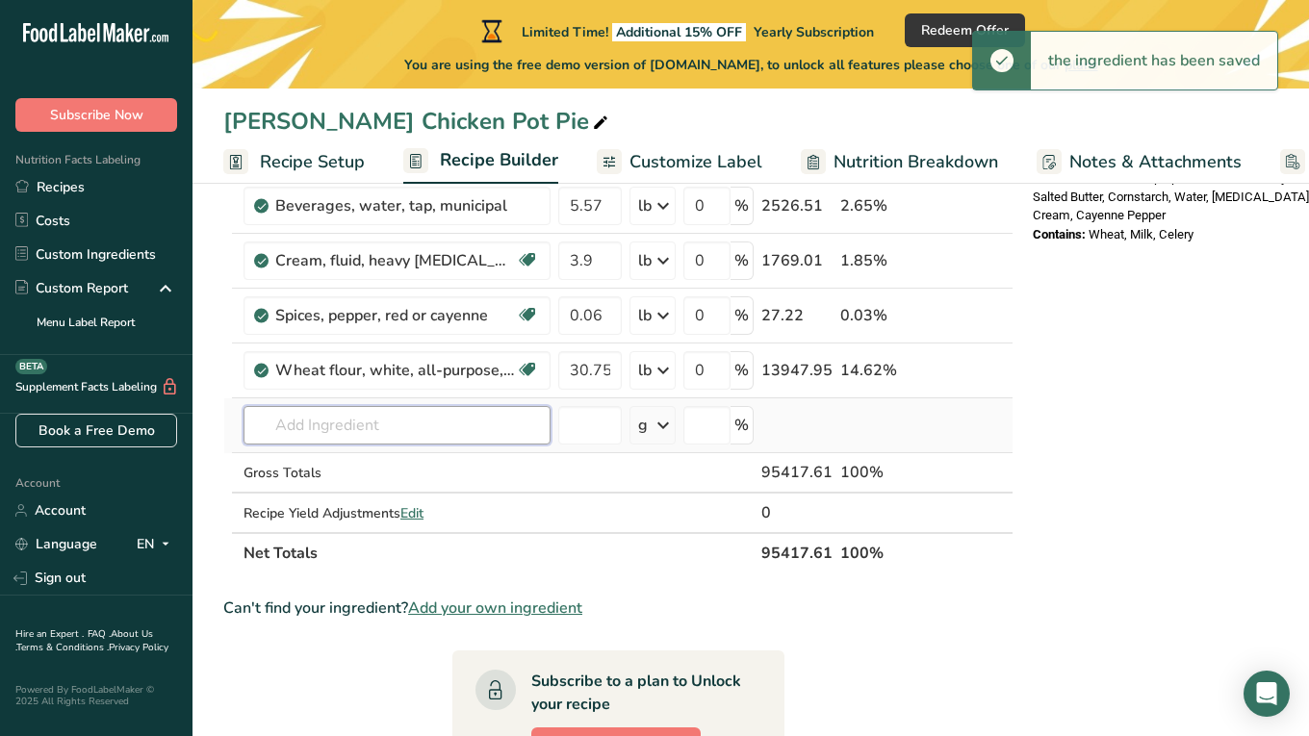
click at [363, 425] on input "text" at bounding box center [396, 425] width 307 height 38
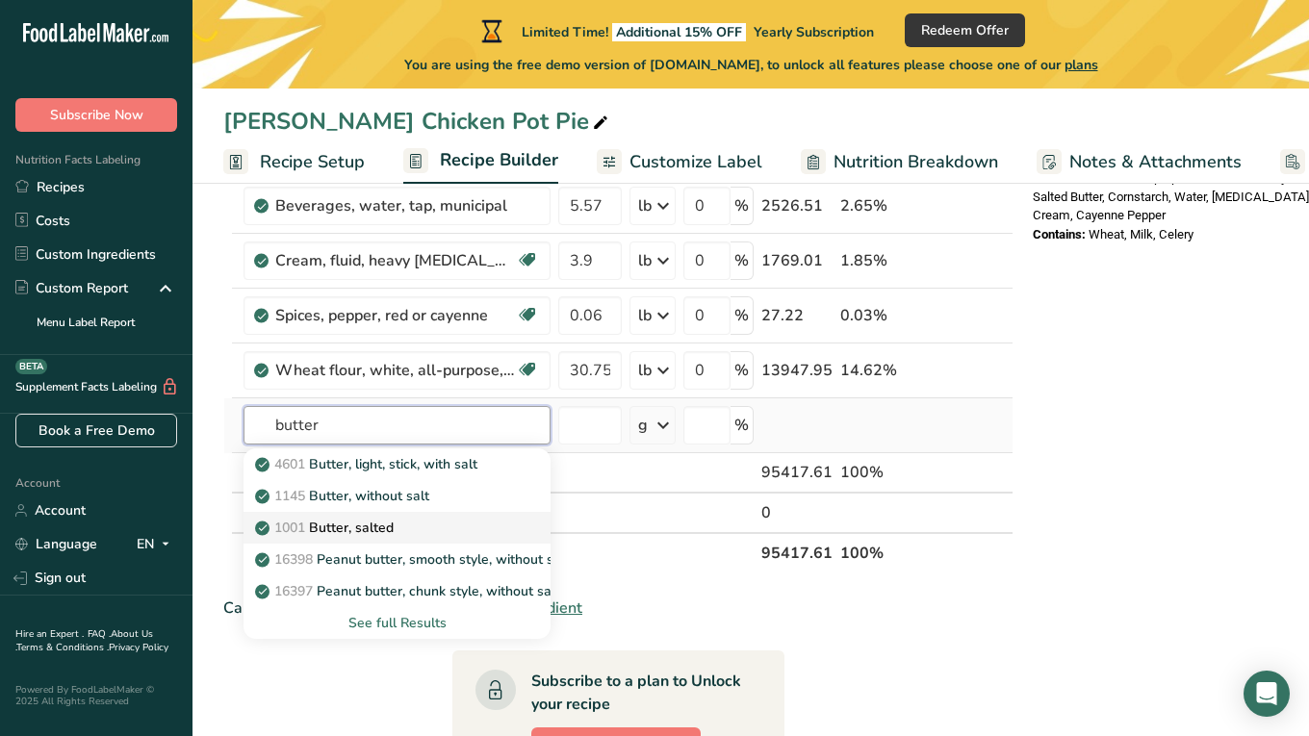
type input "butter"
click at [398, 524] on div "1001 Butter, salted" at bounding box center [381, 528] width 245 height 20
type input "Butter, salted"
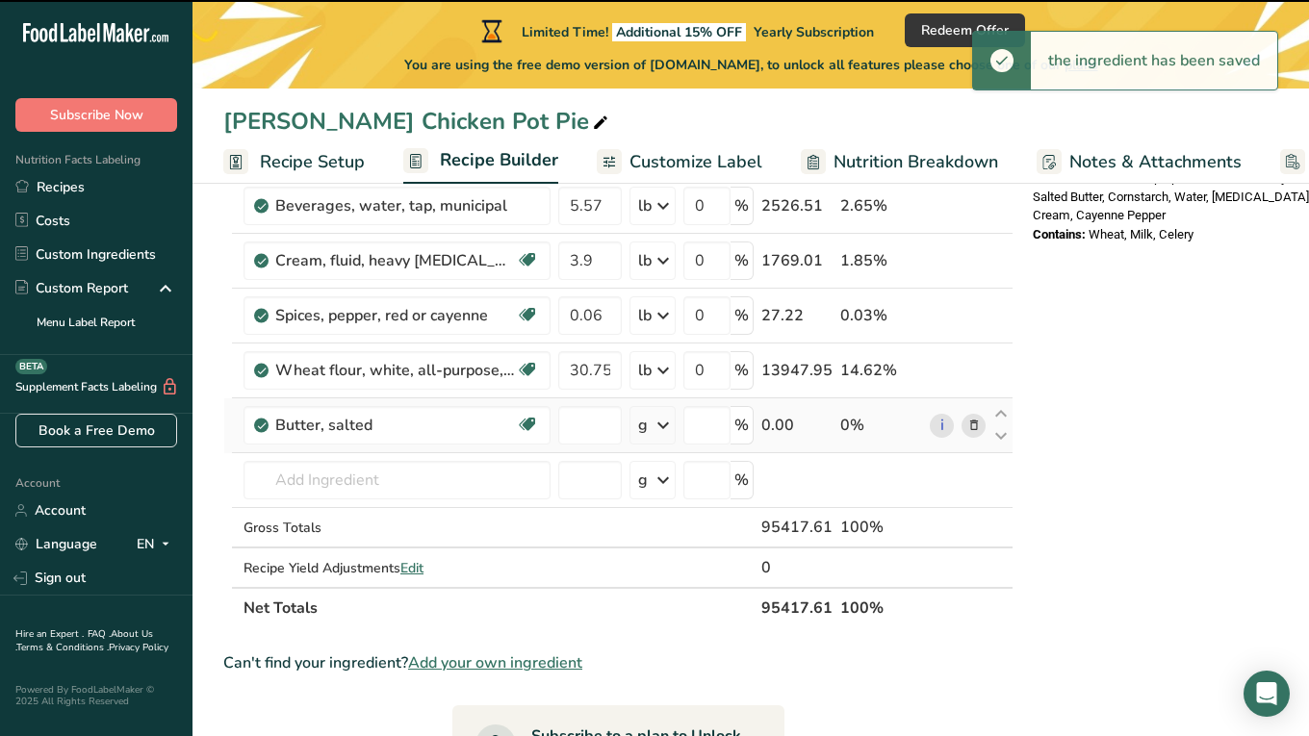
type input "0"
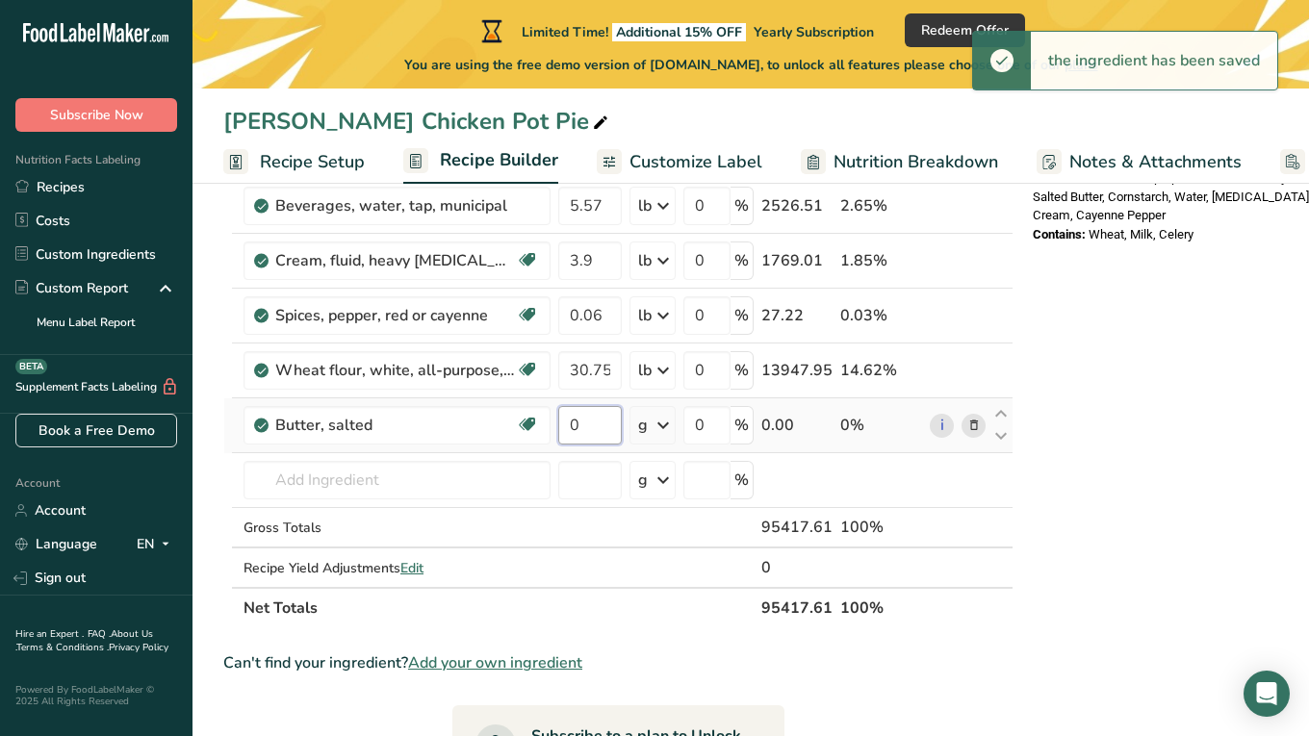
click at [606, 428] on input "0" at bounding box center [590, 425] width 64 height 38
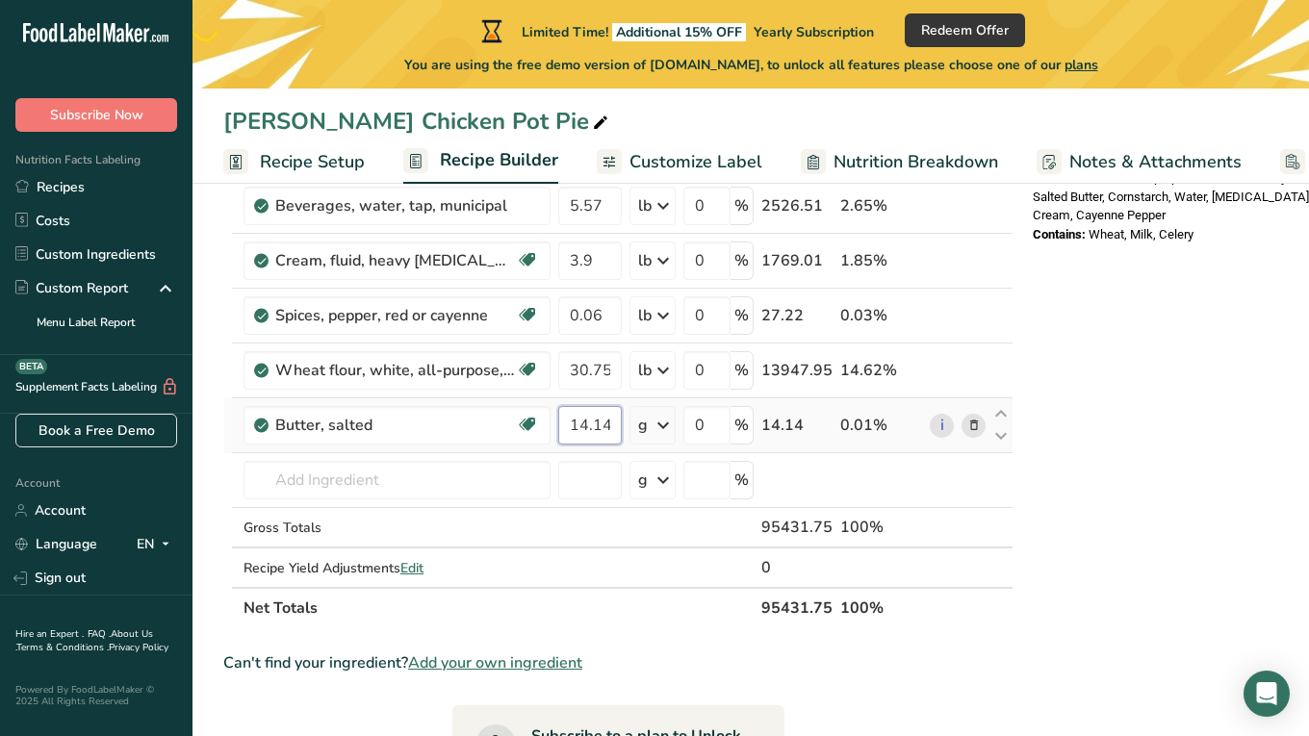
type input "14.14"
click at [663, 435] on div "Ingredient * Amount * Unit * Waste * .a-a{fill:#347362;}.b-a{fill:#fff;} Grams …" at bounding box center [618, 81] width 790 height 1094
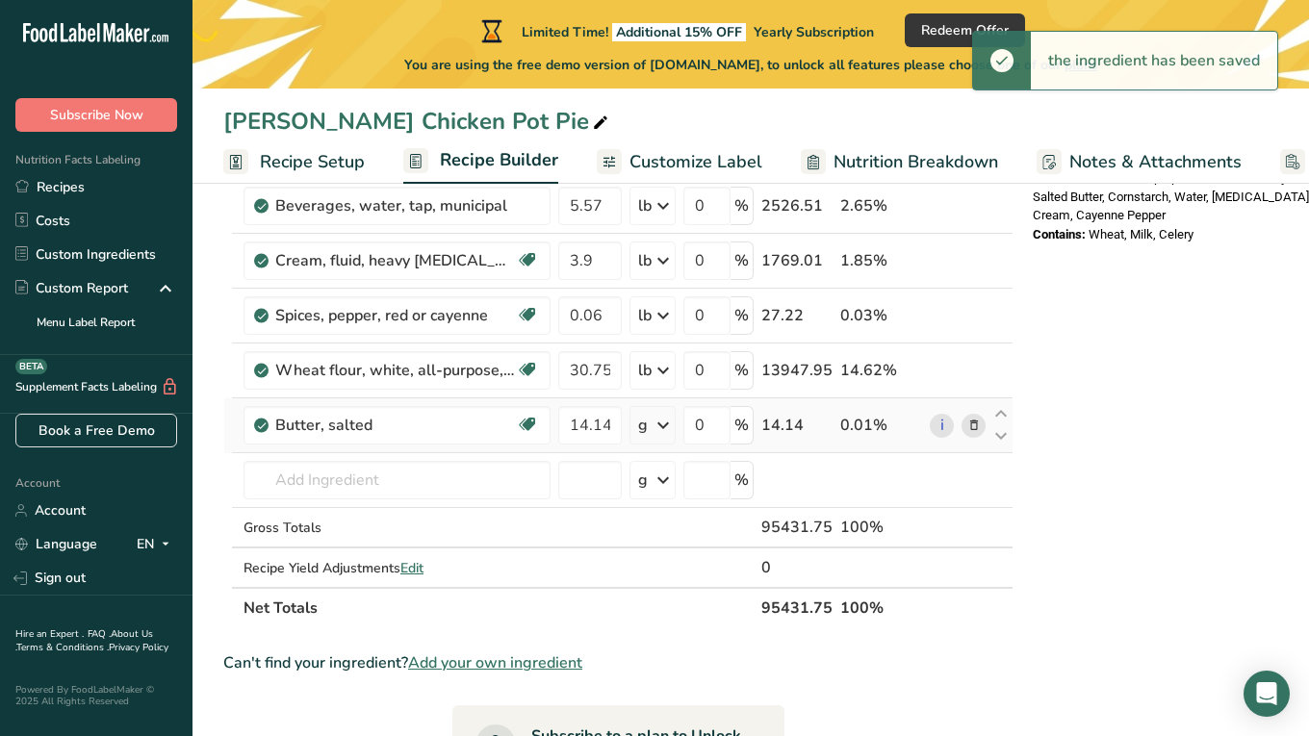
click at [660, 429] on icon at bounding box center [662, 425] width 23 height 35
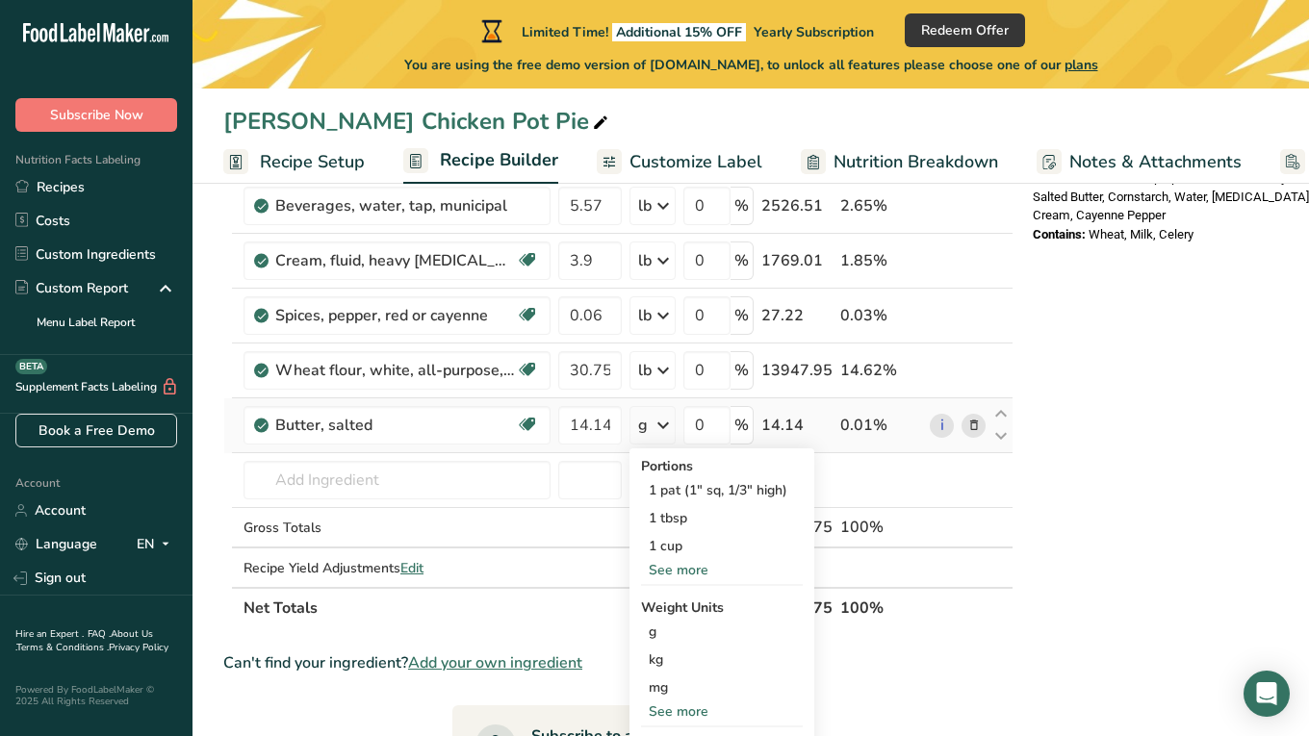
click at [674, 704] on div "See more" at bounding box center [722, 711] width 162 height 20
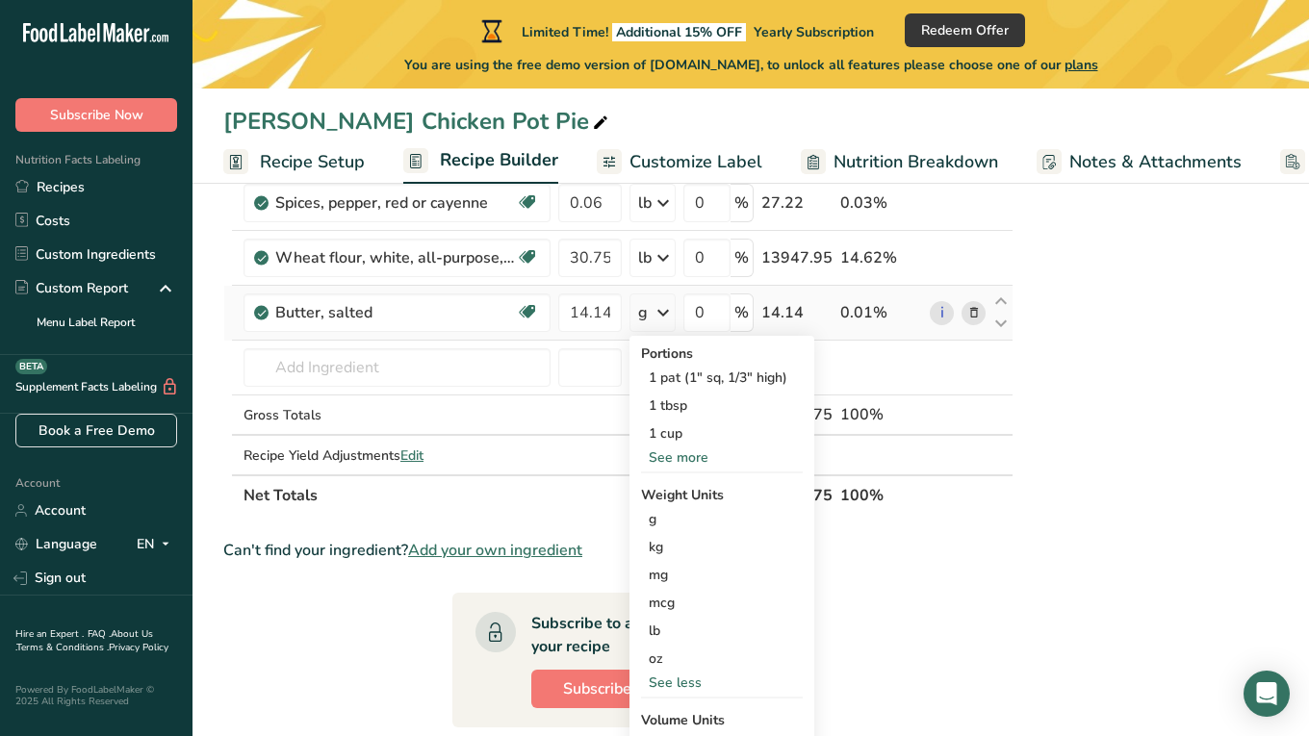
scroll to position [885, 0]
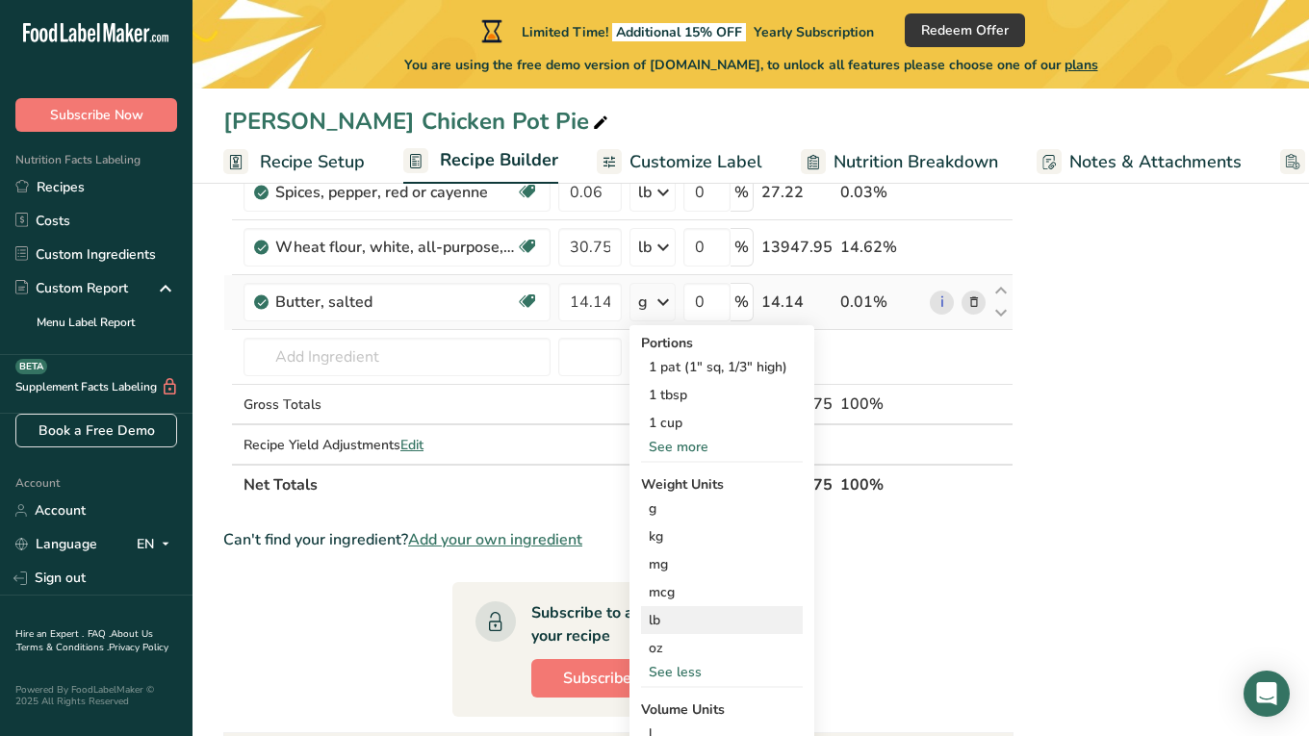
click at [670, 622] on div "lb" at bounding box center [722, 620] width 162 height 28
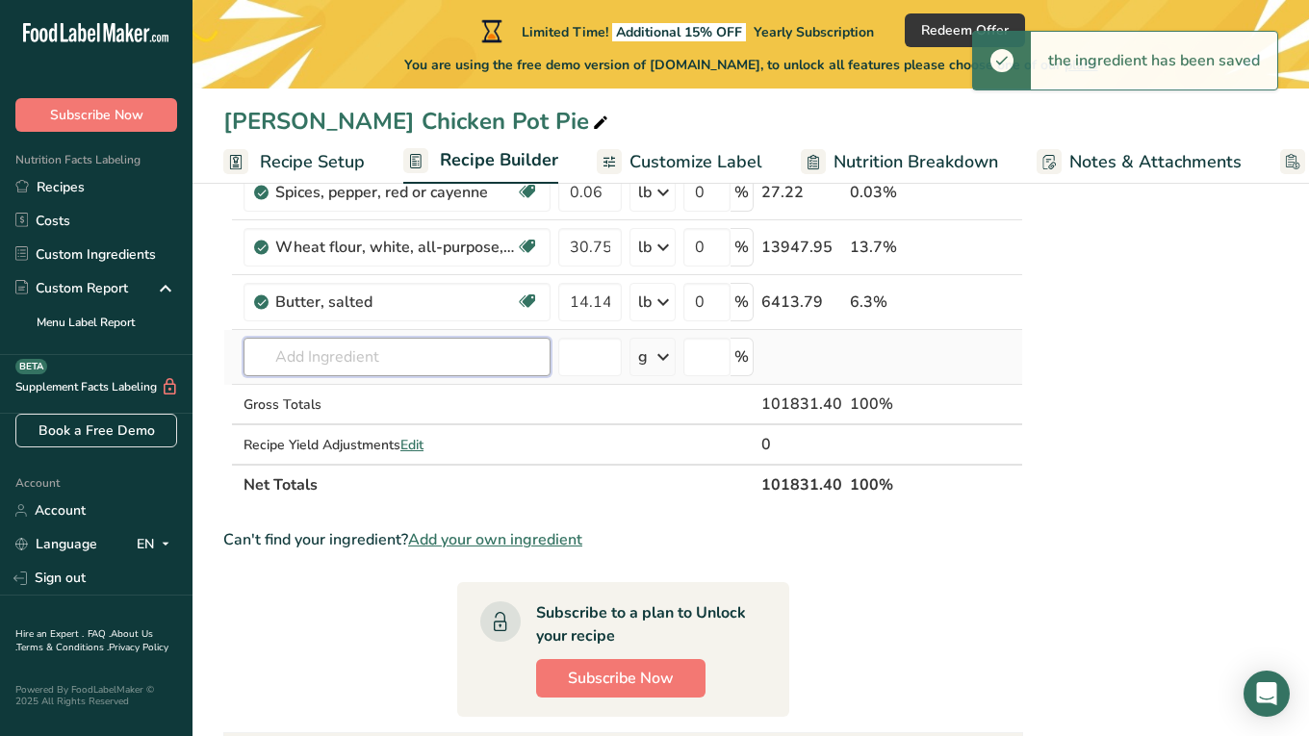
click at [474, 353] on input "text" at bounding box center [396, 357] width 307 height 38
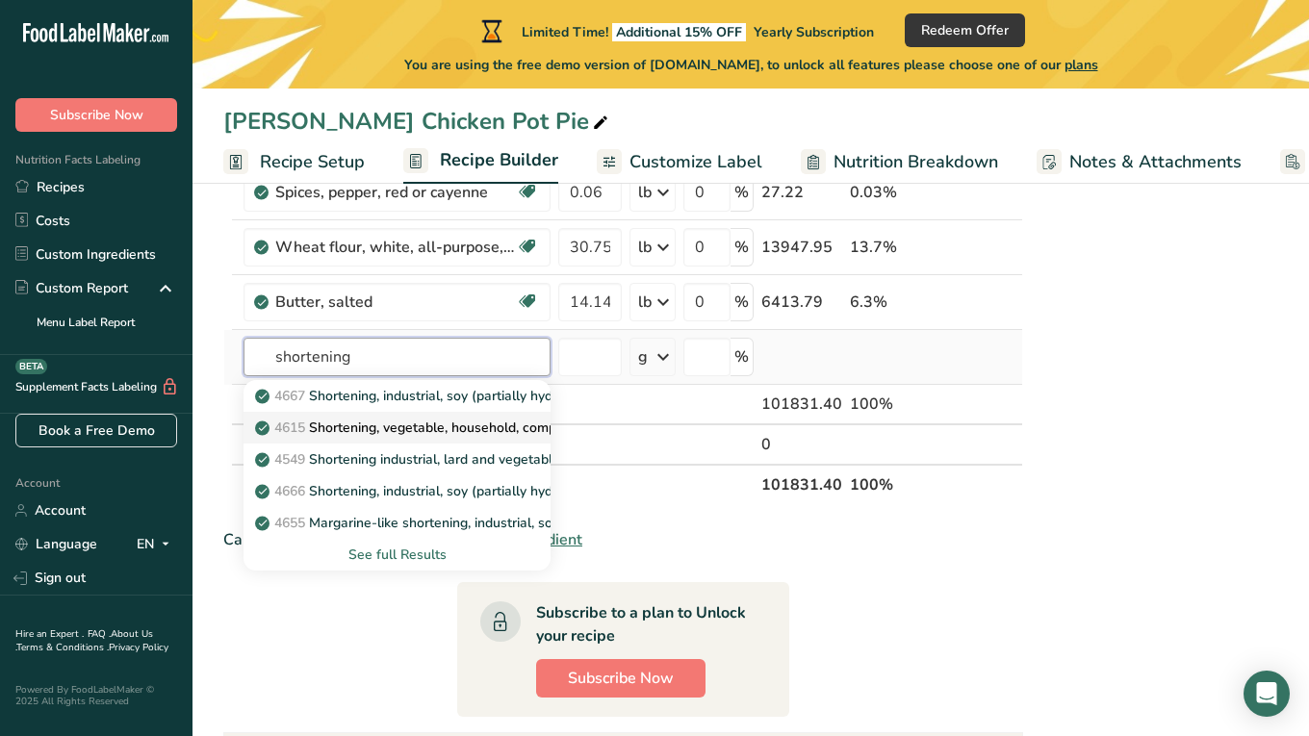
type input "shortening"
click at [498, 435] on p "4615 Shortening, vegetable, household, composite" at bounding box center [422, 428] width 327 height 20
type input "Shortening, vegetable, household, composite"
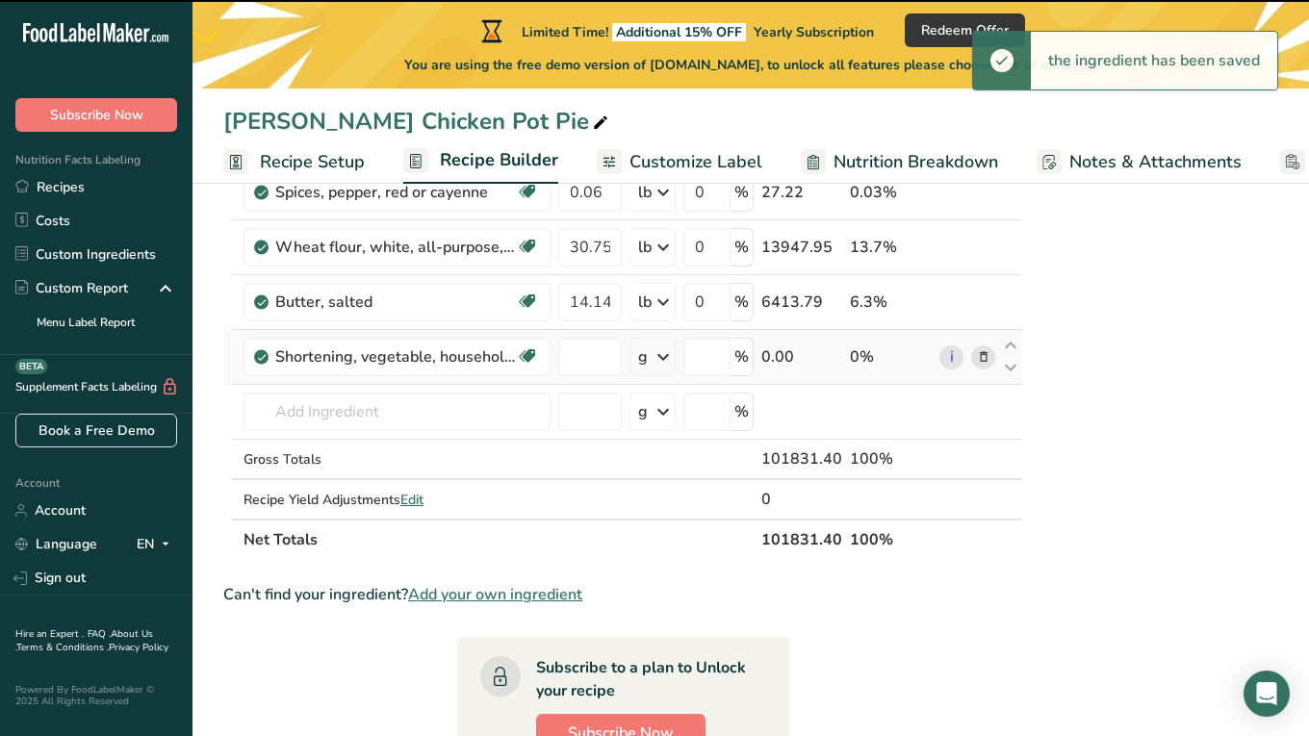
type input "0"
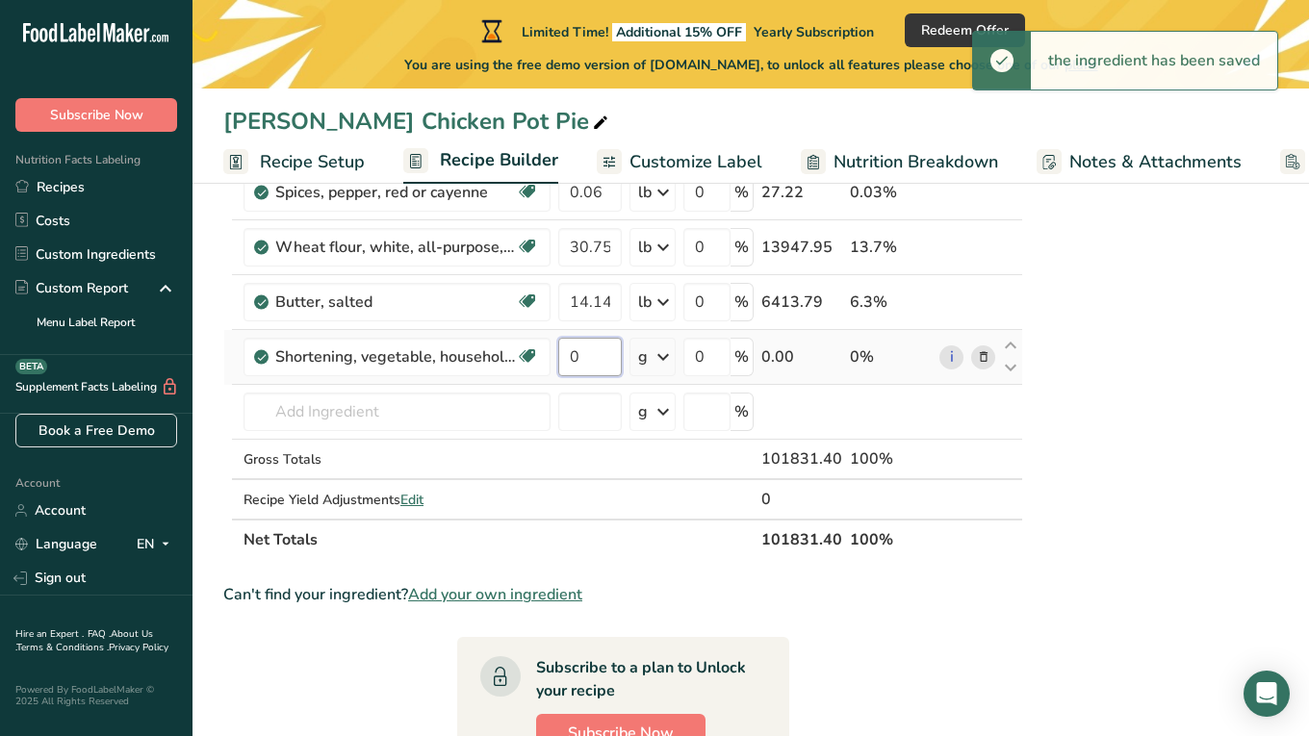
click at [592, 364] on input "0" at bounding box center [590, 357] width 64 height 38
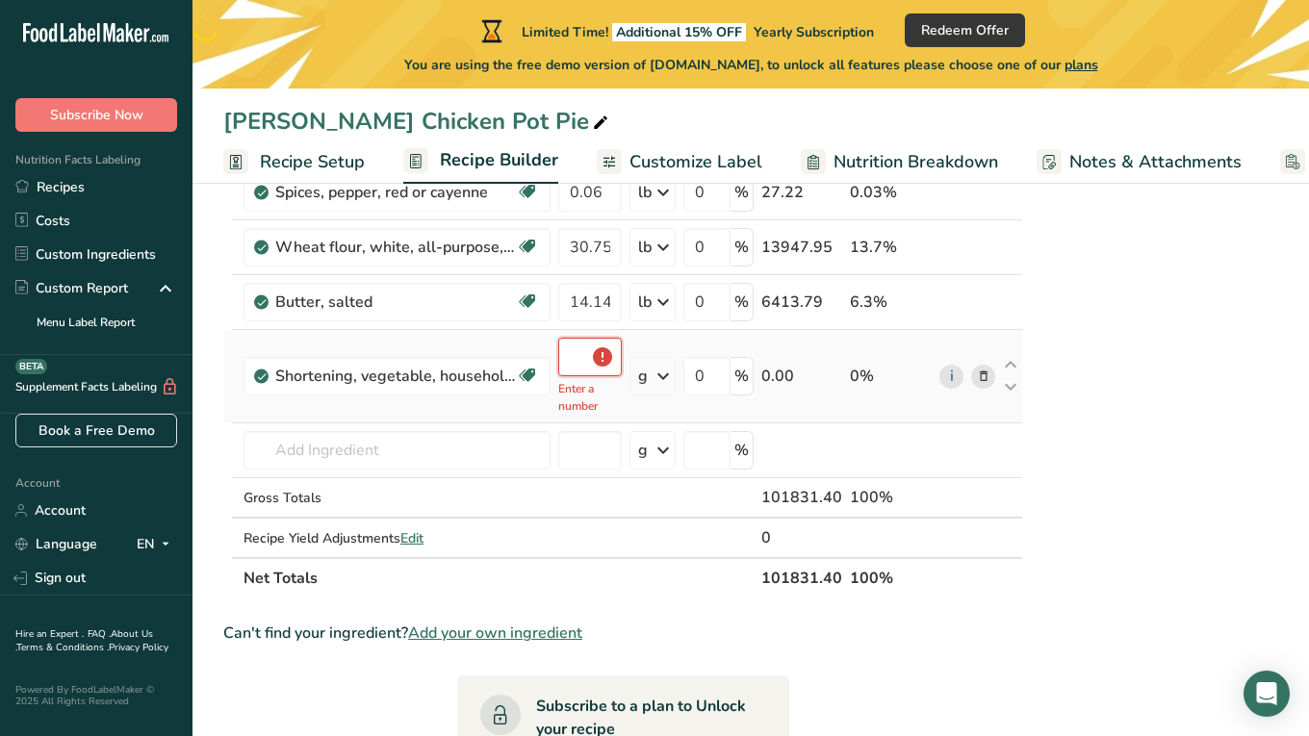
type input "0"
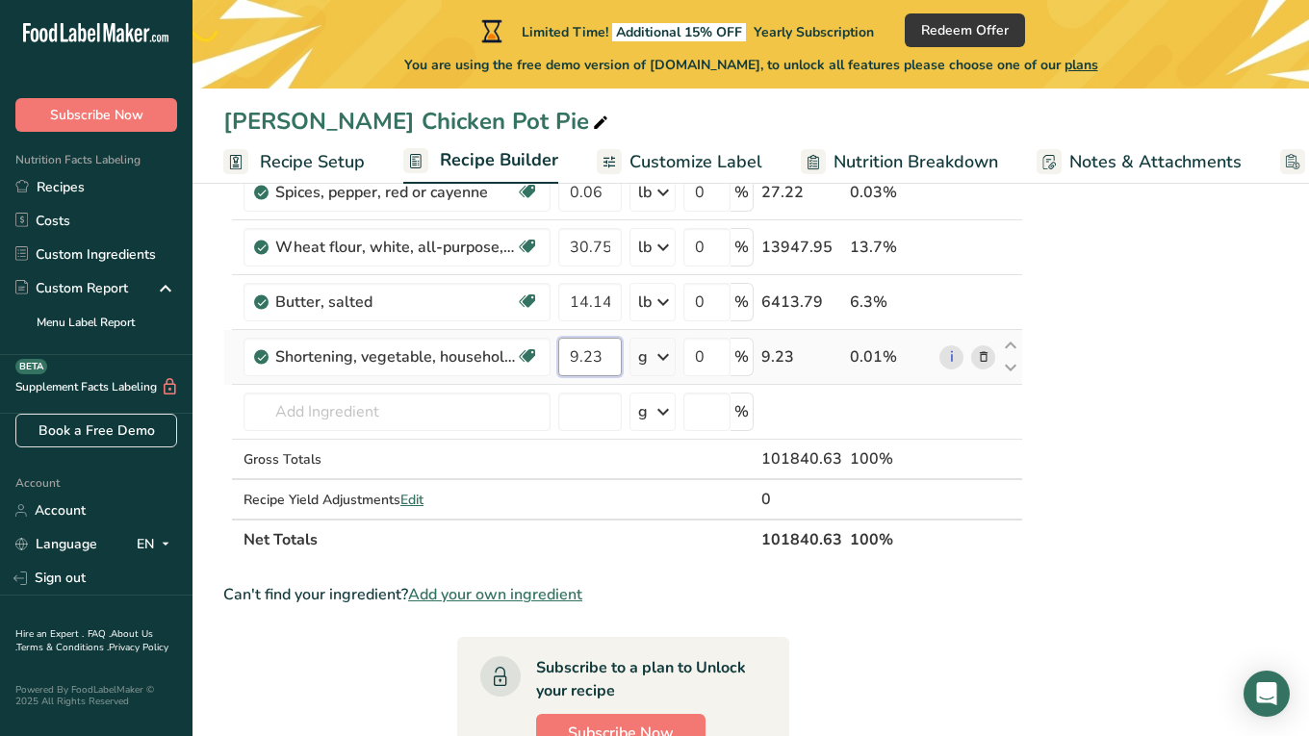
type input "9.23"
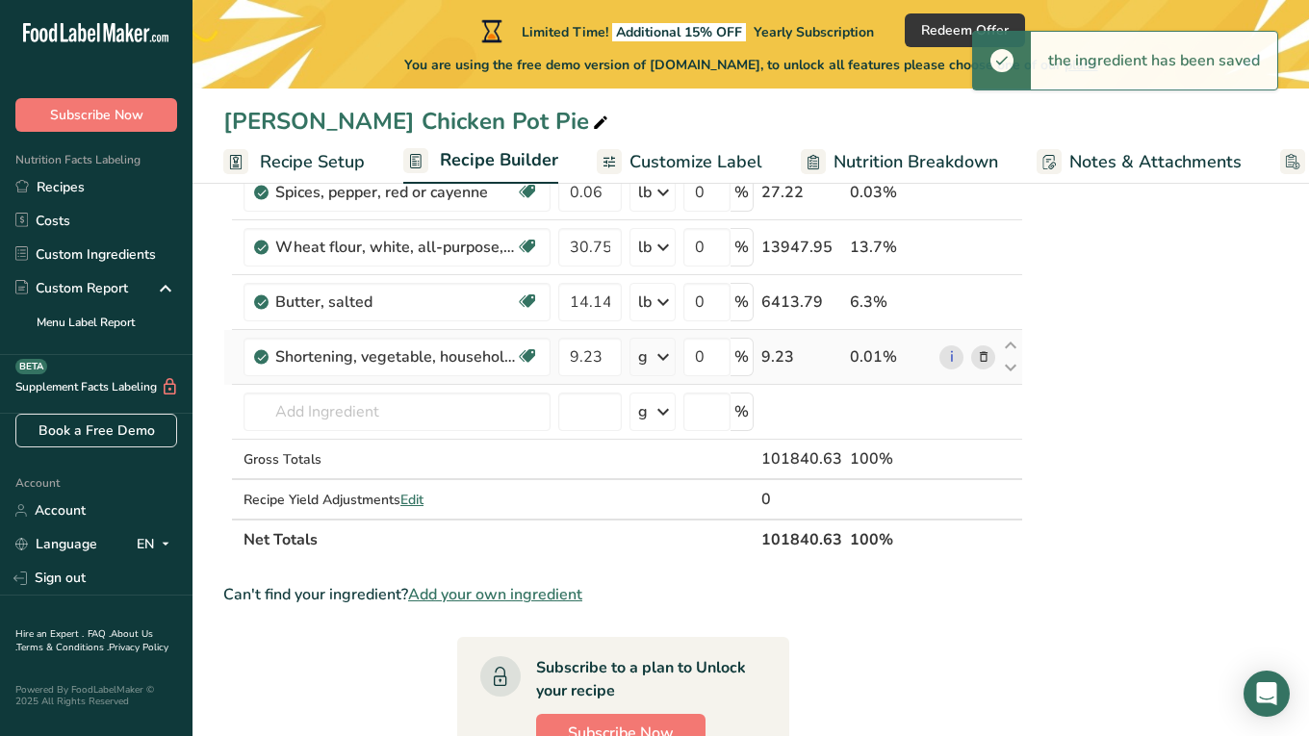
click at [655, 365] on icon at bounding box center [662, 357] width 23 height 35
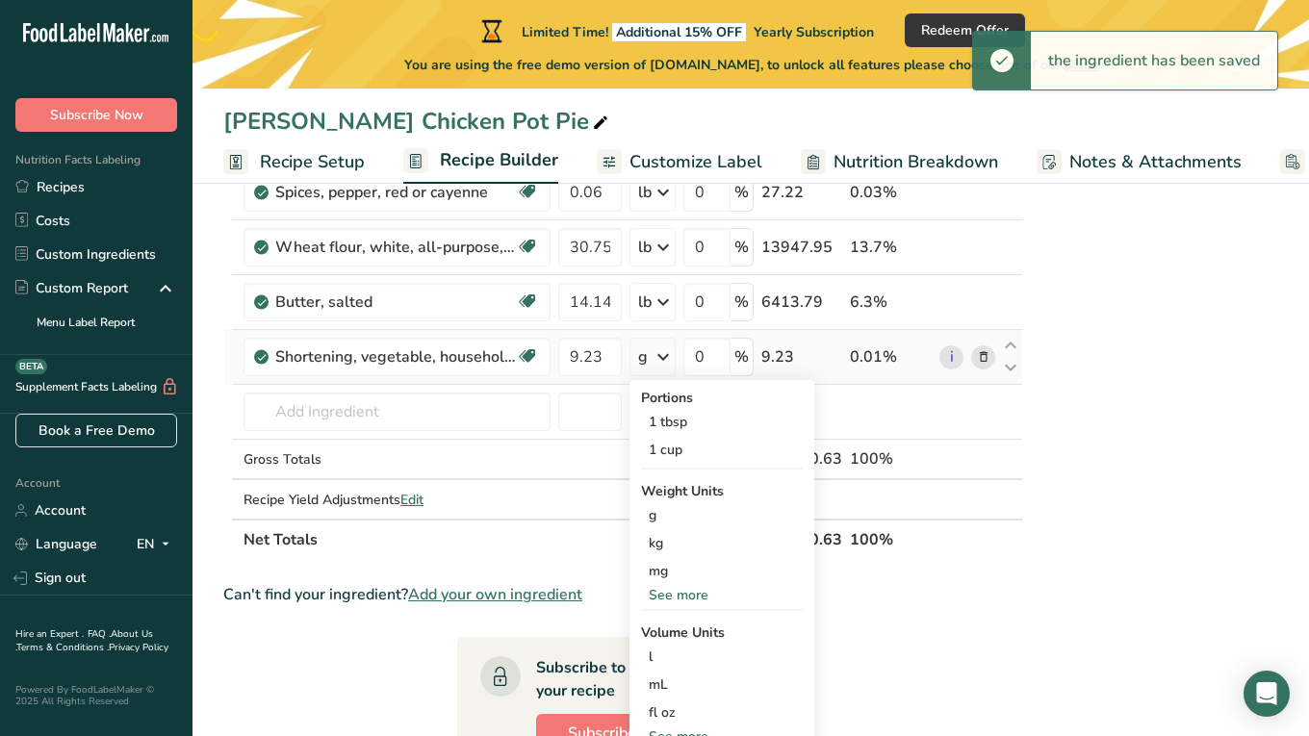
click at [678, 597] on div "See more" at bounding box center [722, 595] width 162 height 20
click at [672, 633] on div "lb" at bounding box center [722, 627] width 162 height 28
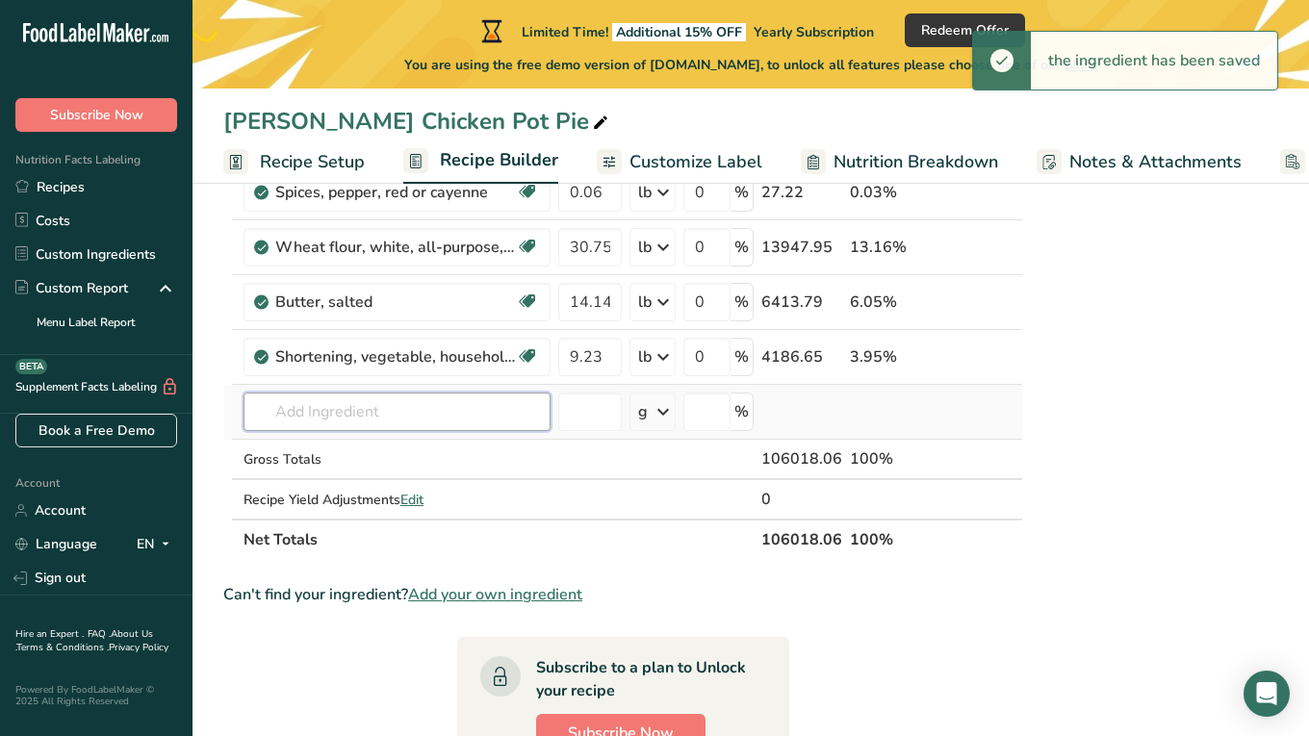
click at [367, 408] on input "text" at bounding box center [396, 412] width 307 height 38
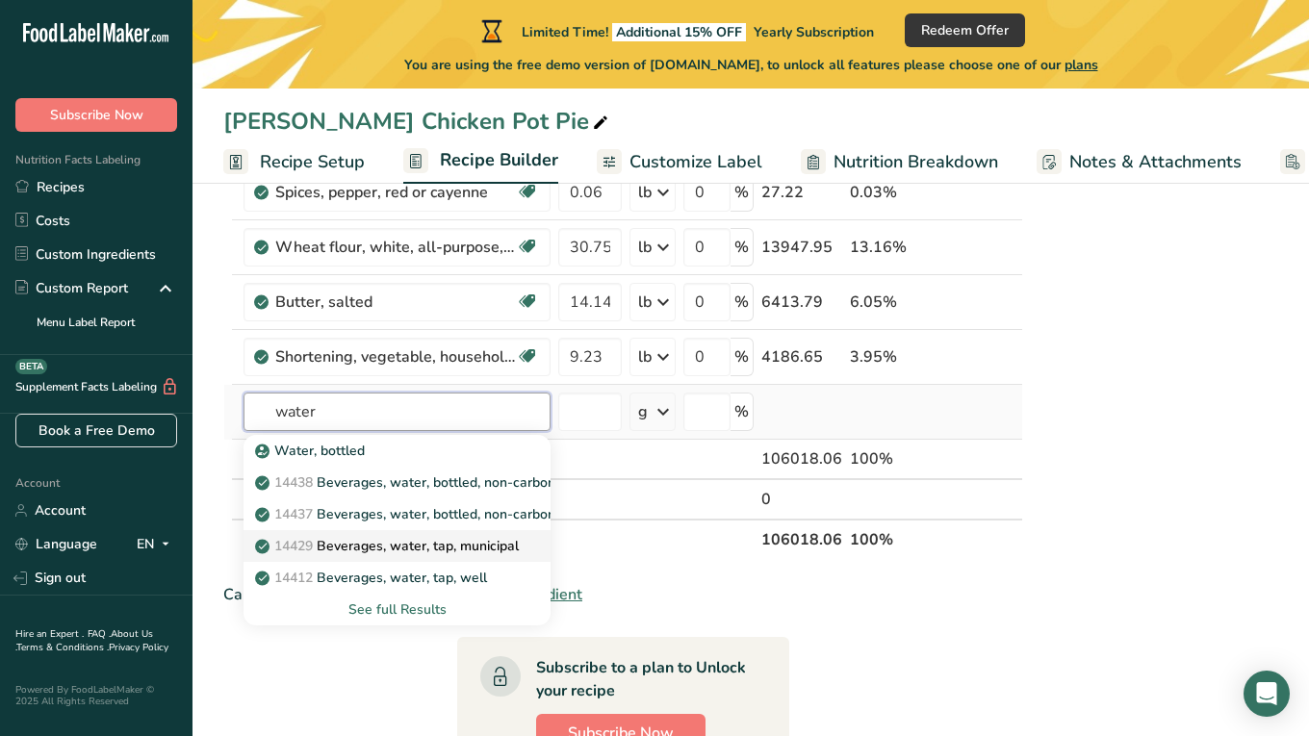
type input "water"
click at [454, 546] on p "14429 [GEOGRAPHIC_DATA], water, tap, municipal" at bounding box center [389, 546] width 260 height 20
type input "Beverages, water, tap, municipal"
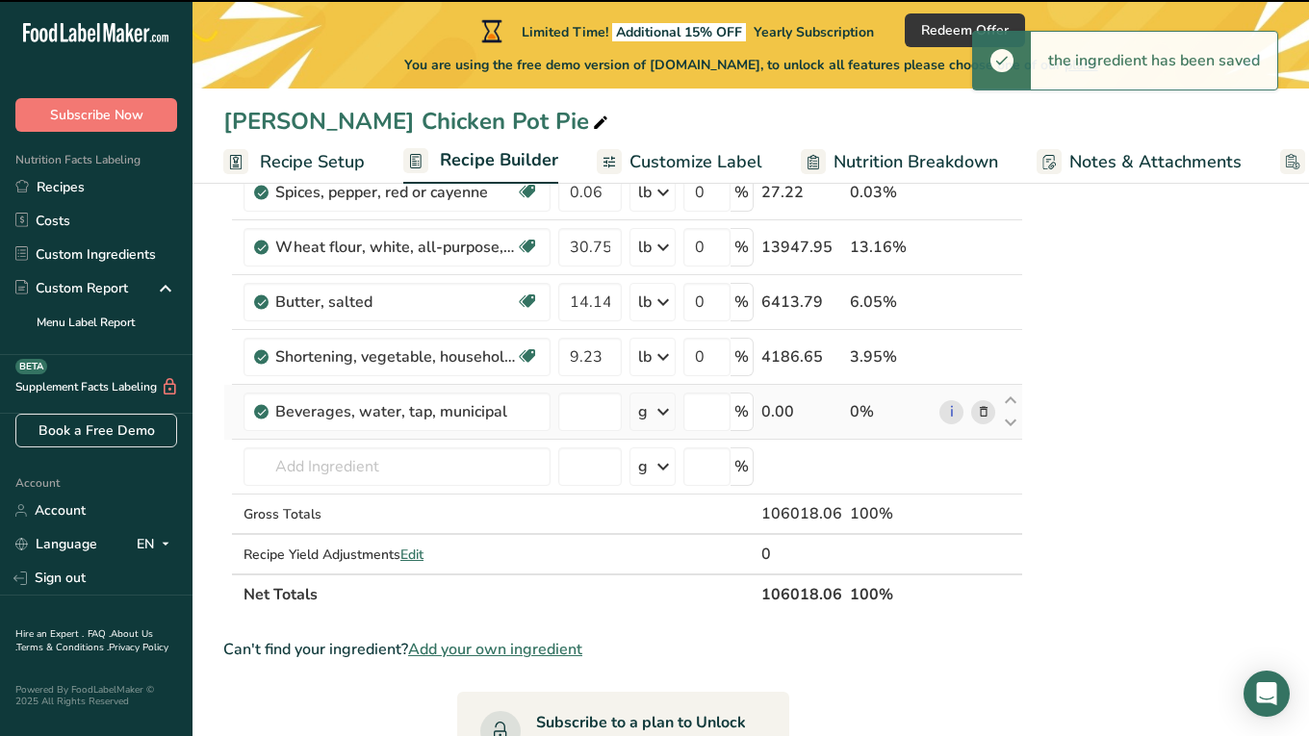
type input "0"
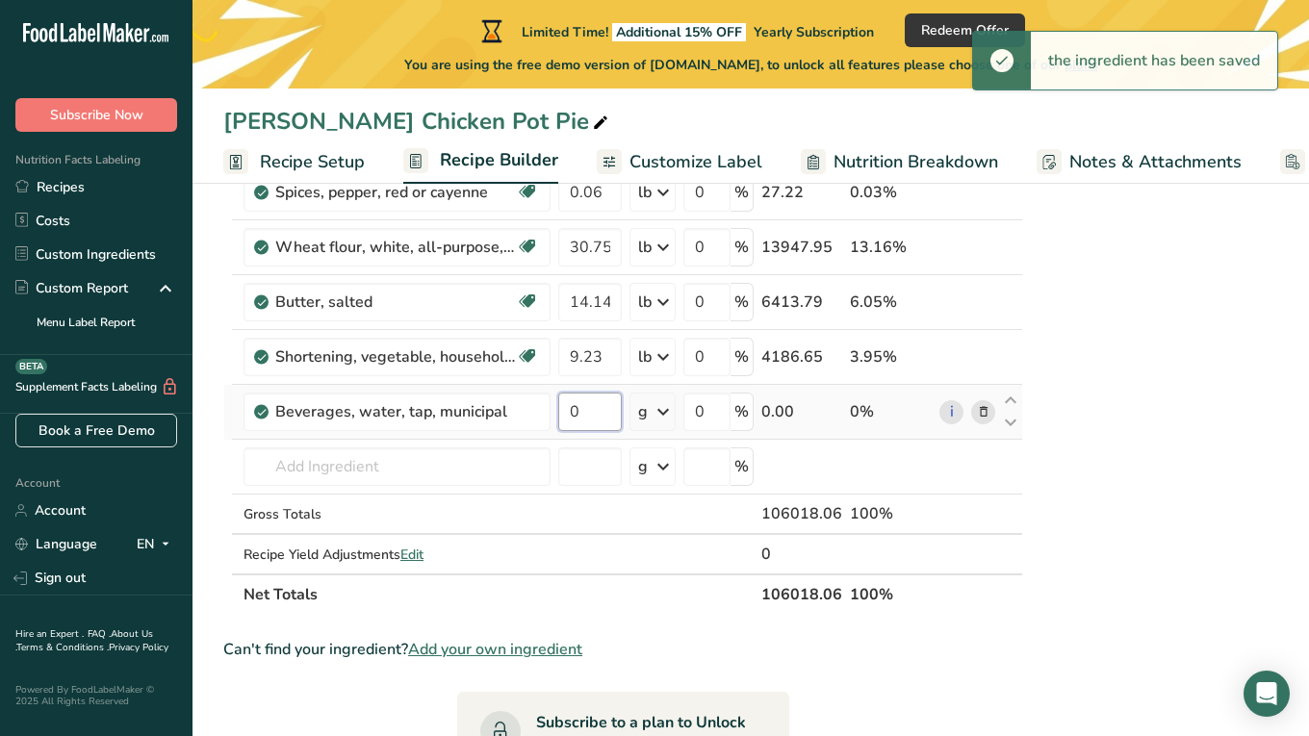
click at [597, 427] on input "0" at bounding box center [590, 412] width 64 height 38
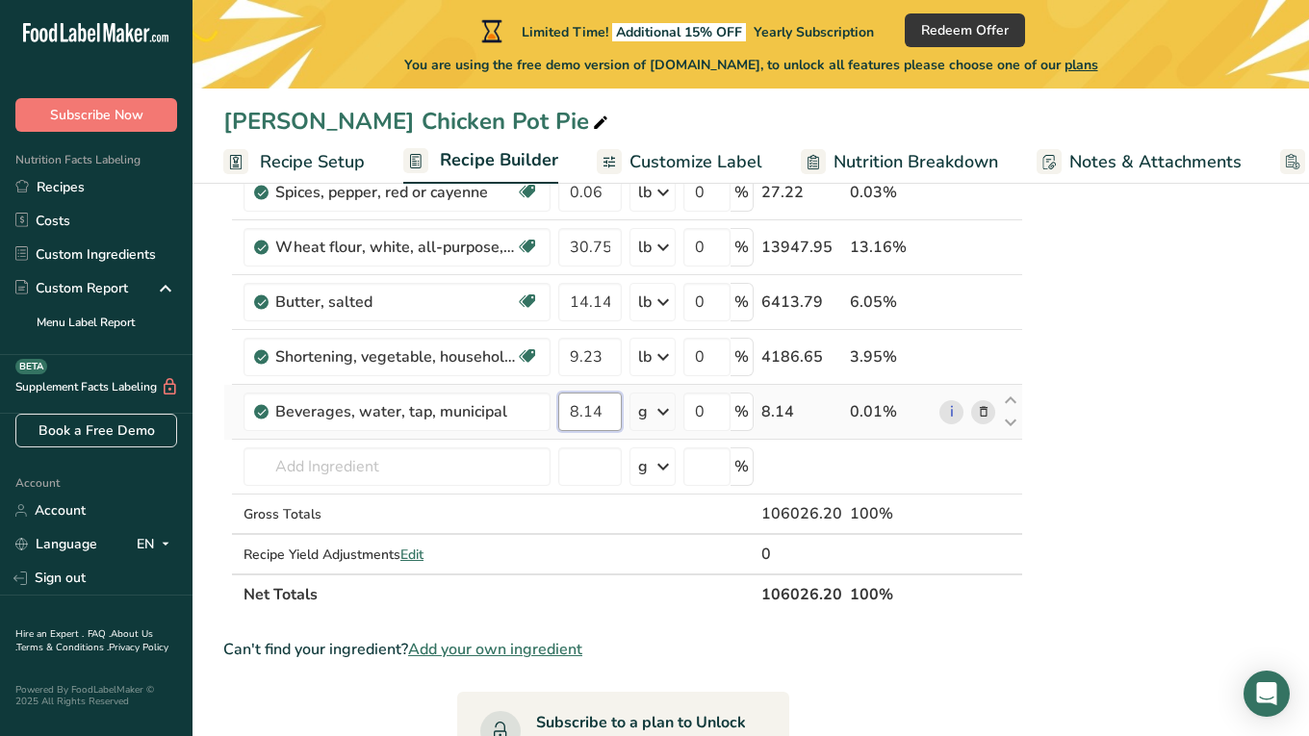
type input "8.14"
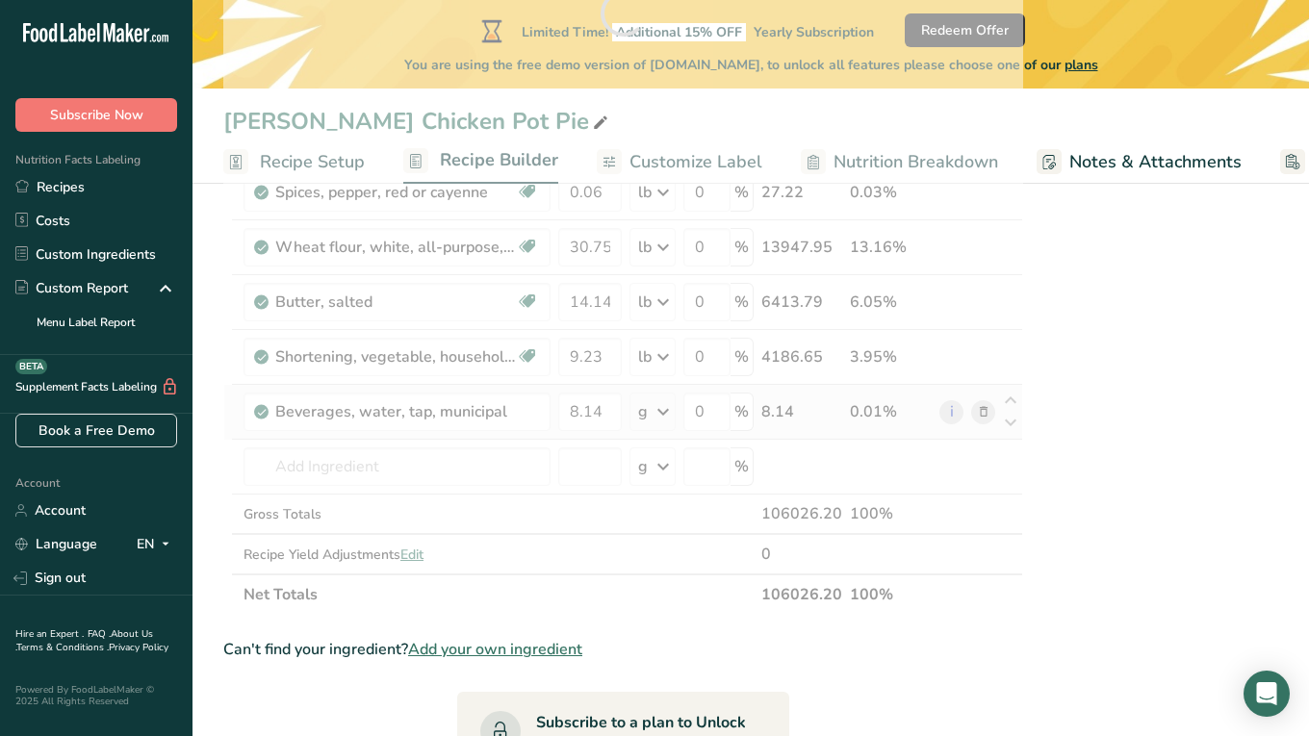
click at [656, 419] on div "Ingredient * Amount * Unit * Waste * .a-a{fill:#347362;}.b-a{fill:#fff;} Grams …" at bounding box center [623, 13] width 800 height 1204
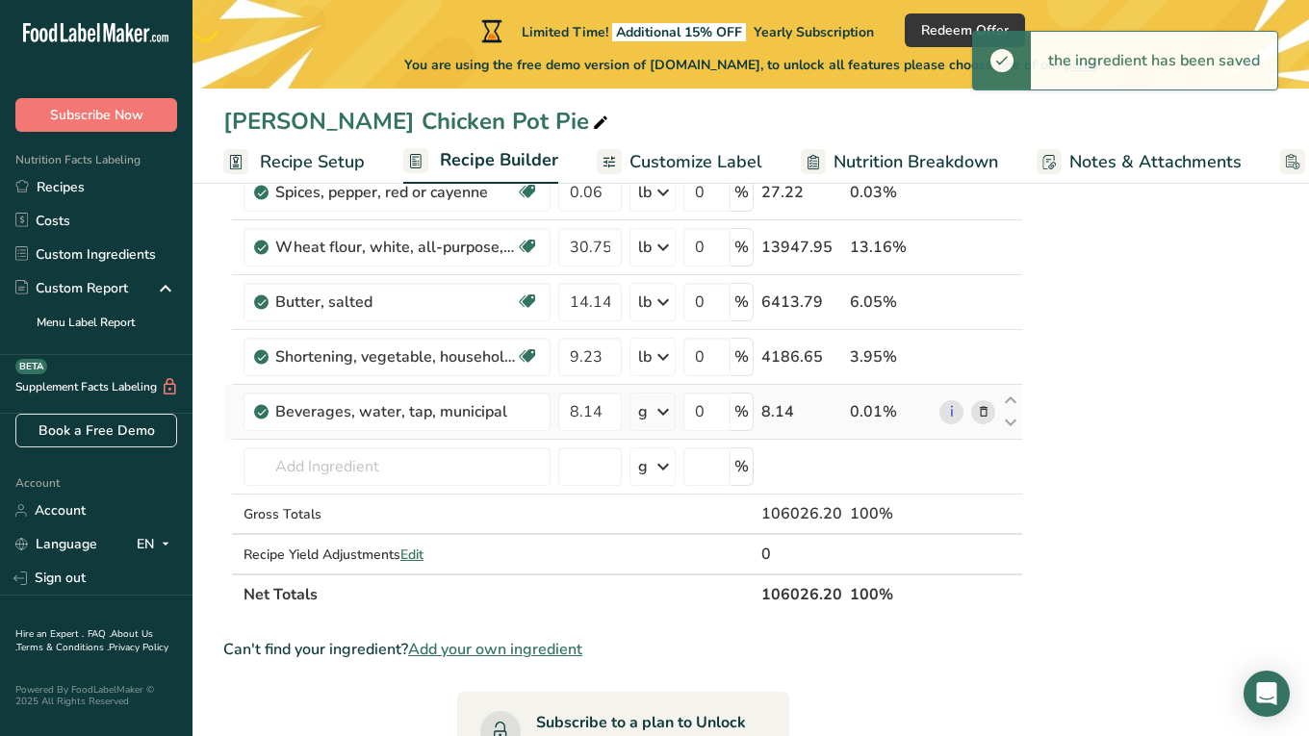
click at [656, 419] on icon at bounding box center [662, 411] width 23 height 35
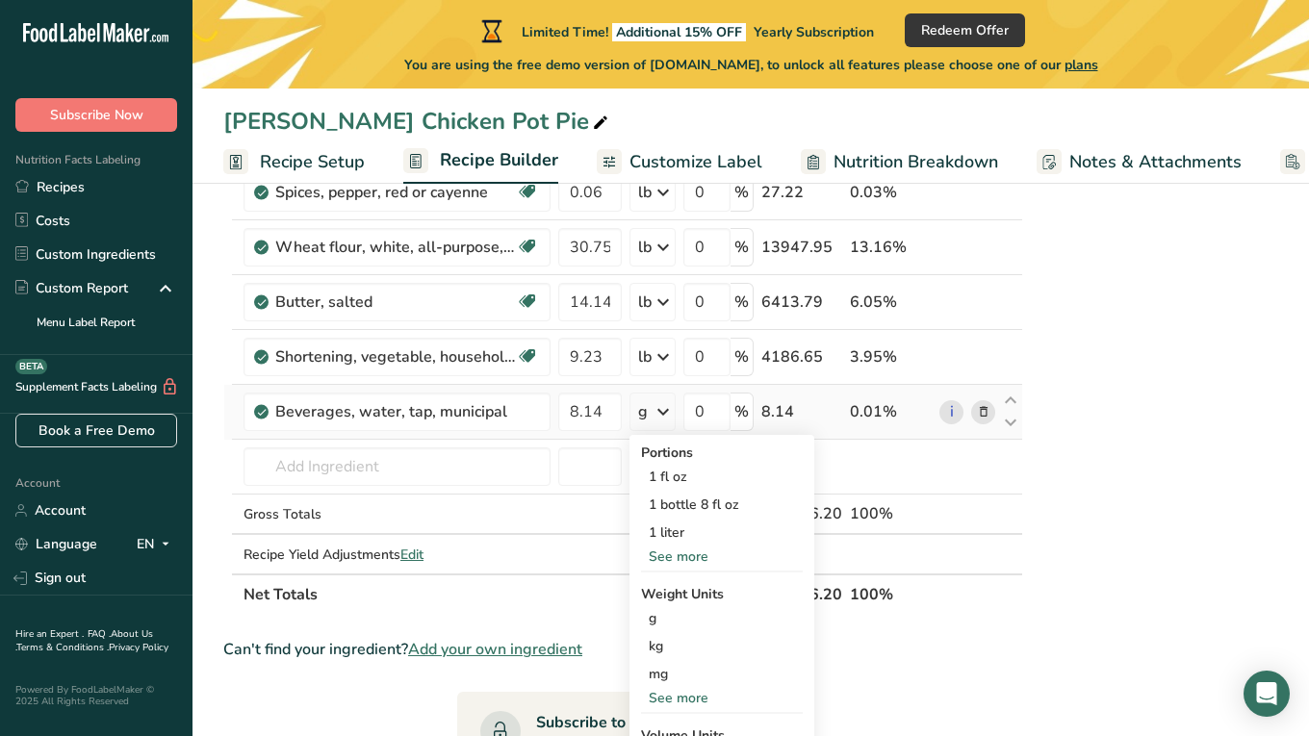
click at [673, 690] on div "See more" at bounding box center [722, 698] width 162 height 20
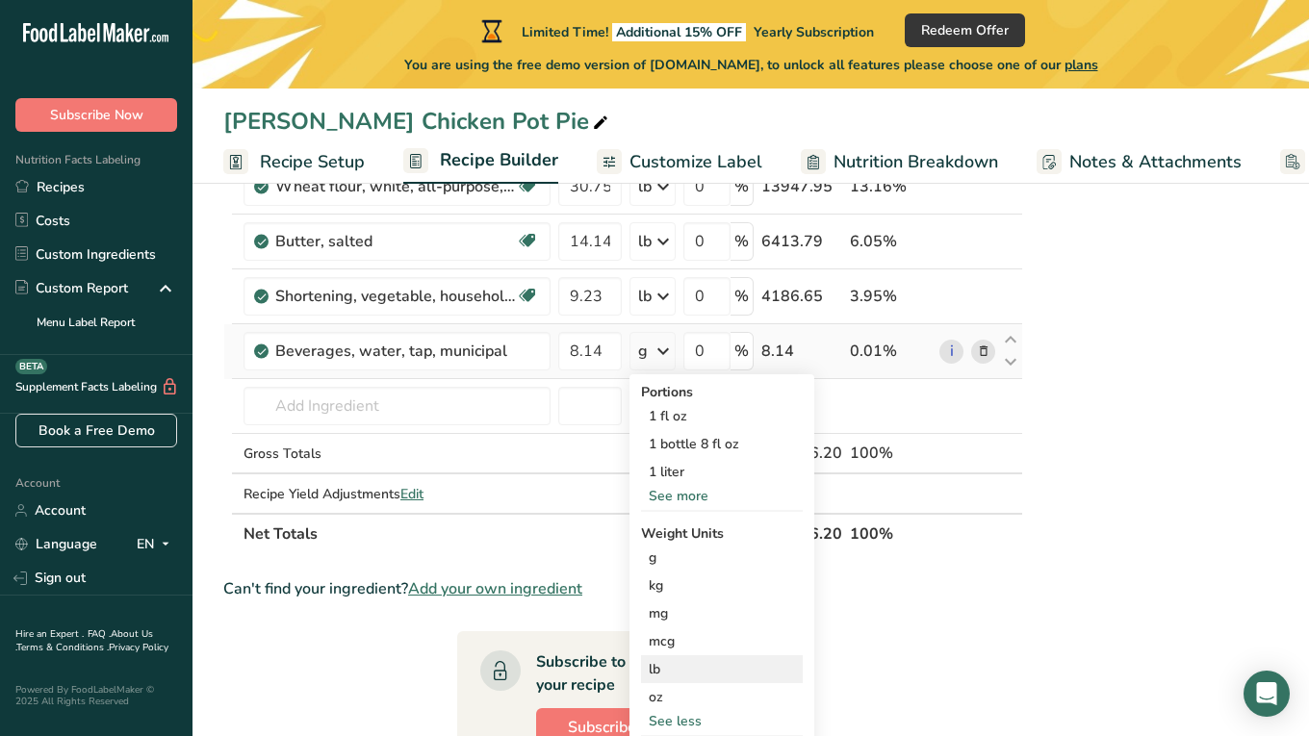
click at [671, 670] on div "lb" at bounding box center [722, 669] width 162 height 28
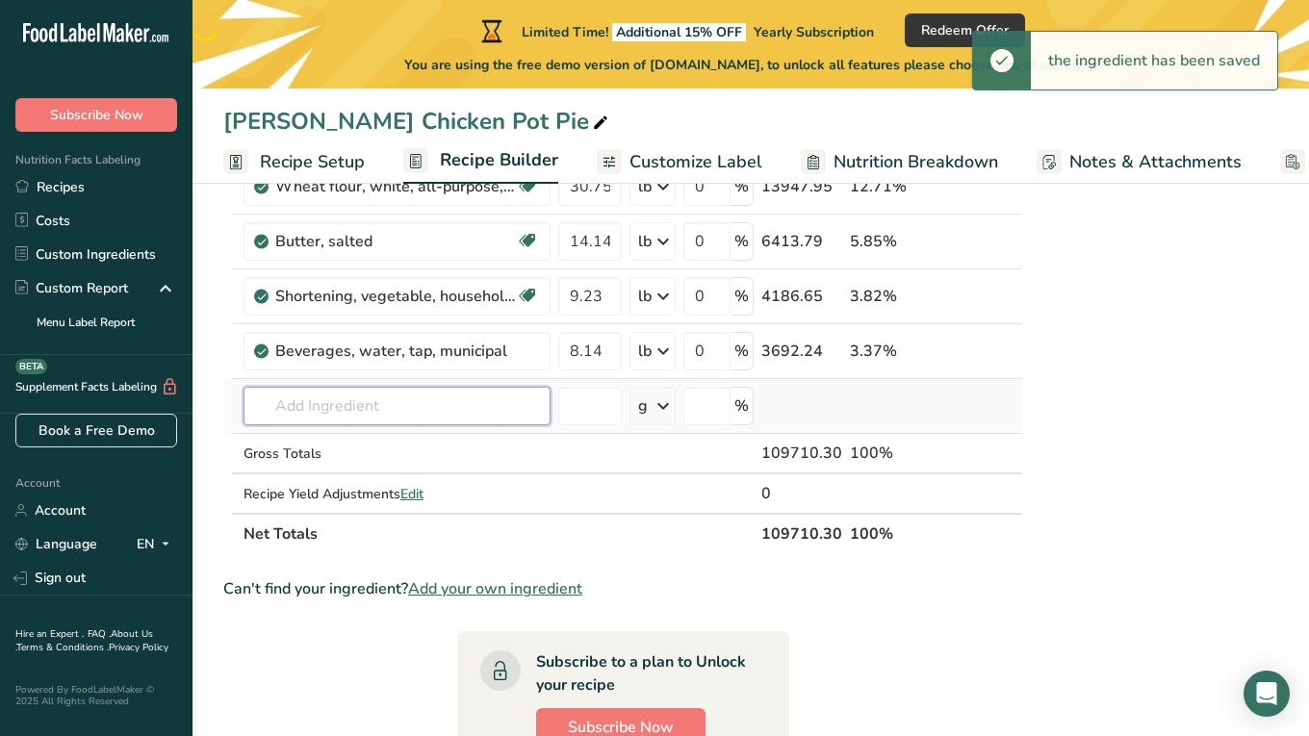
click at [343, 409] on input "text" at bounding box center [396, 406] width 307 height 38
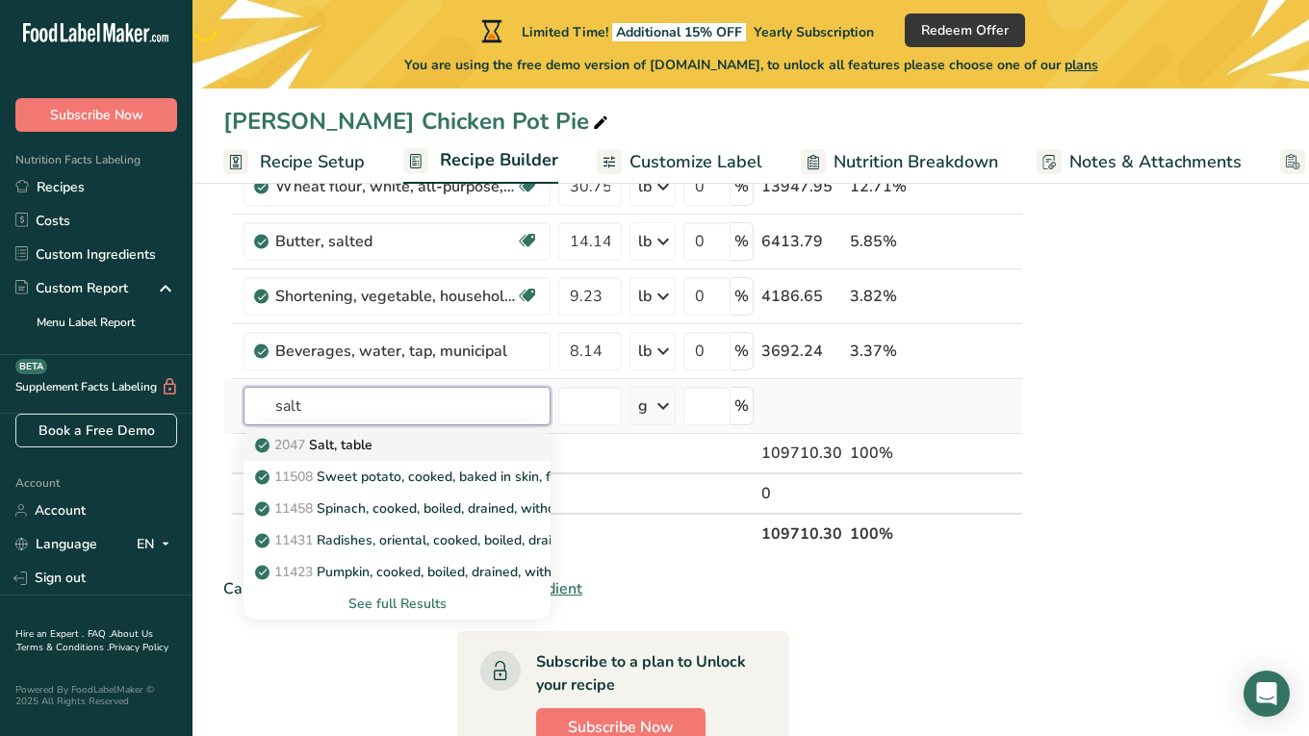
type input "salt"
click at [362, 447] on p "2047 Salt, table" at bounding box center [316, 445] width 114 height 20
type input "Salt, table"
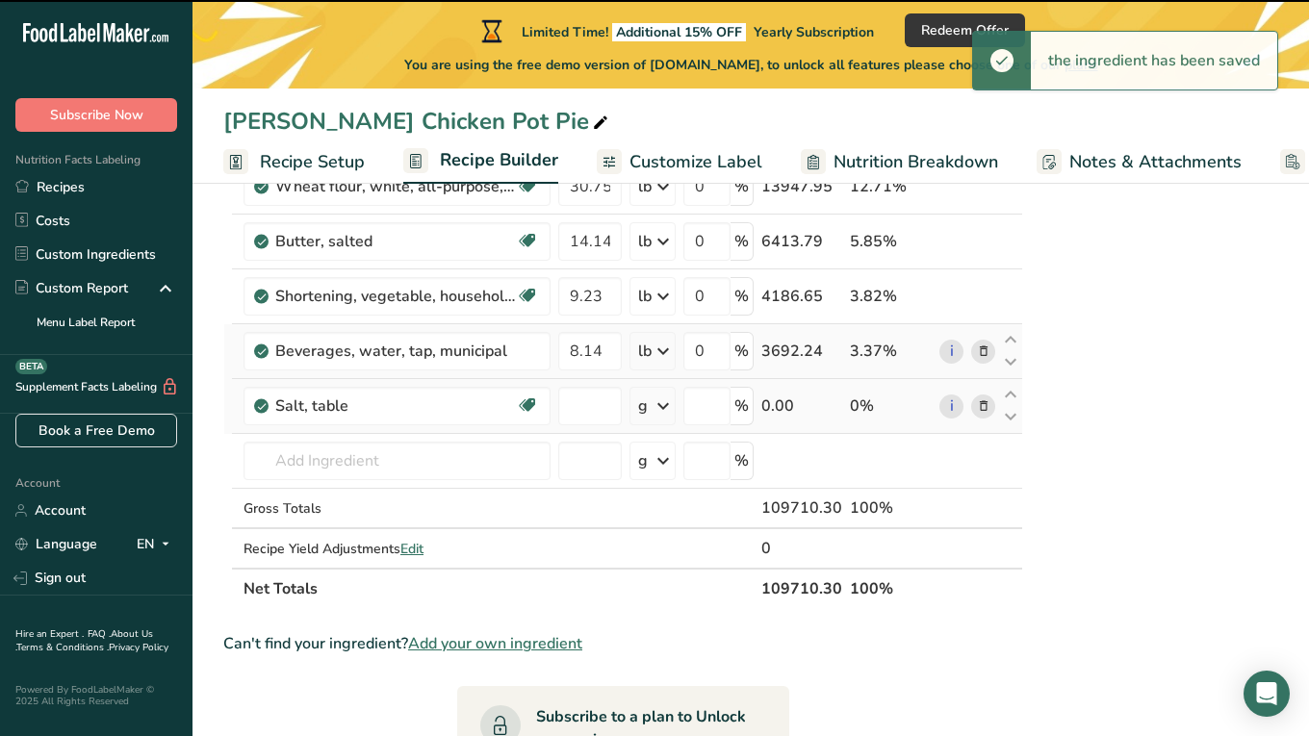
type input "0"
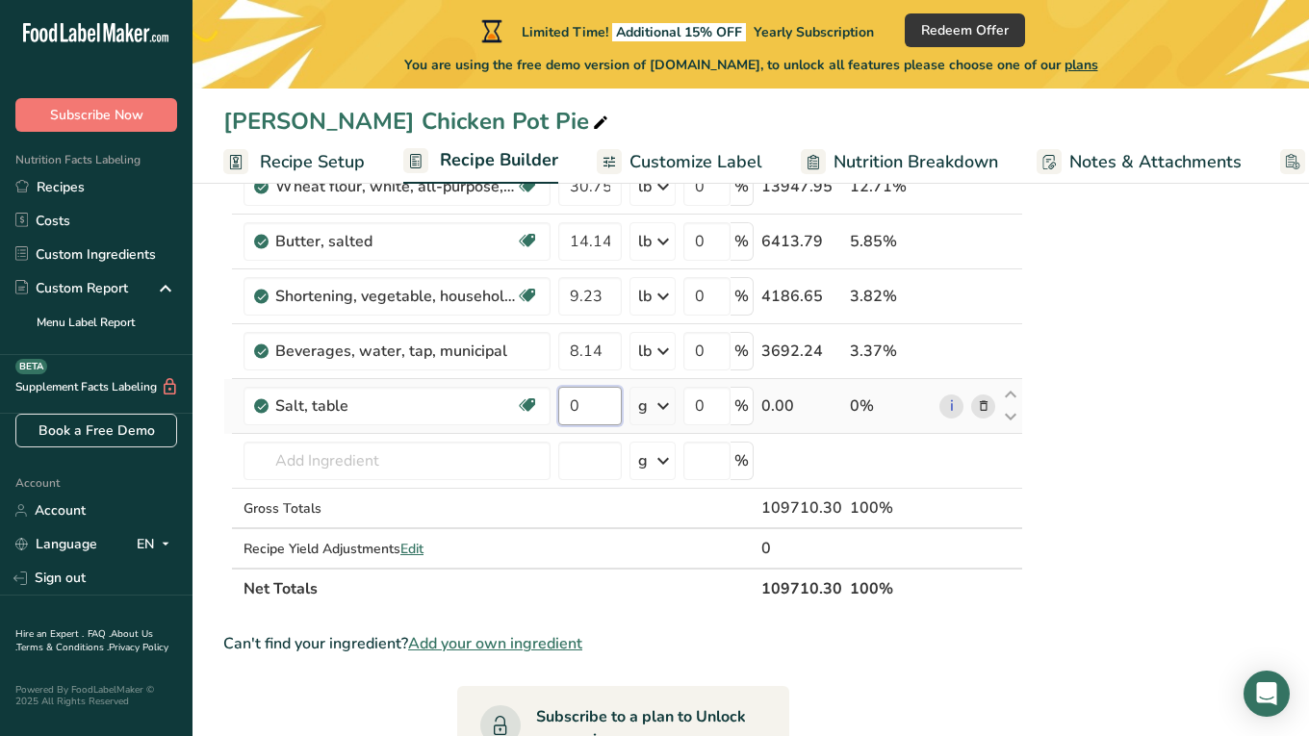
click at [597, 413] on input "0" at bounding box center [590, 406] width 64 height 38
type input "0.26"
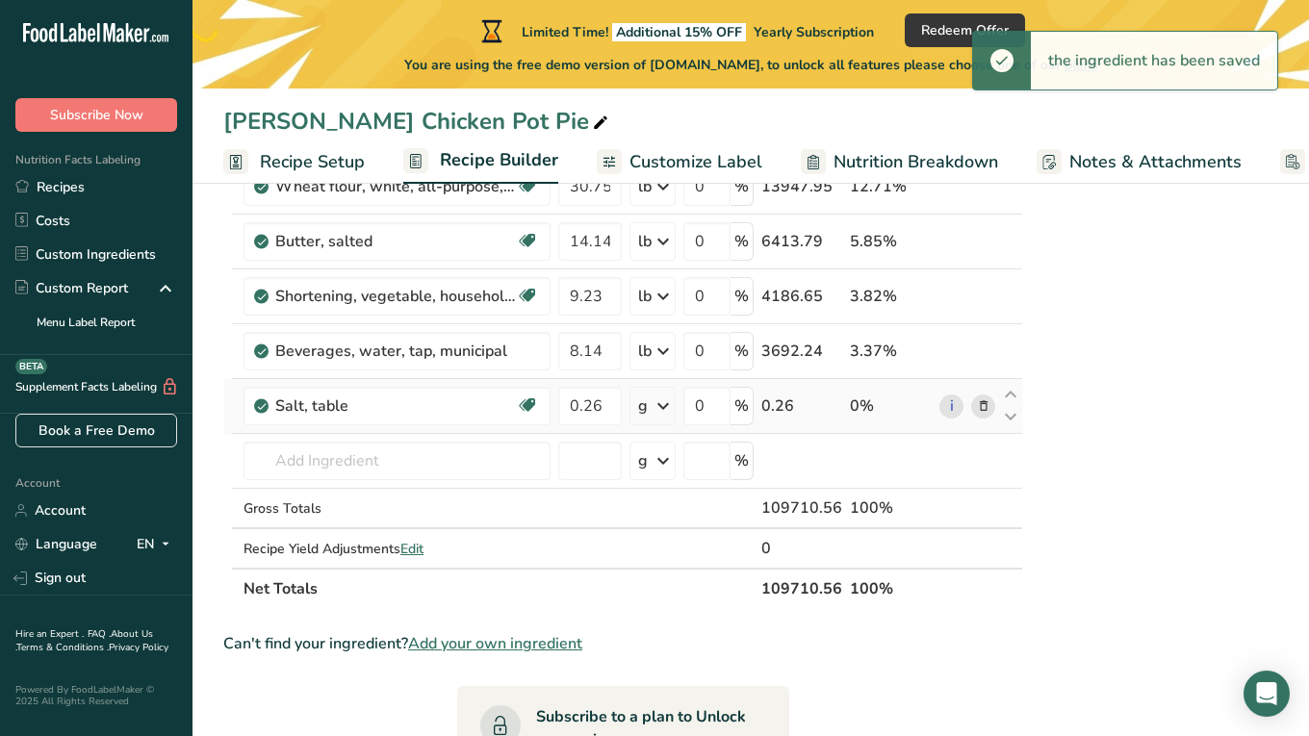
click at [649, 413] on div "g" at bounding box center [652, 406] width 46 height 38
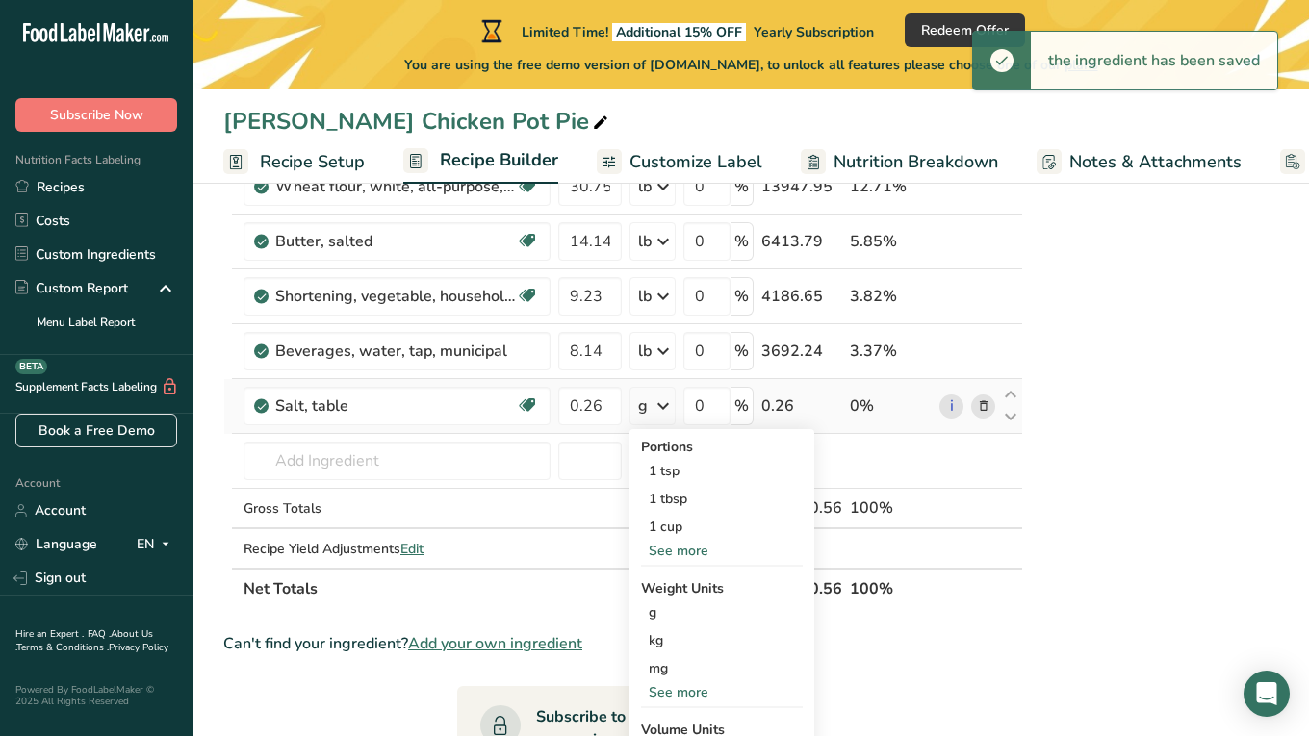
click at [692, 685] on div "See more" at bounding box center [722, 692] width 162 height 20
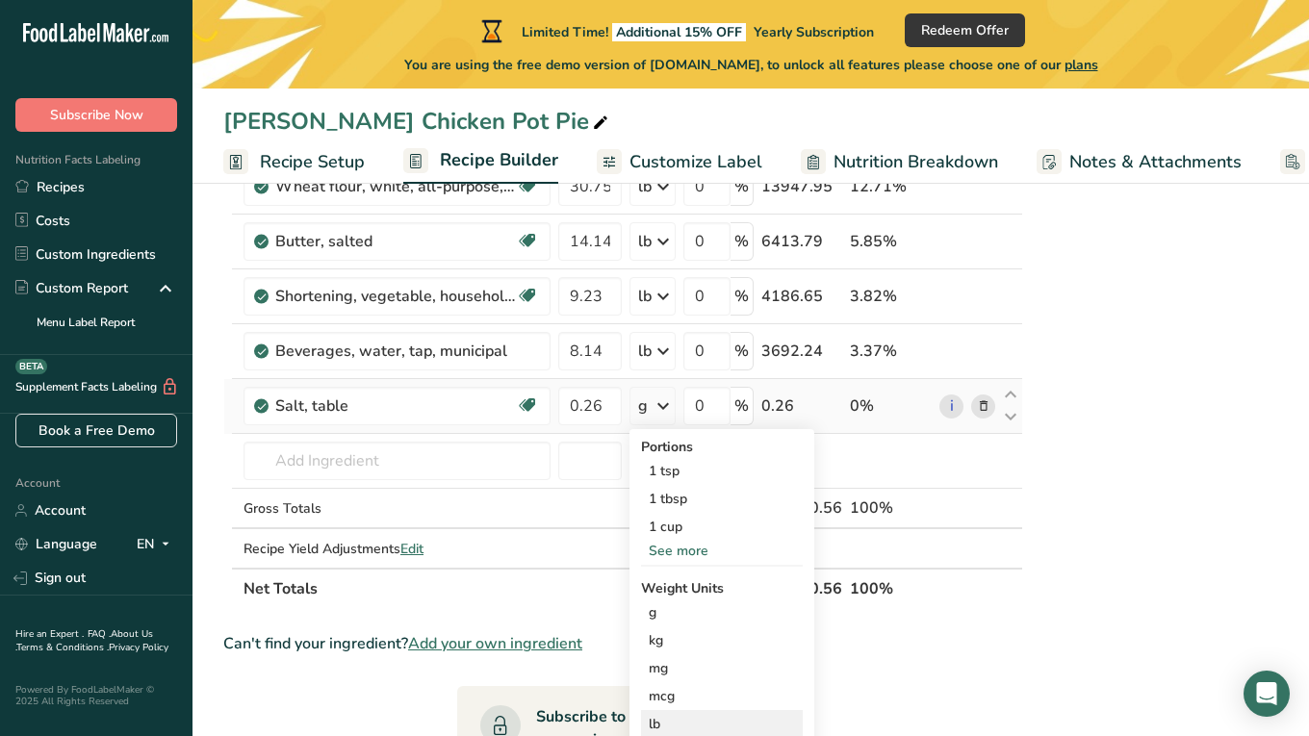
click at [665, 717] on div "lb" at bounding box center [722, 724] width 162 height 28
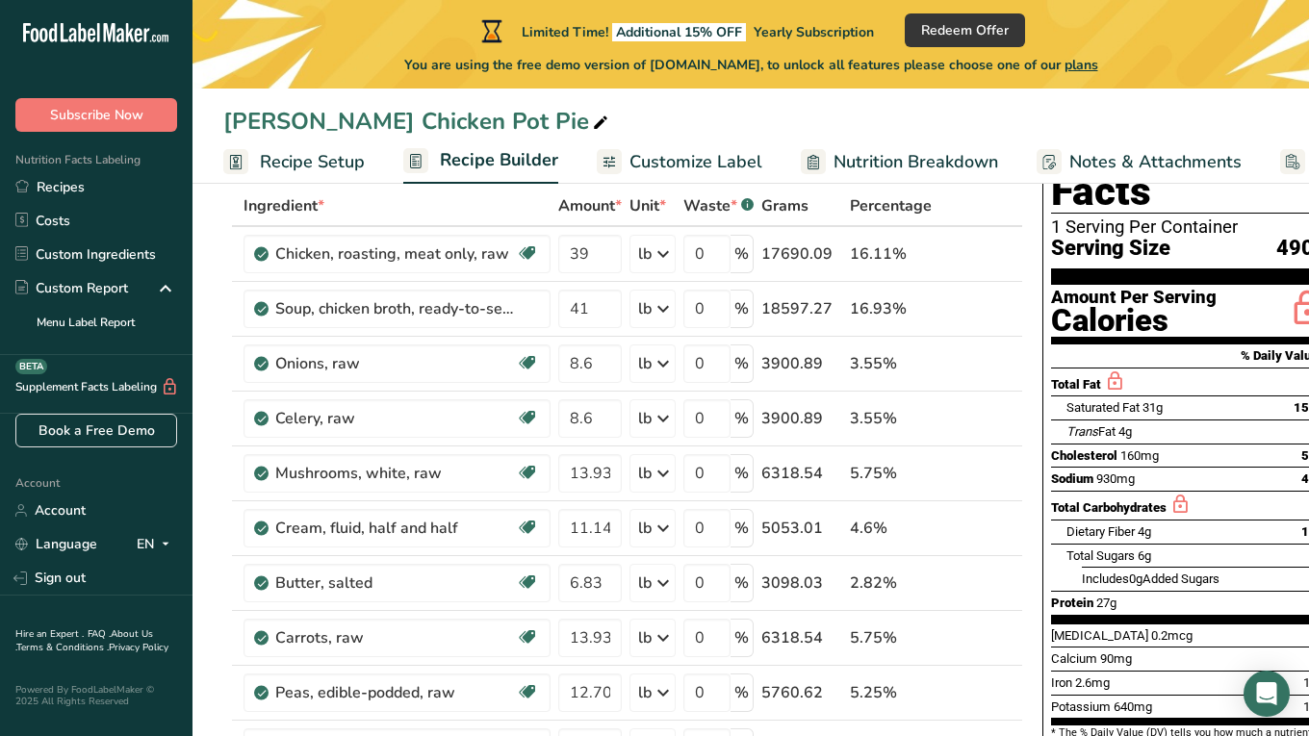
scroll to position [82, 0]
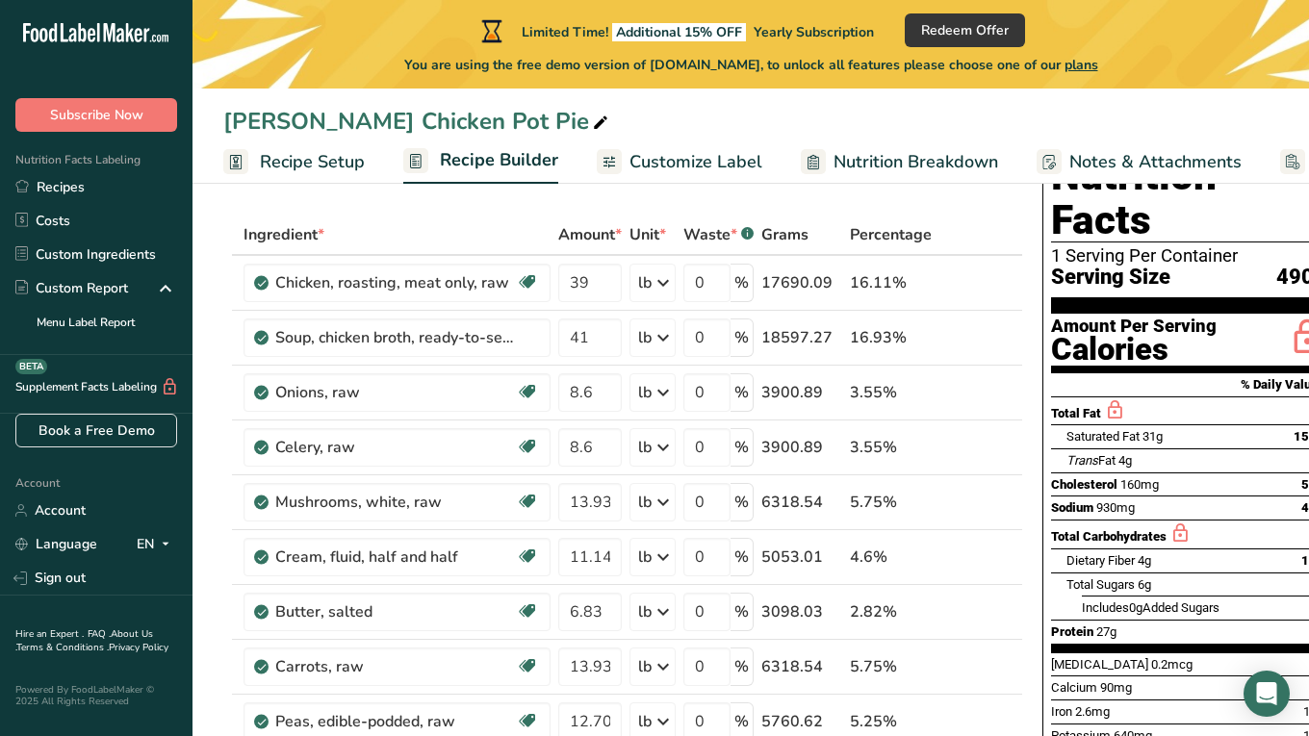
click at [333, 167] on span "Recipe Setup" at bounding box center [312, 162] width 105 height 26
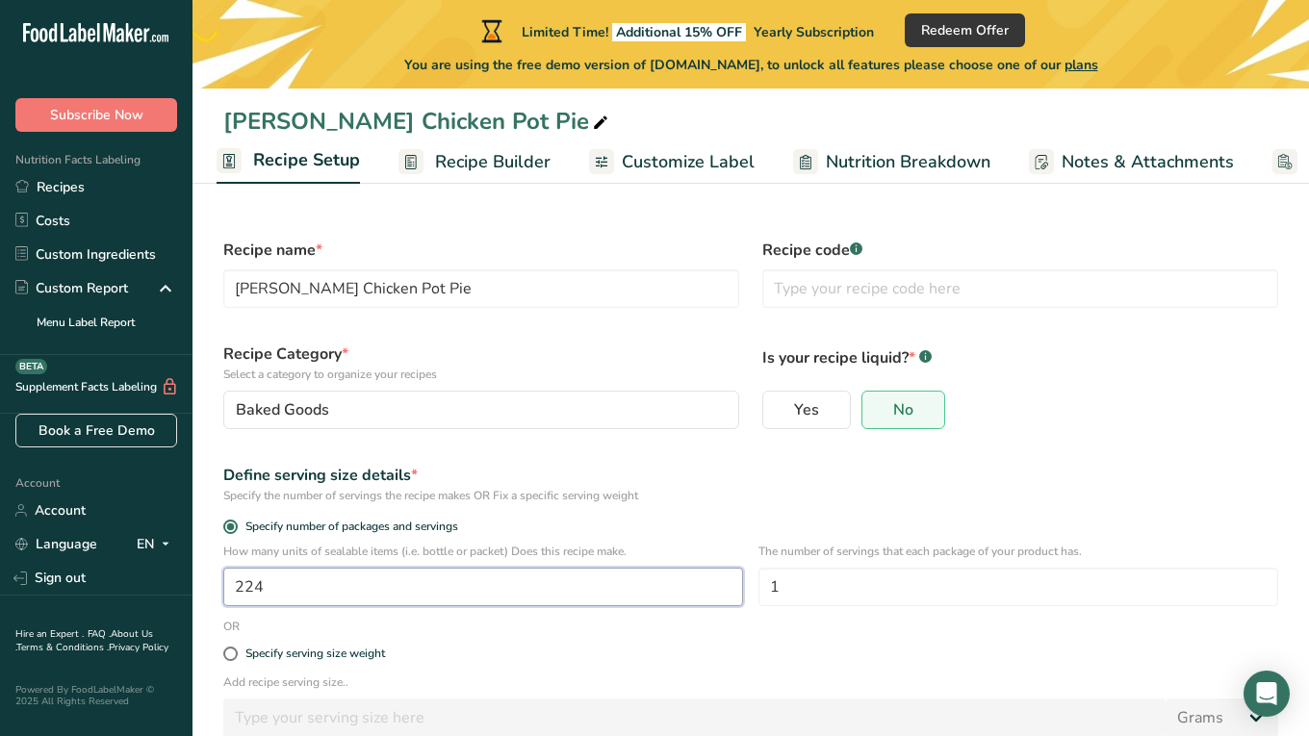
click at [271, 574] on input "224" at bounding box center [483, 587] width 520 height 38
click at [279, 582] on input "224" at bounding box center [483, 587] width 520 height 38
type input "227"
click at [452, 667] on div "Specify serving size weight" at bounding box center [751, 654] width 1078 height 38
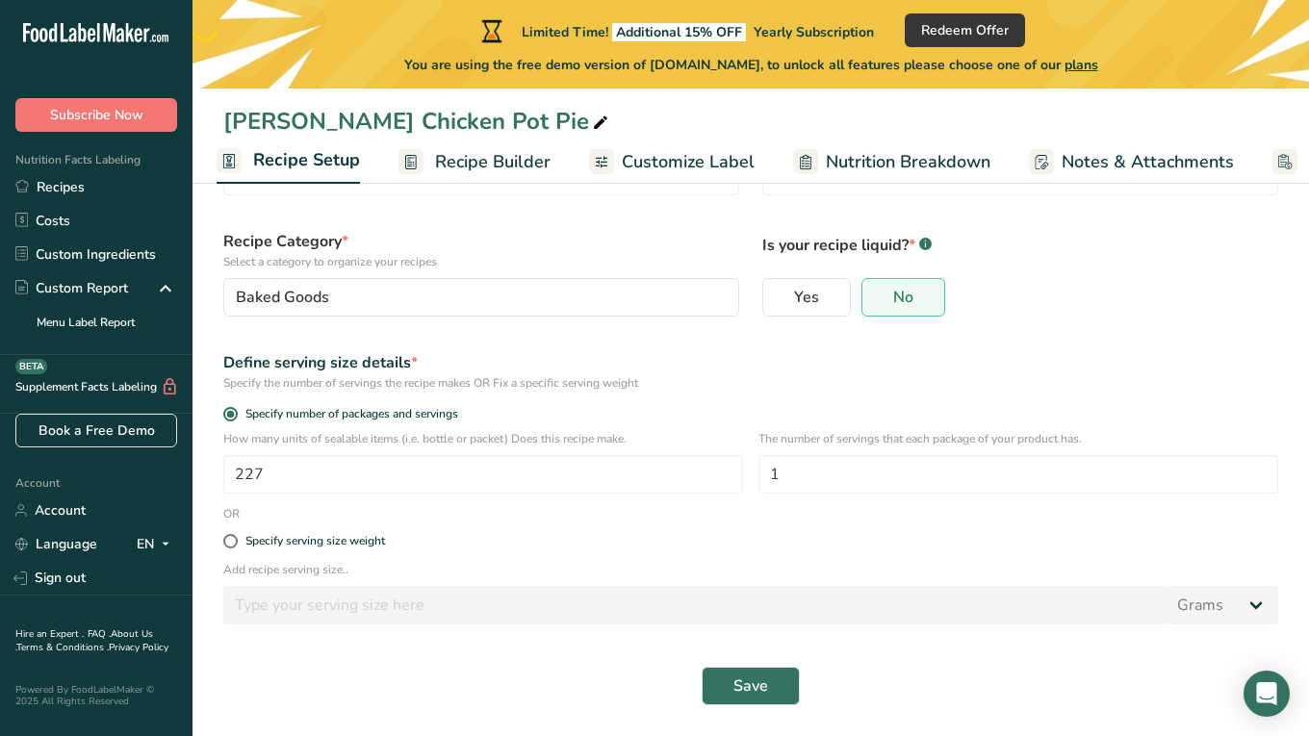
scroll to position [113, 0]
click at [804, 700] on div "Save" at bounding box center [750, 686] width 1055 height 38
click at [803, 700] on div "Save" at bounding box center [750, 686] width 1055 height 38
click at [774, 696] on button "Save" at bounding box center [750, 686] width 98 height 38
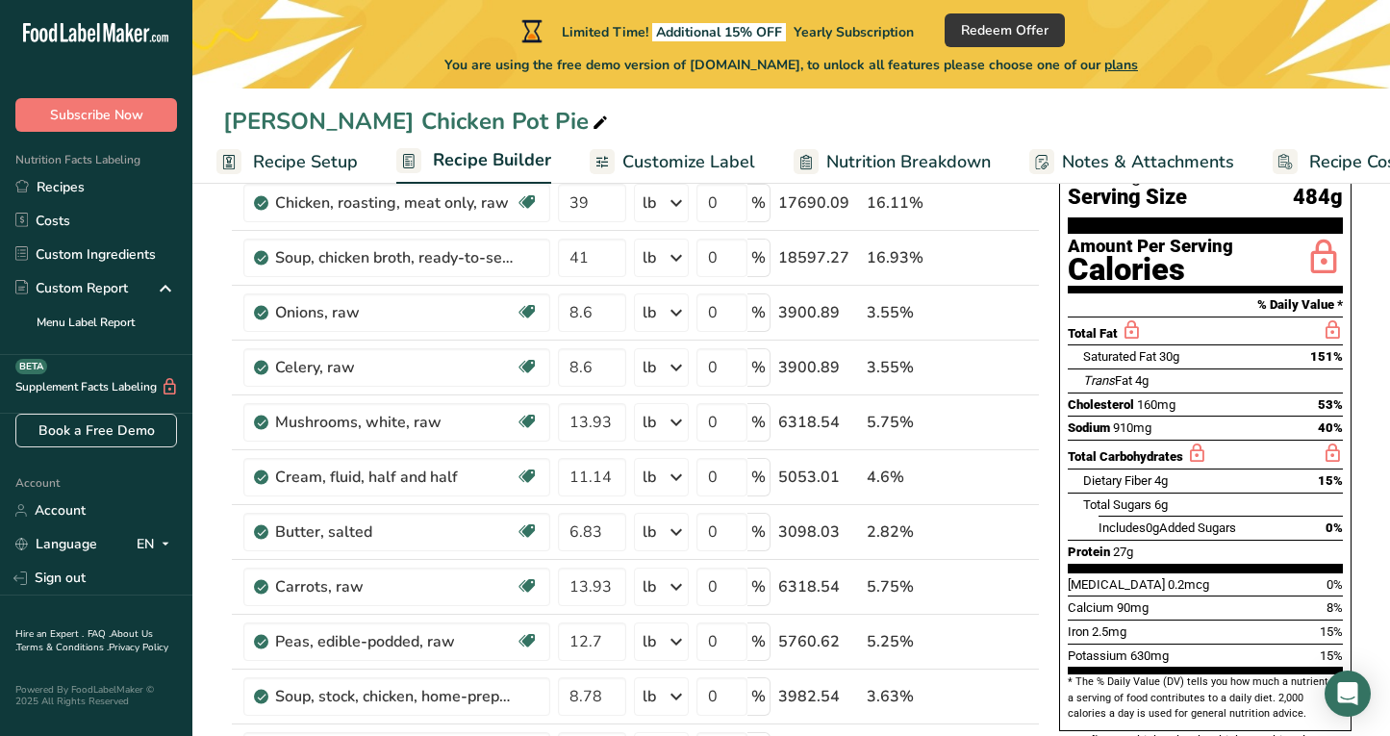
scroll to position [162, 0]
click at [716, 165] on span "Customize Label" at bounding box center [689, 162] width 133 height 26
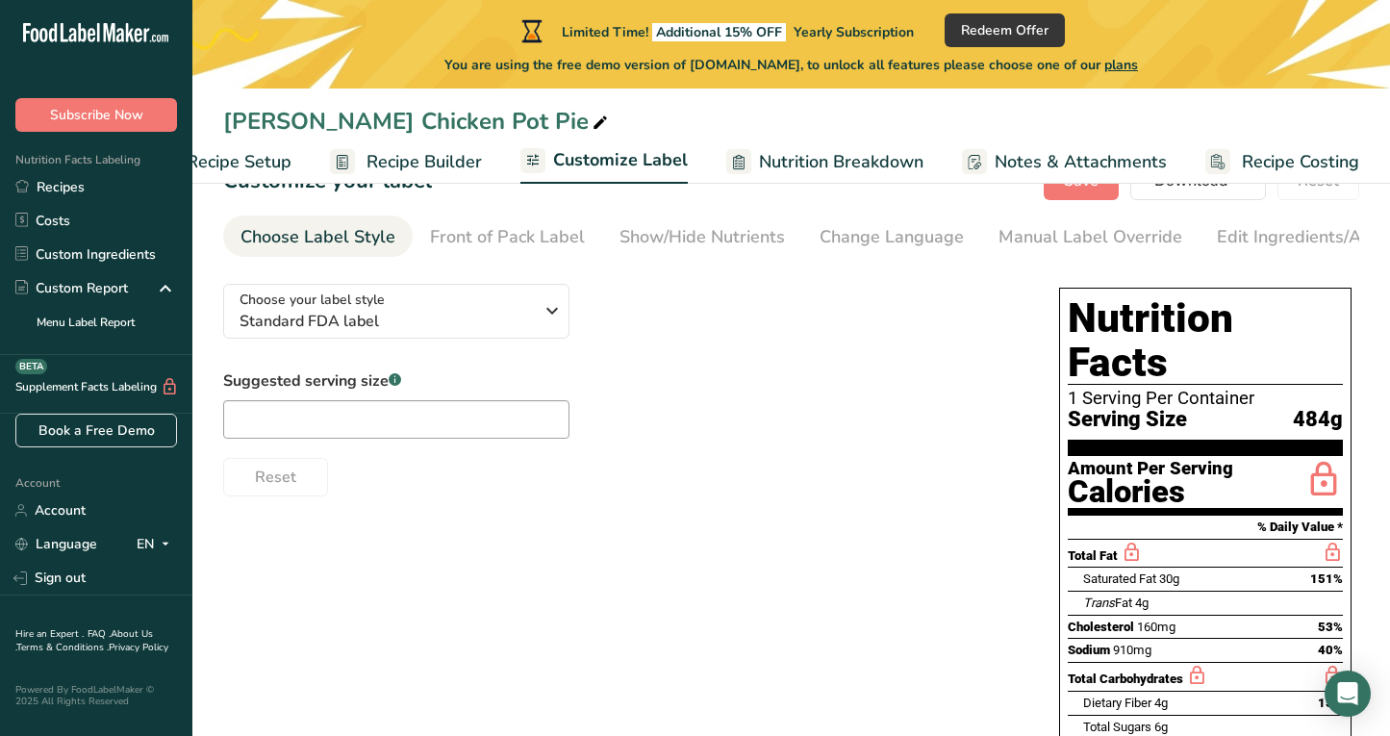
scroll to position [94, 0]
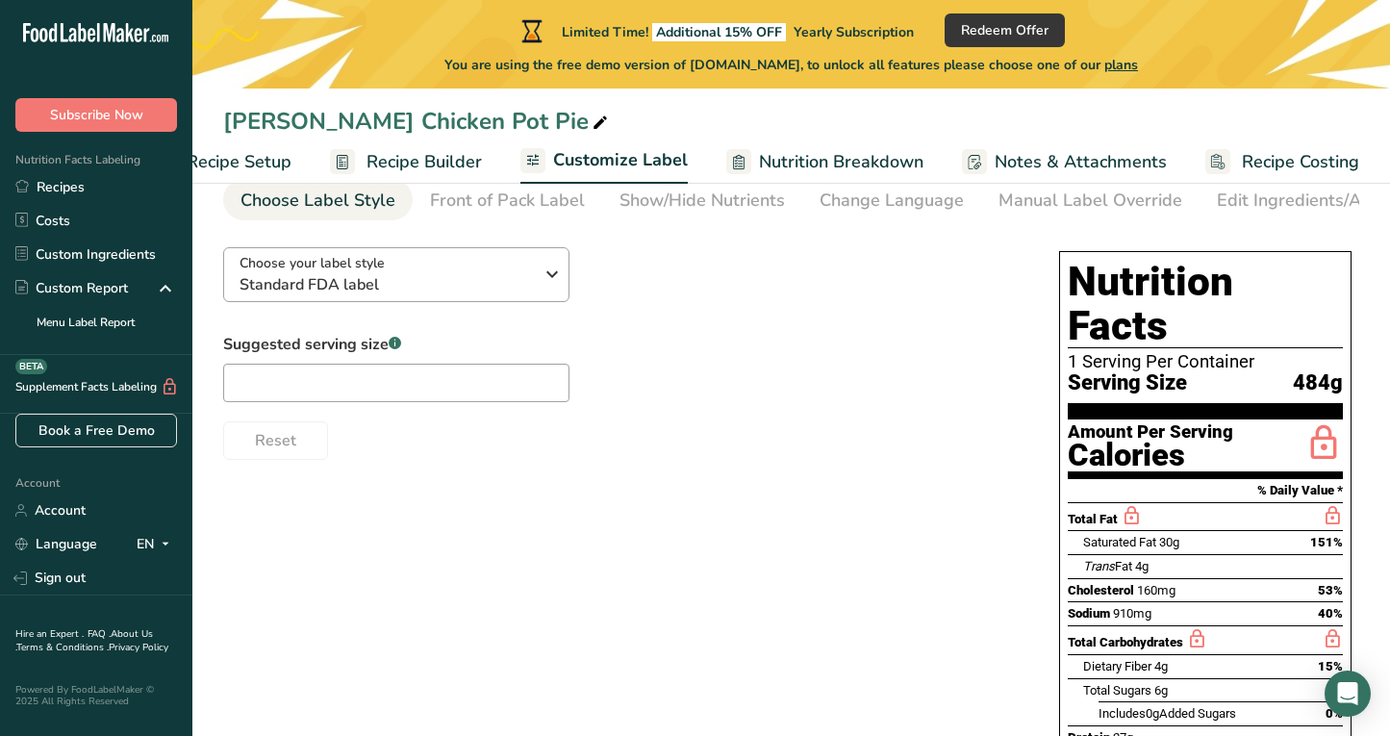
click at [535, 296] on button "Choose your label style Standard FDA label" at bounding box center [396, 274] width 346 height 55
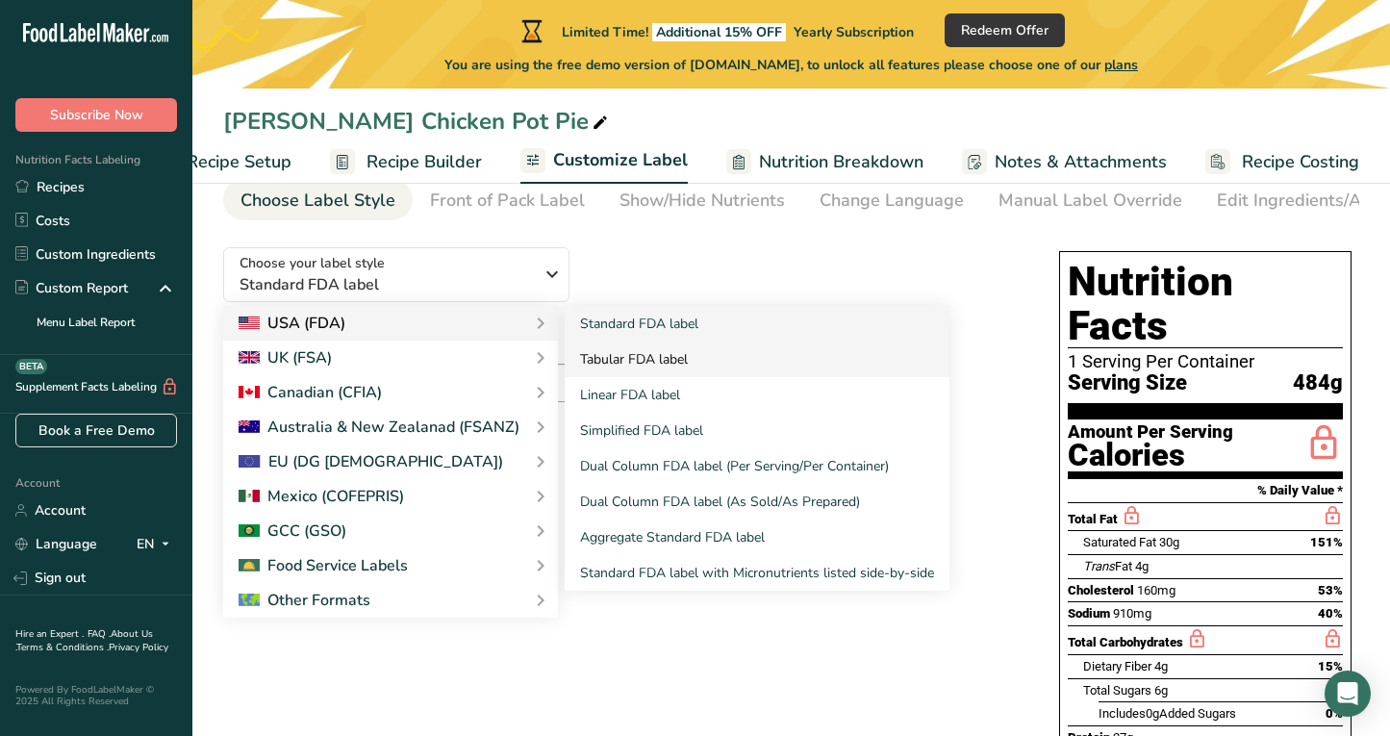
click at [651, 355] on link "Tabular FDA label" at bounding box center [757, 360] width 385 height 36
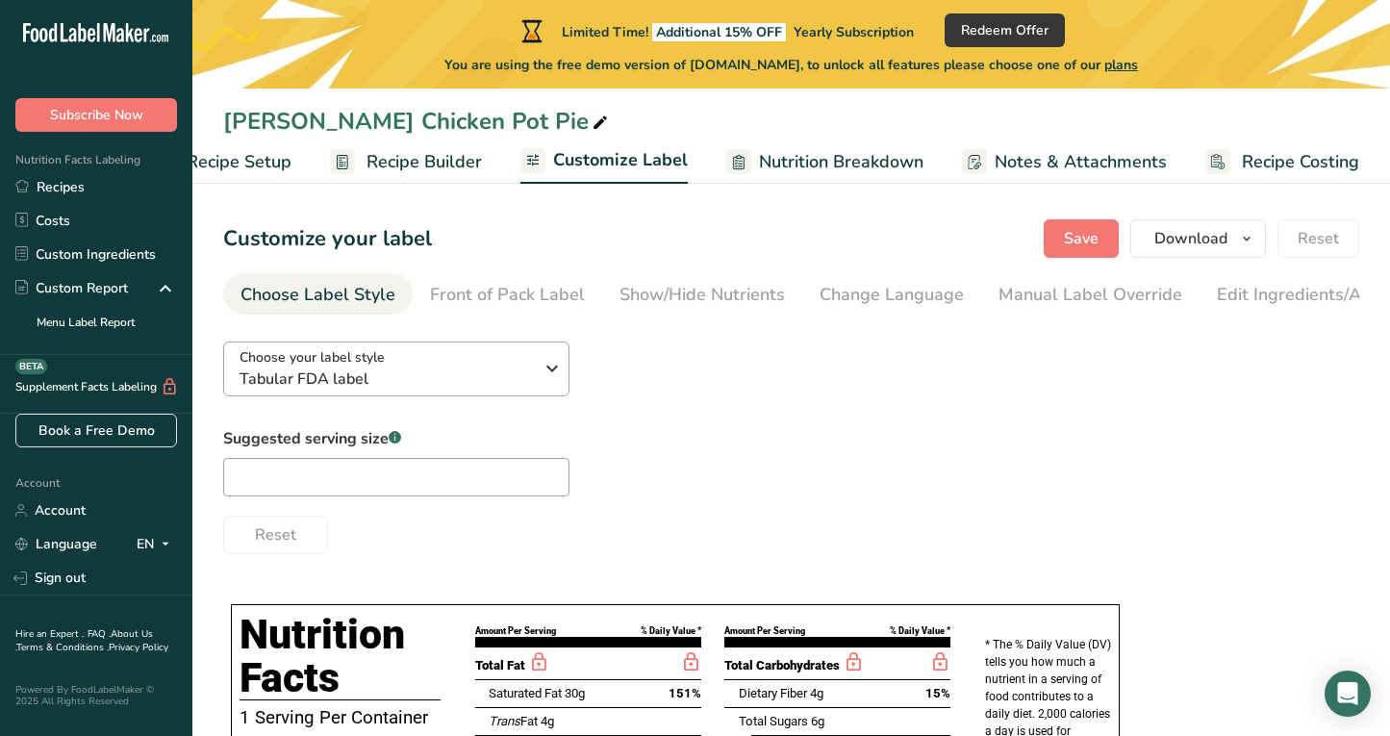
scroll to position [0, 0]
click at [496, 369] on div "Choose your label style Tabular FDA label" at bounding box center [386, 368] width 293 height 43
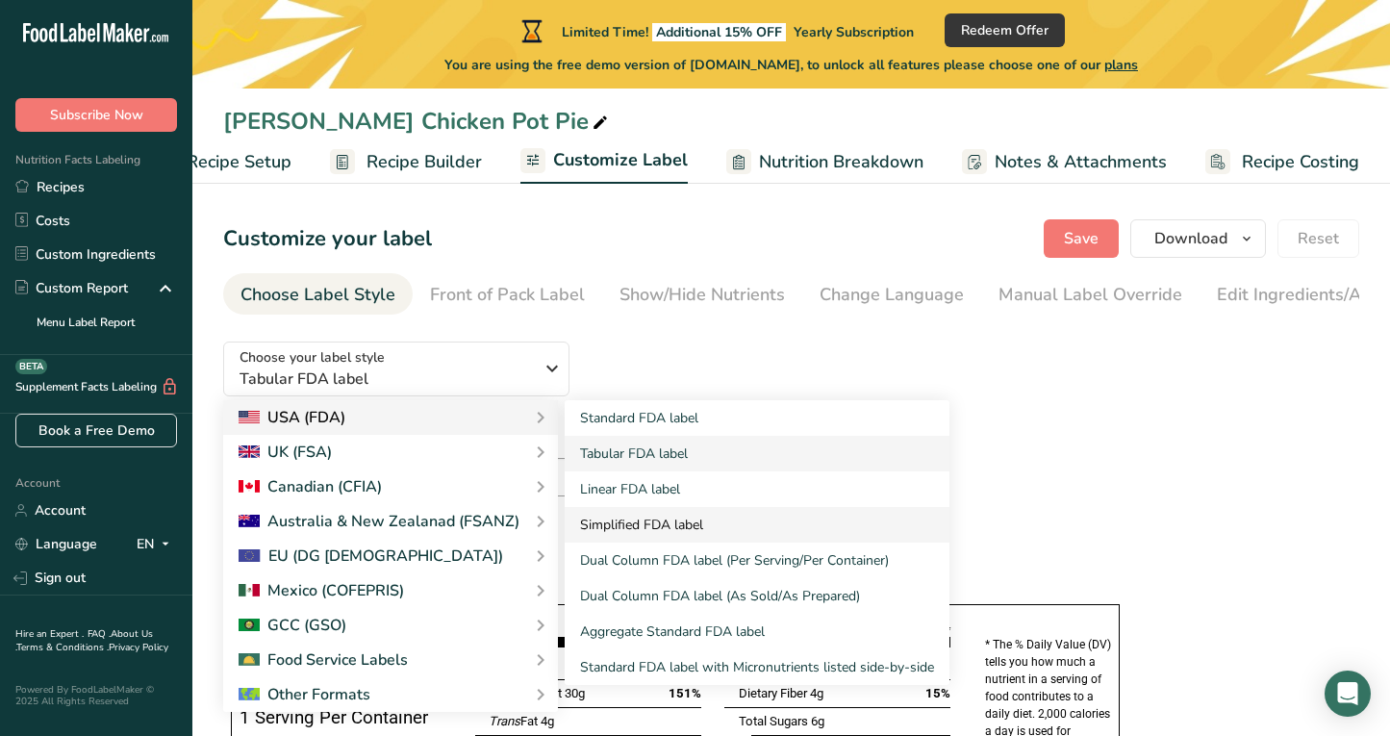
click at [622, 524] on link "Simplified FDA label" at bounding box center [757, 525] width 385 height 36
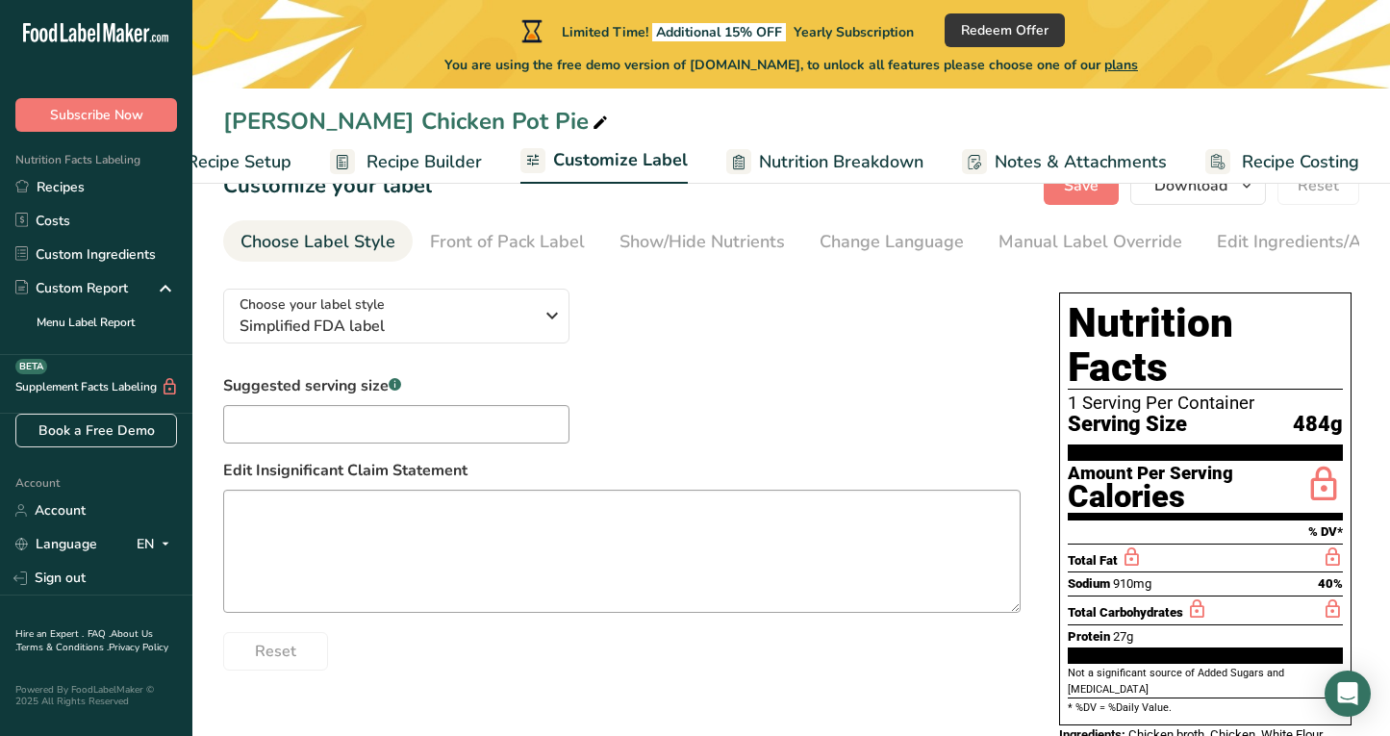
scroll to position [33, 0]
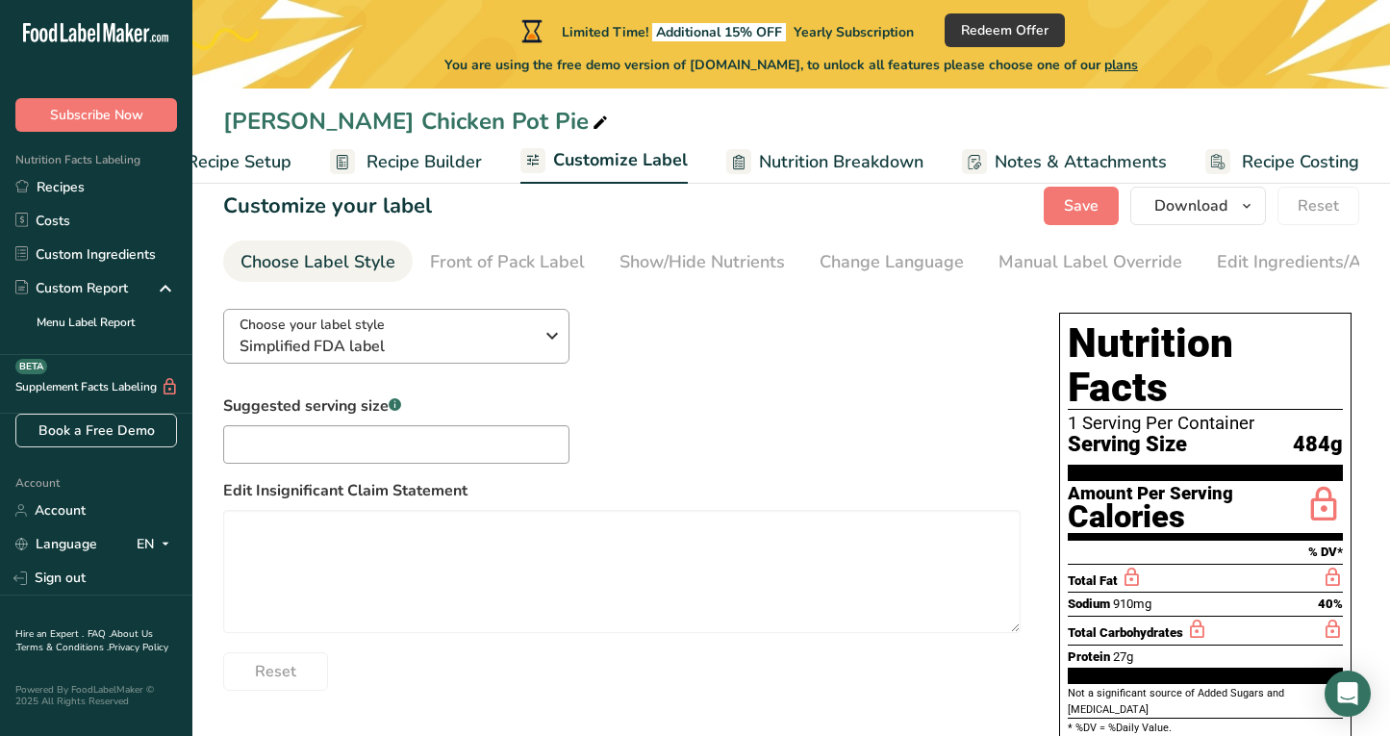
click at [476, 349] on span "Simplified FDA label" at bounding box center [386, 346] width 293 height 23
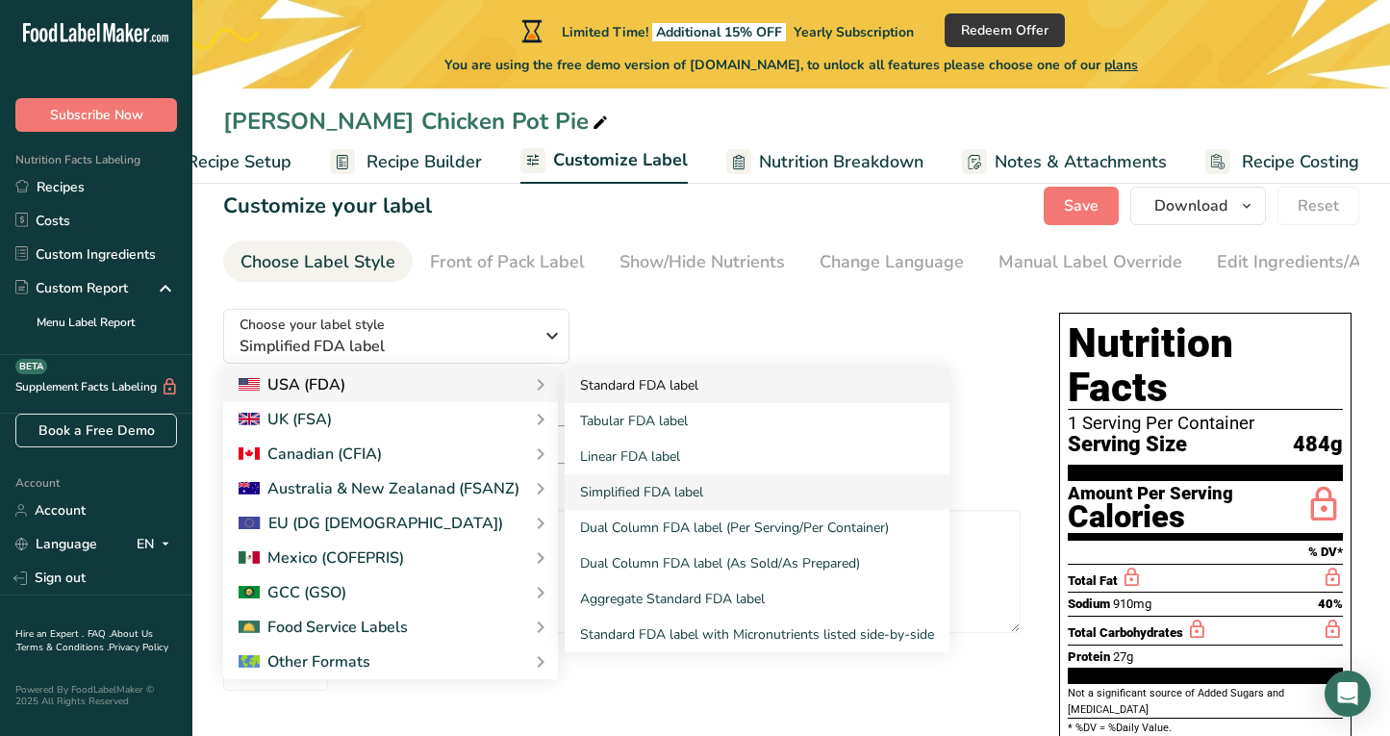
click at [603, 395] on link "Standard FDA label" at bounding box center [757, 386] width 385 height 36
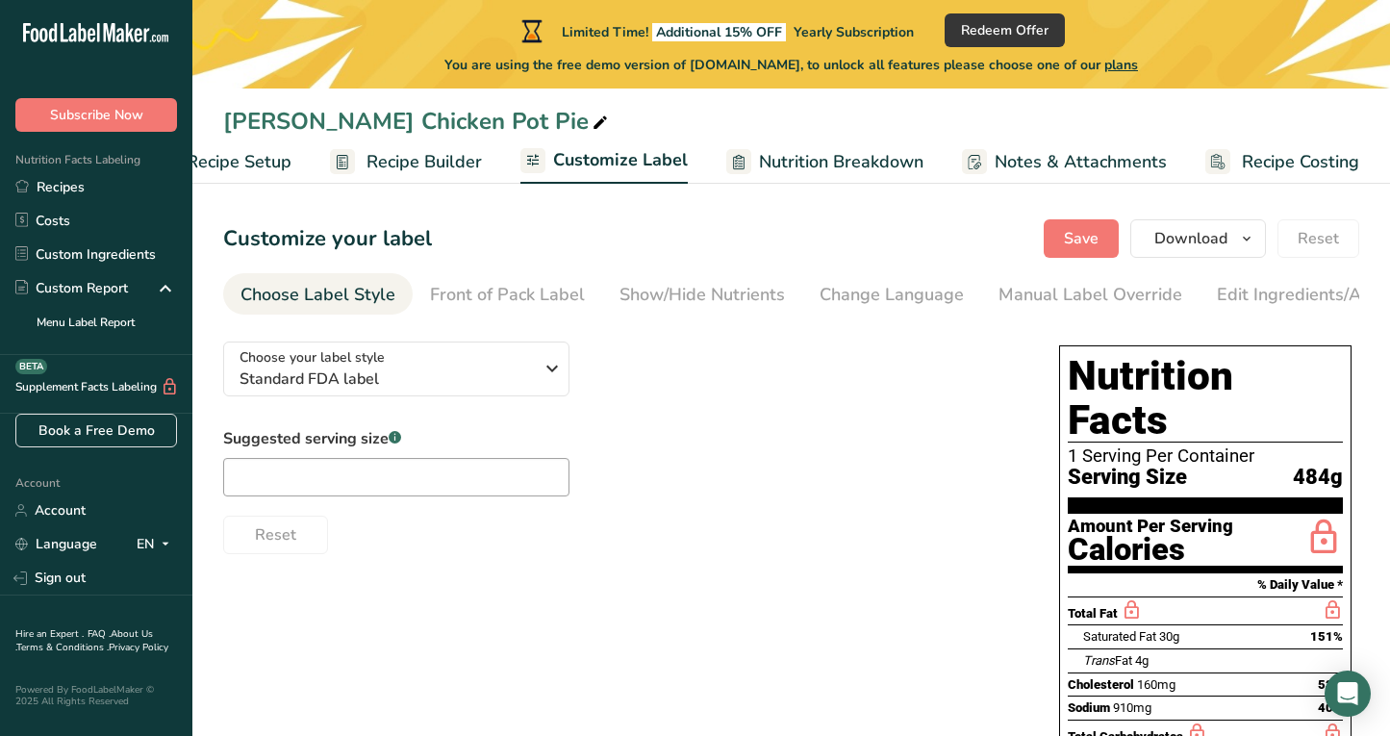
scroll to position [0, 0]
click at [555, 293] on div "Front of Pack Label" at bounding box center [507, 295] width 155 height 26
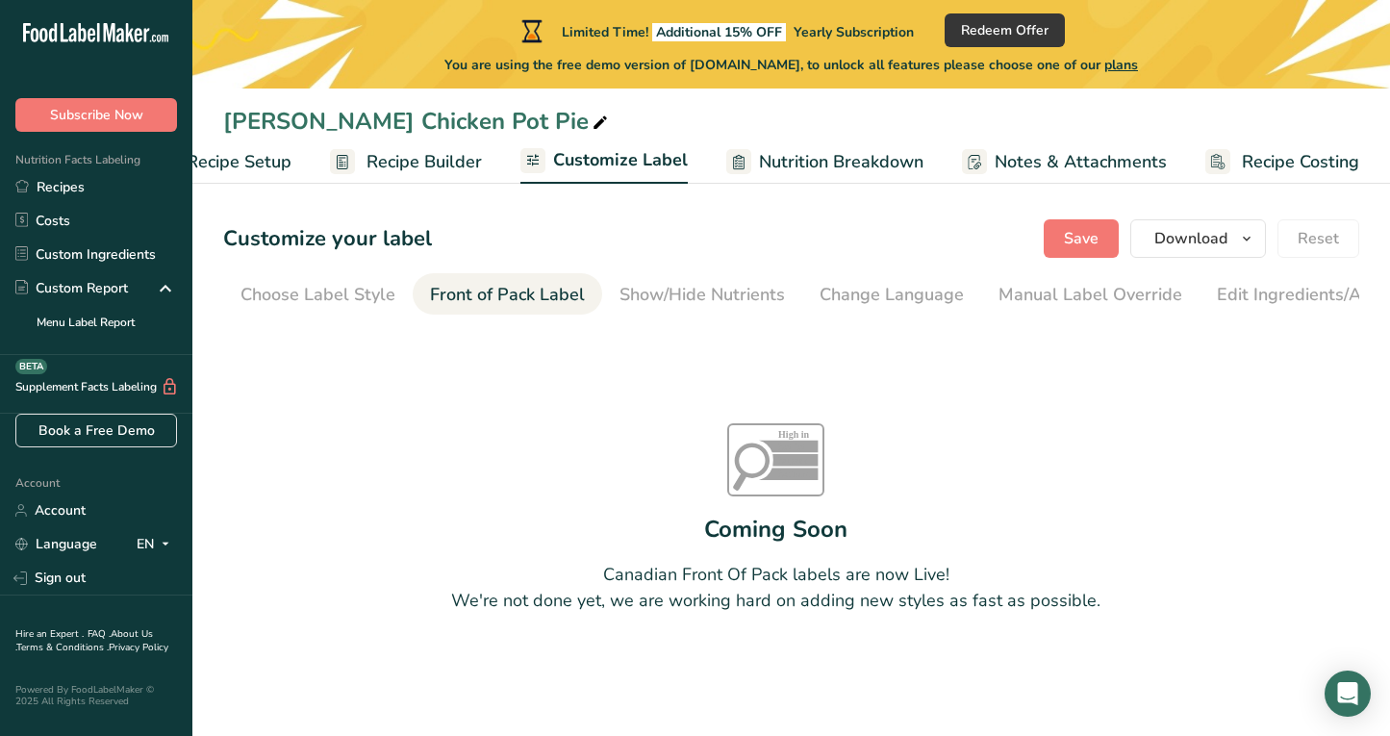
scroll to position [0, 187]
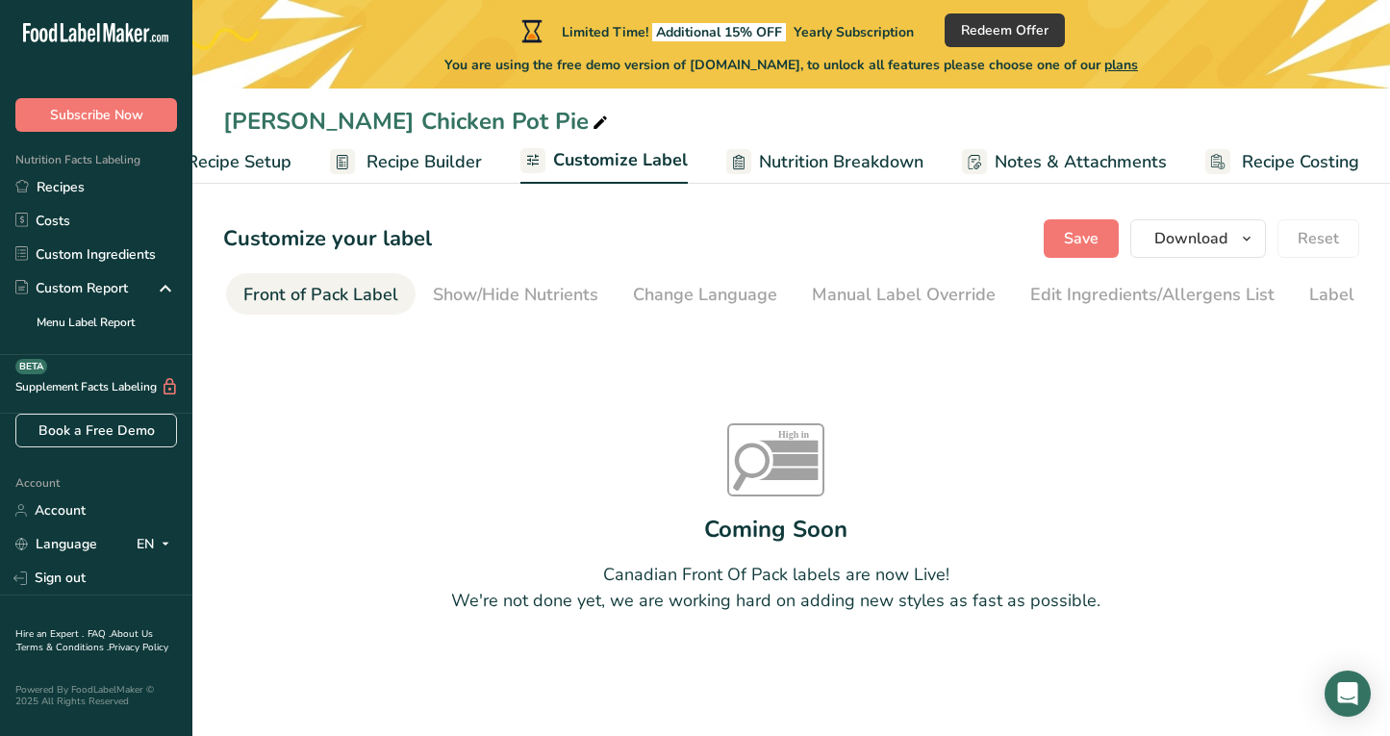
click at [369, 283] on div "Front of Pack Label" at bounding box center [320, 295] width 155 height 26
click at [507, 307] on div "Show/Hide Nutrients" at bounding box center [515, 295] width 165 height 26
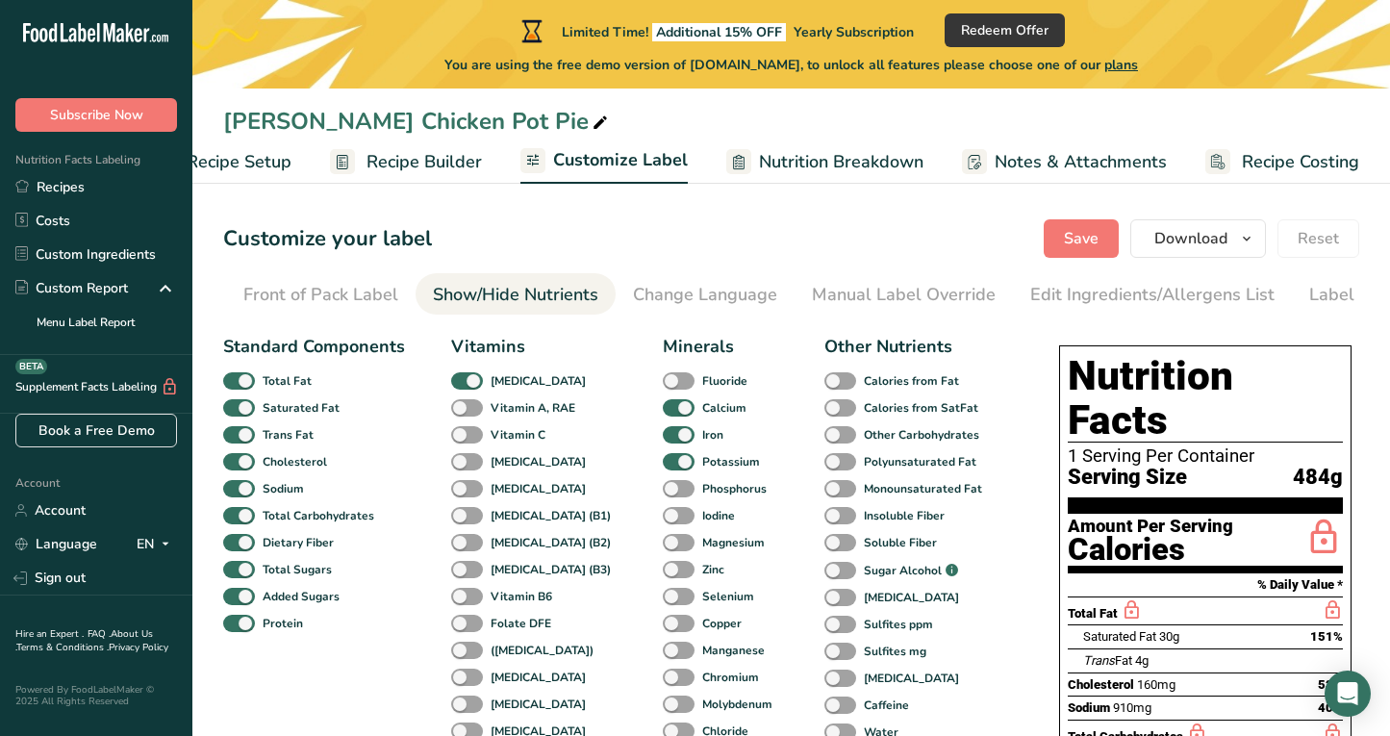
scroll to position [0, 262]
click at [269, 287] on div "Front of Pack Label" at bounding box center [245, 295] width 155 height 26
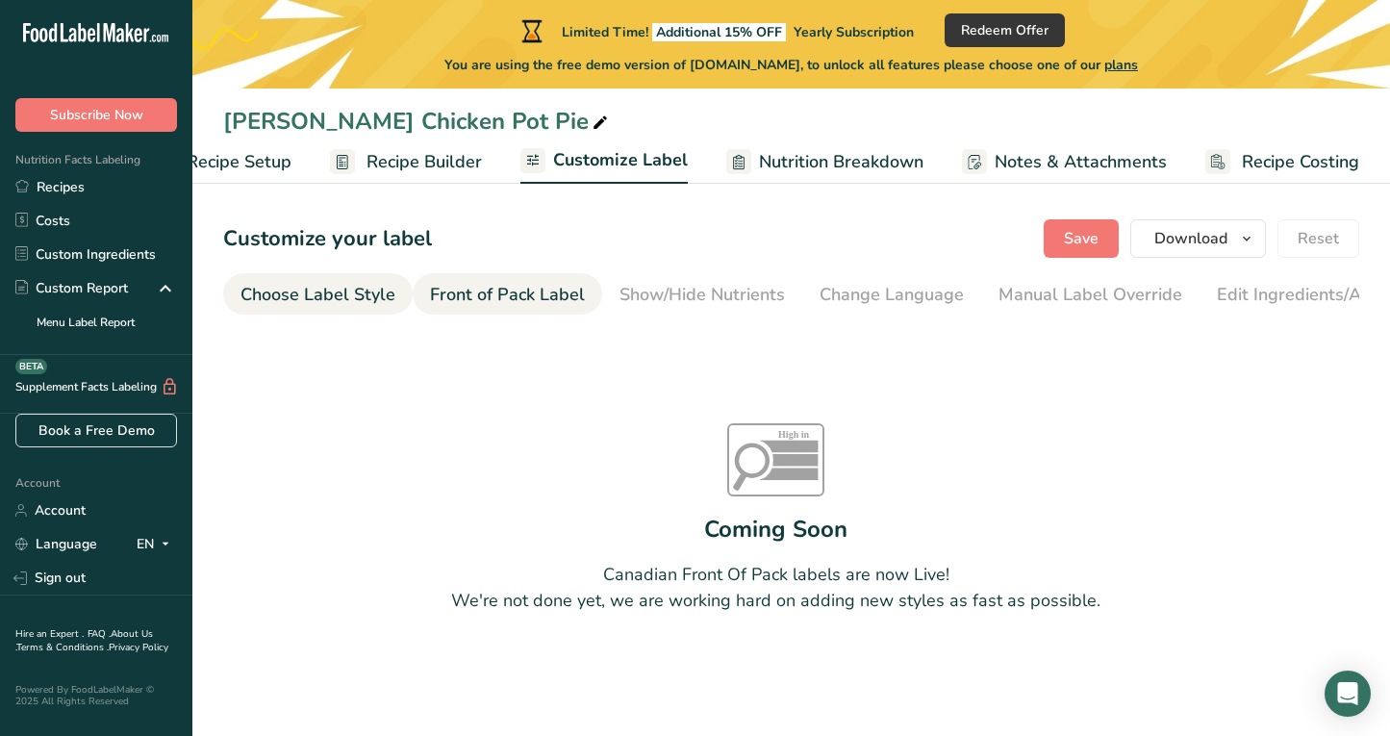
scroll to position [0, 0]
click at [321, 291] on div "Choose Label Style" at bounding box center [318, 295] width 155 height 26
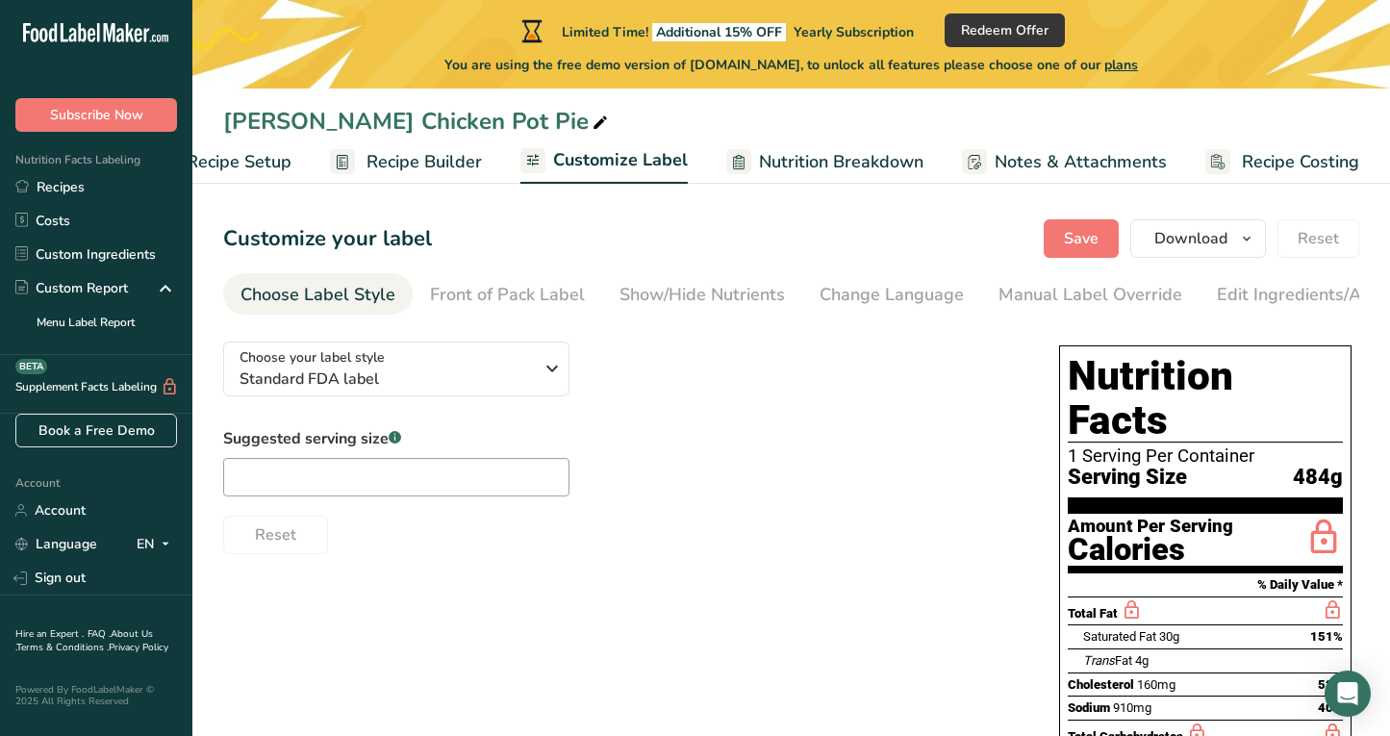
click at [397, 165] on span "Recipe Builder" at bounding box center [424, 162] width 115 height 26
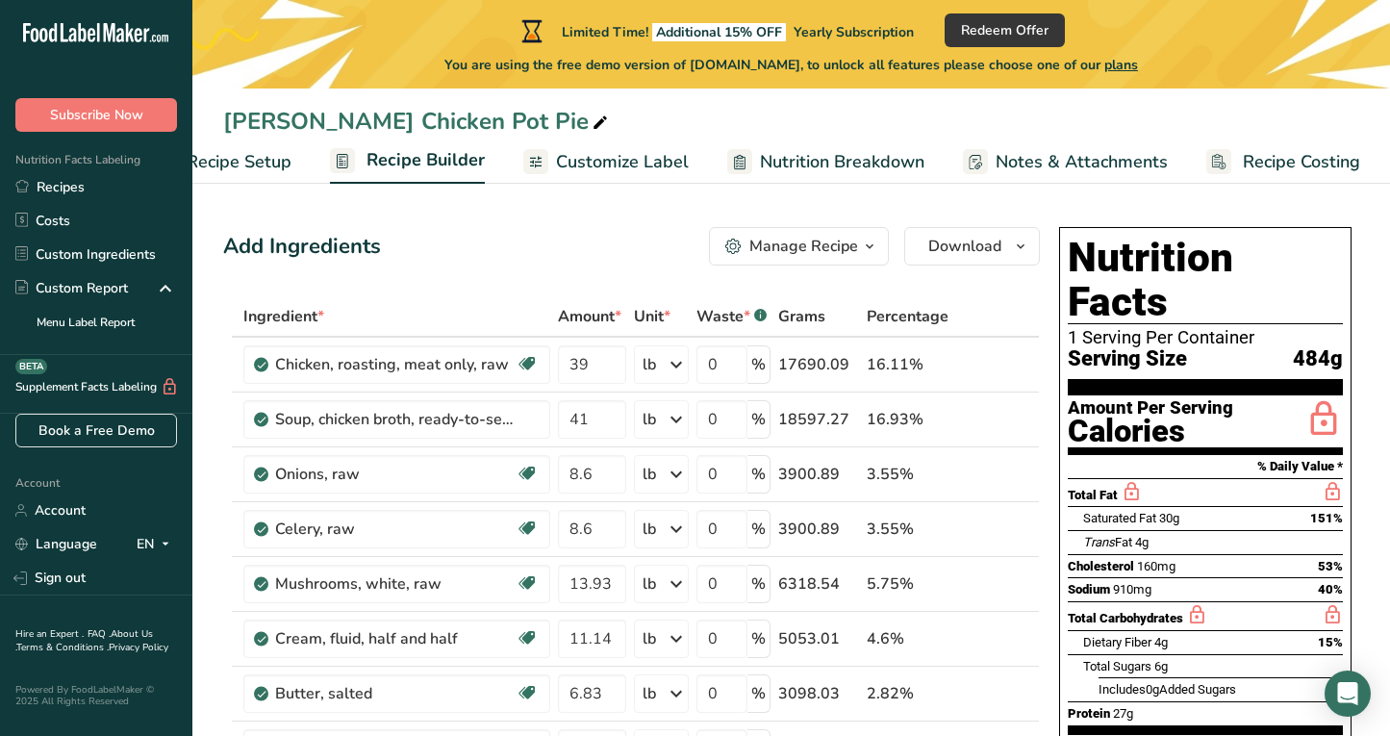
click at [1256, 154] on span "Recipe Costing" at bounding box center [1301, 162] width 117 height 26
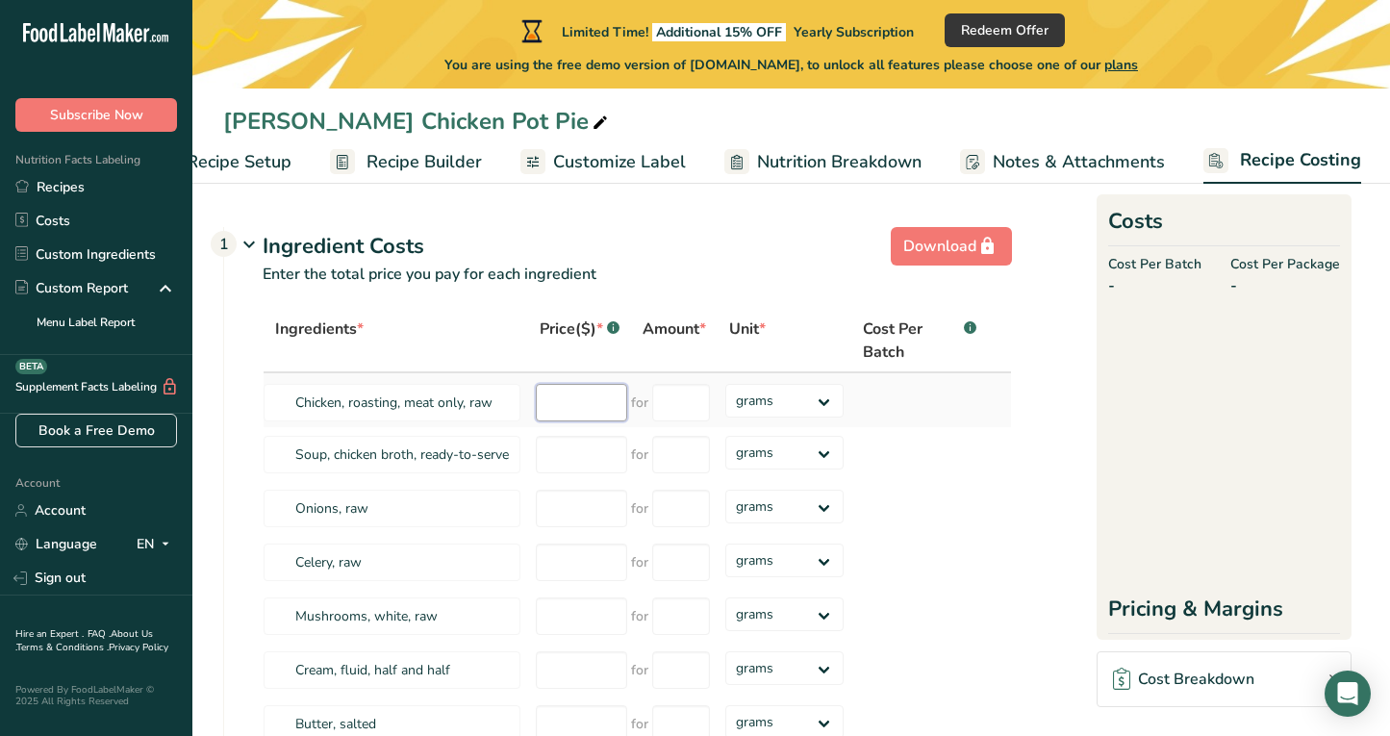
click at [543, 404] on input "number" at bounding box center [581, 403] width 91 height 38
type input "4.50"
type input "1"
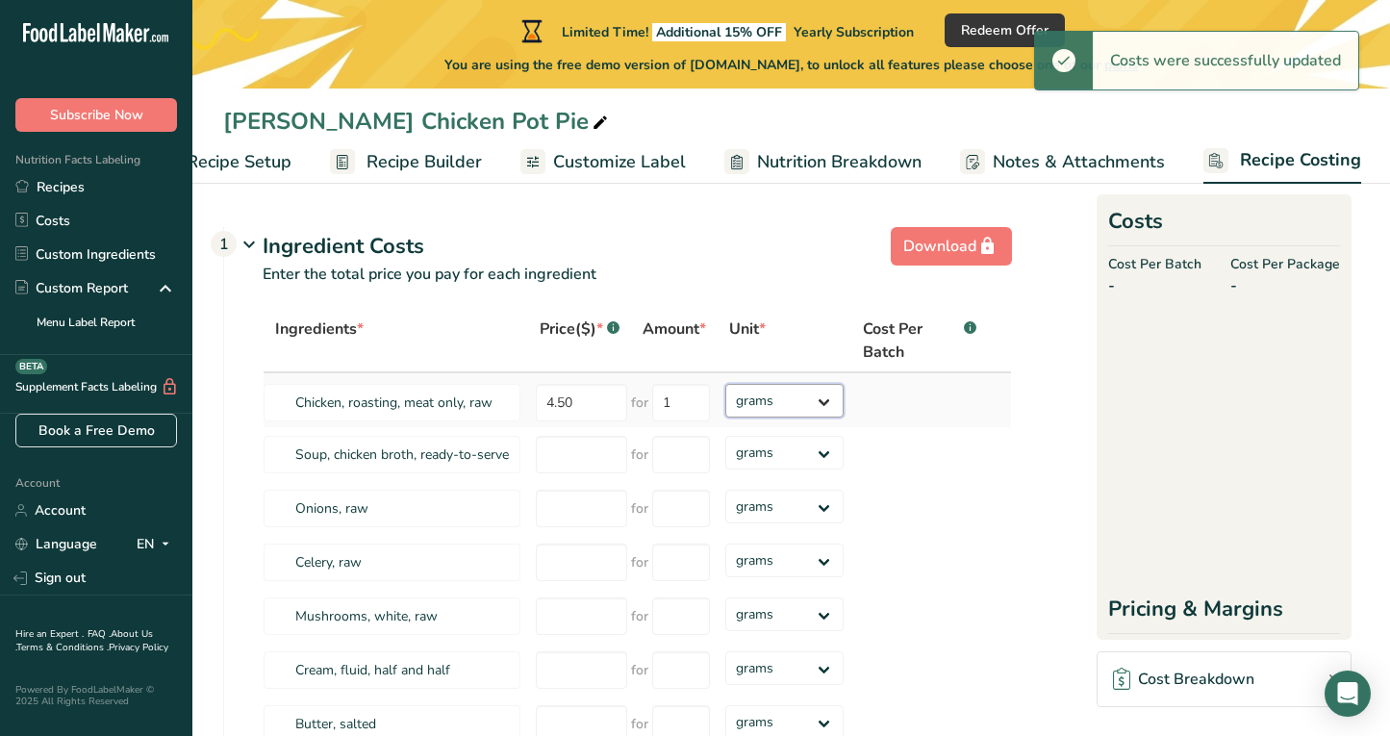
select select "12"
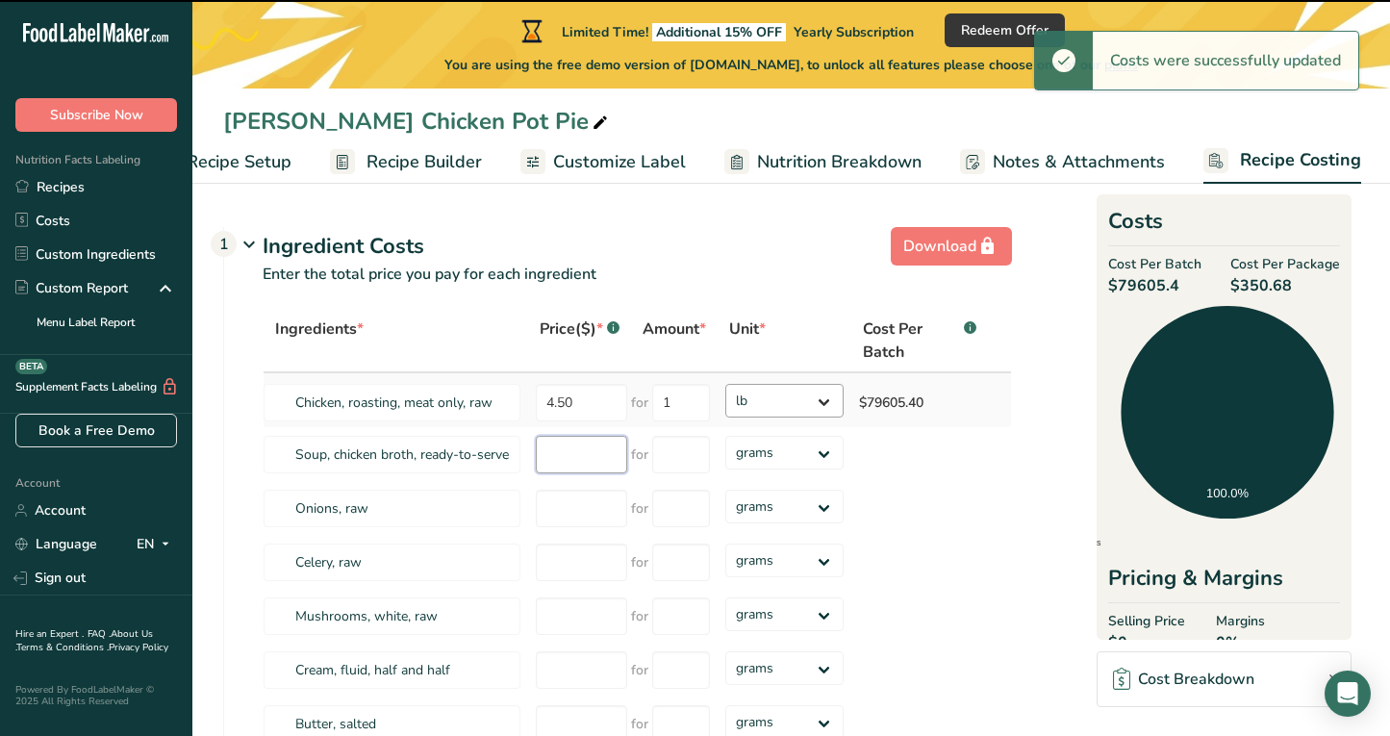
select select
click at [564, 453] on input "number" at bounding box center [581, 455] width 91 height 38
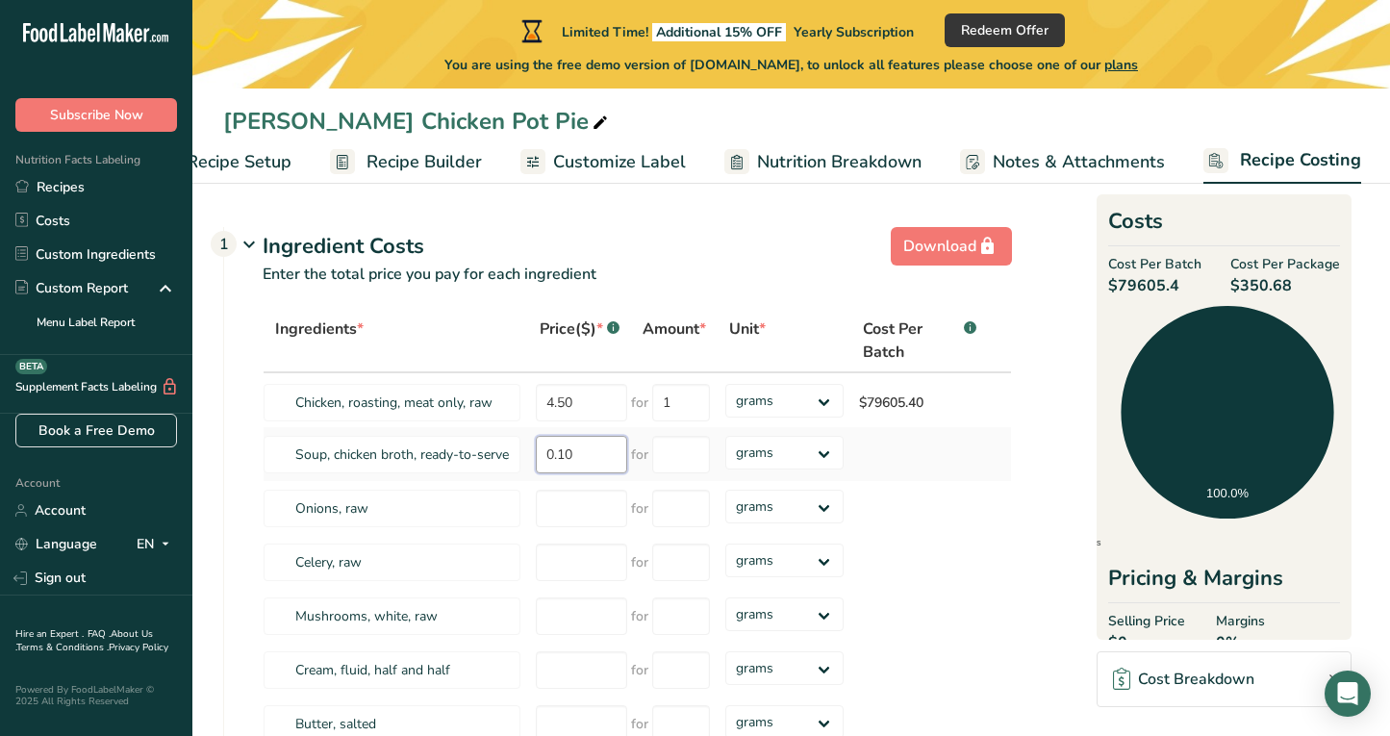
type input "0.10"
type input "1"
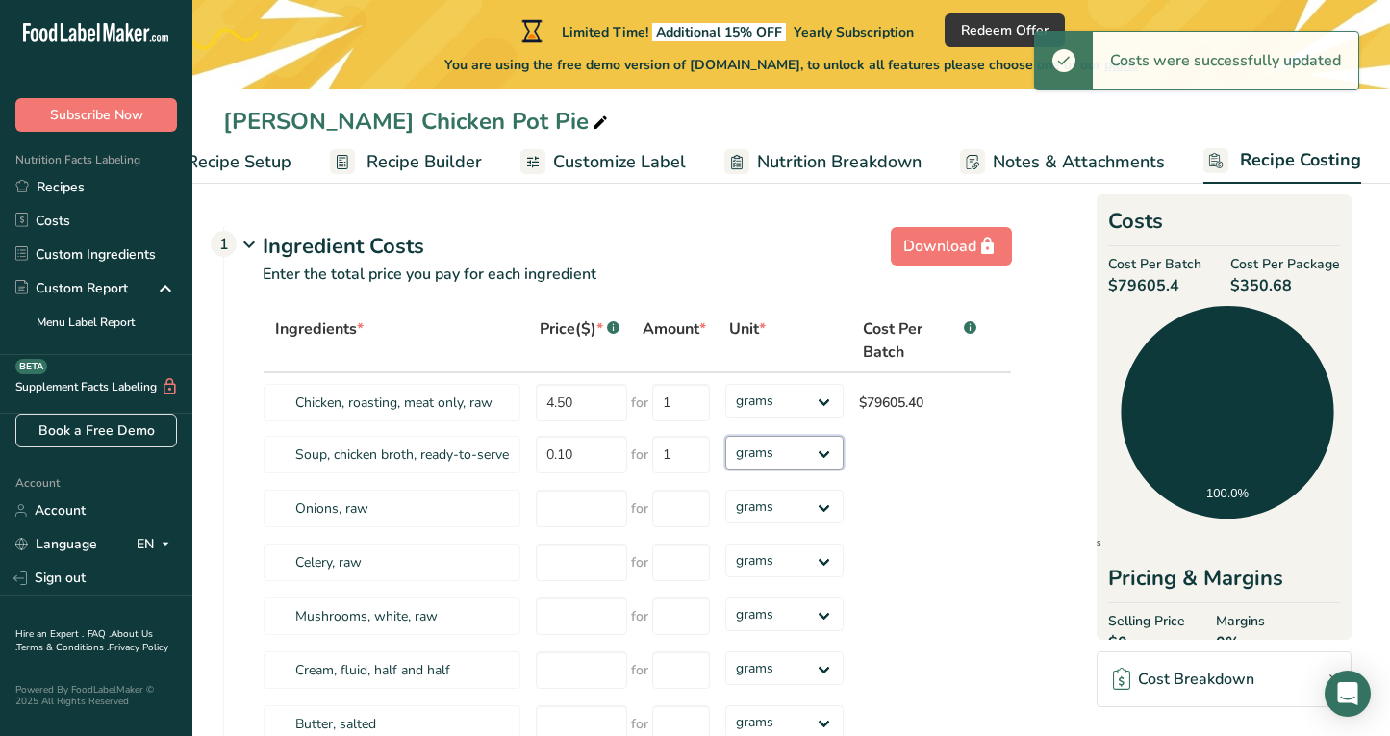
select select "12"
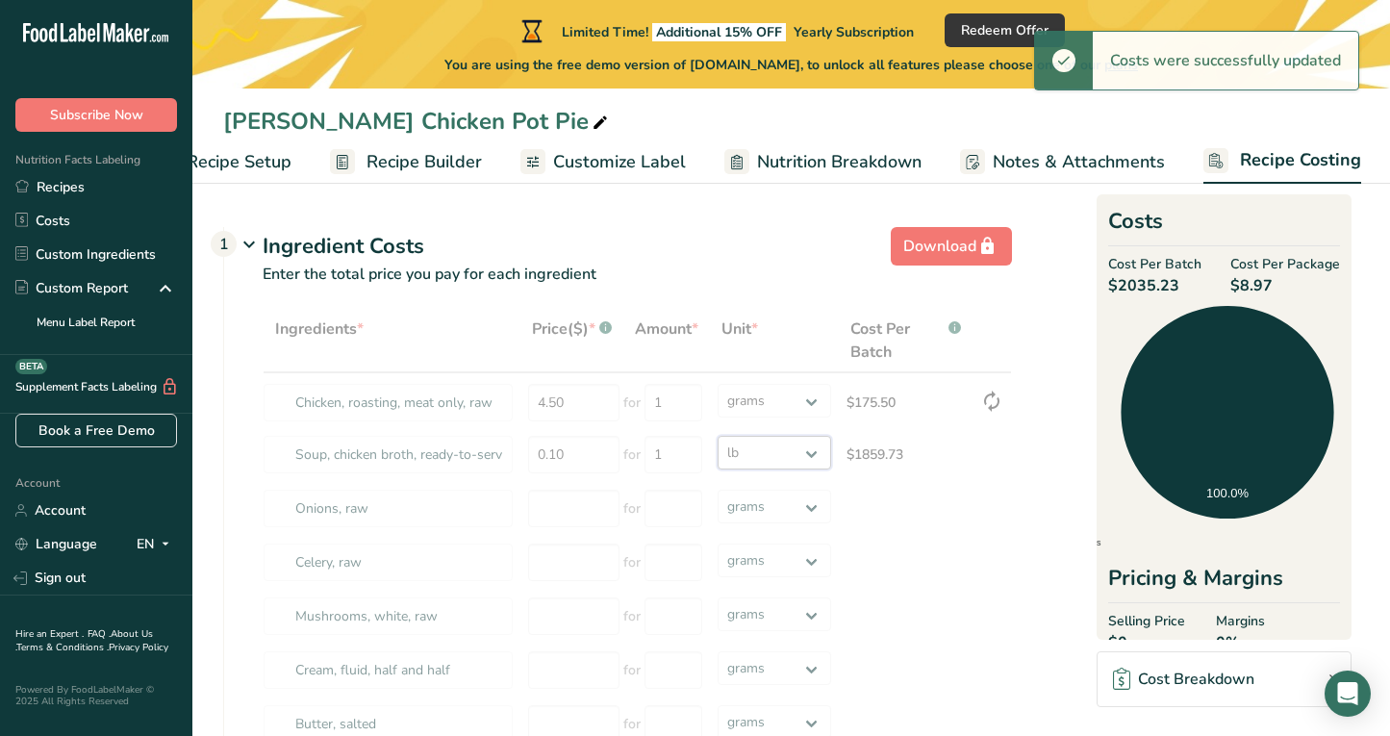
select select "12"
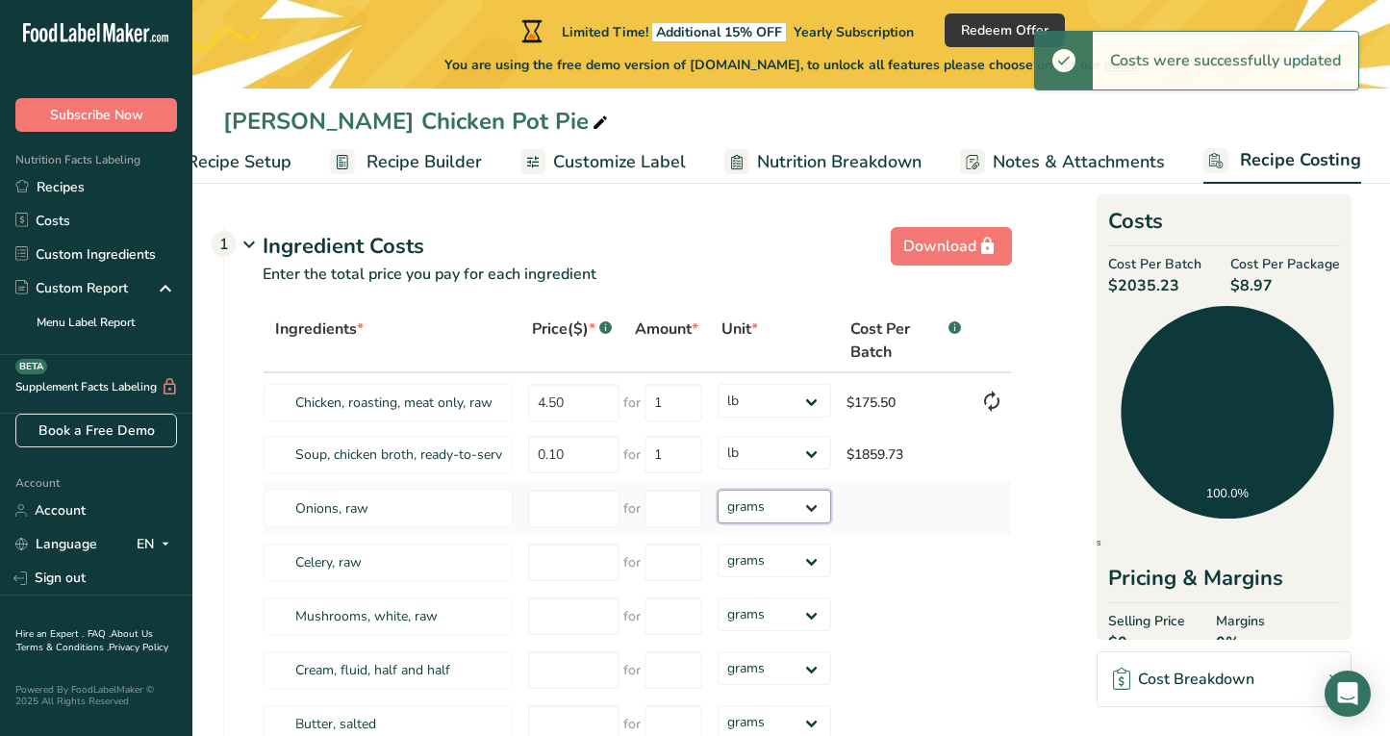
select select "12"
select select
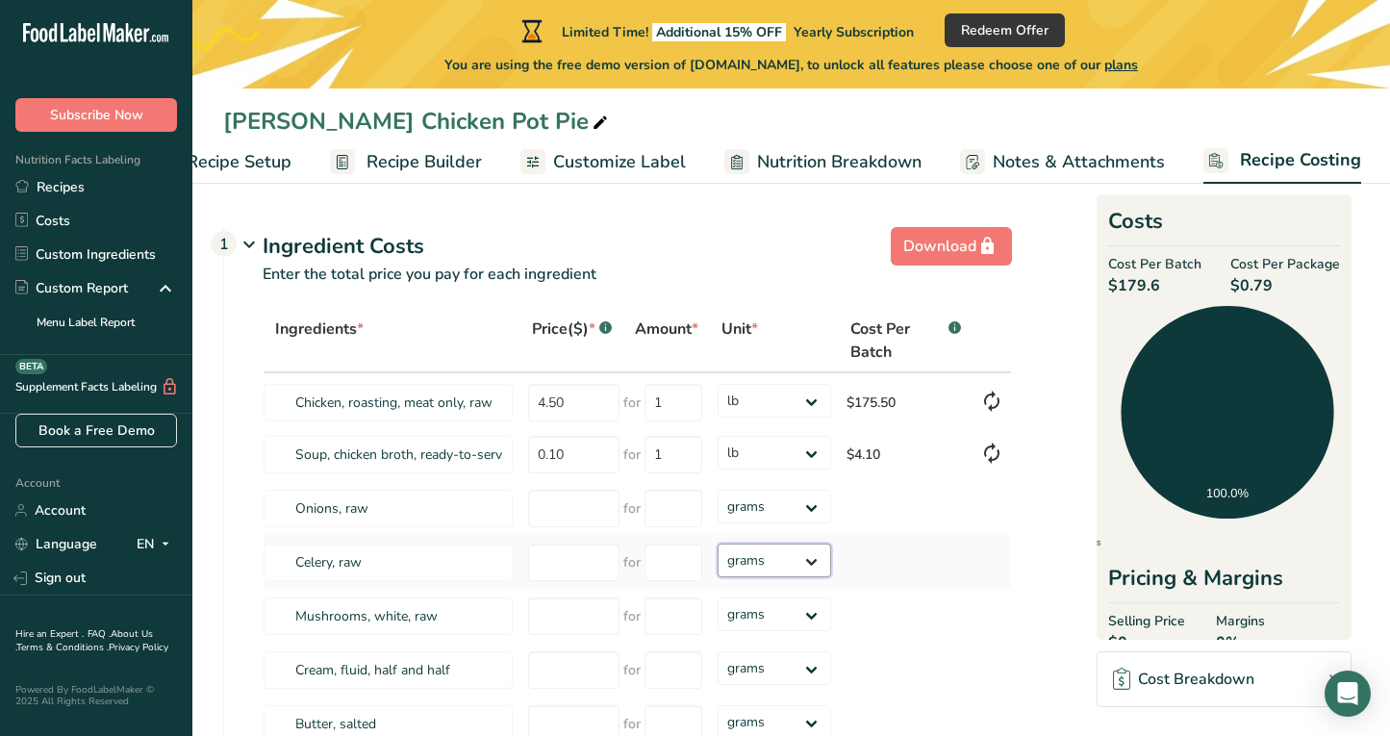
select select "12"
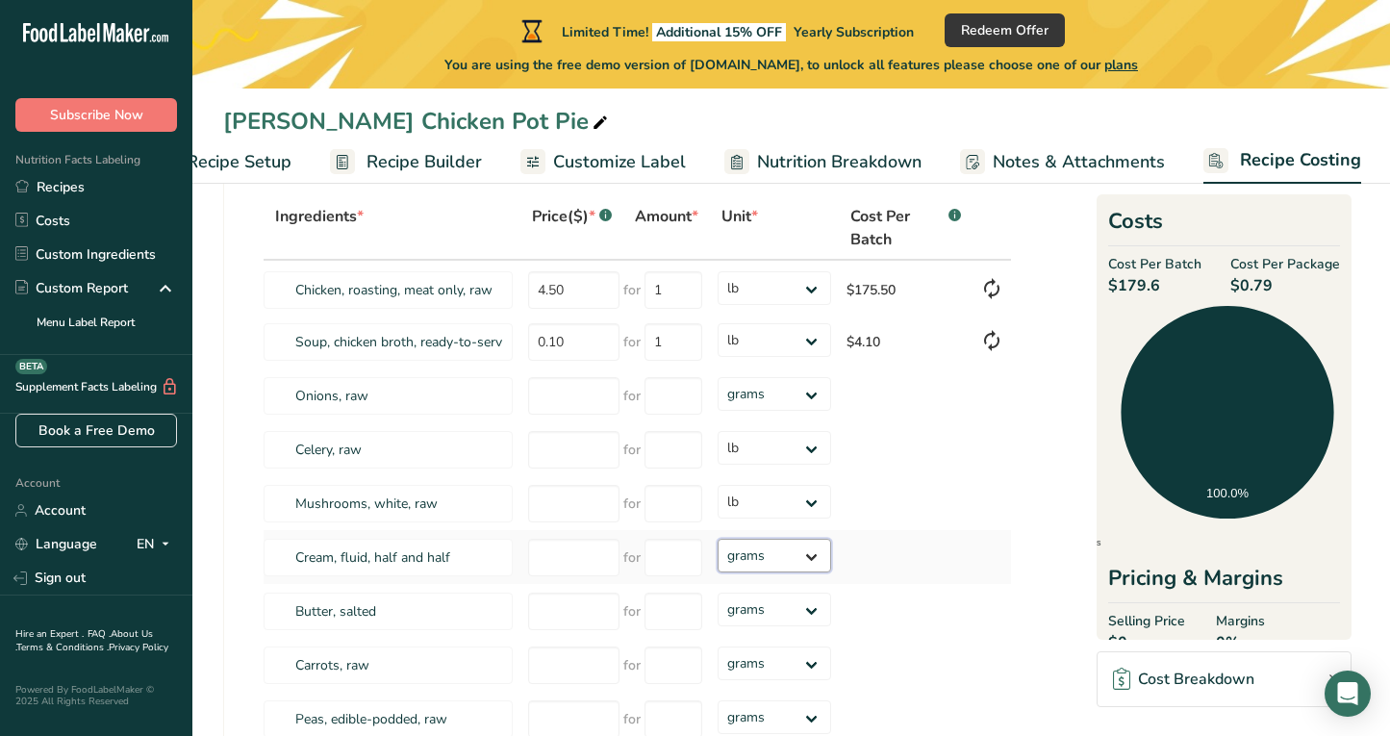
select select "12"
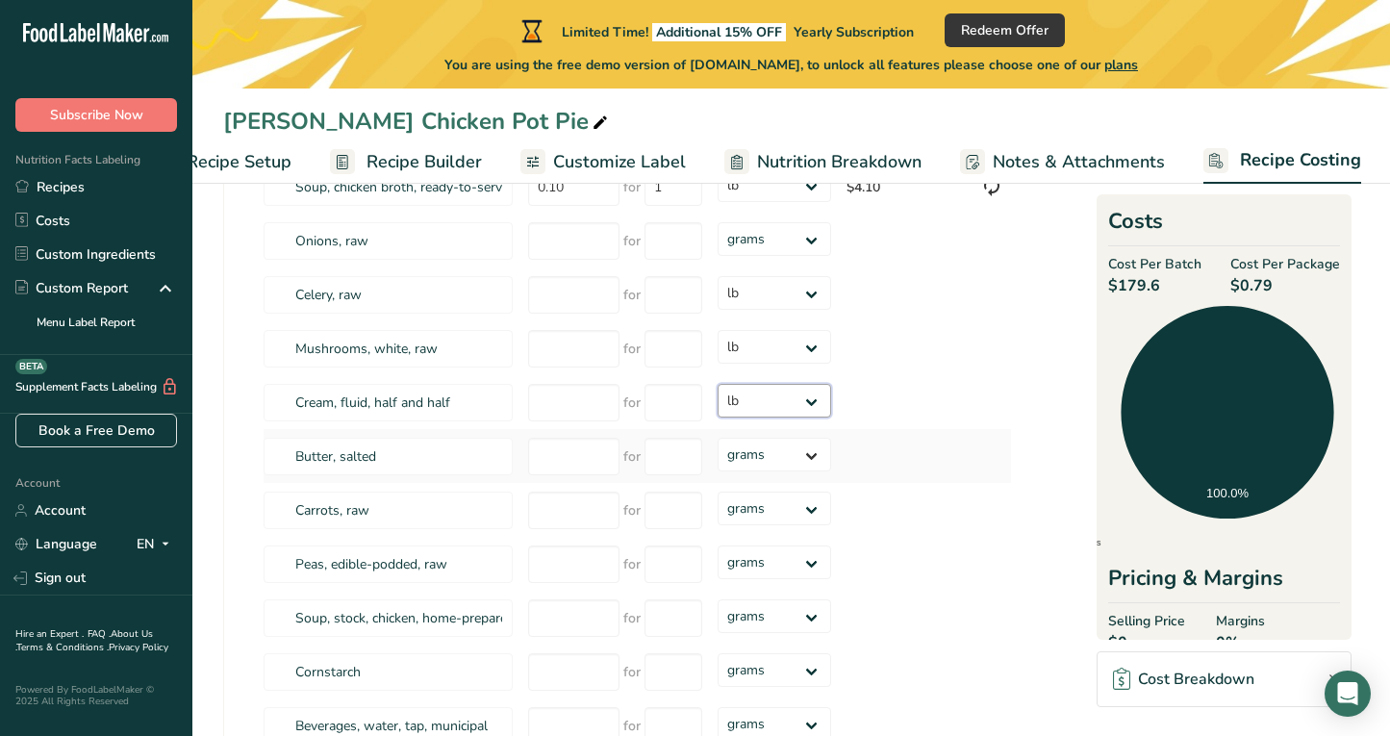
scroll to position [285, 0]
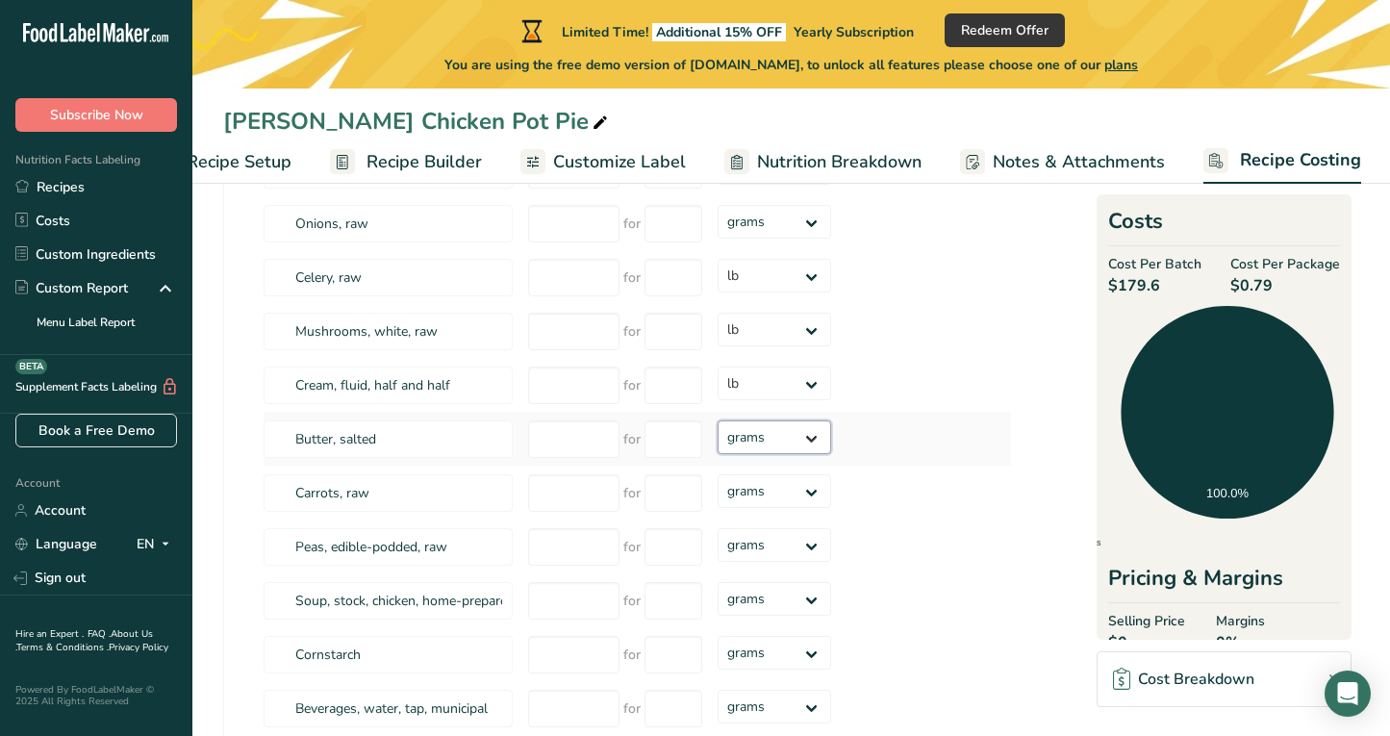
select select "12"
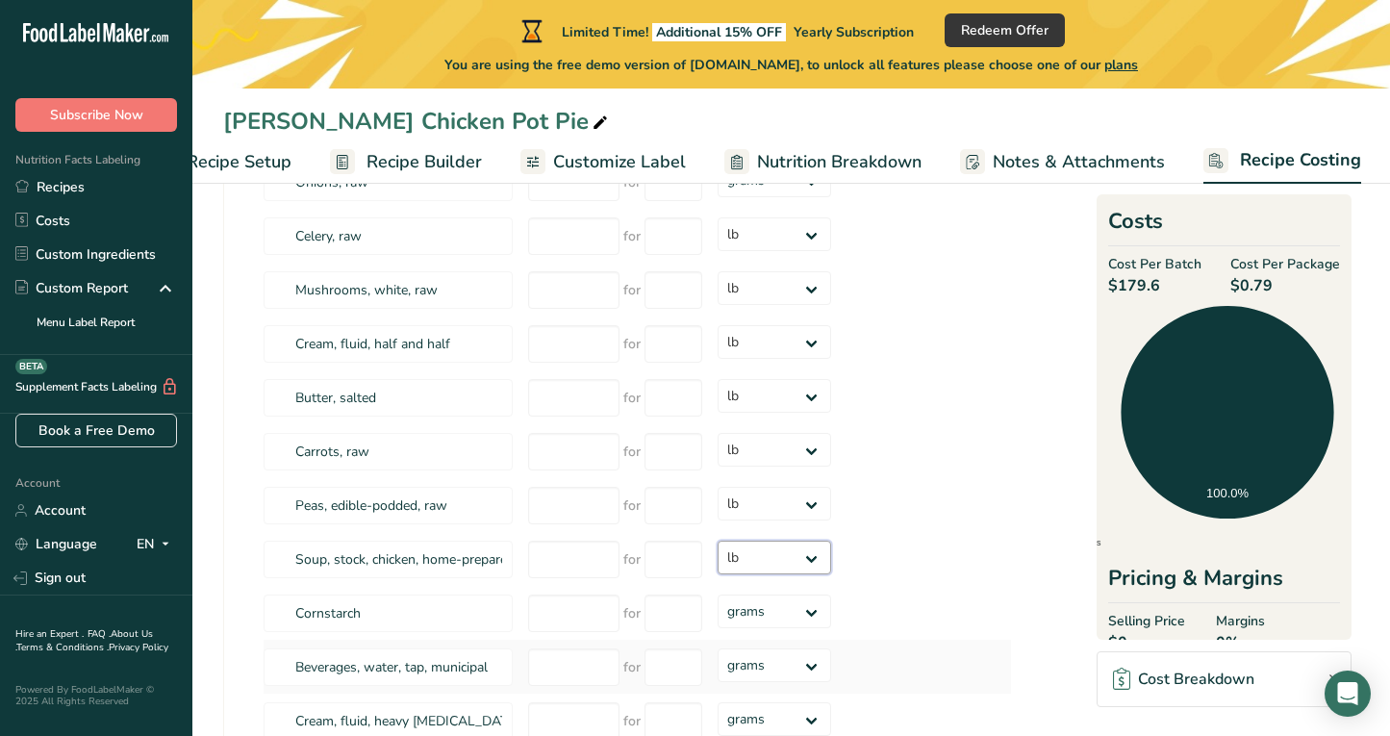
scroll to position [329, 0]
select select "12"
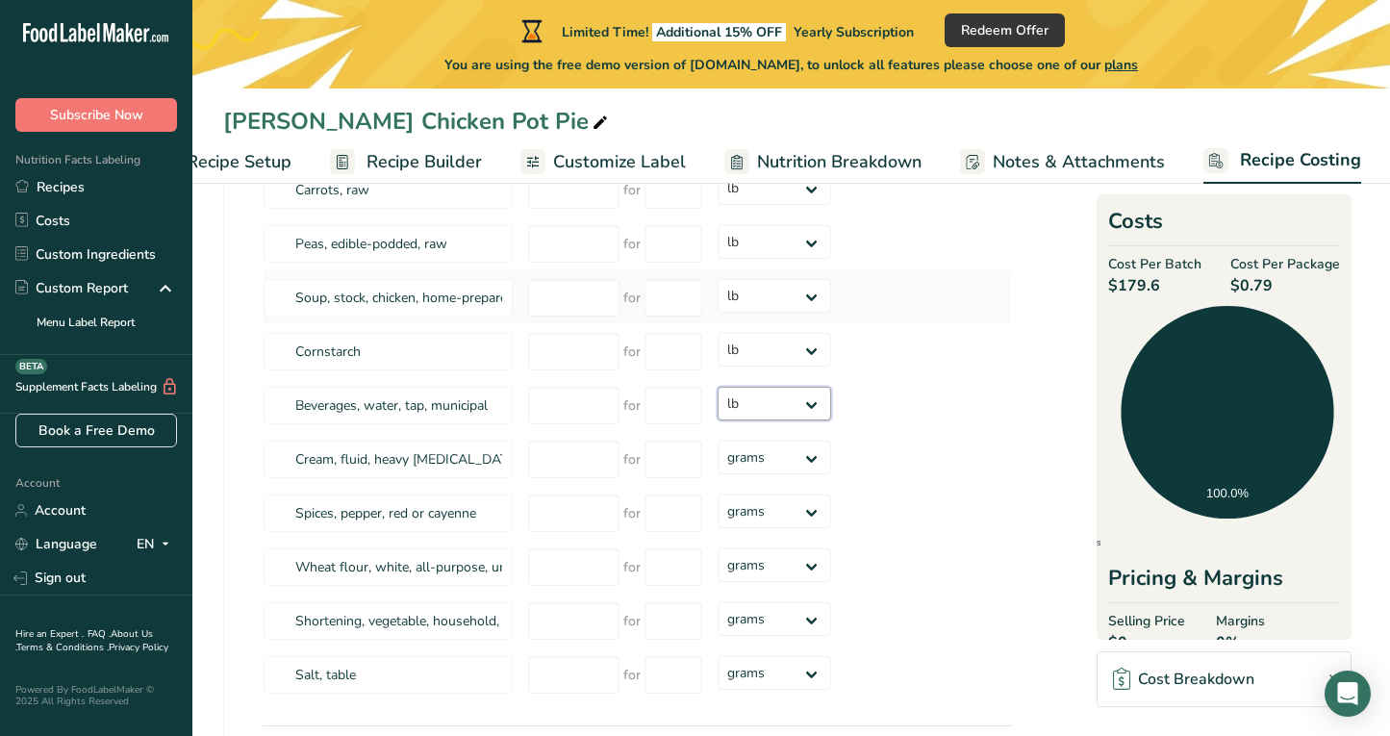
scroll to position [715, 0]
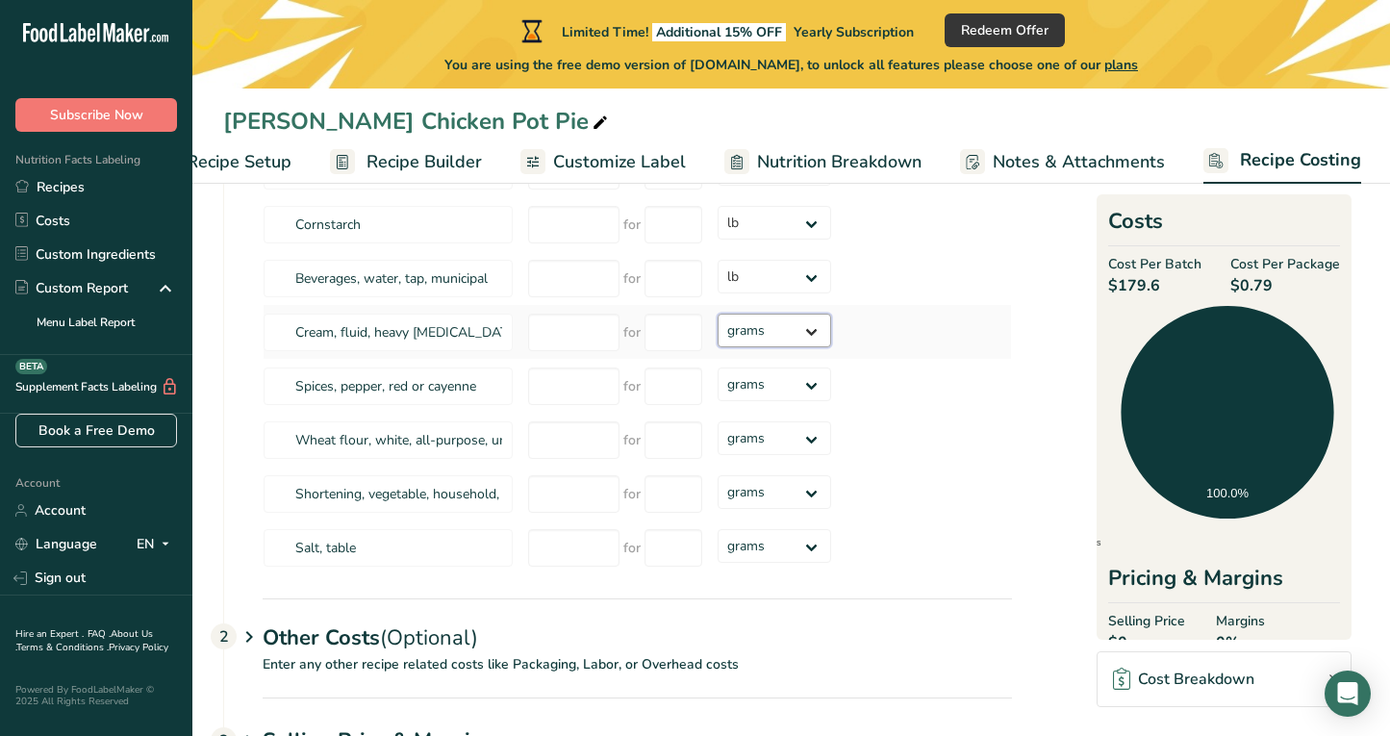
select select "12"
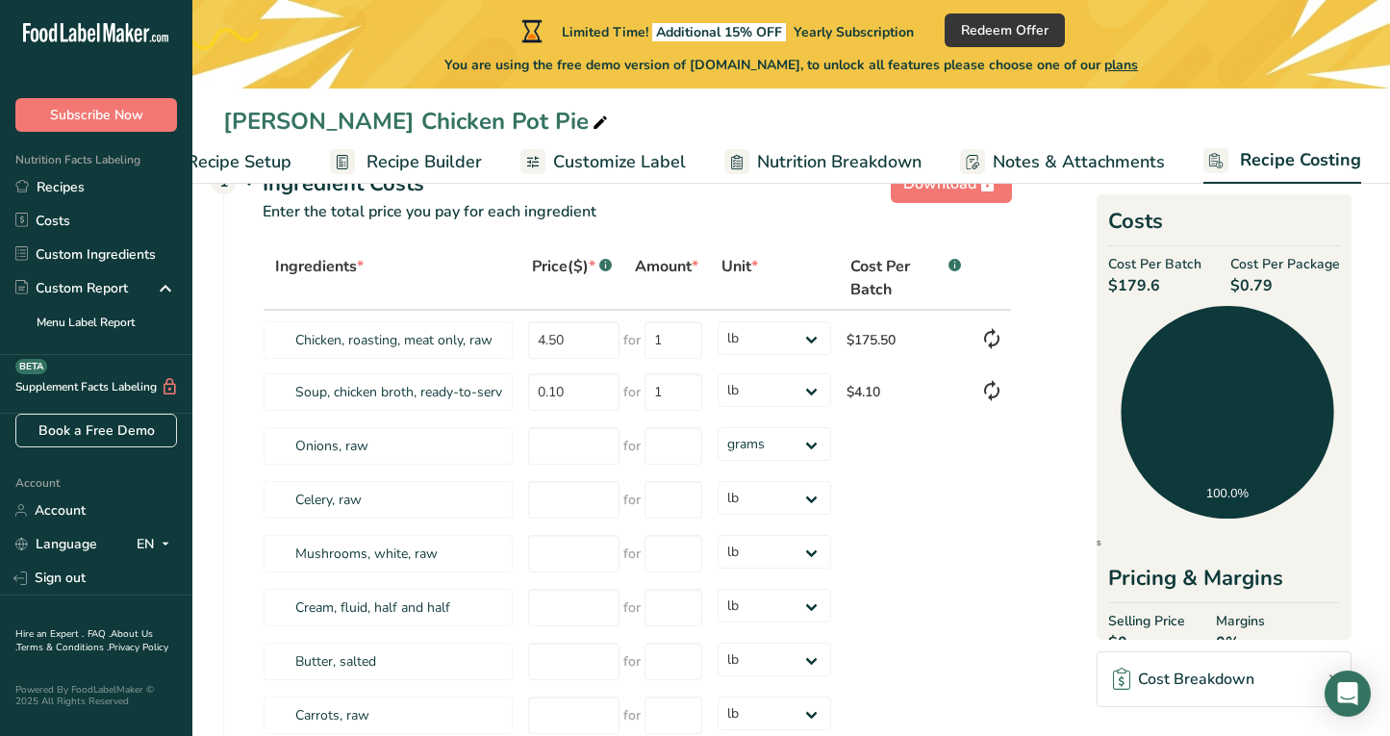
scroll to position [5, 0]
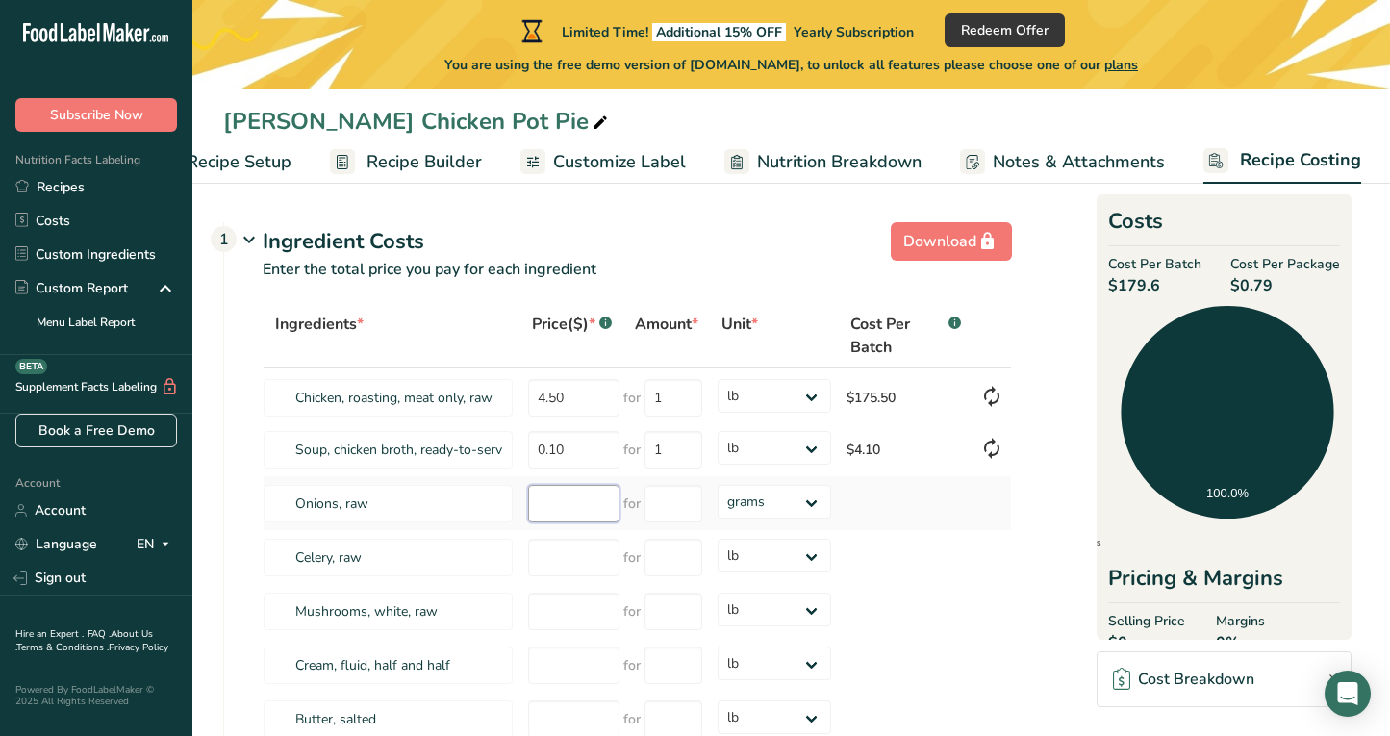
click at [570, 485] on input "number" at bounding box center [573, 504] width 91 height 38
type input "0.58"
type input "1.2"
type input "2.20"
type input "1.21"
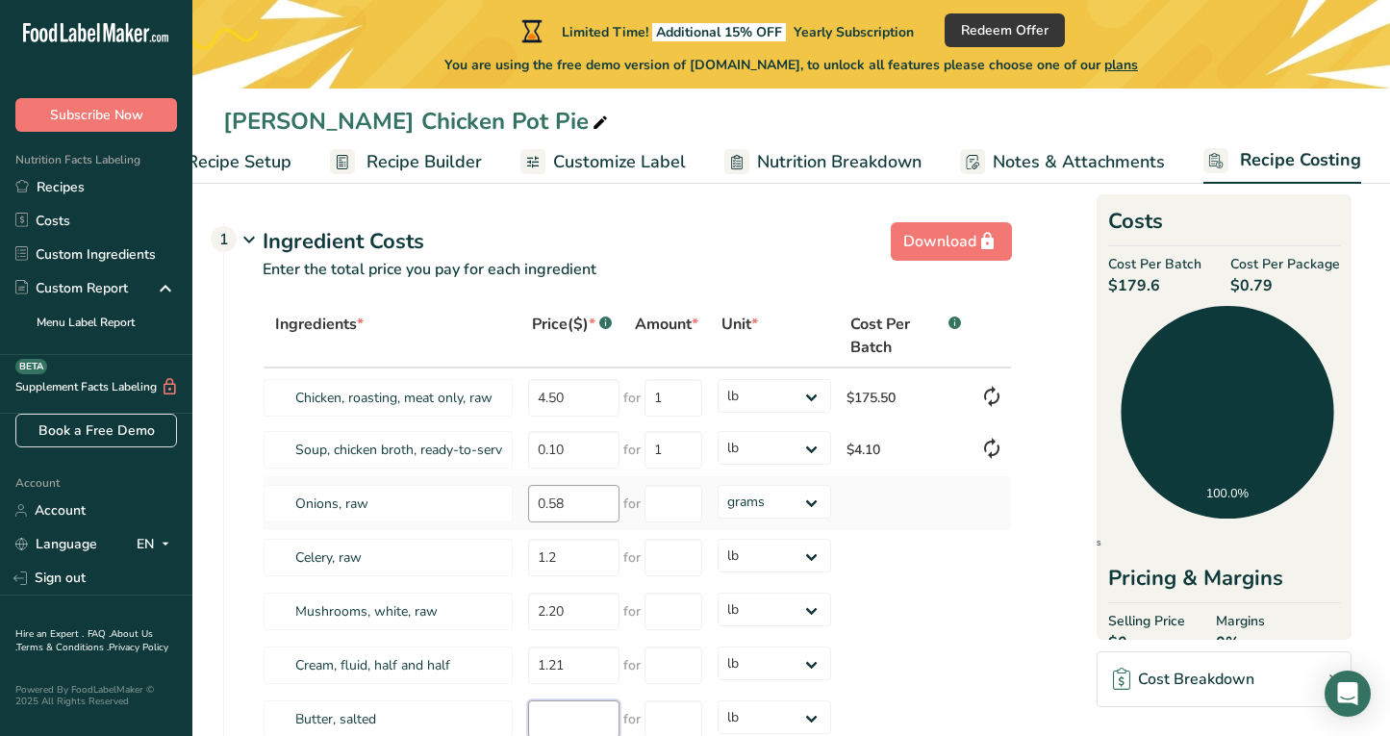
type input "2"
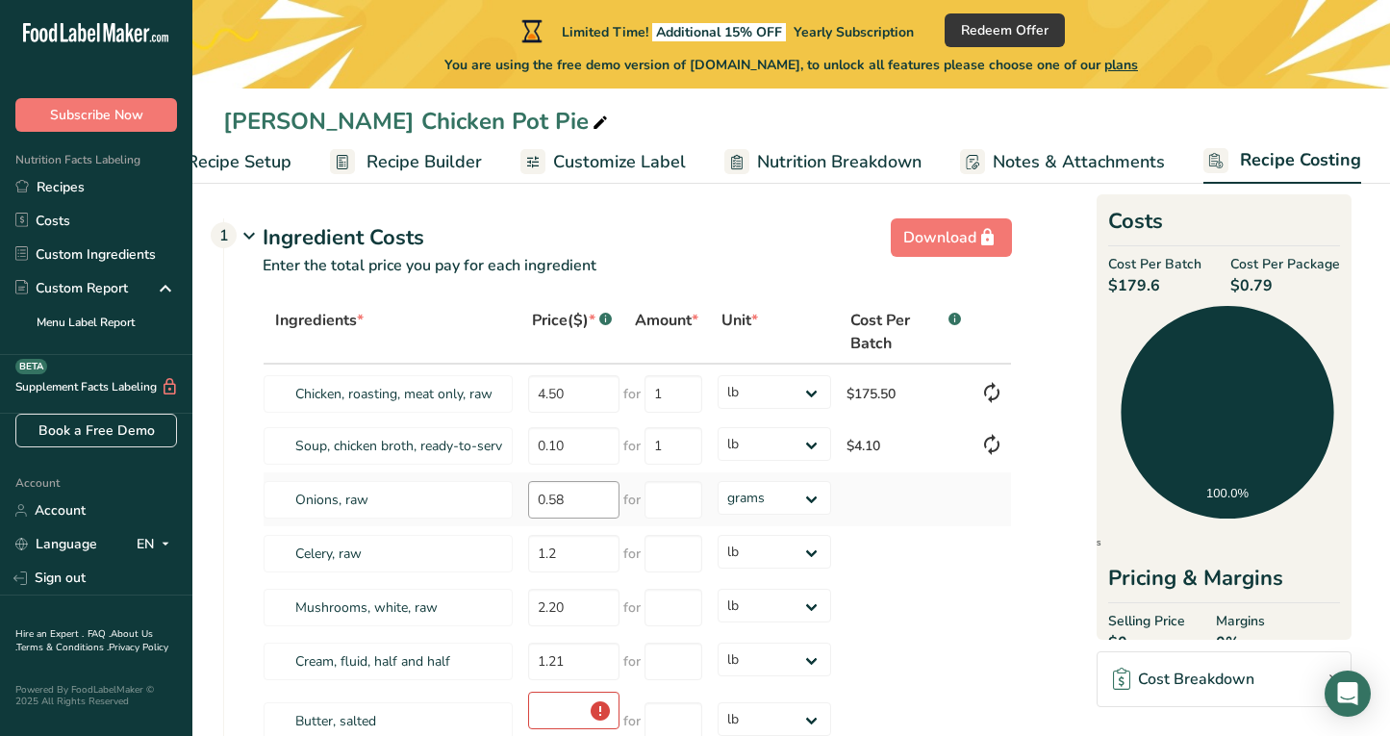
scroll to position [422, 0]
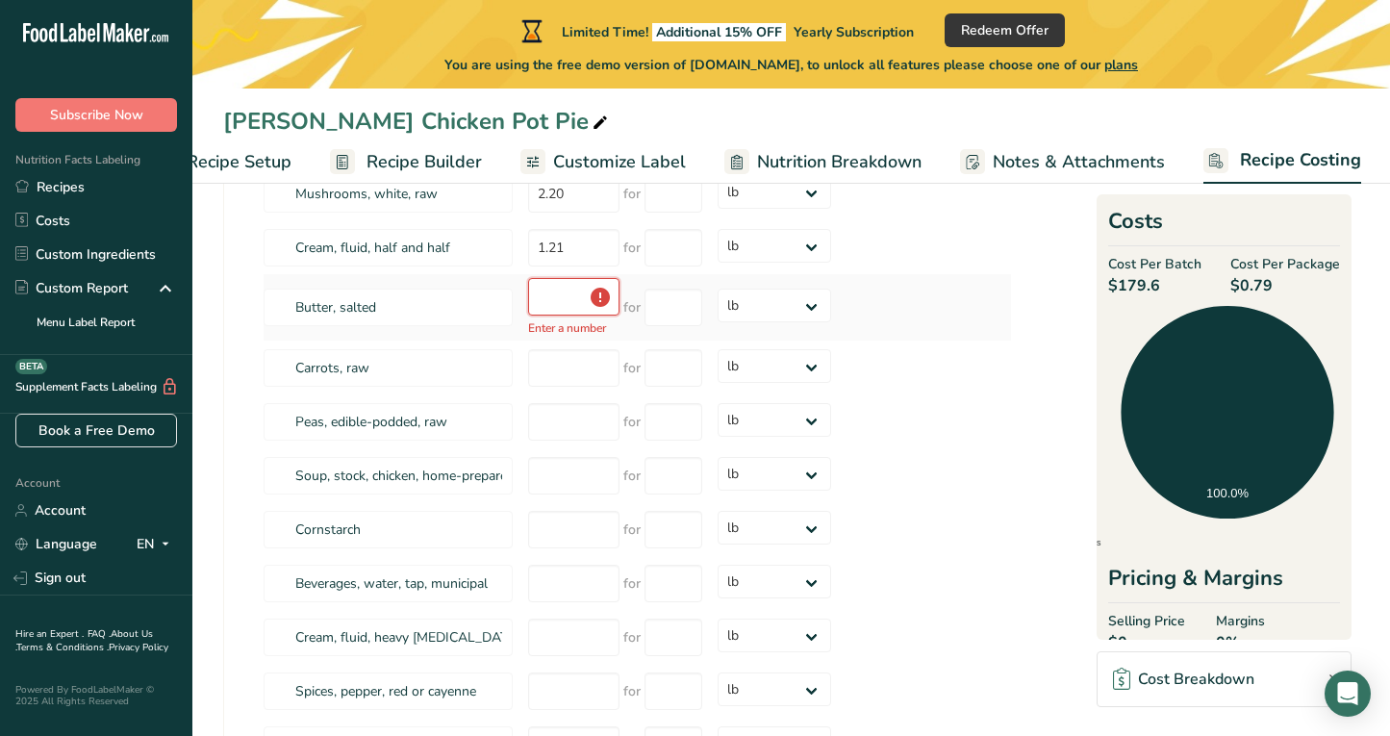
click at [553, 296] on input "number" at bounding box center [573, 297] width 91 height 38
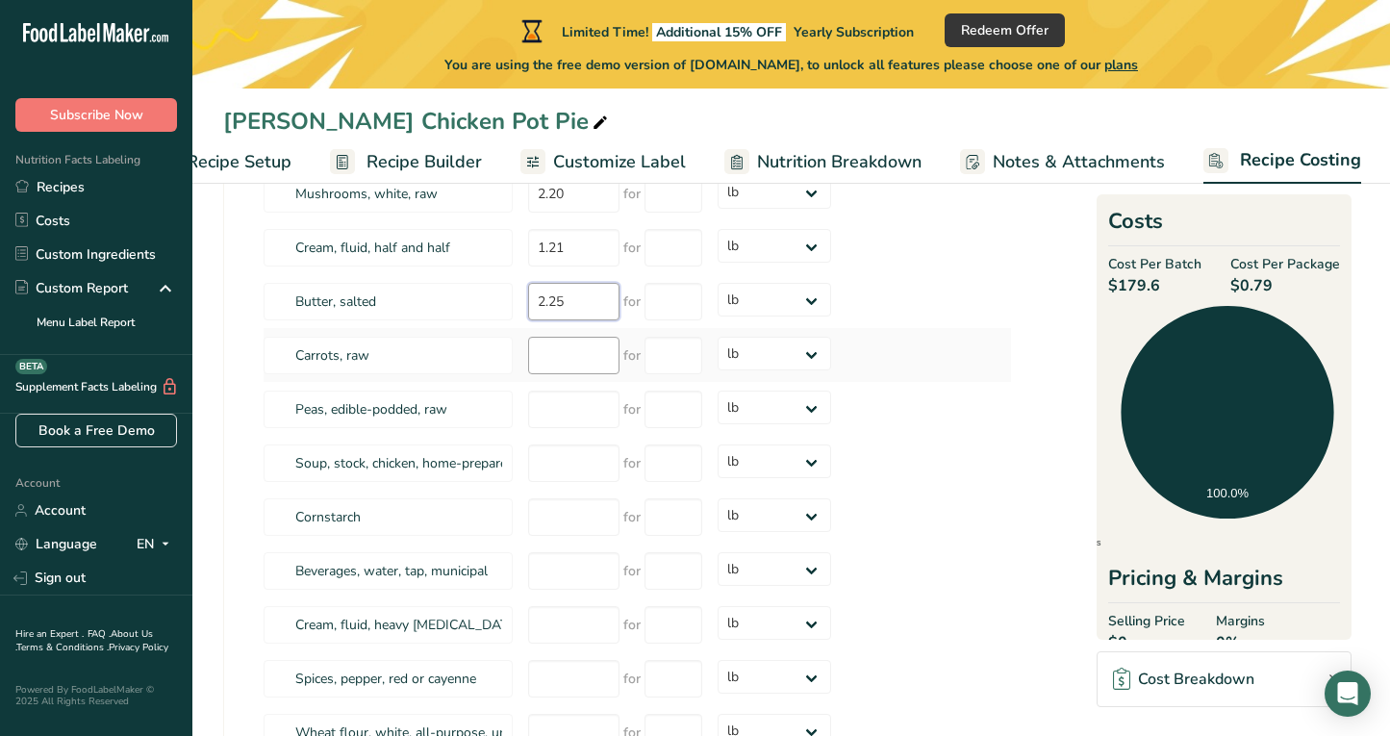
type input "2.25"
click at [528, 362] on input "number" at bounding box center [573, 356] width 91 height 38
type input "1.6"
type input "1"
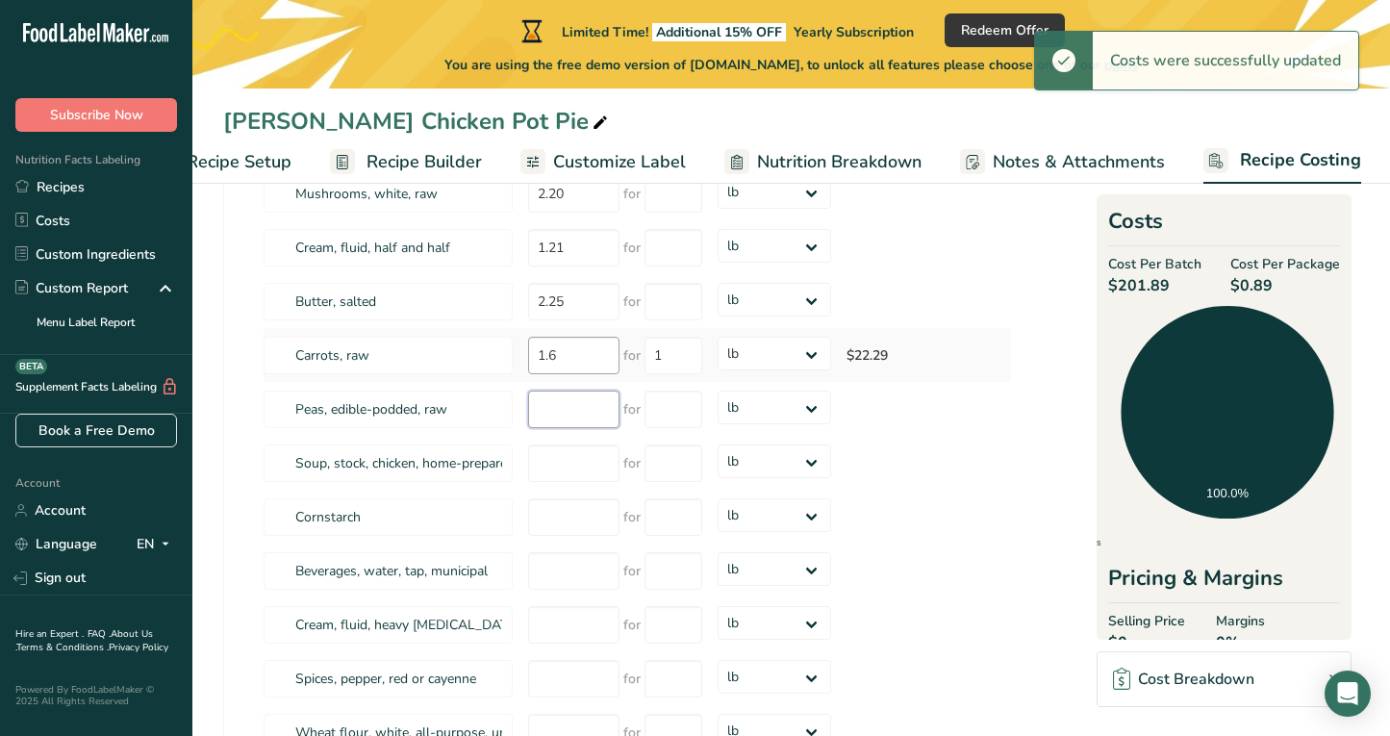
select select
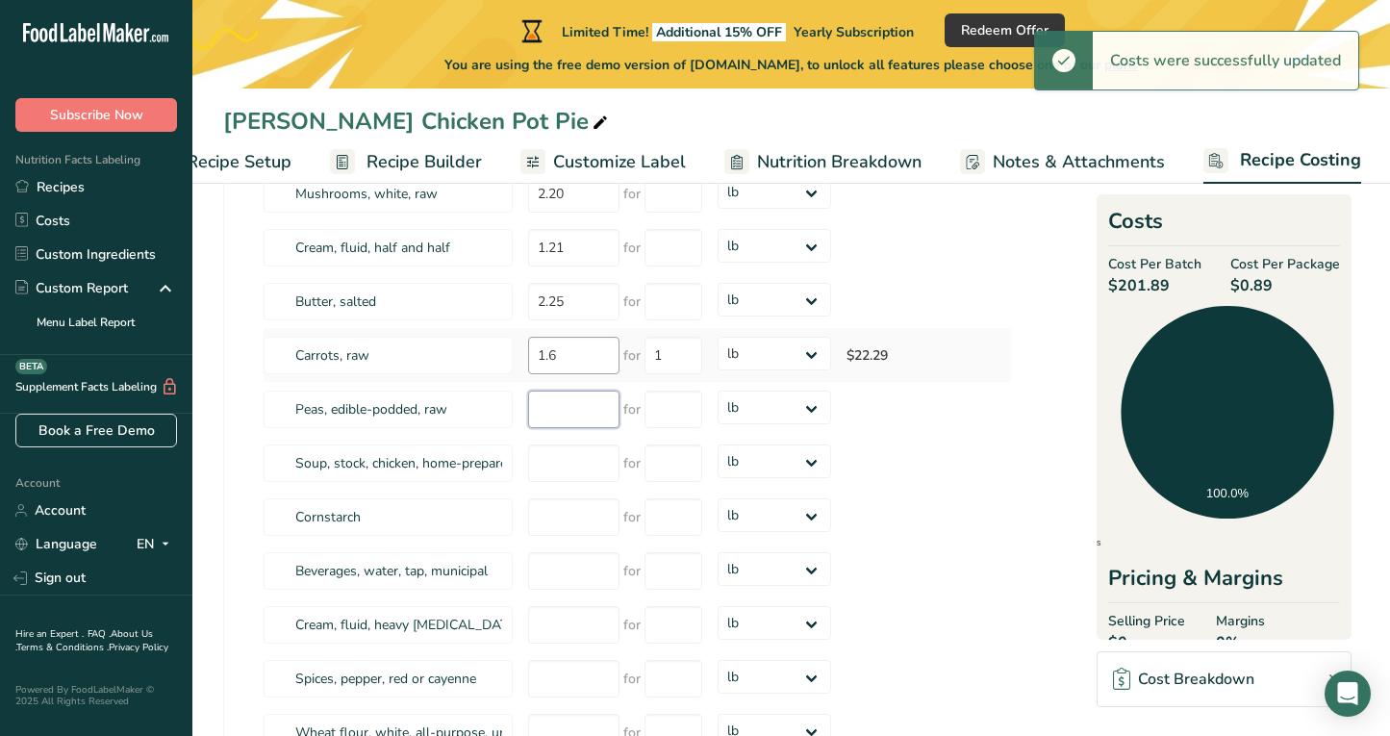
select select
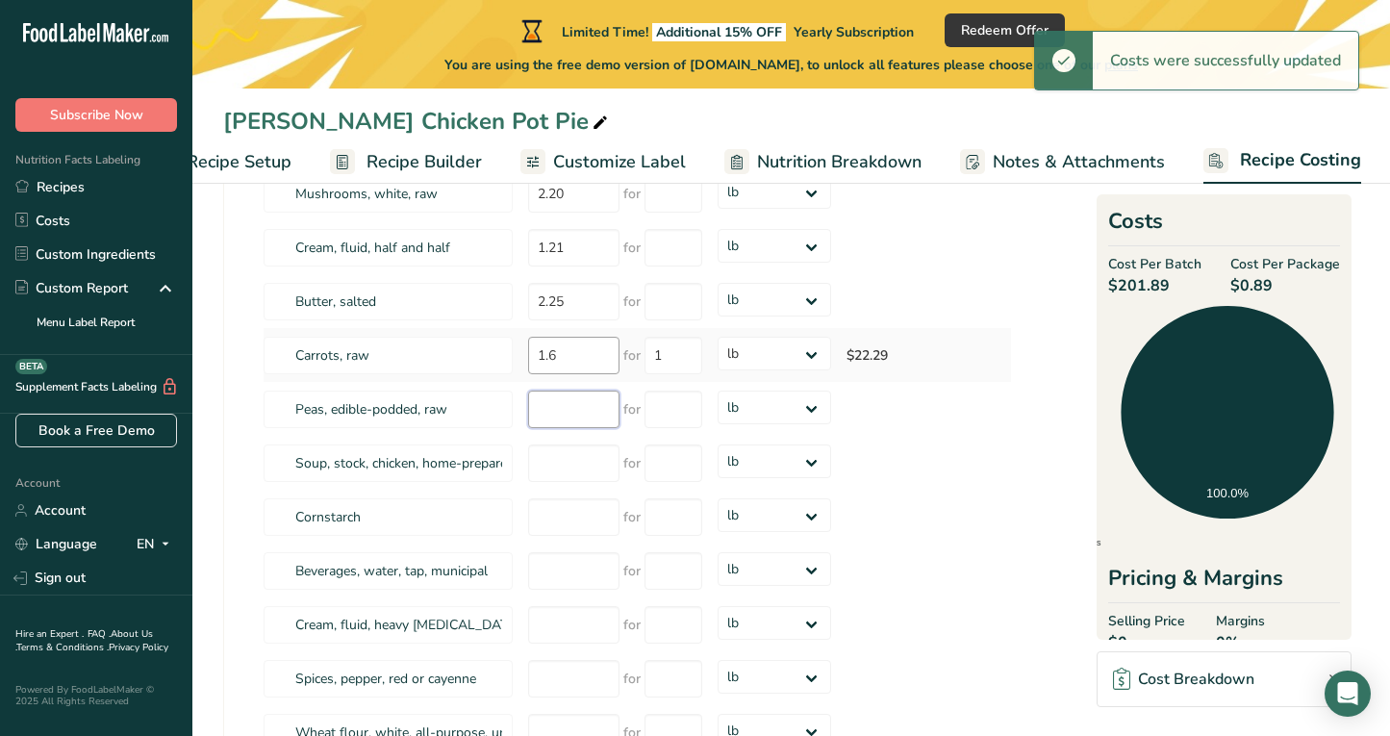
select select
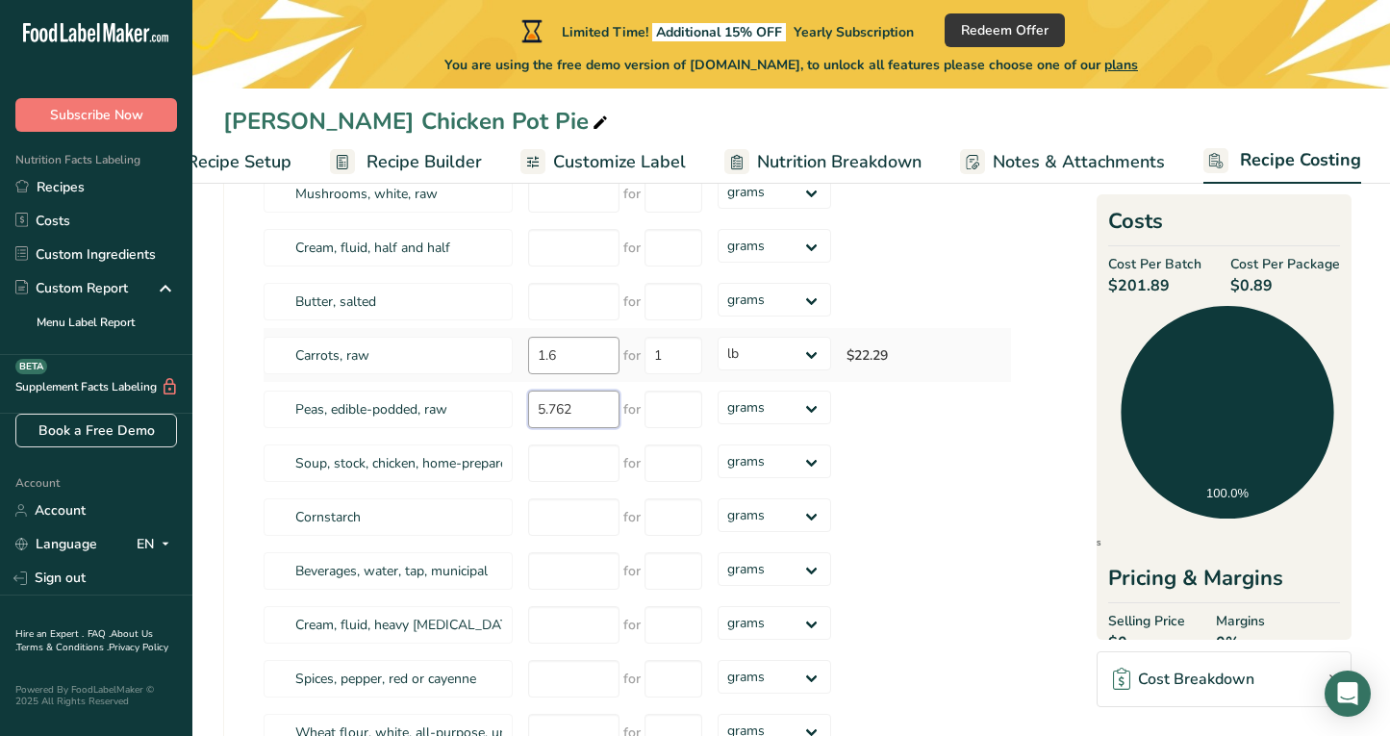
type input "5.762"
type input "1"
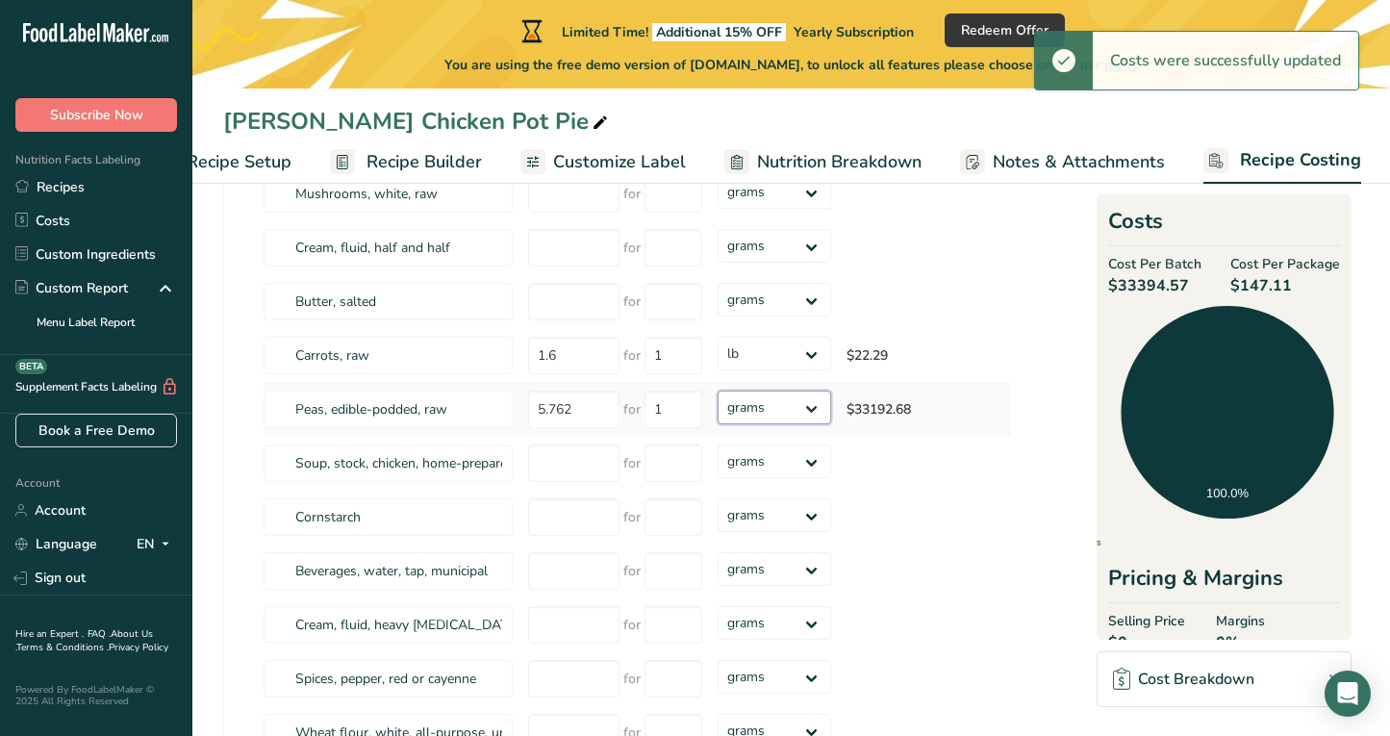
select select "12"
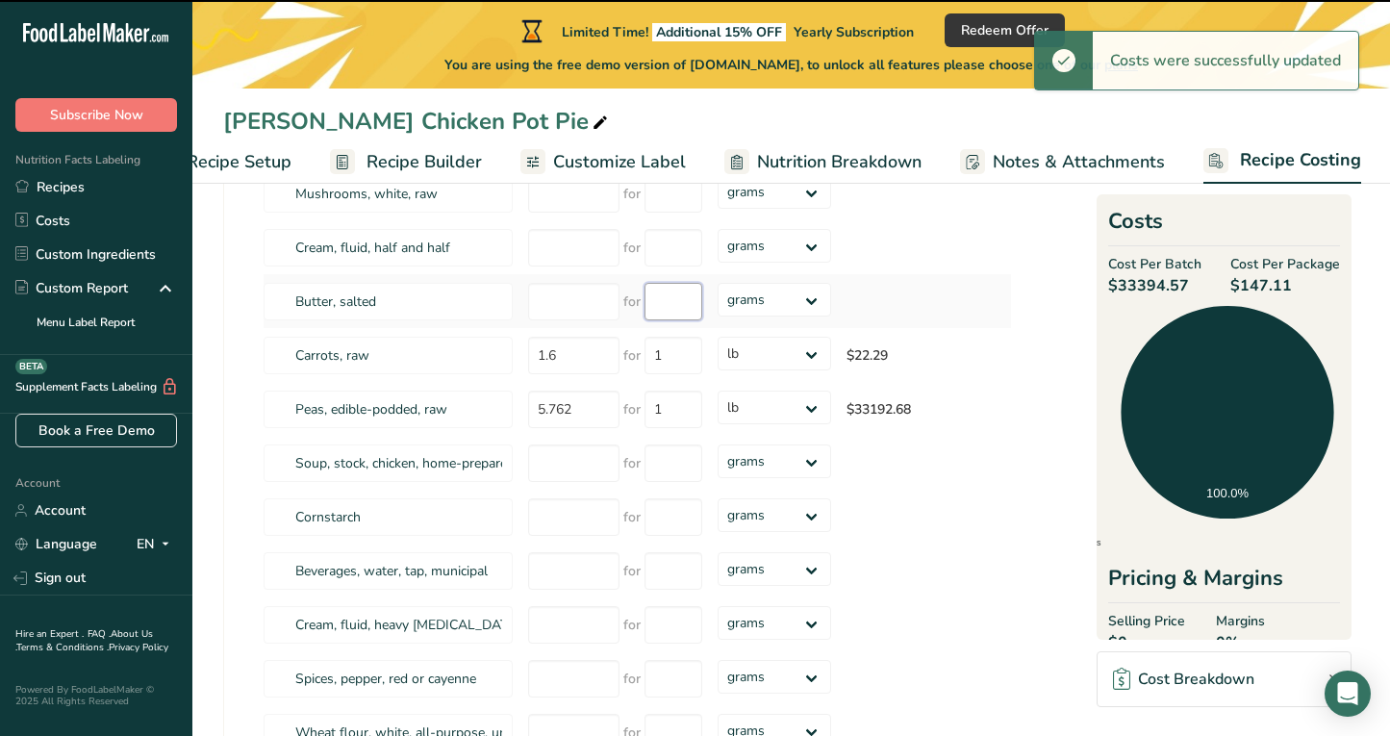
click at [668, 306] on input "number" at bounding box center [674, 302] width 58 height 38
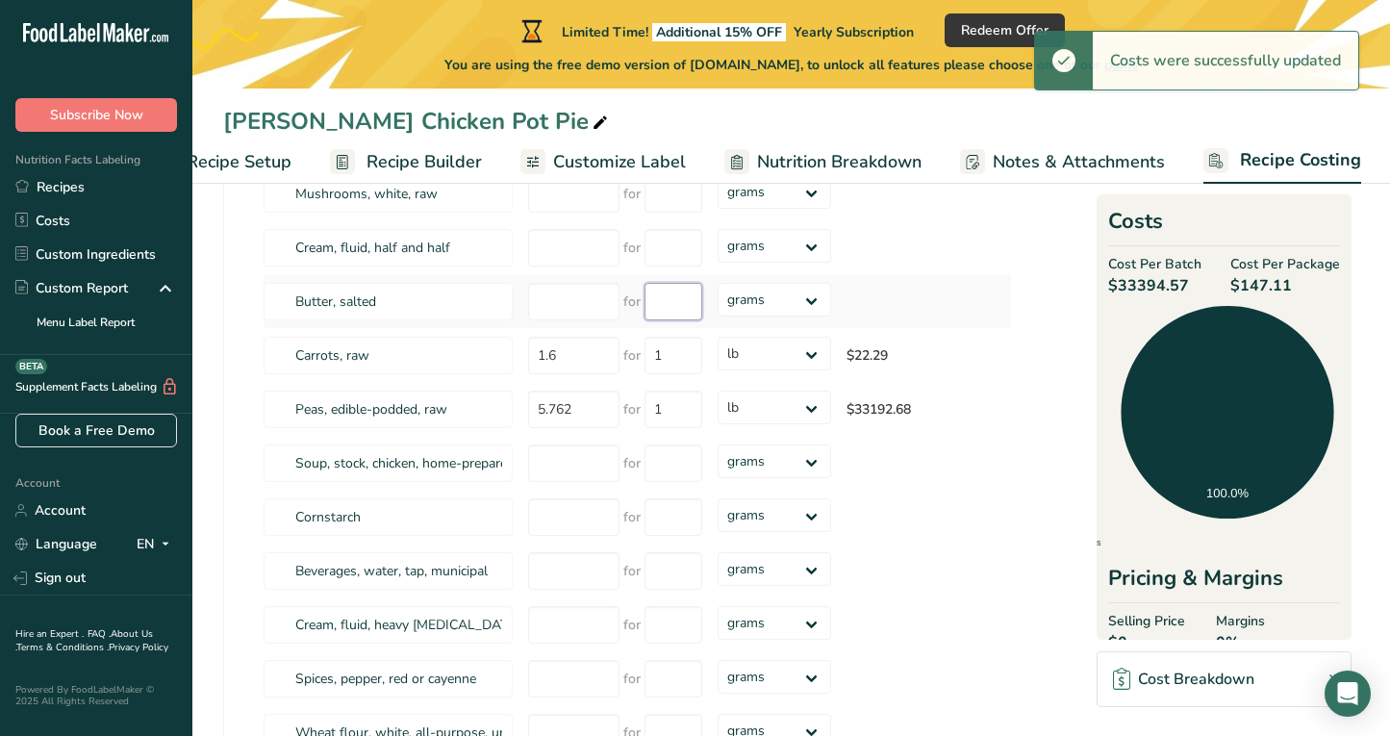
type input "1"
click at [769, 301] on select "grams kg mg mcg lb oz" at bounding box center [775, 300] width 114 height 34
select select "12"
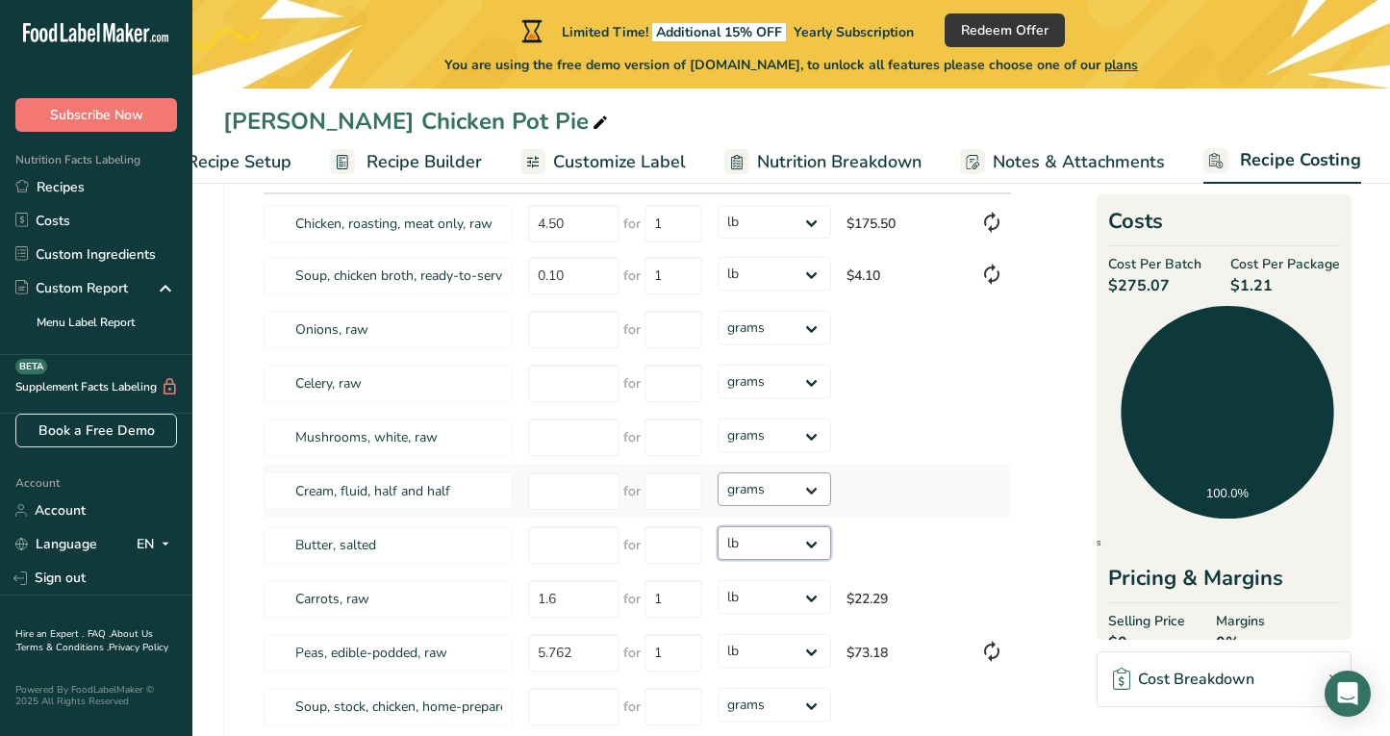
scroll to position [128, 0]
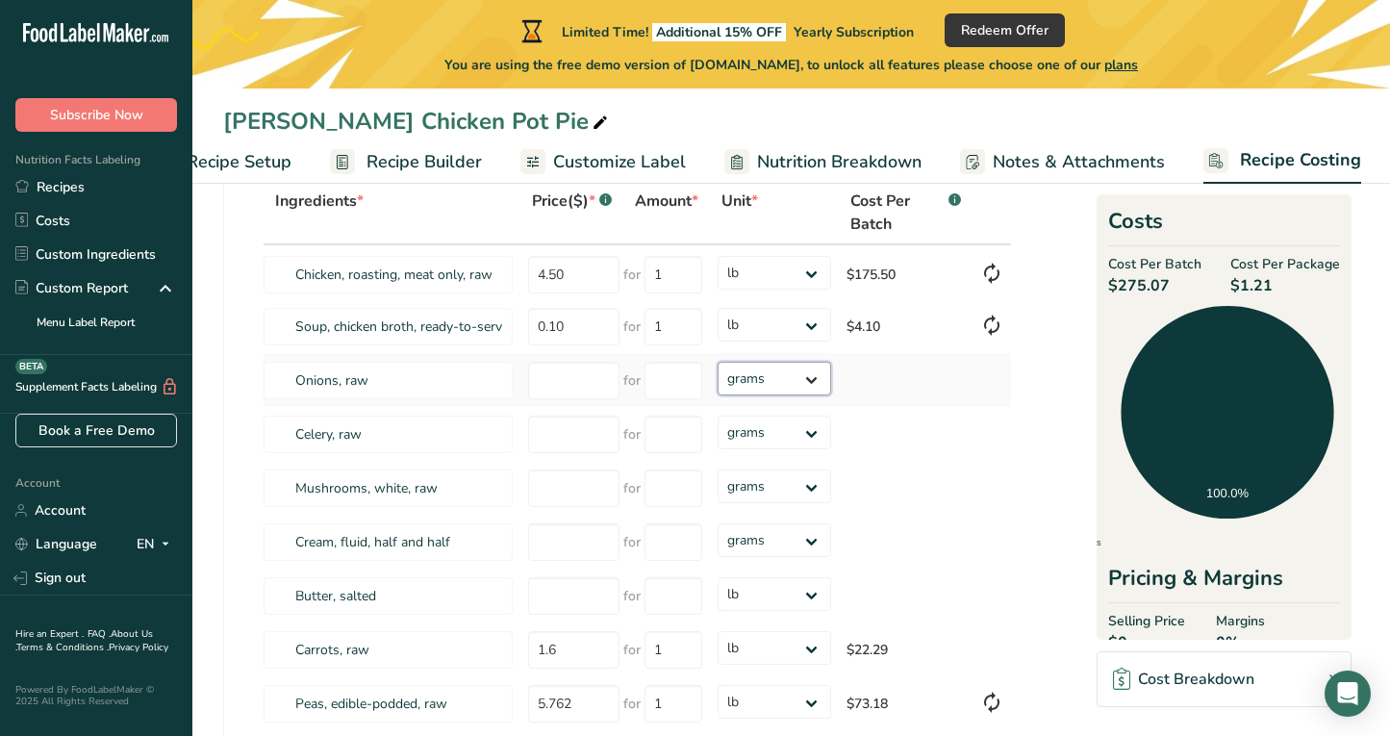
select select "12"
click at [564, 389] on input "number" at bounding box center [573, 381] width 91 height 38
type input "8.60"
type input "1"
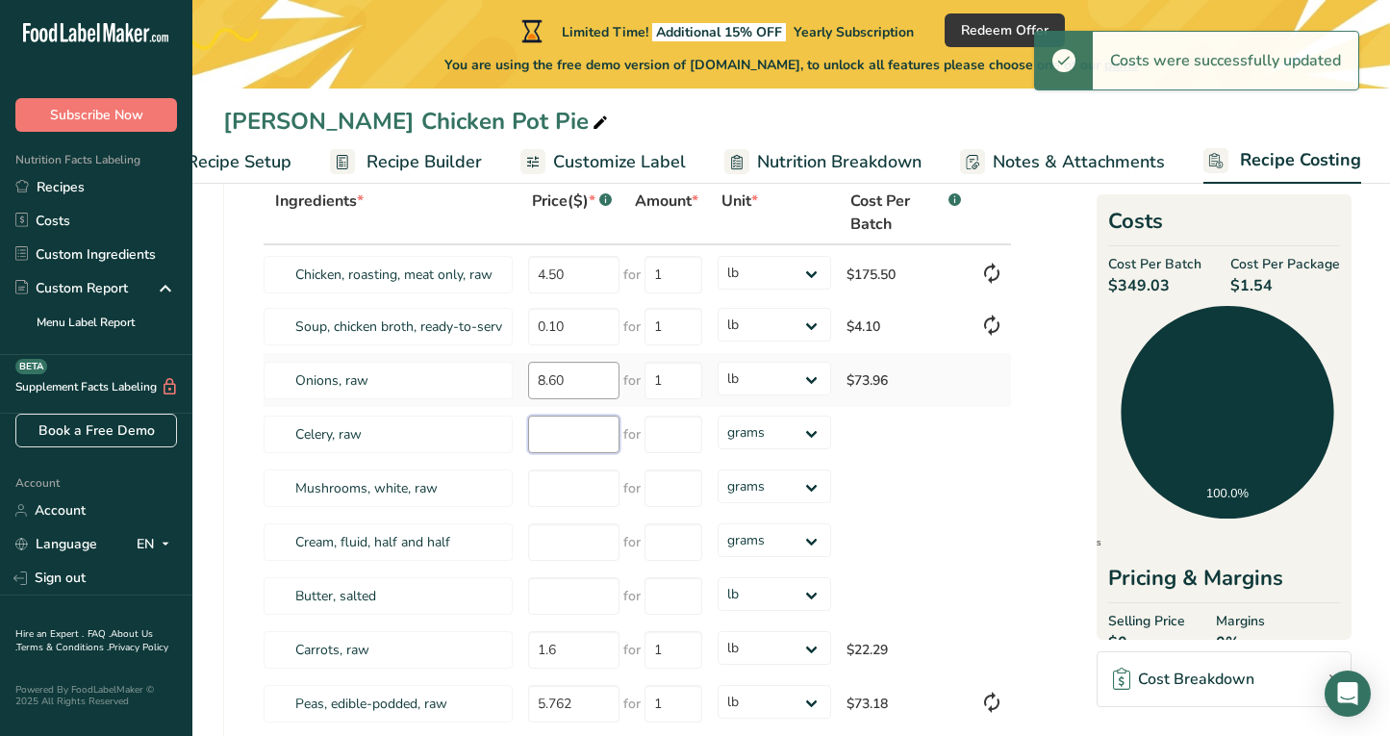
select select
type input "3"
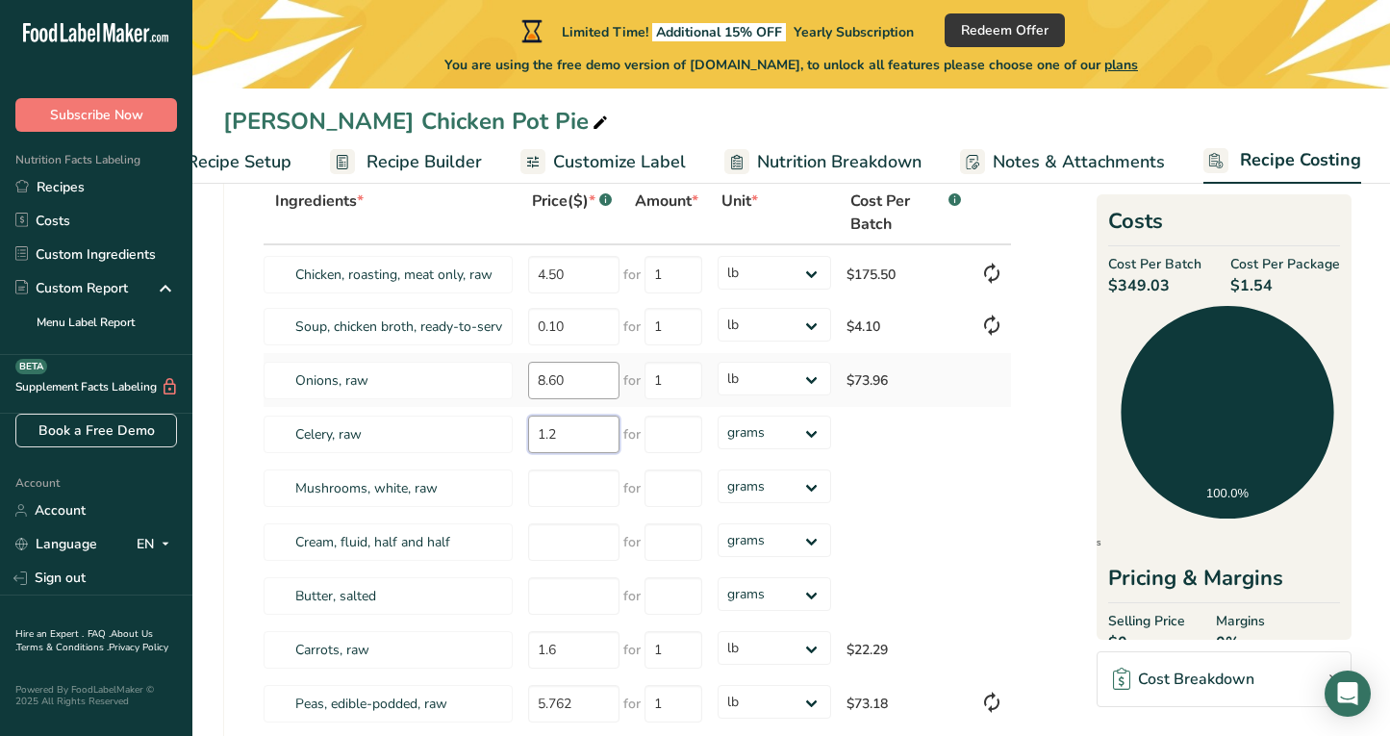
type input "1.2"
type input "0.58"
type input "1.20"
type input "1"
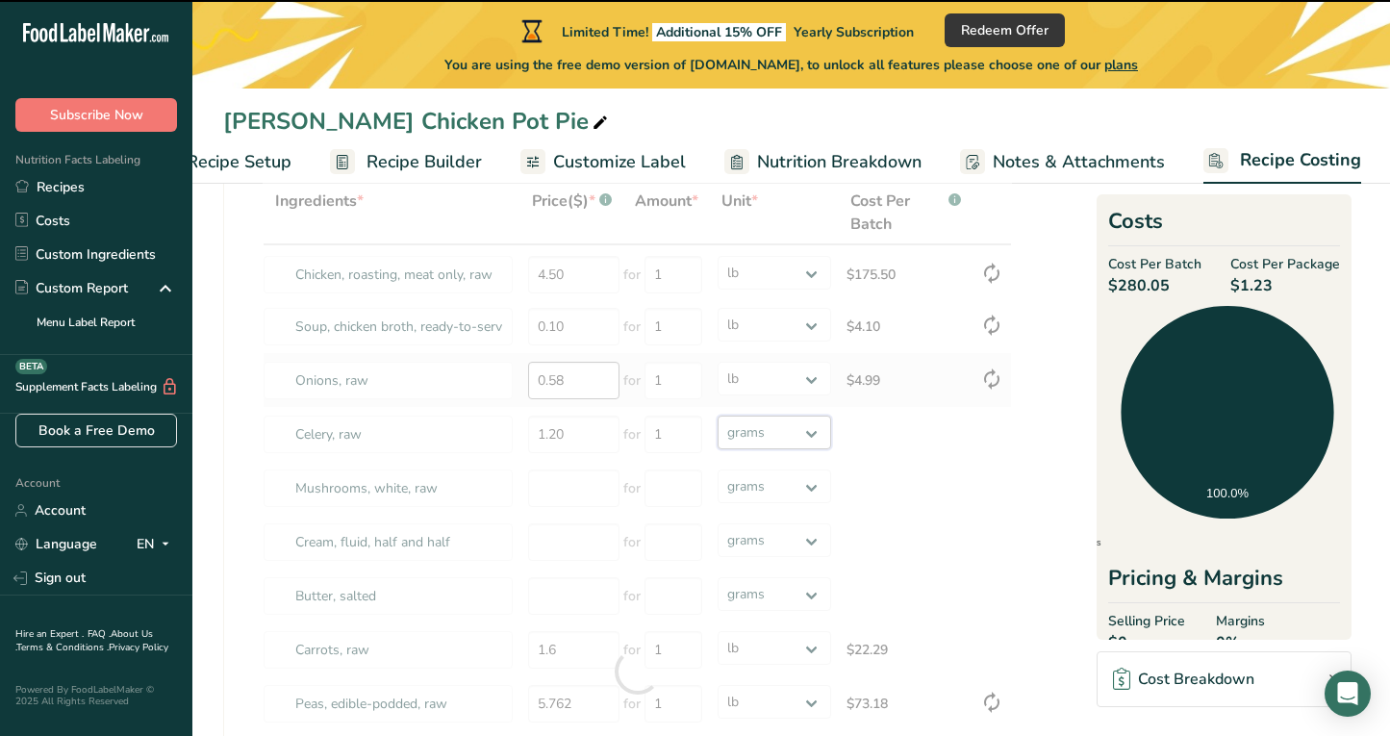
select select "12"
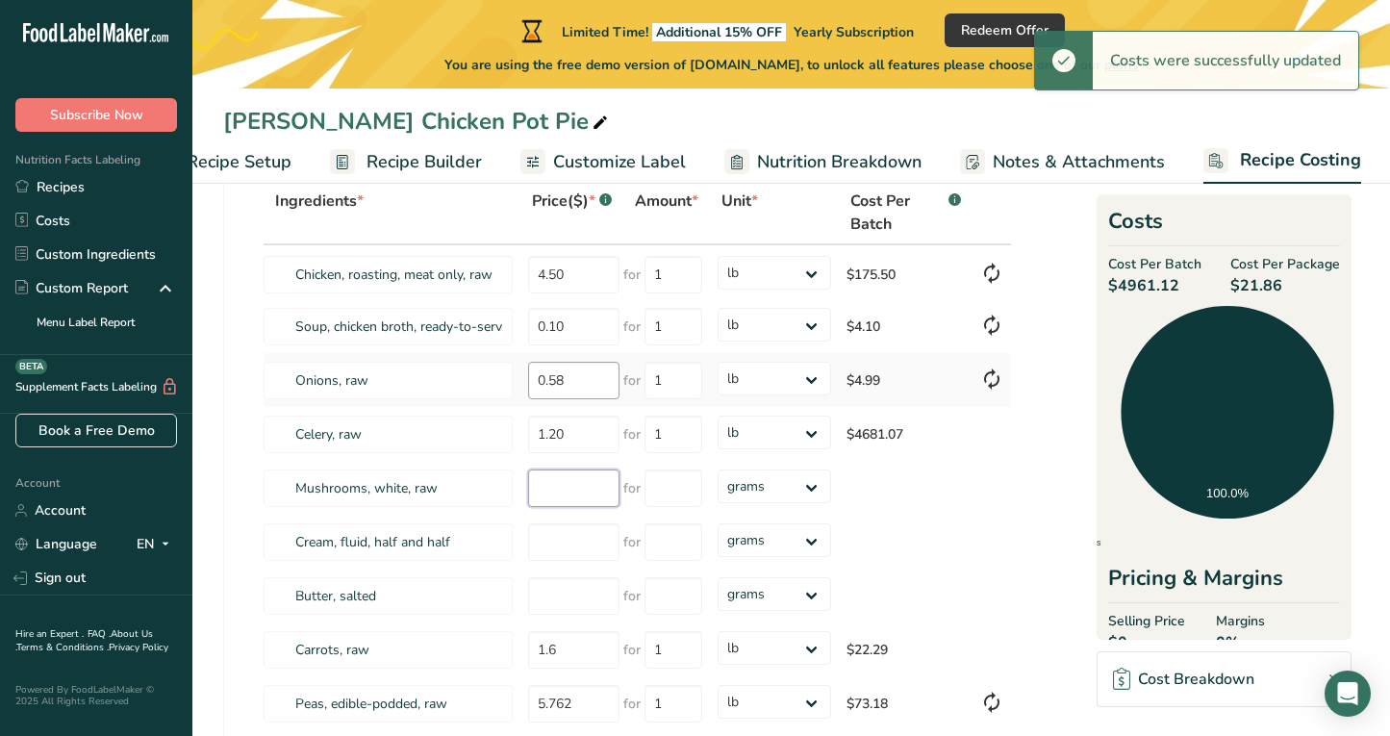
select select
type input "2.20"
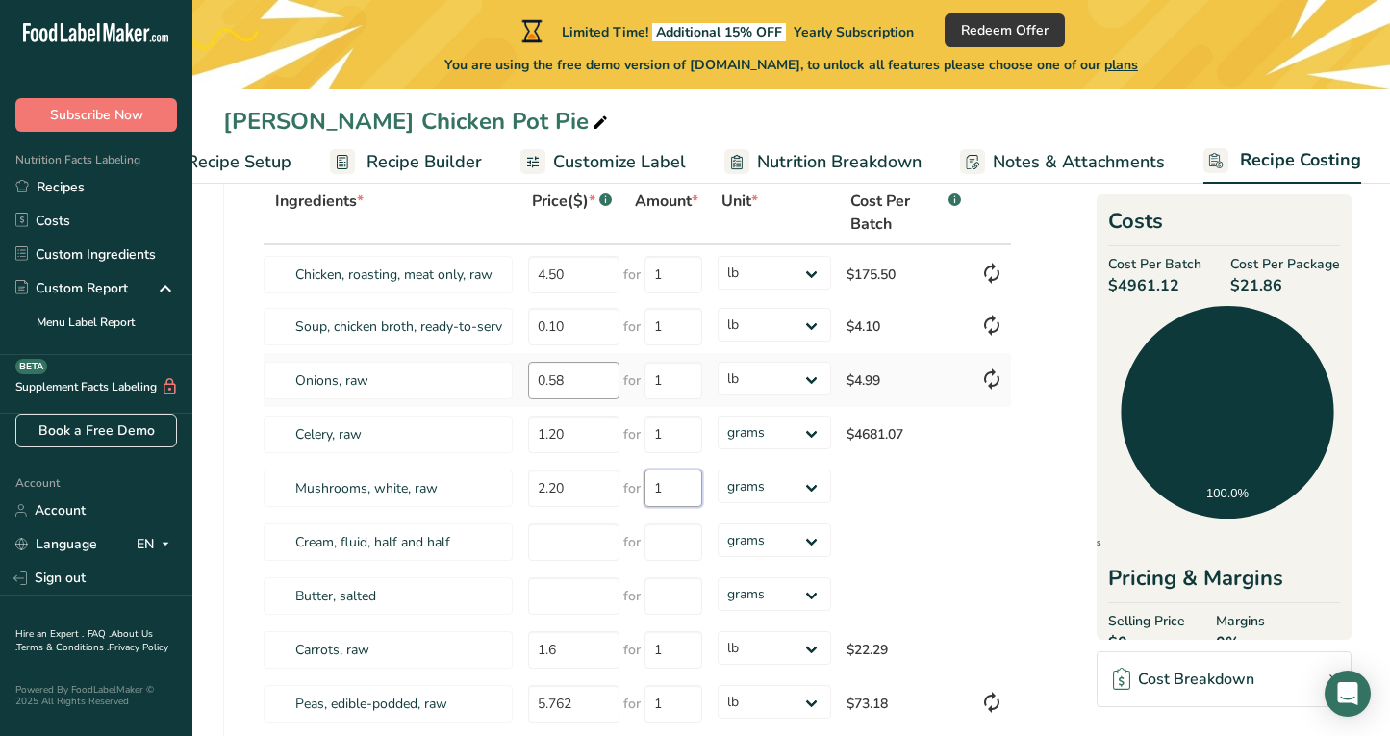
type input "1"
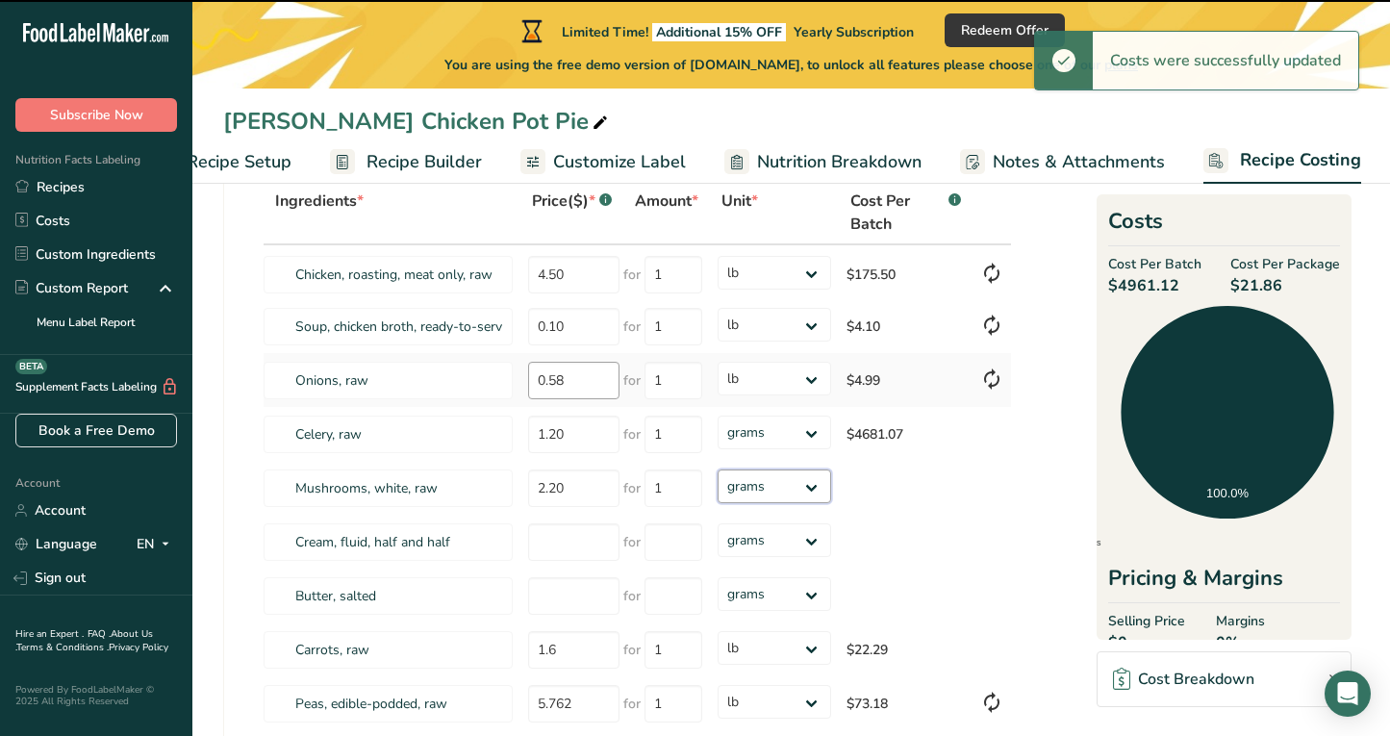
select select "12"
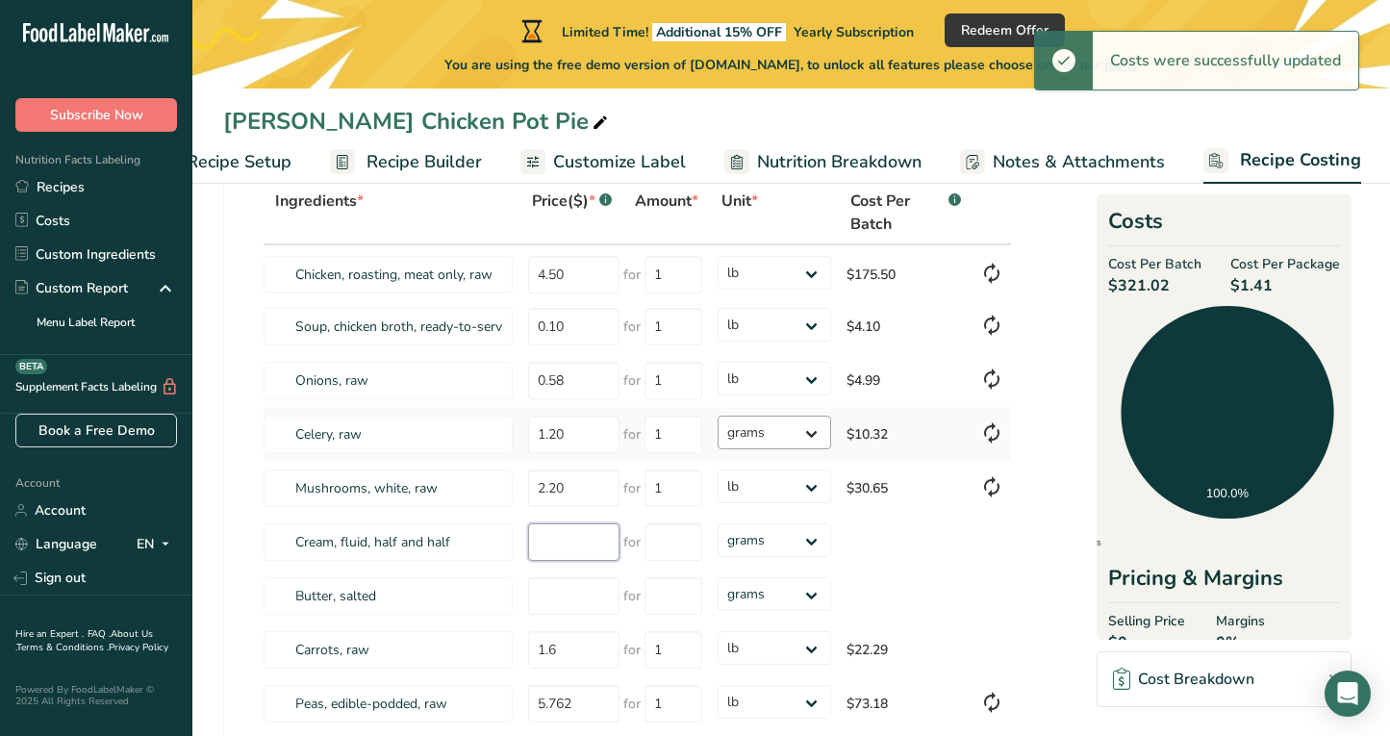
select select "12"
click at [764, 425] on select "grams kg mg mcg lb oz" at bounding box center [775, 433] width 114 height 34
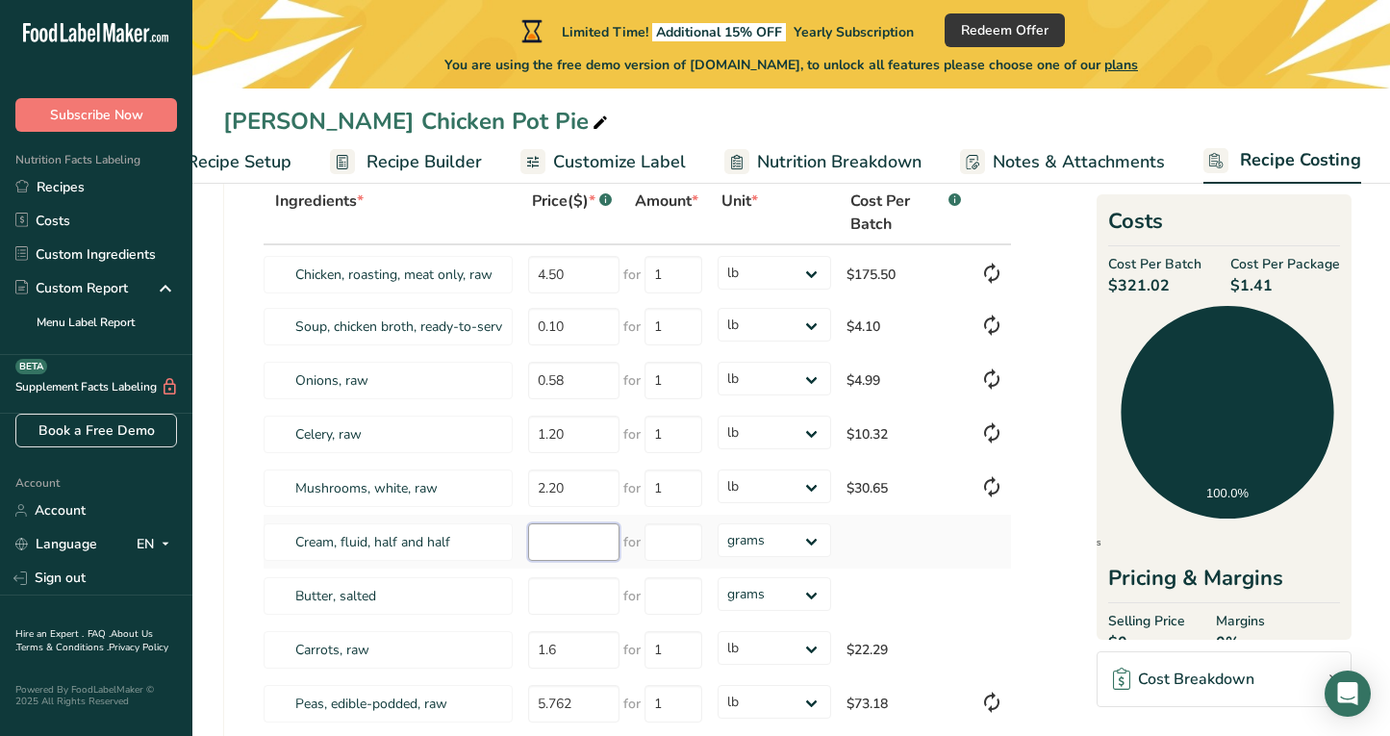
click at [547, 537] on input "number" at bounding box center [573, 542] width 91 height 38
type input "1.21"
type input "1"
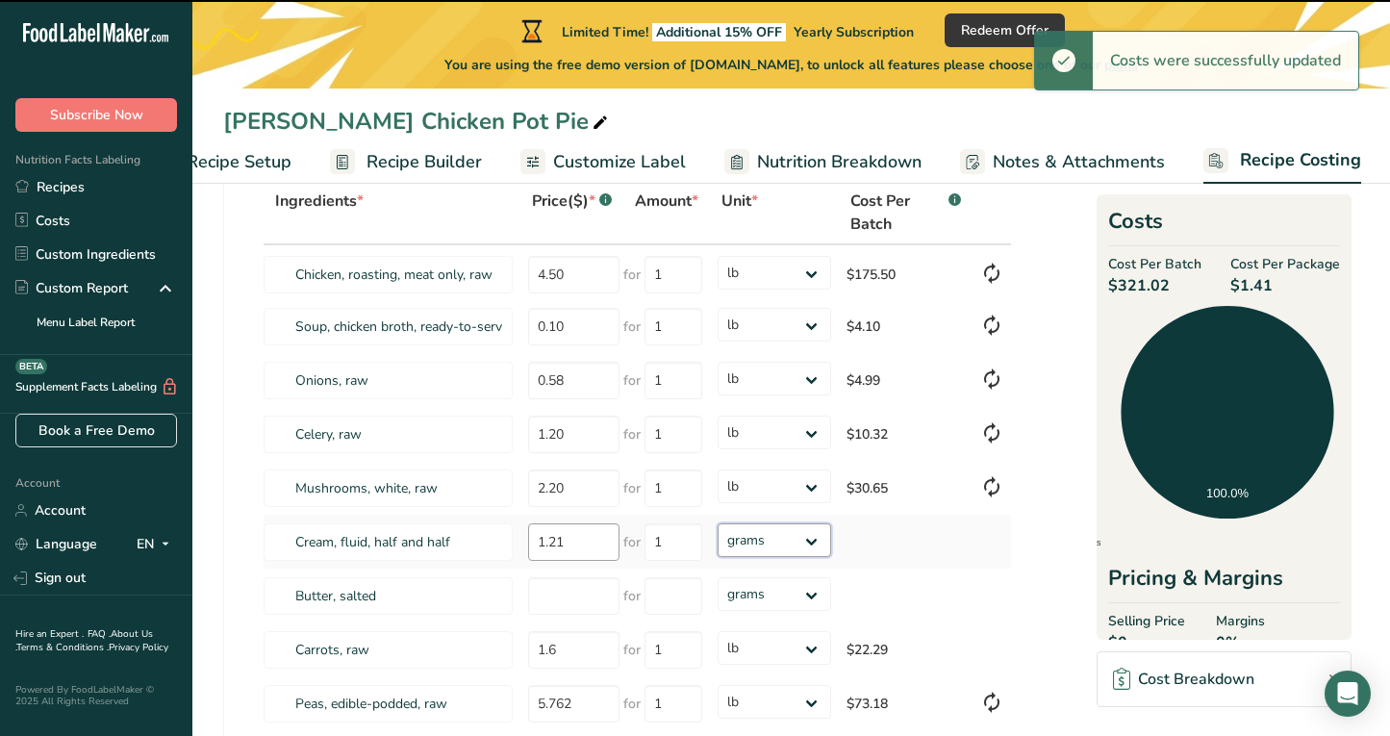
select select "12"
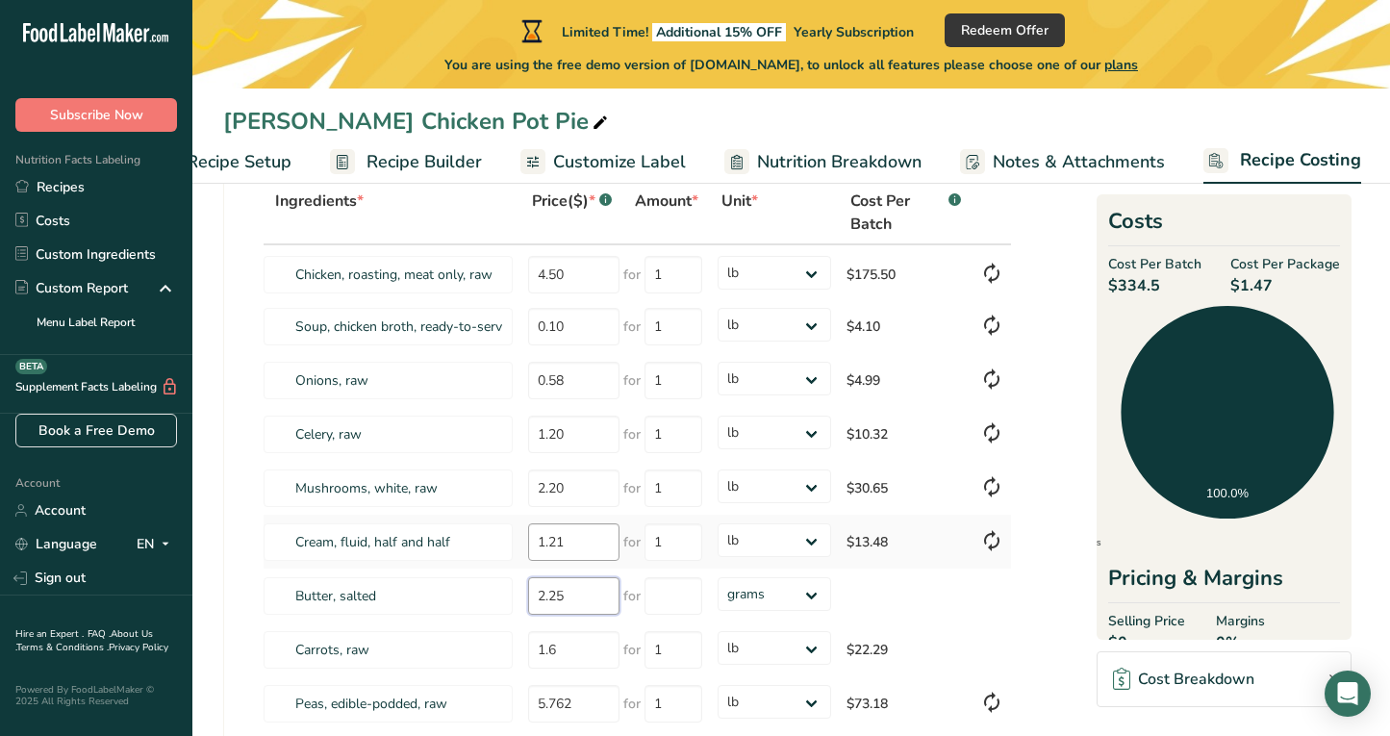
type input "2.25"
type input "1"
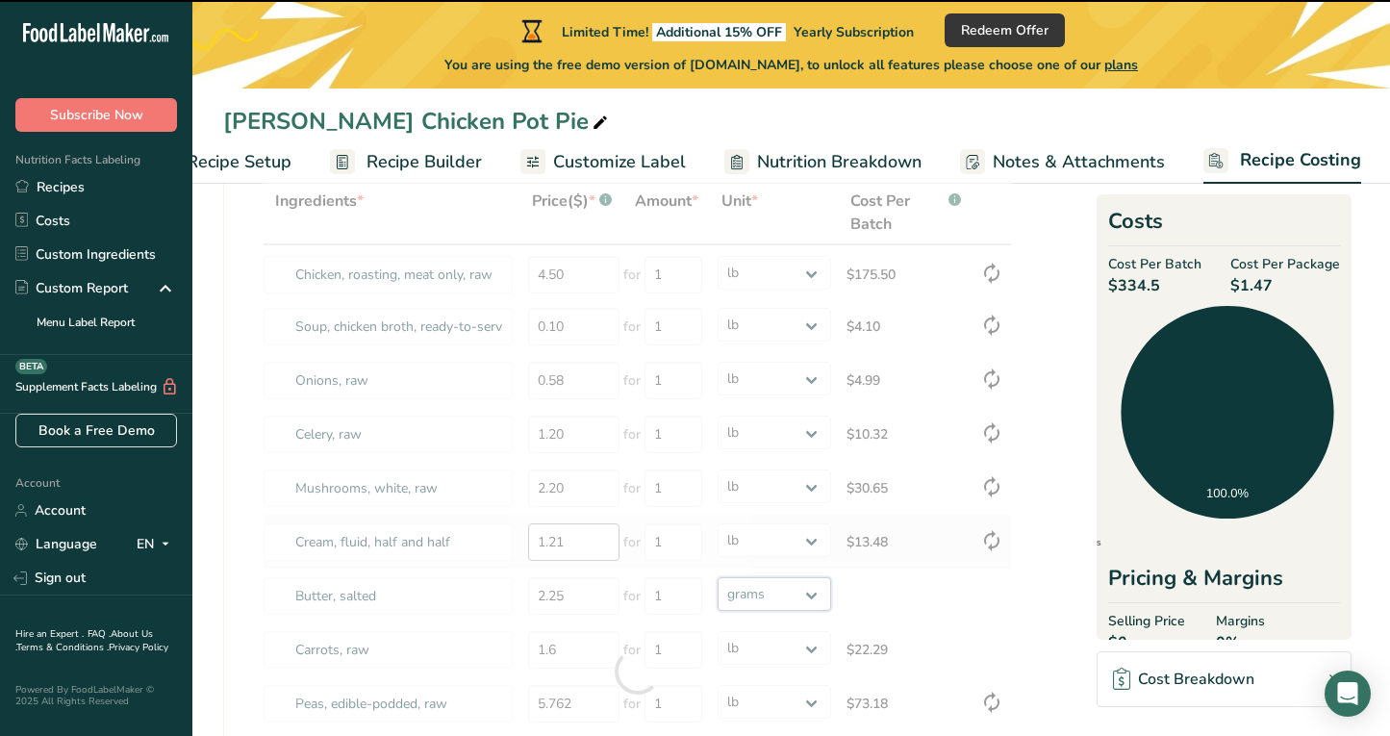
select select "12"
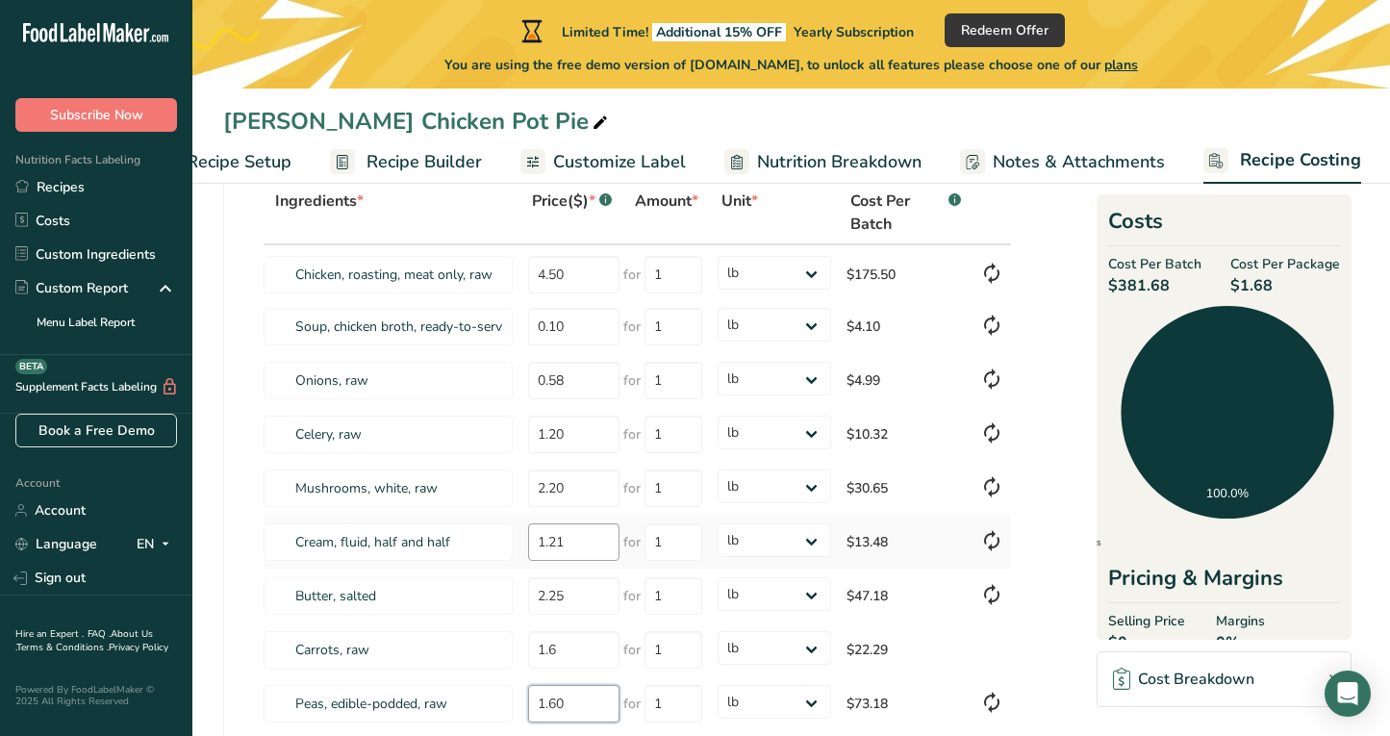
type input "1.60"
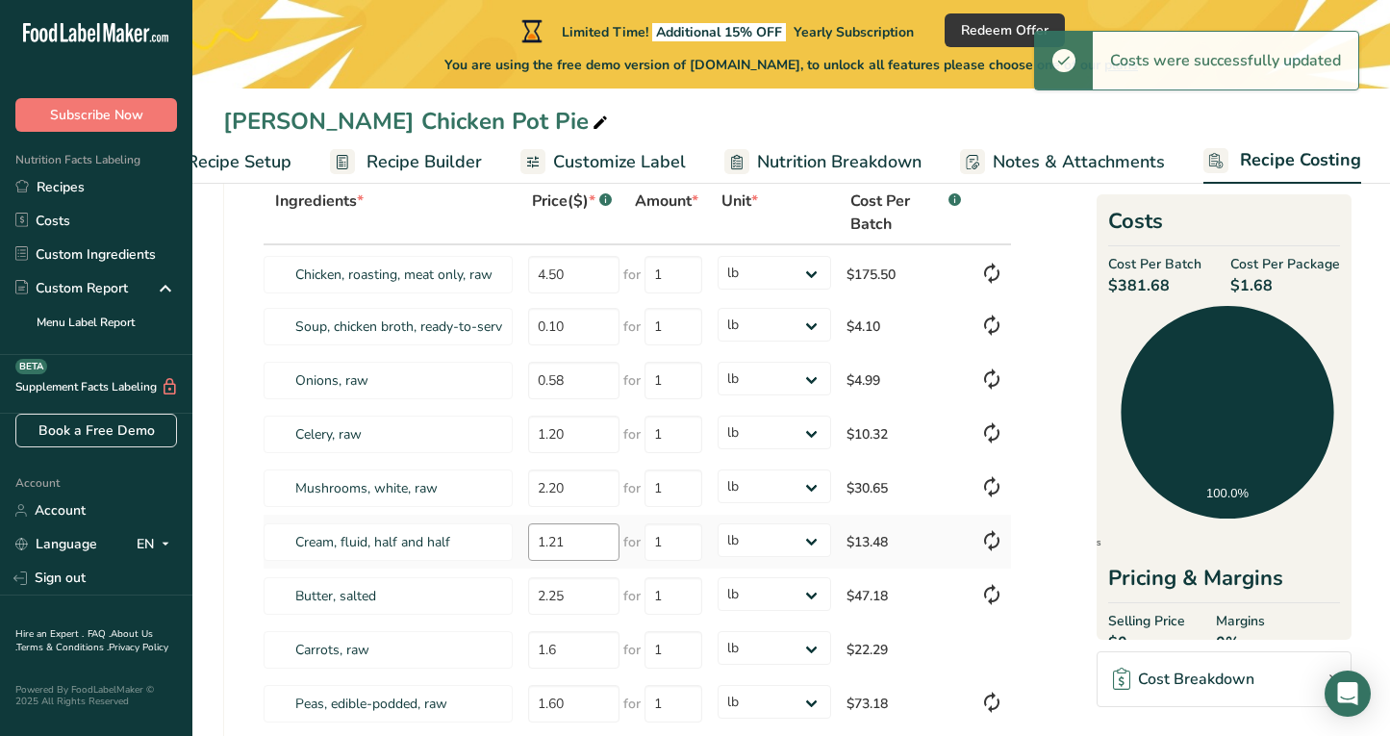
scroll to position [518, 0]
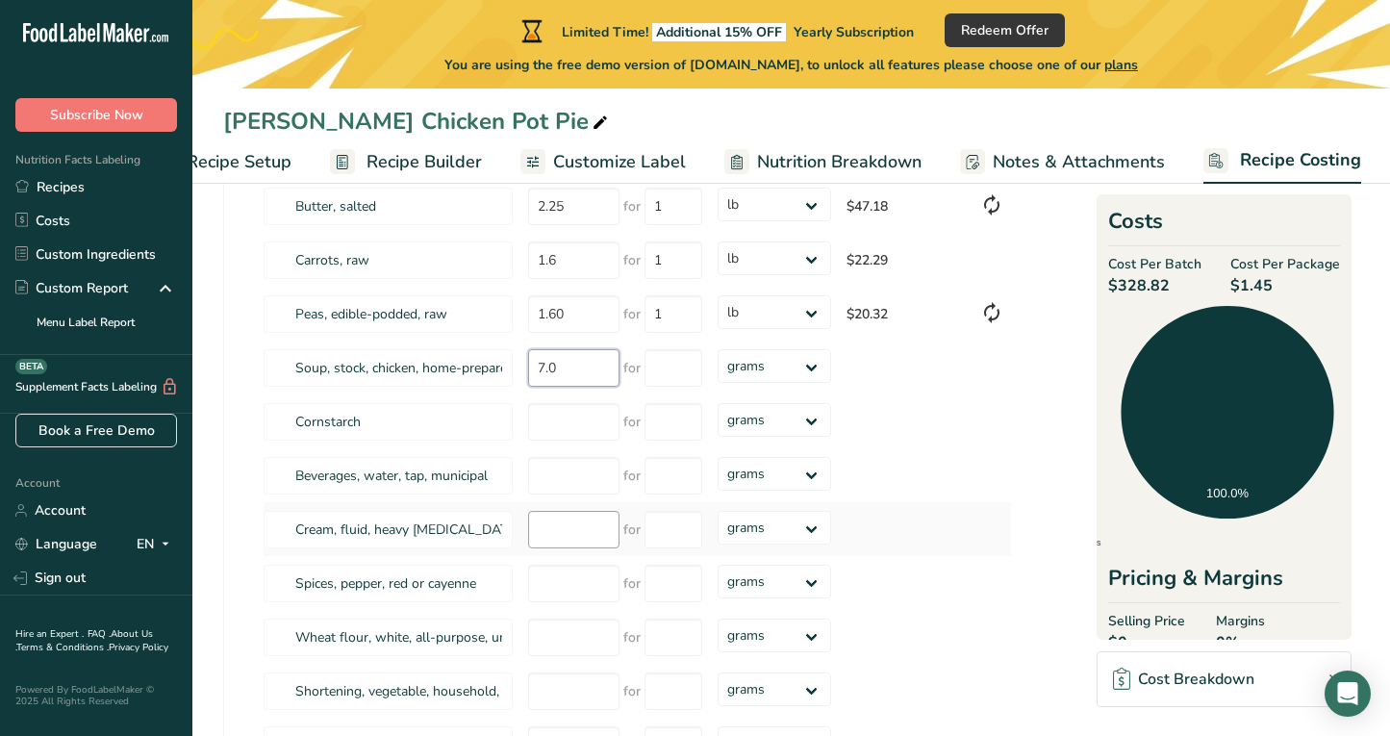
type input "7.0"
type input "1"
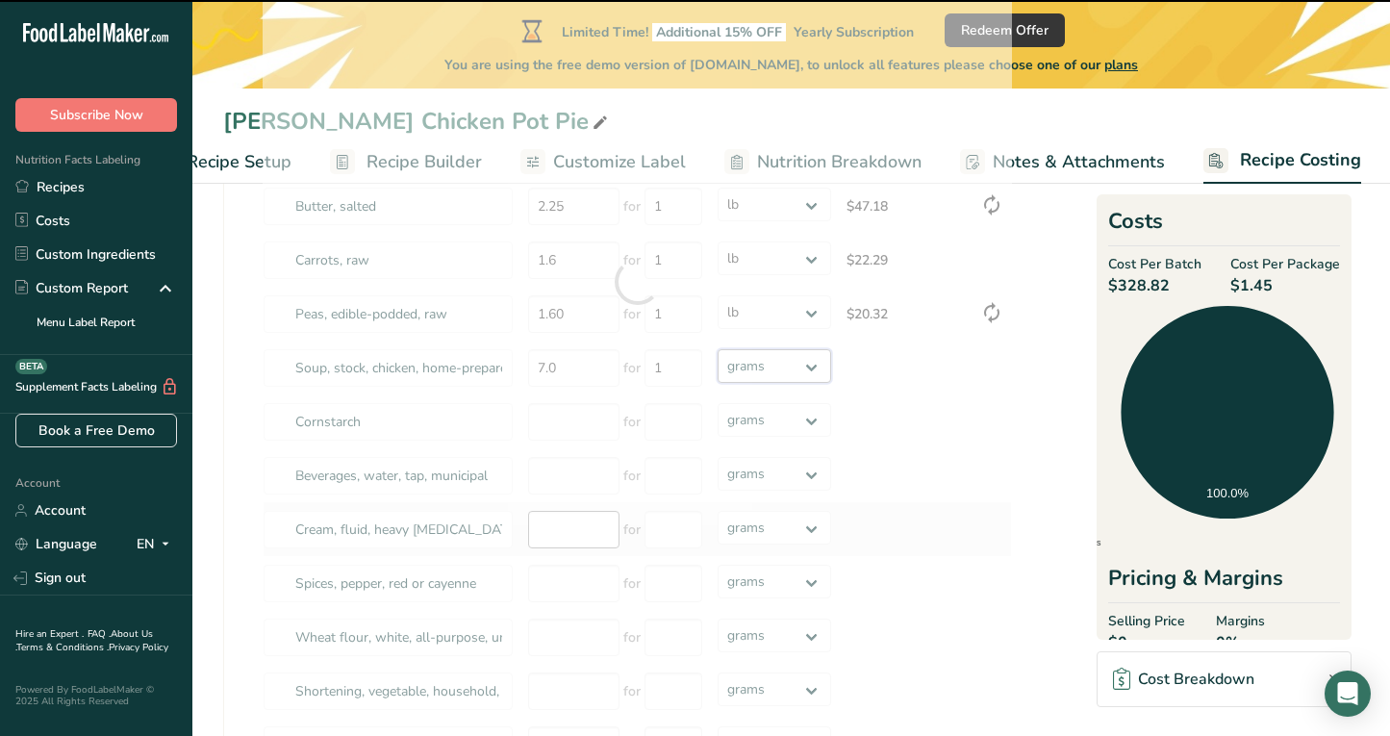
select select "12"
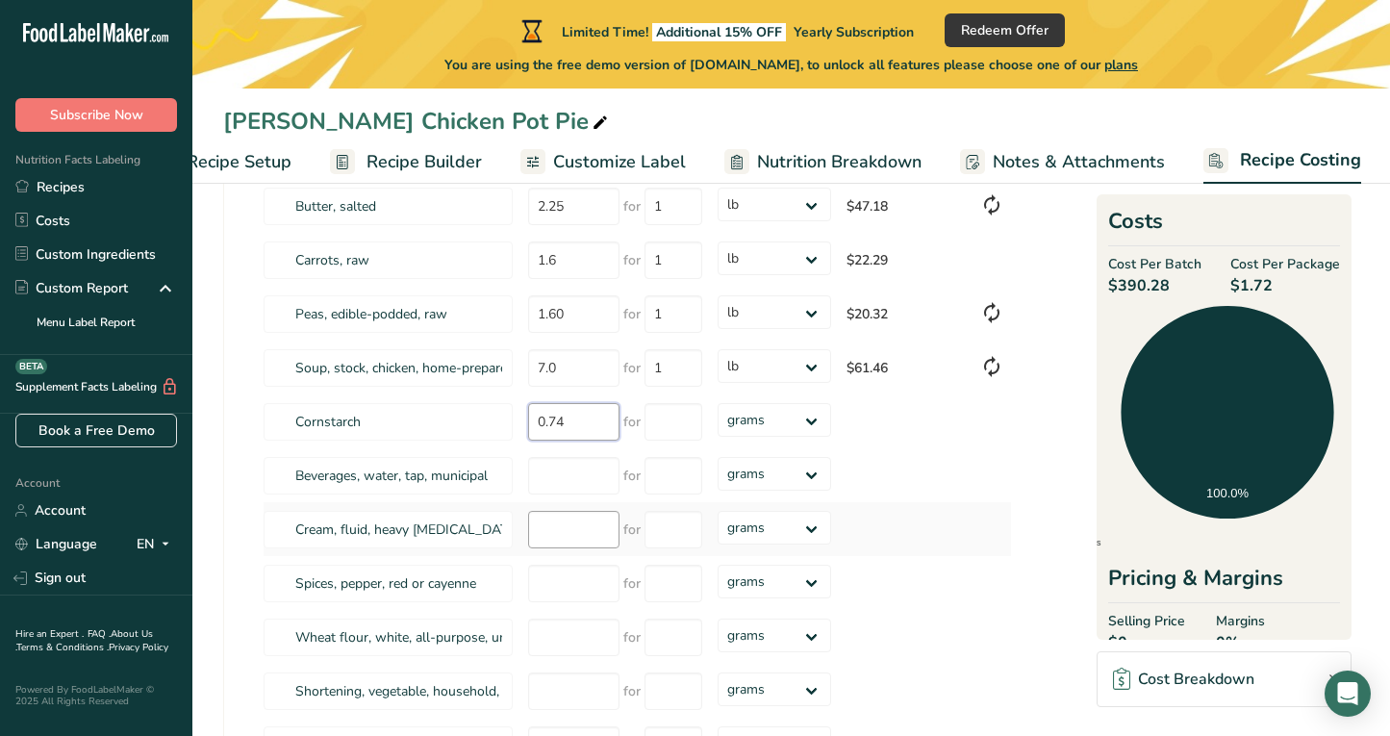
type input "0.74"
type input "1"
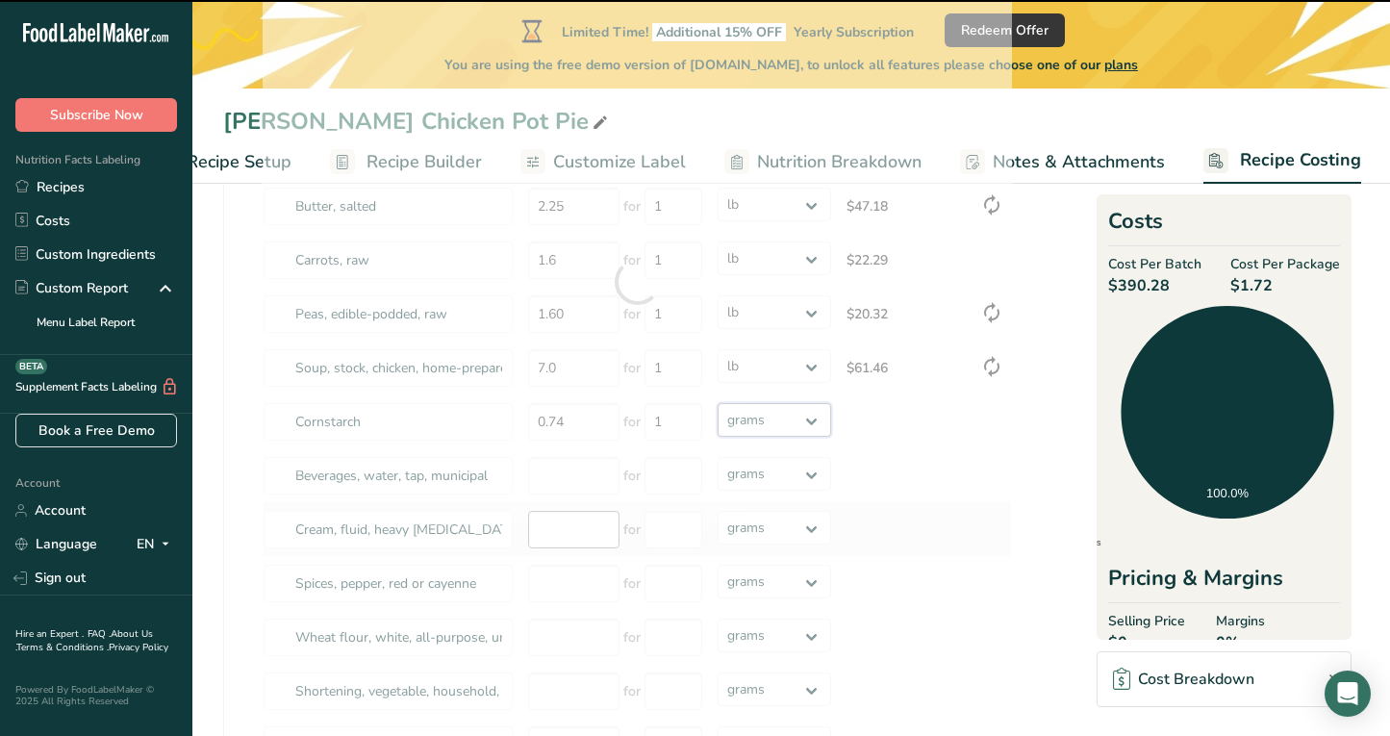
select select "12"
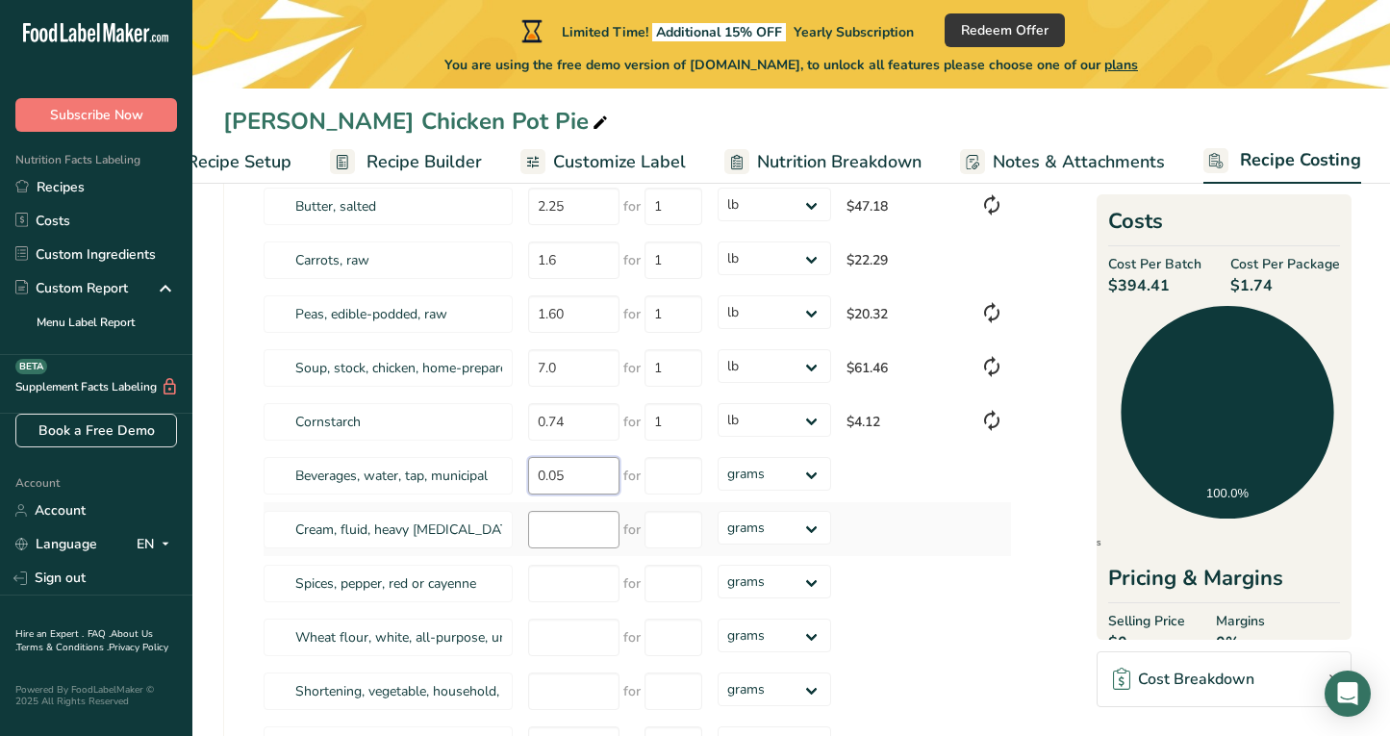
type input "0.05"
type input "1"
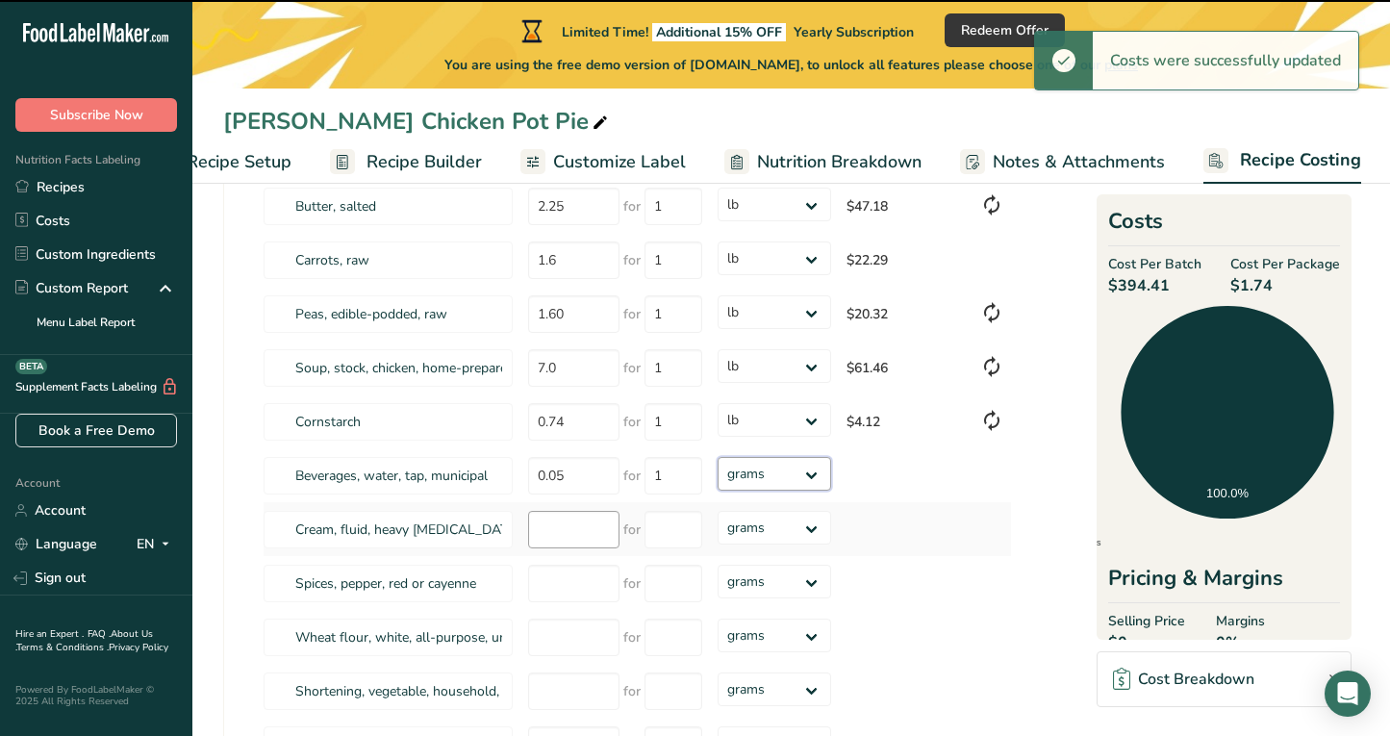
select select "12"
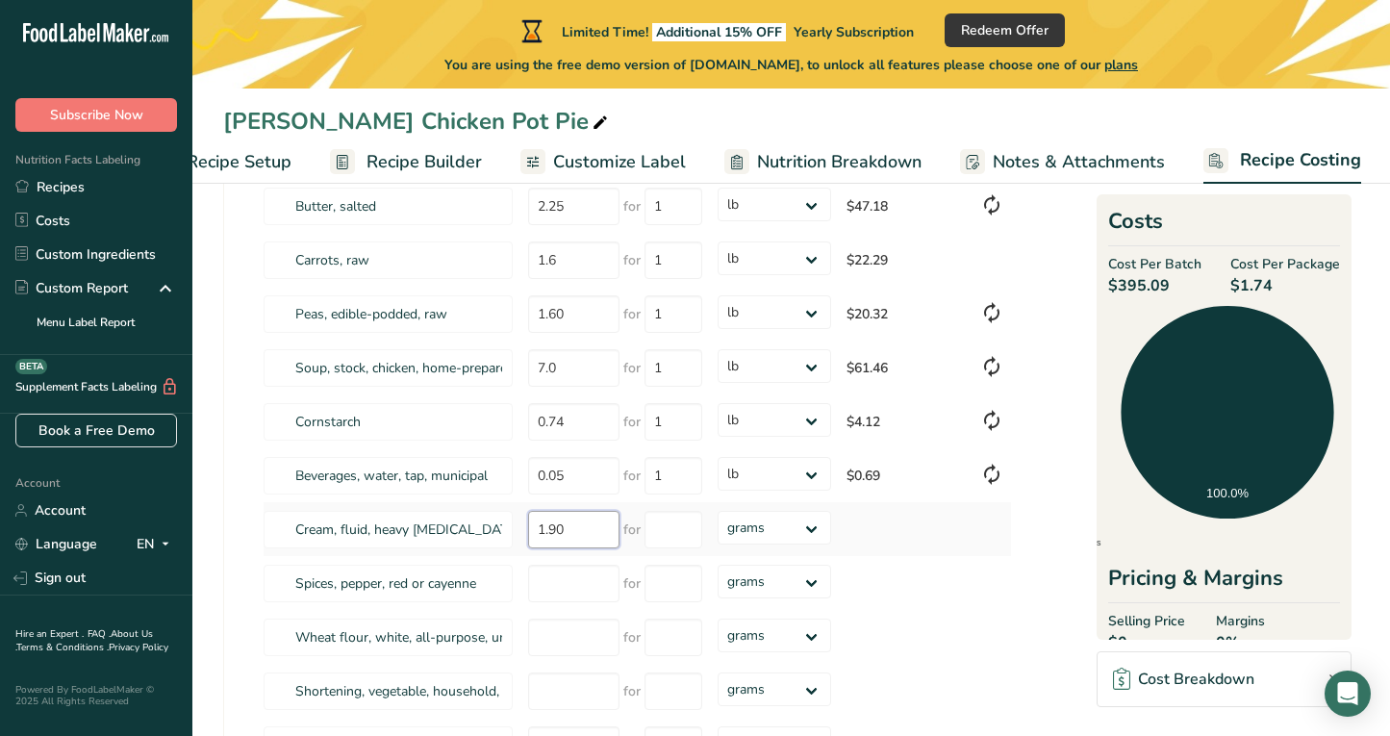
type input "1.90"
type input "1"
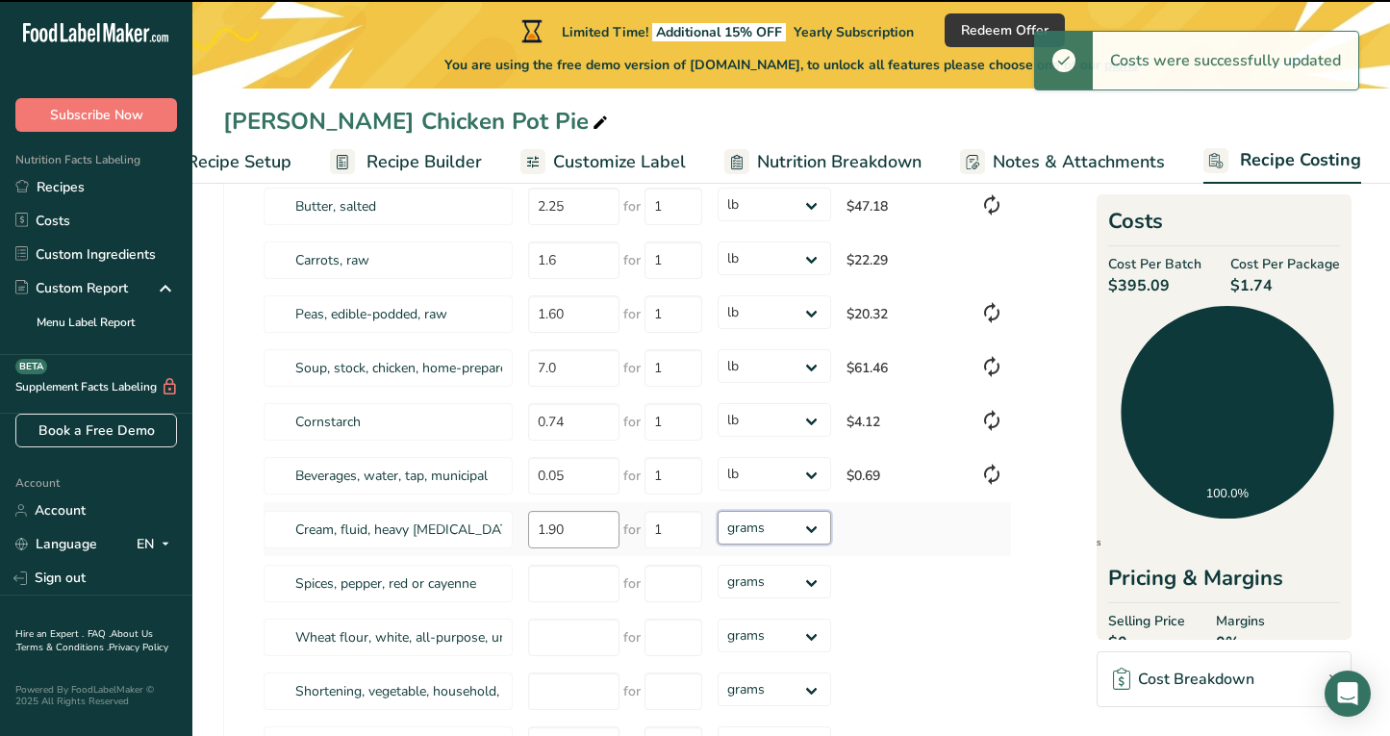
select select "12"
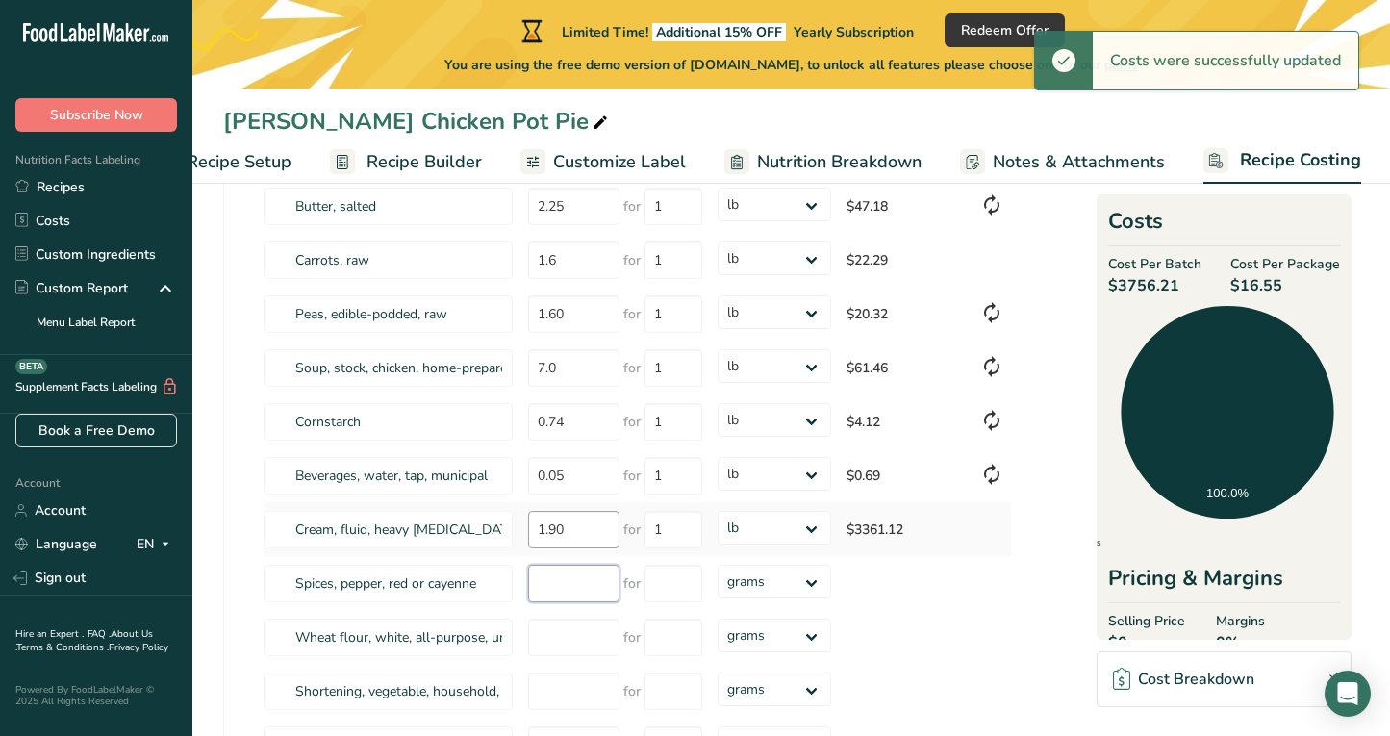
select select
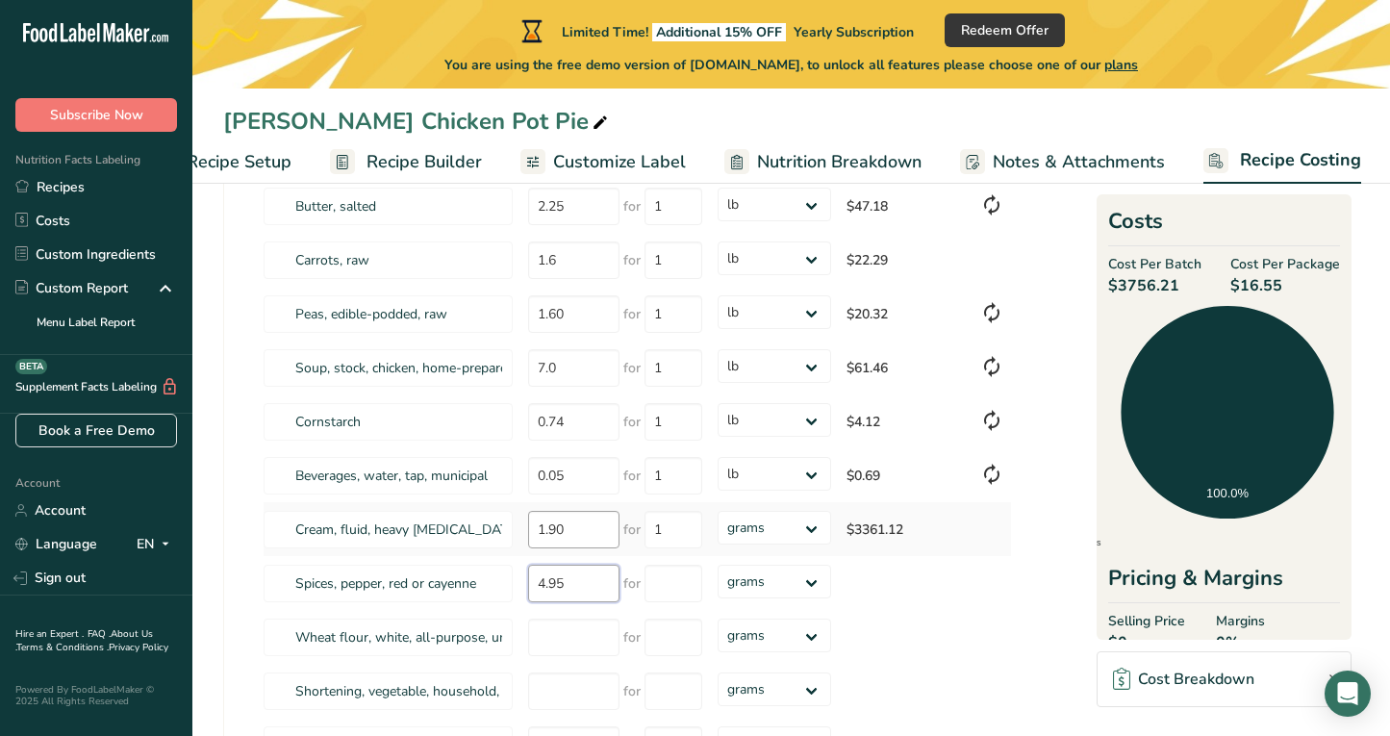
type input "4.95"
type input "1"
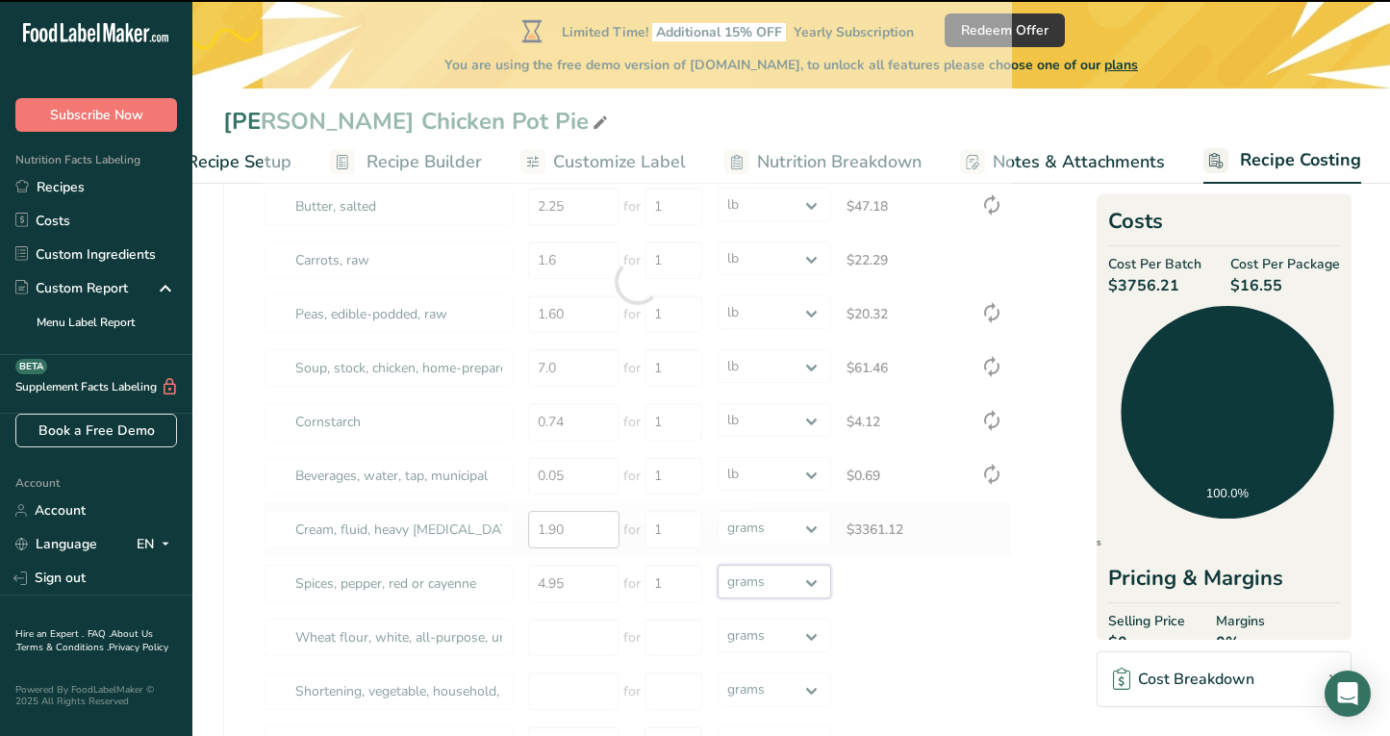
select select "12"
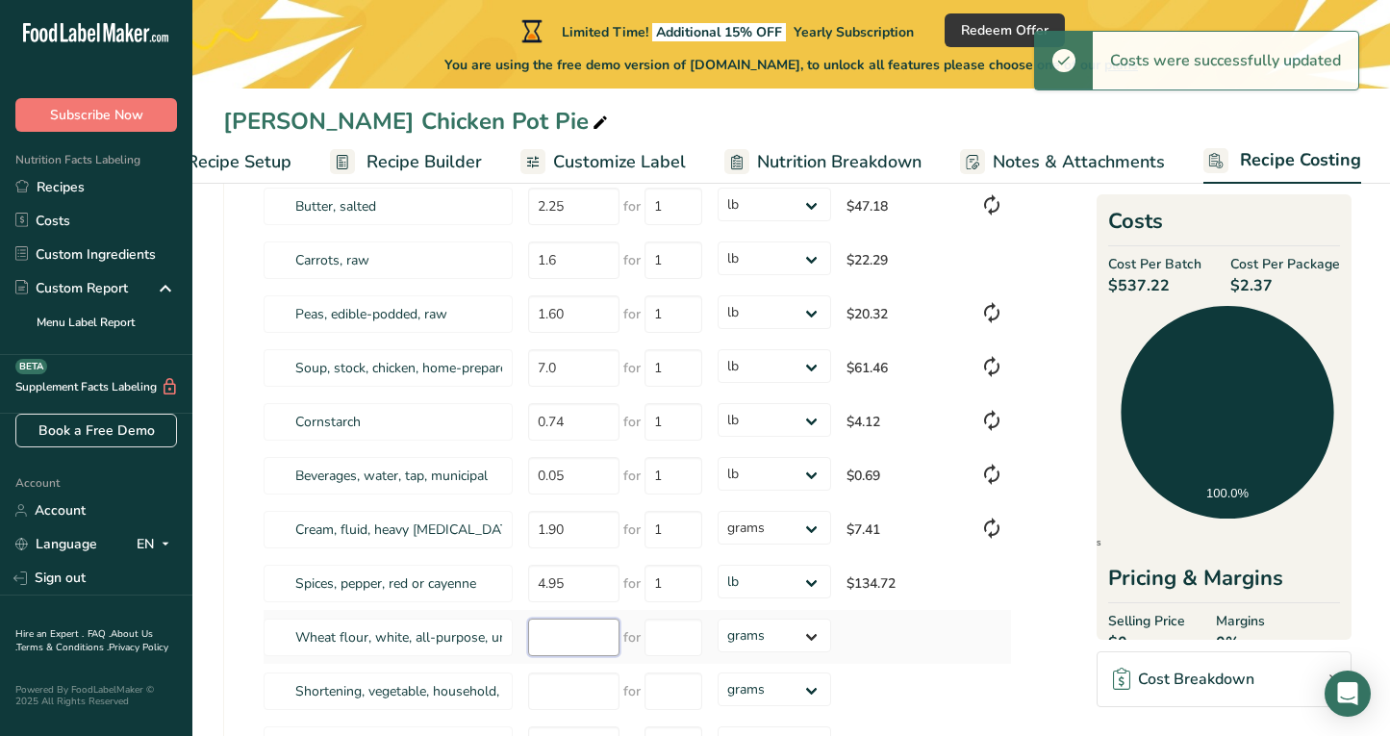
select select "12"
select select
click at [757, 526] on select "grams kg mg mcg lb oz" at bounding box center [775, 528] width 114 height 34
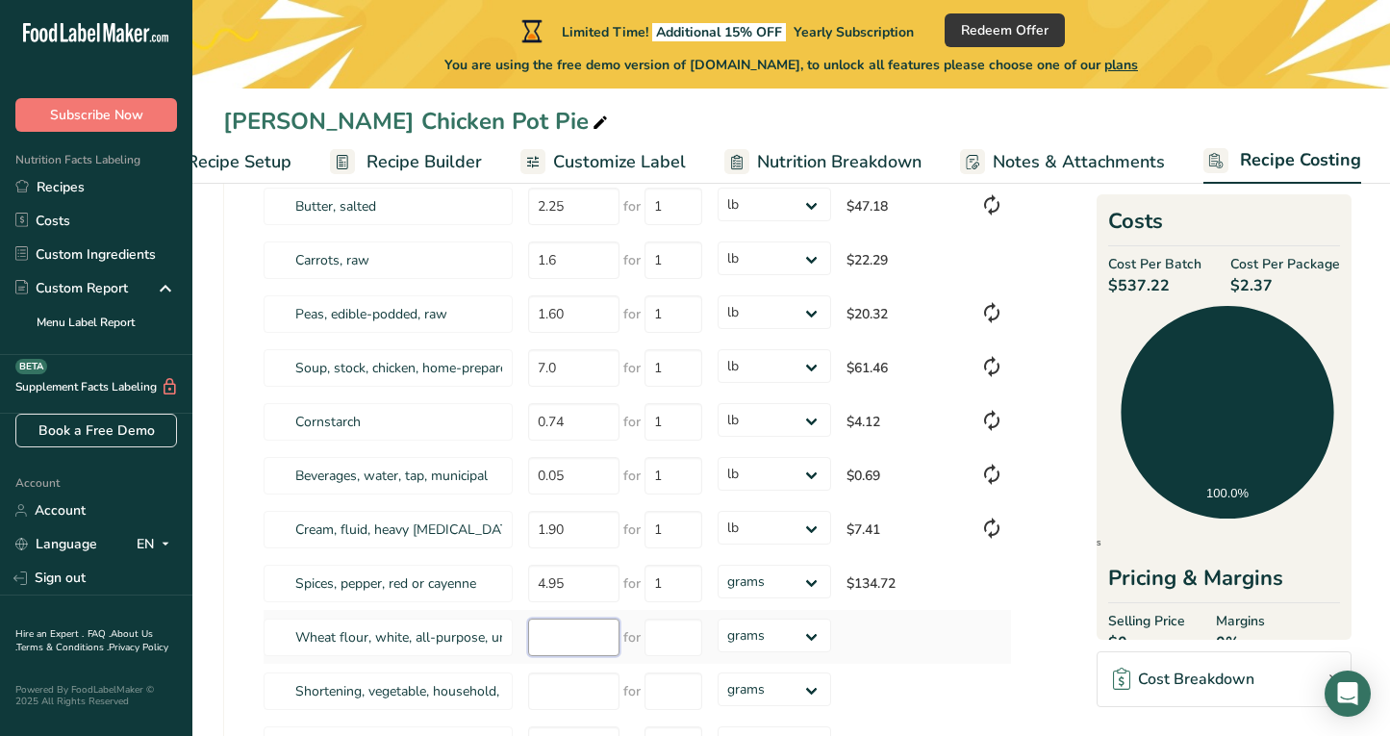
click at [547, 640] on input "number" at bounding box center [573, 638] width 91 height 38
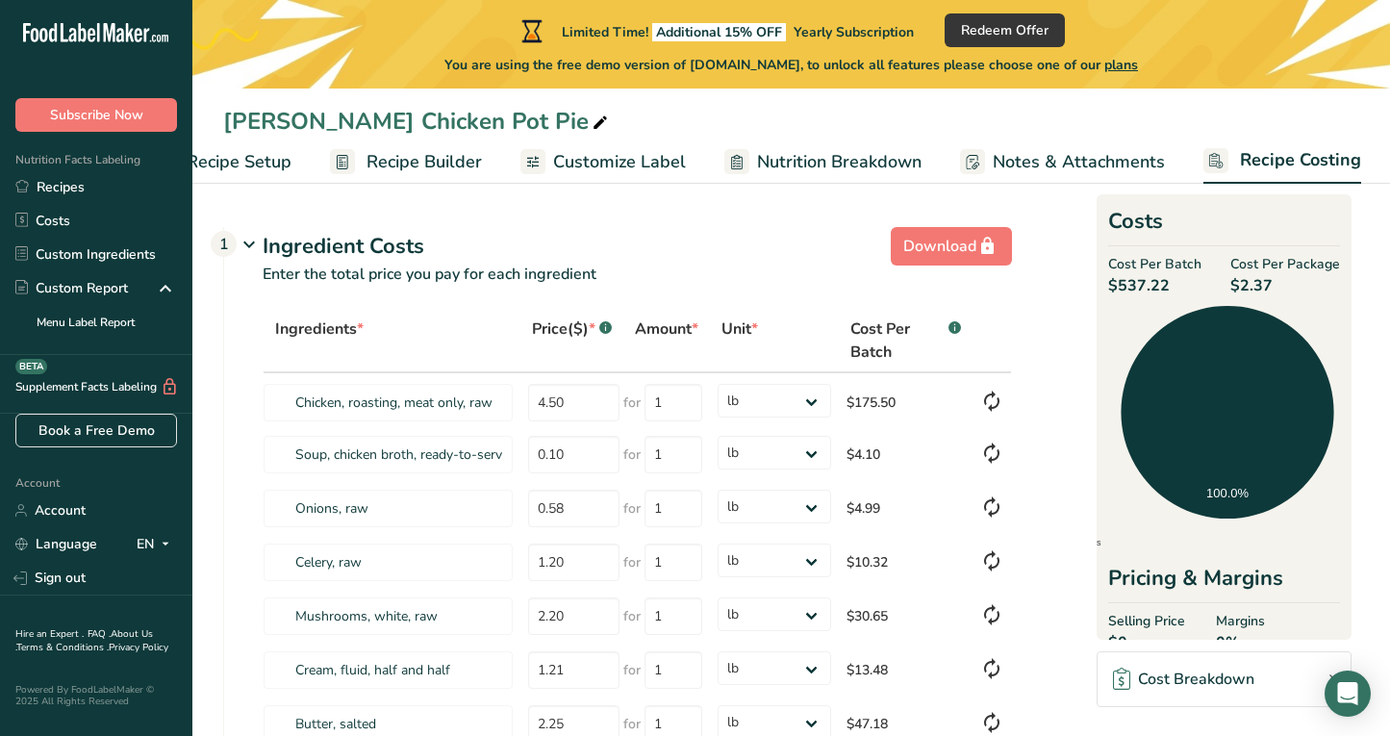
scroll to position [0, 0]
click at [278, 161] on span "Recipe Setup" at bounding box center [239, 162] width 105 height 26
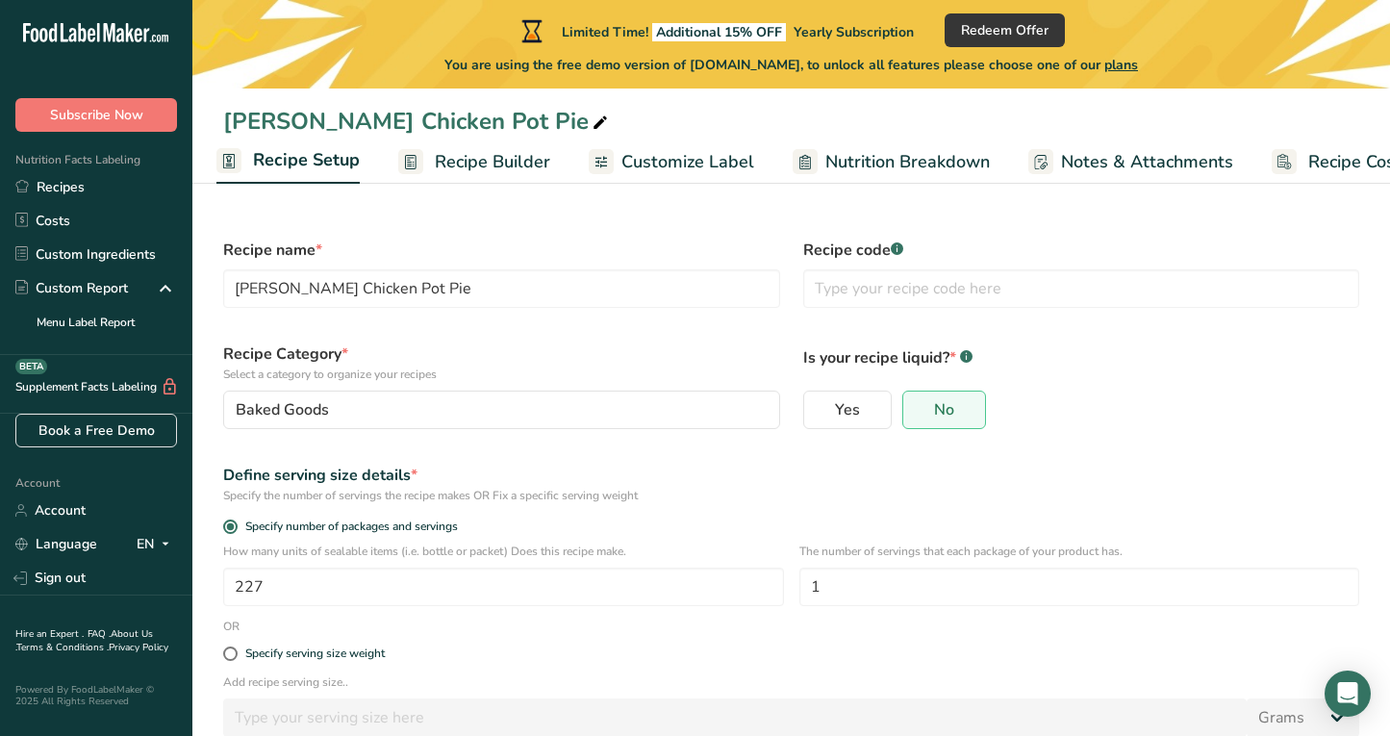
click at [489, 165] on span "Recipe Builder" at bounding box center [492, 162] width 115 height 26
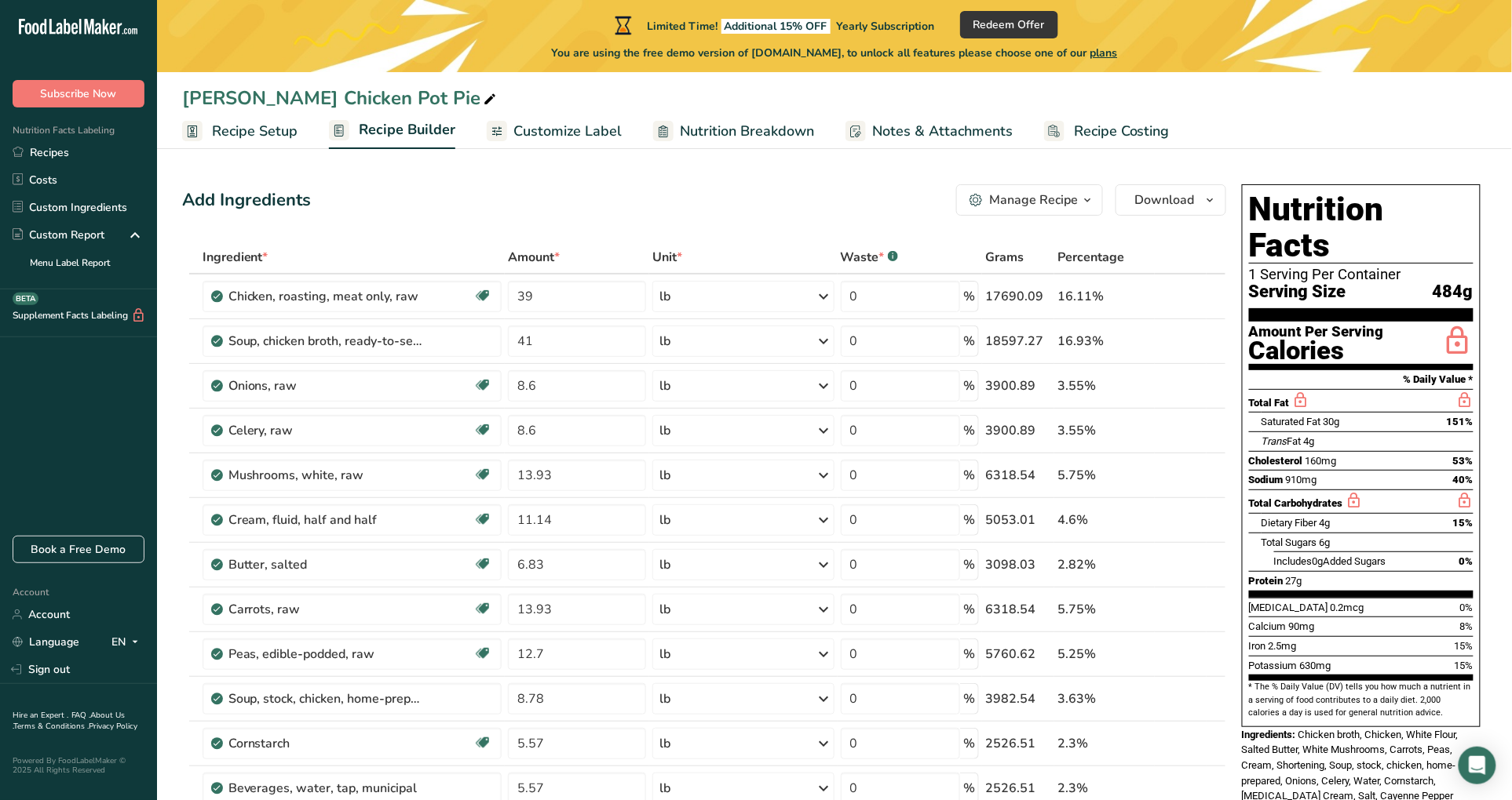
click at [272, 130] on span "Recipe Setup" at bounding box center [255, 131] width 86 height 21
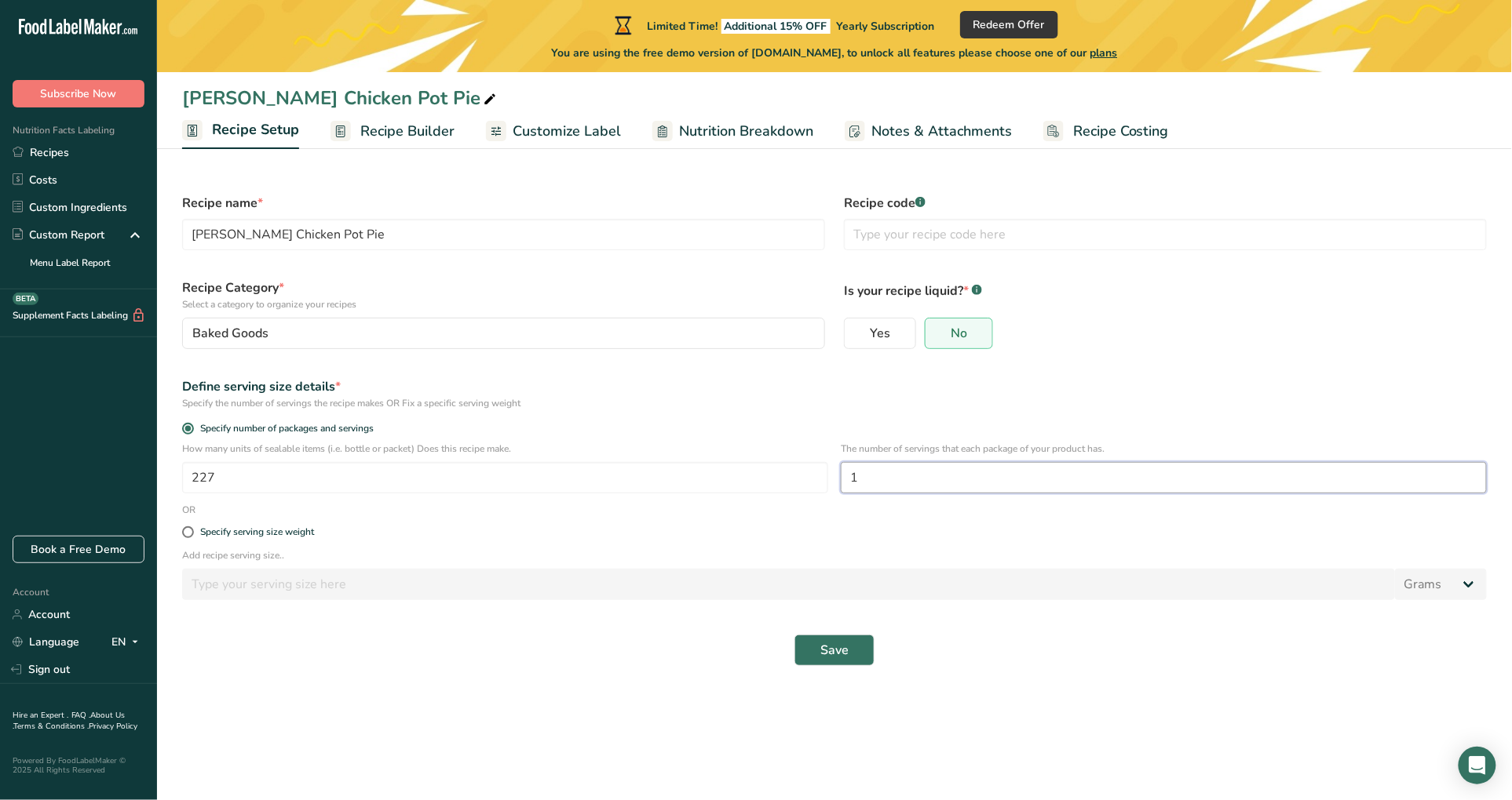
click at [958, 471] on input "1" at bounding box center [1164, 478] width 646 height 31
type input "2"
click at [849, 599] on button "Save" at bounding box center [835, 650] width 80 height 31
